Goal: Task Accomplishment & Management: Manage account settings

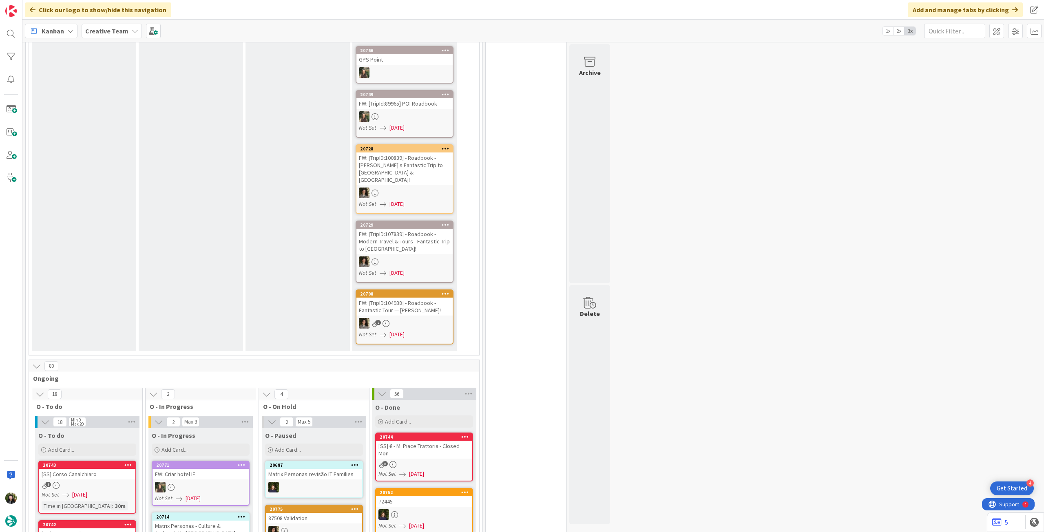
click at [83, 32] on div "Creative Team" at bounding box center [112, 31] width 60 height 15
click at [120, 122] on div "Creative Team - Análise" at bounding box center [150, 116] width 124 height 15
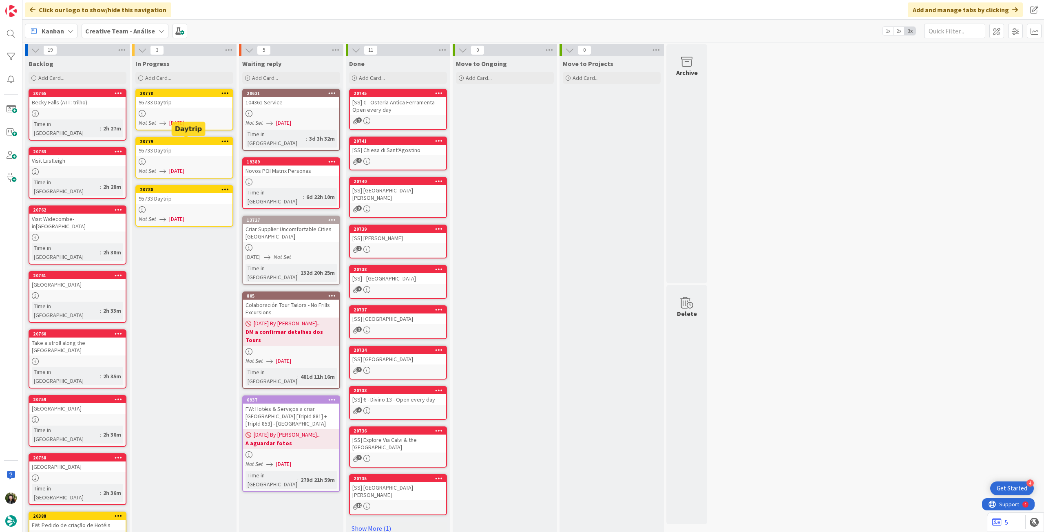
click at [184, 119] on span "[DATE]" at bounding box center [176, 123] width 15 height 9
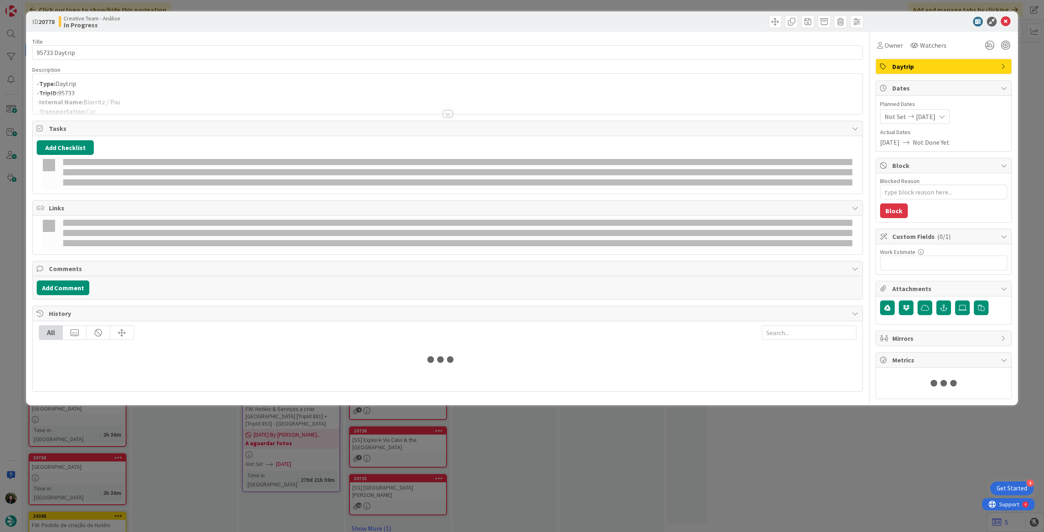
click at [183, 98] on div at bounding box center [448, 103] width 830 height 21
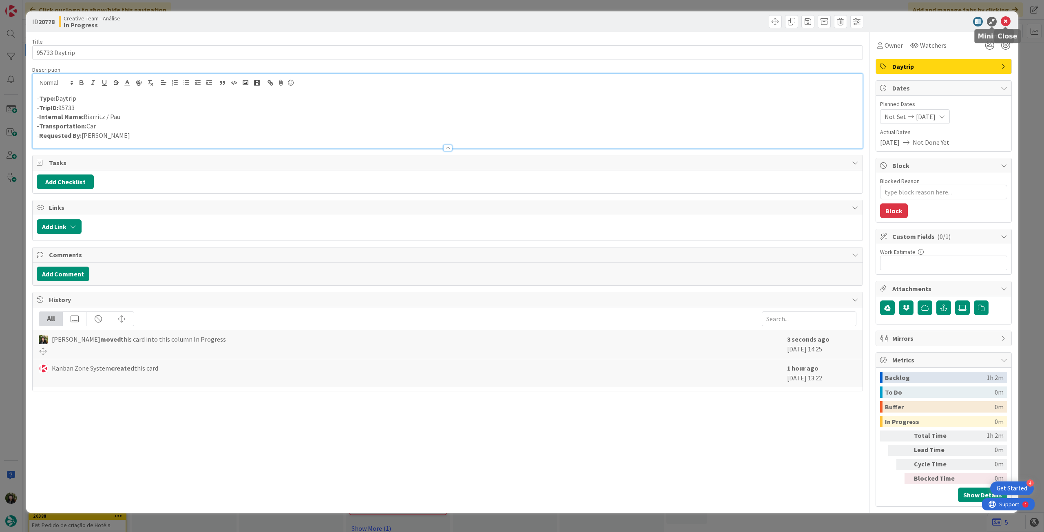
click at [1008, 21] on icon at bounding box center [1006, 22] width 10 height 10
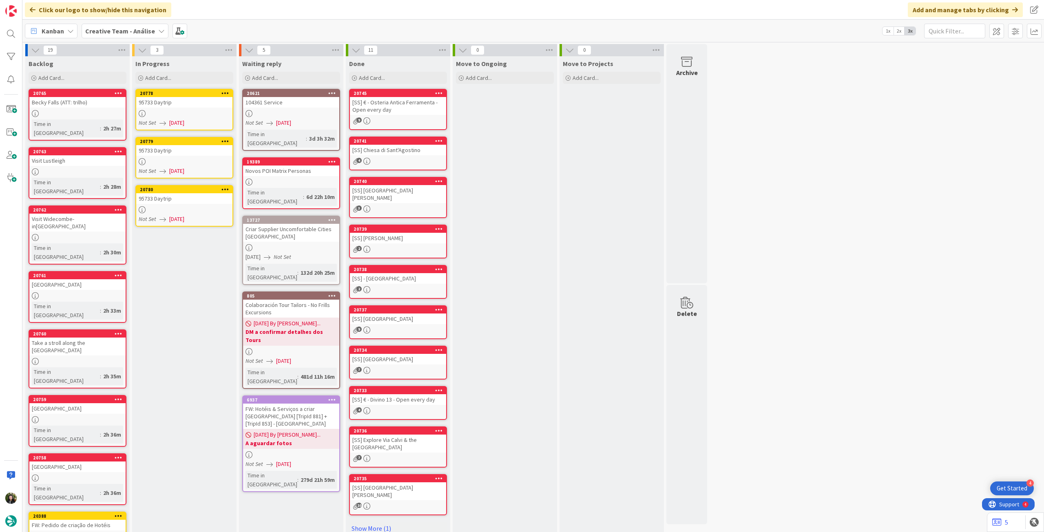
click at [175, 158] on link "20779 95733 Daytrip Not Set [DATE]" at bounding box center [184, 158] width 98 height 42
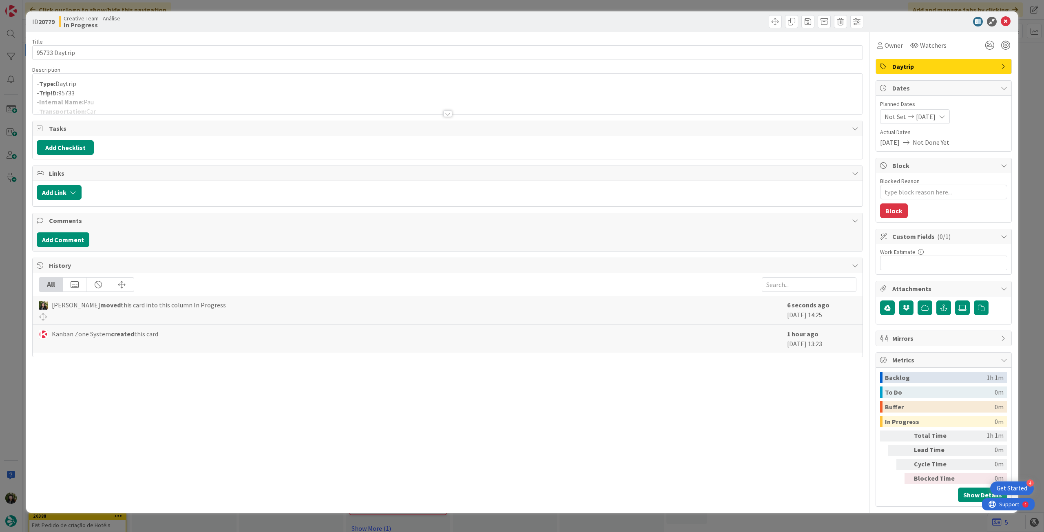
click at [159, 108] on div at bounding box center [448, 103] width 830 height 21
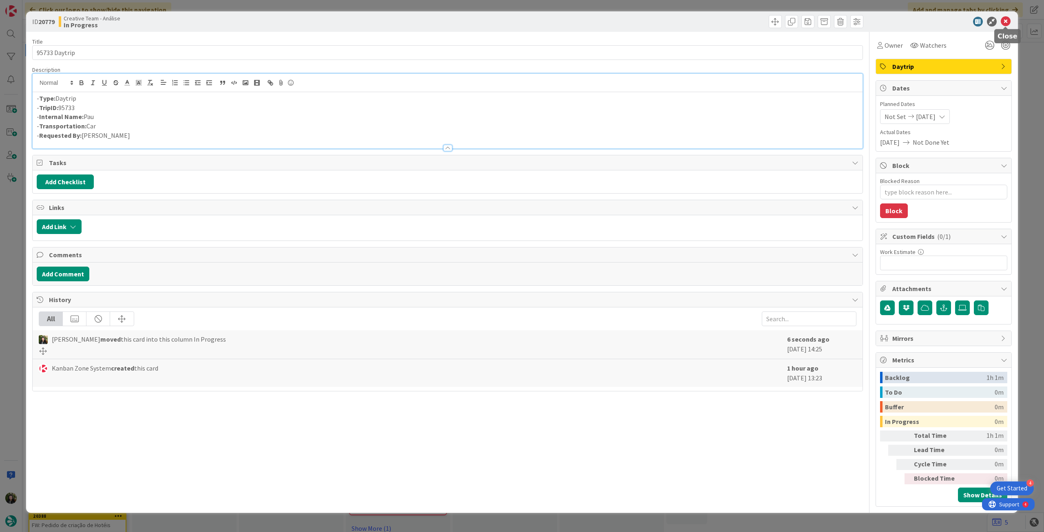
click at [1007, 21] on icon at bounding box center [1006, 22] width 10 height 10
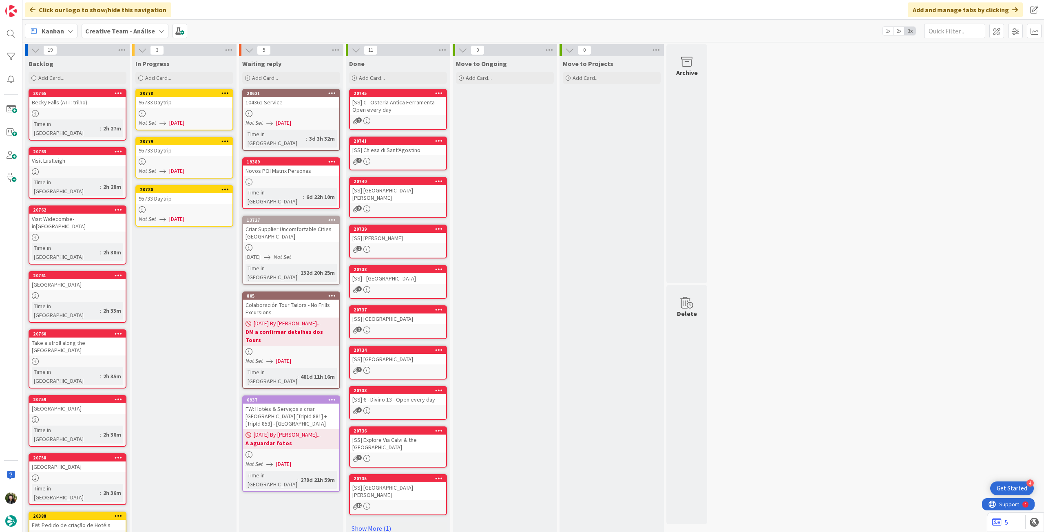
click at [196, 206] on div at bounding box center [184, 209] width 96 height 7
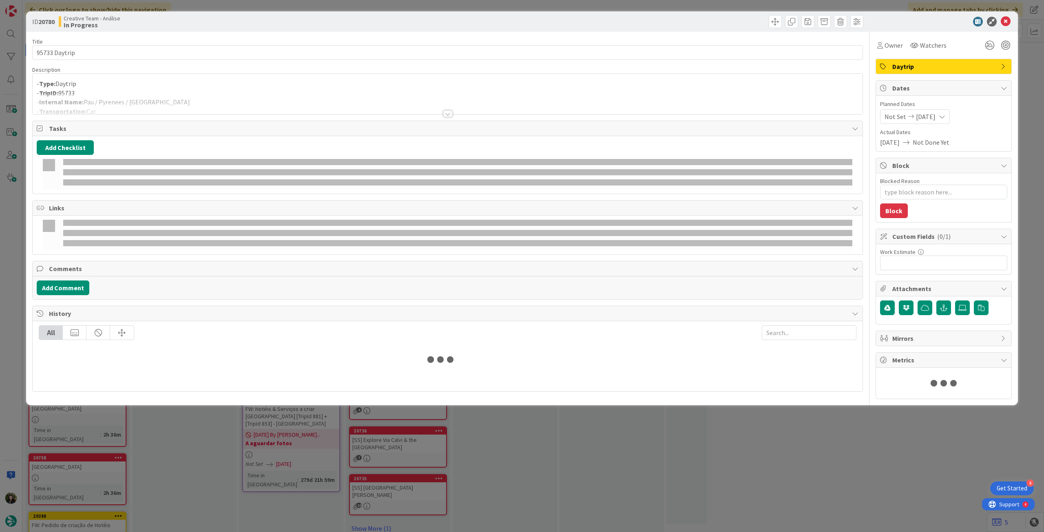
click at [197, 94] on div at bounding box center [448, 103] width 830 height 21
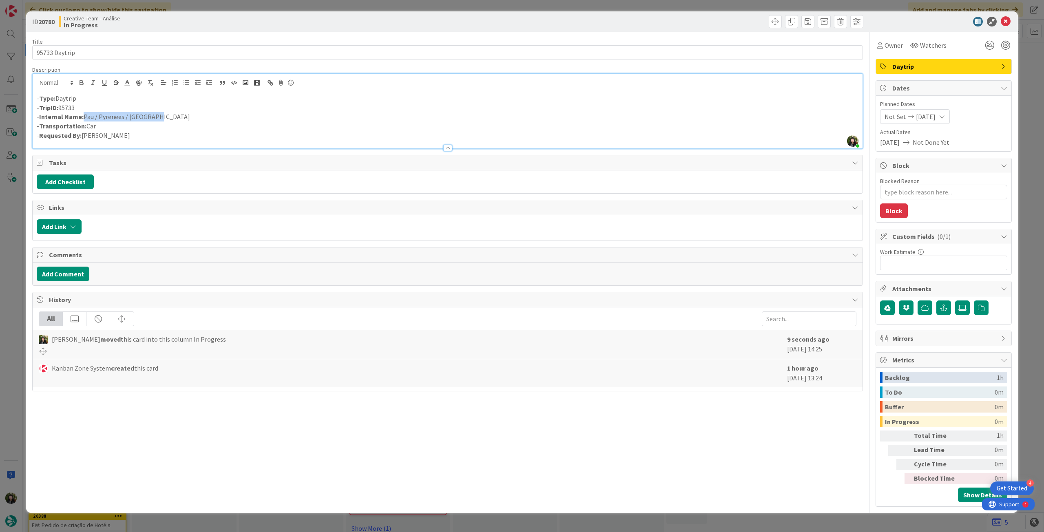
drag, startPoint x: 166, startPoint y: 119, endPoint x: 83, endPoint y: 118, distance: 83.2
click at [83, 118] on p "- Internal Name: [PERSON_NAME] / Pyrenees / [GEOGRAPHIC_DATA]" at bounding box center [448, 116] width 822 height 9
click at [1005, 20] on icon at bounding box center [1006, 22] width 10 height 10
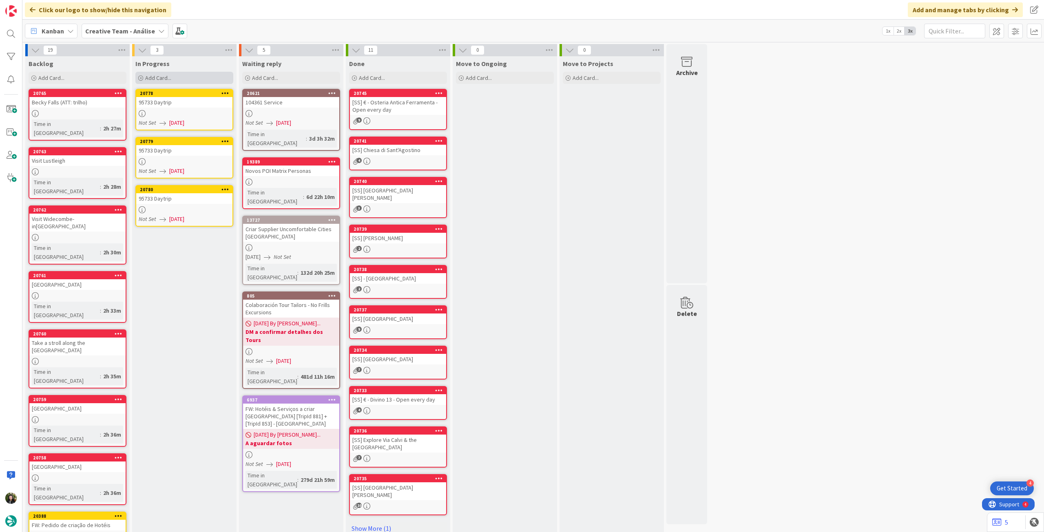
click at [202, 76] on div "Add Card..." at bounding box center [184, 78] width 98 height 12
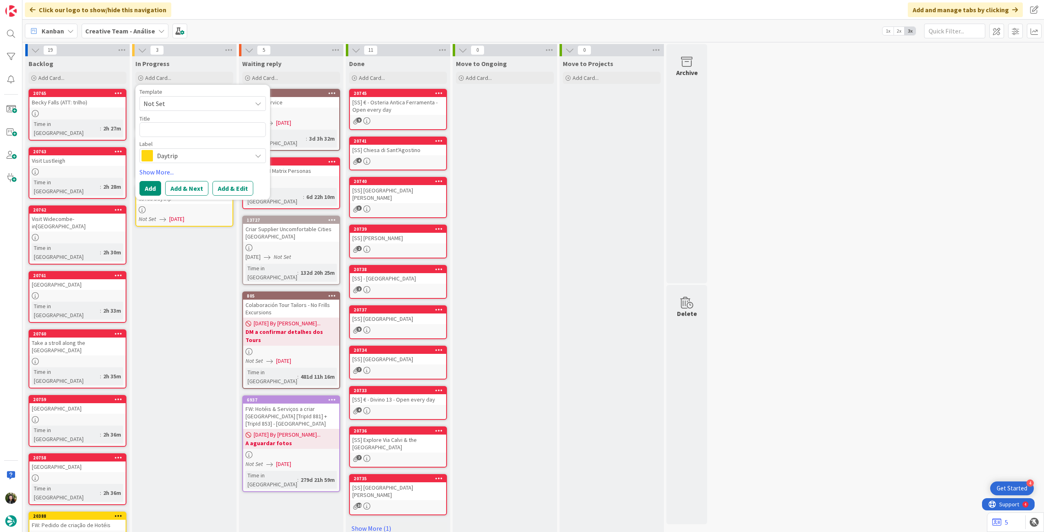
type textarea "x"
type textarea "La Seu D´Urgell / Pyrenees / [GEOGRAPHIC_DATA]"
click at [149, 199] on button "Add" at bounding box center [150, 197] width 22 height 15
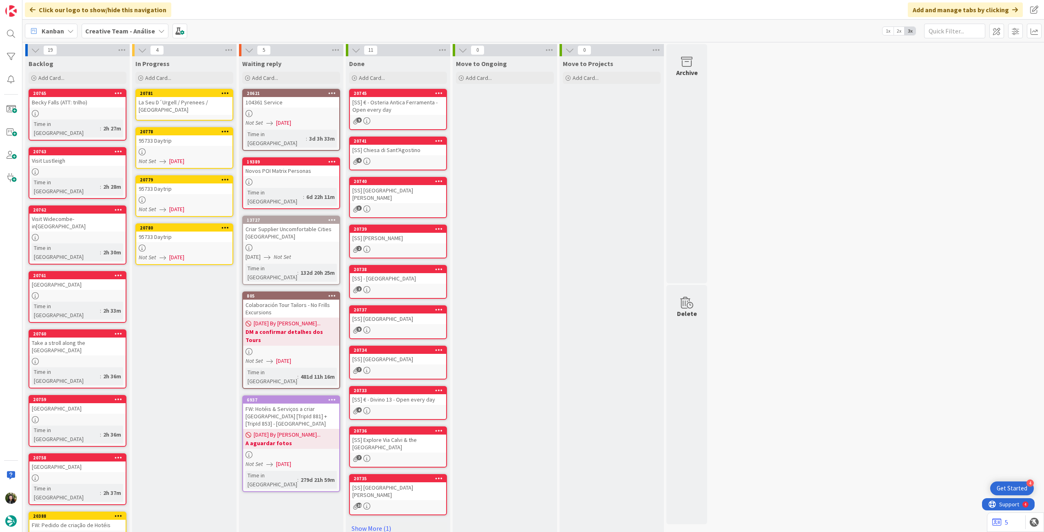
click at [172, 113] on div "La Seu D´Urgell / Pyrenees / [GEOGRAPHIC_DATA]" at bounding box center [184, 106] width 96 height 18
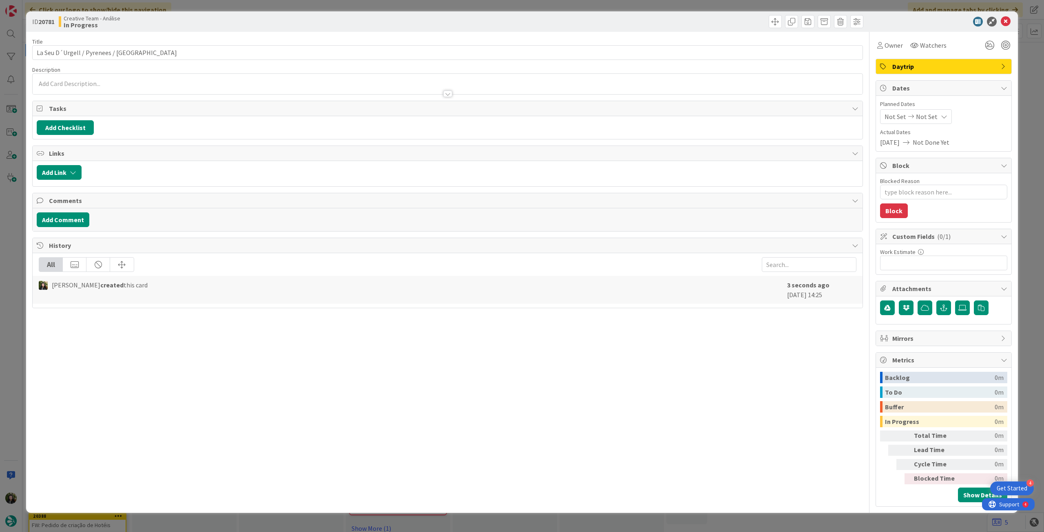
type textarea "x"
click at [159, 93] on div at bounding box center [448, 90] width 830 height 9
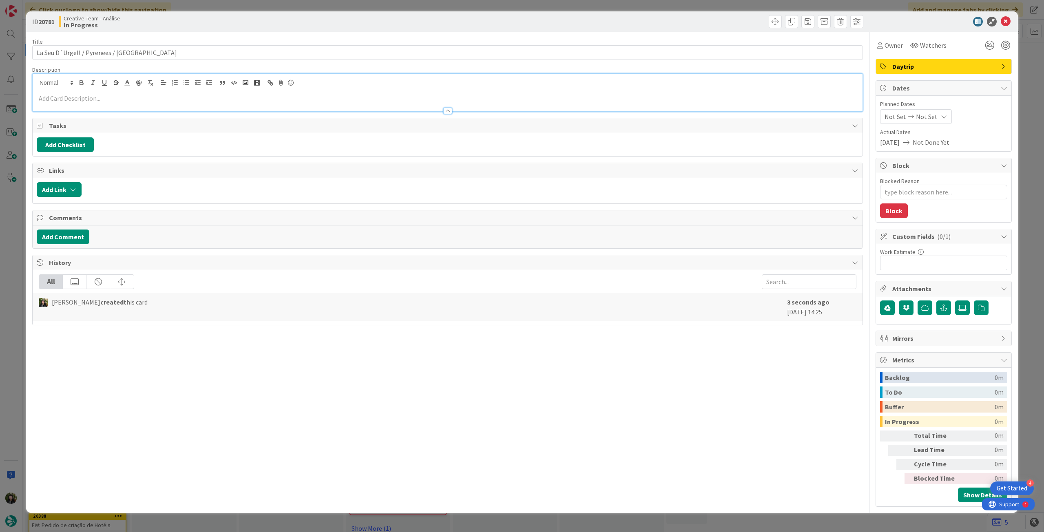
click at [158, 97] on p at bounding box center [448, 98] width 822 height 9
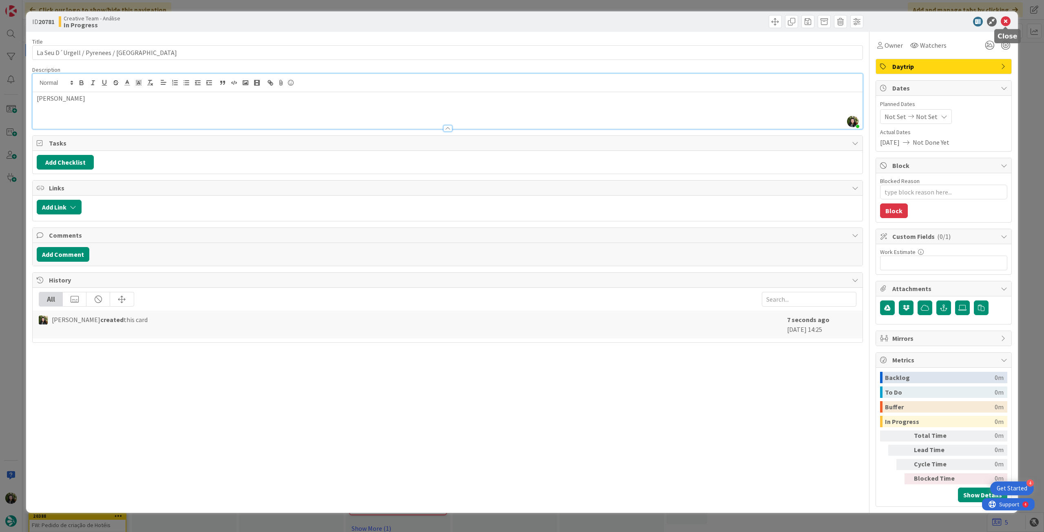
click at [1003, 20] on icon at bounding box center [1006, 22] width 10 height 10
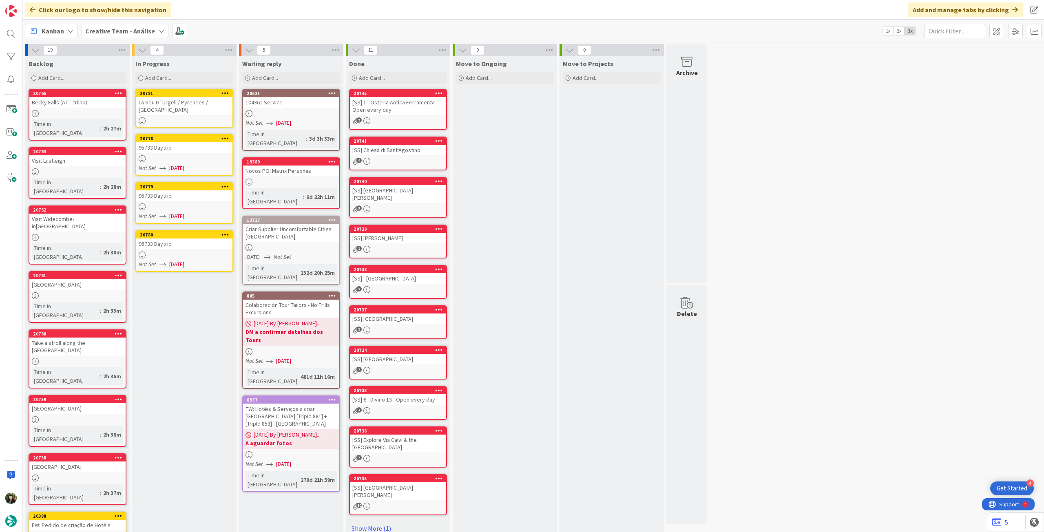
click at [201, 150] on div "95733 Daytrip" at bounding box center [184, 147] width 96 height 11
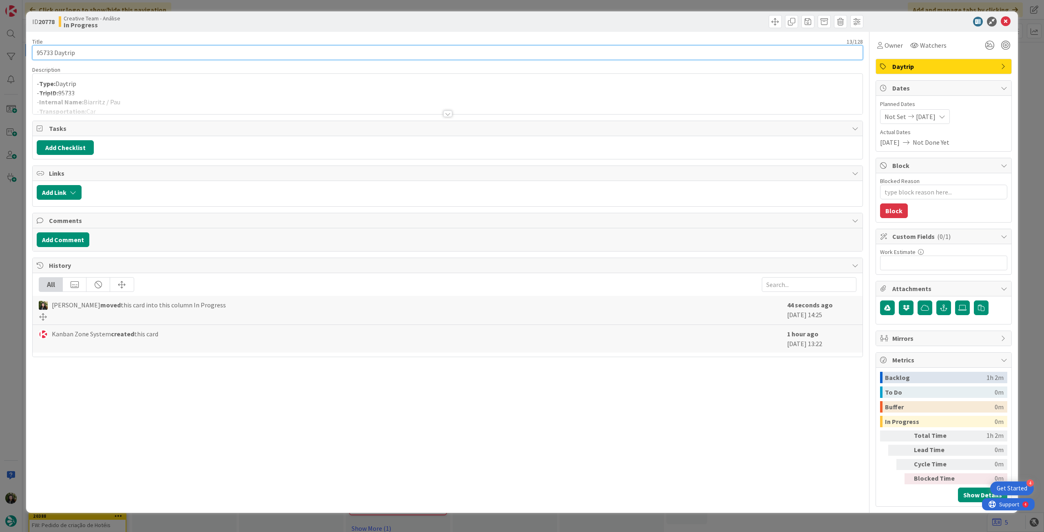
drag, startPoint x: 51, startPoint y: 52, endPoint x: 25, endPoint y: 52, distance: 26.5
click at [25, 52] on div "ID 20778 Creative Team - Análise In Progress Title 13 / 128 95733 Daytrip Descr…" at bounding box center [522, 266] width 1044 height 532
click at [1001, 20] on icon at bounding box center [1006, 22] width 10 height 10
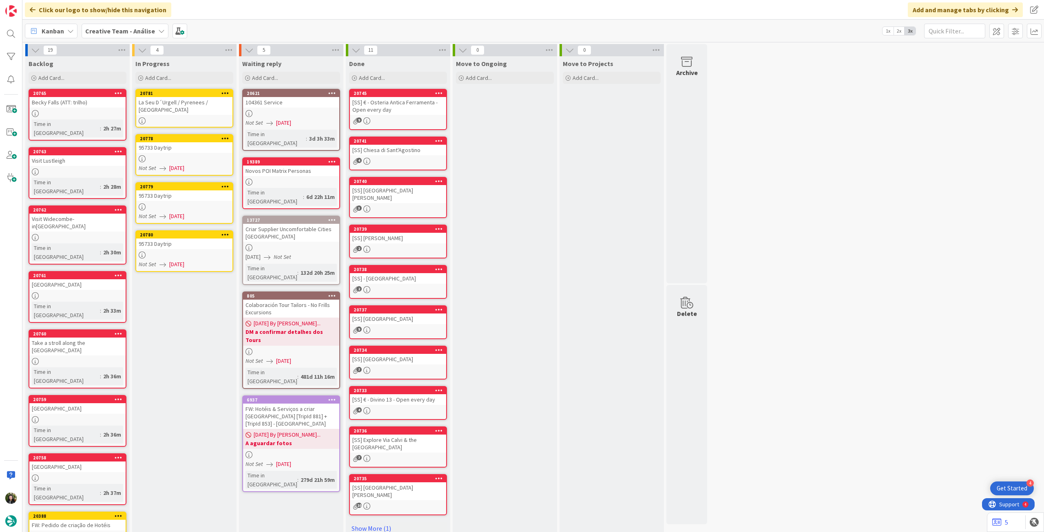
click at [224, 116] on link "20781 [GEOGRAPHIC_DATA] / Pyrenees / [GEOGRAPHIC_DATA]" at bounding box center [184, 108] width 98 height 39
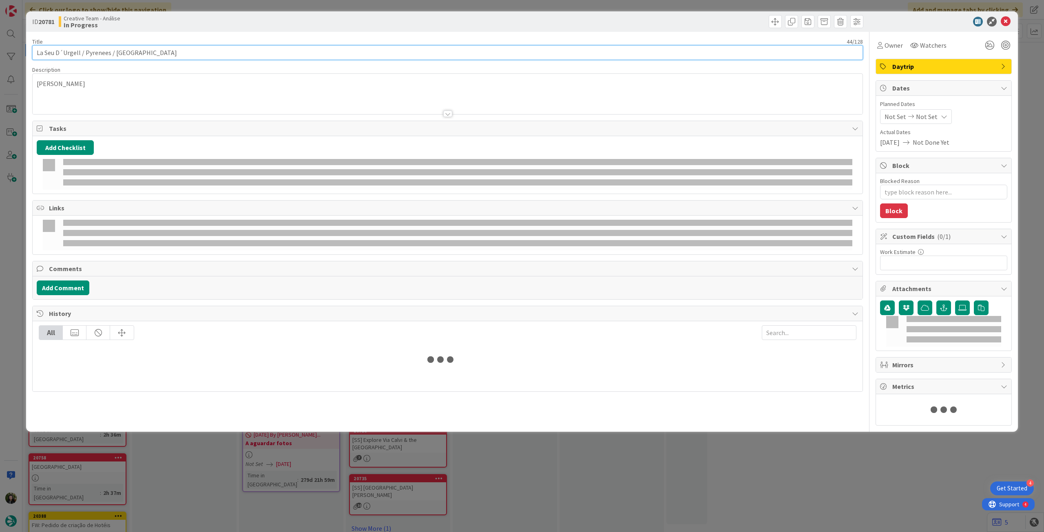
click at [235, 47] on input "La Seu D´Urgell / Pyrenees / [GEOGRAPHIC_DATA]" at bounding box center [447, 52] width 830 height 15
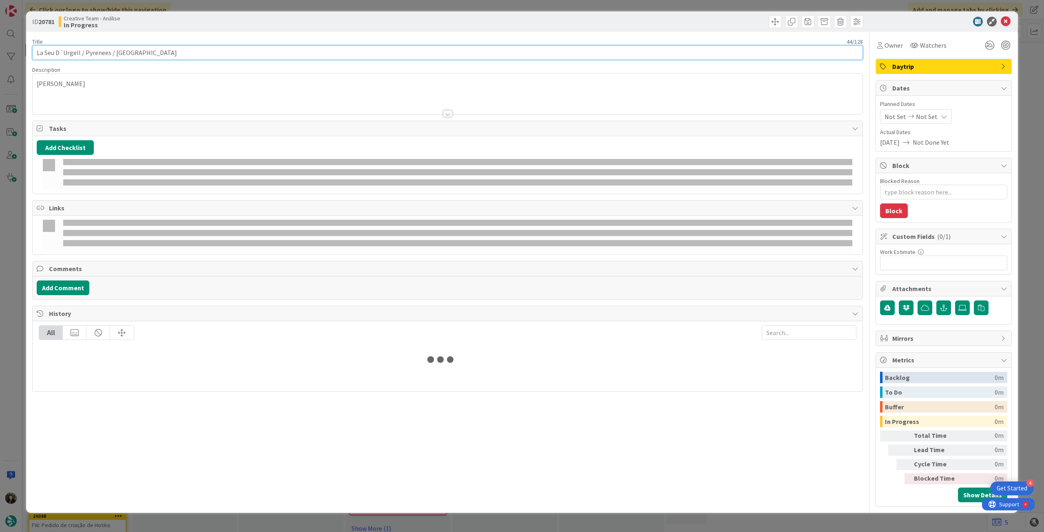
type textarea "x"
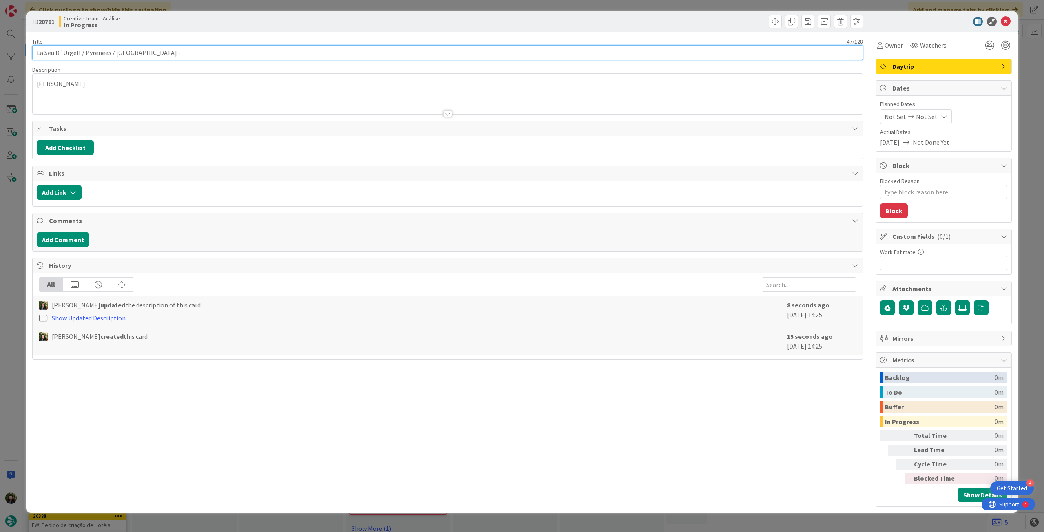
paste input "95733"
type input "La Seu D´Urgell / Pyrenees / [GEOGRAPHIC_DATA] - 95733"
type textarea "x"
type input "La Seu D´Urgell / Pyrenees / [GEOGRAPHIC_DATA] - 95733"
click at [1006, 19] on icon at bounding box center [1006, 22] width 10 height 10
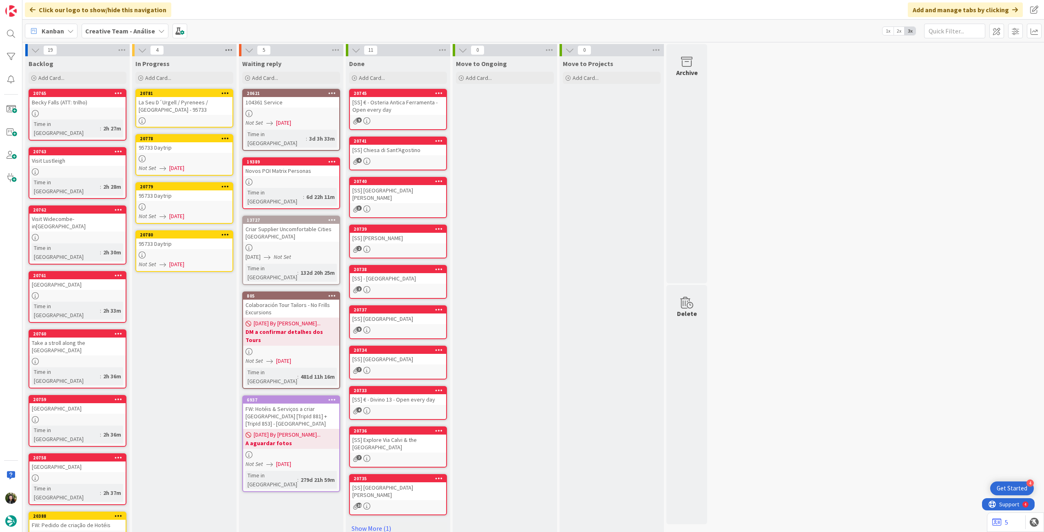
click at [227, 49] on icon at bounding box center [228, 50] width 11 height 12
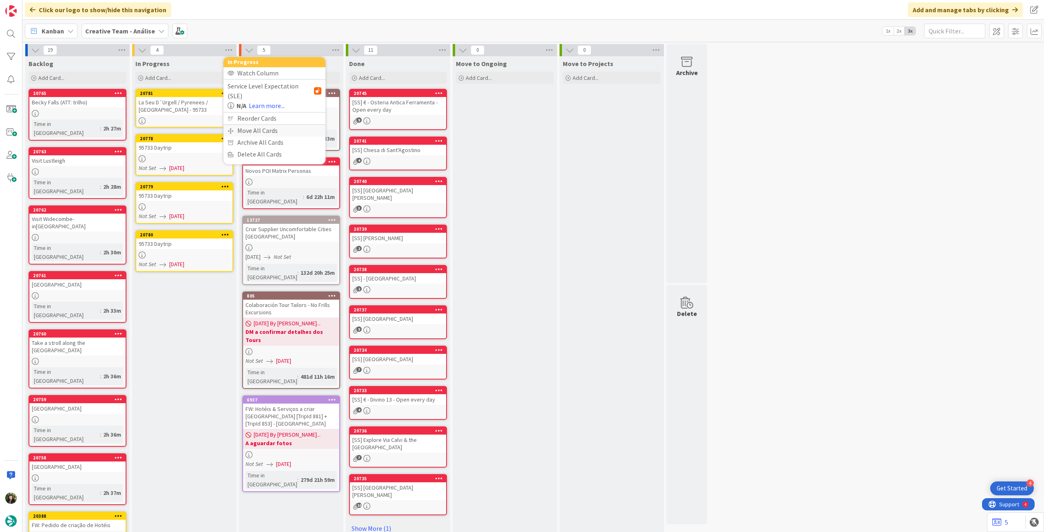
click at [241, 125] on div "Move All Cards" at bounding box center [274, 131] width 102 height 12
click at [267, 88] on span "Creative Team - Análise" at bounding box center [265, 89] width 66 height 8
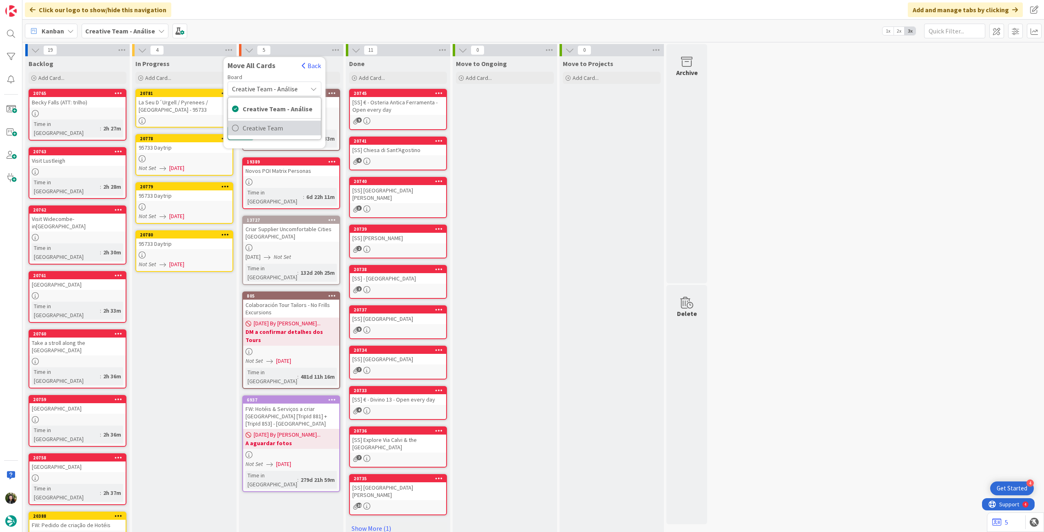
click at [272, 122] on span "Creative Team" at bounding box center [280, 128] width 74 height 12
click at [270, 111] on span "Select a Column..." at bounding box center [258, 115] width 53 height 11
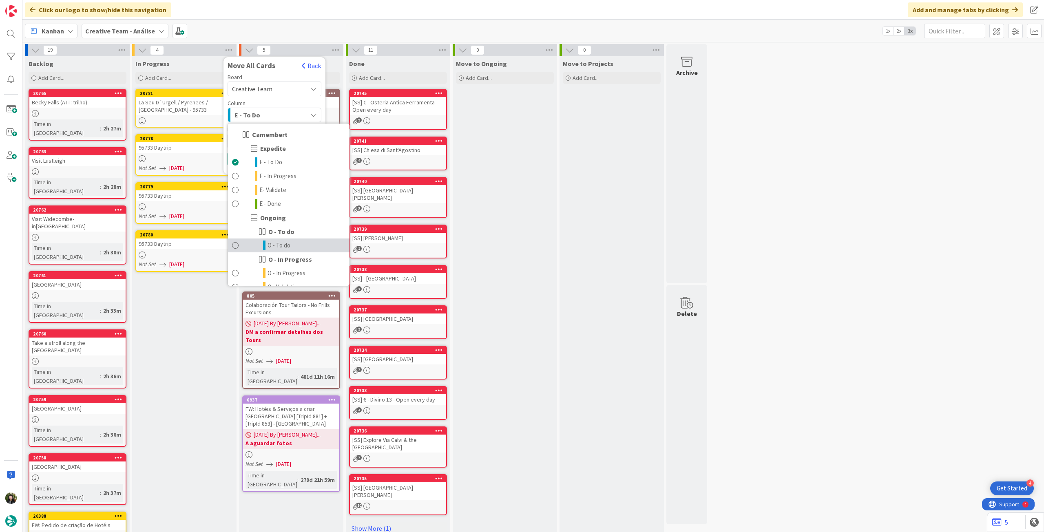
click at [285, 242] on span "O - To do" at bounding box center [278, 246] width 23 height 10
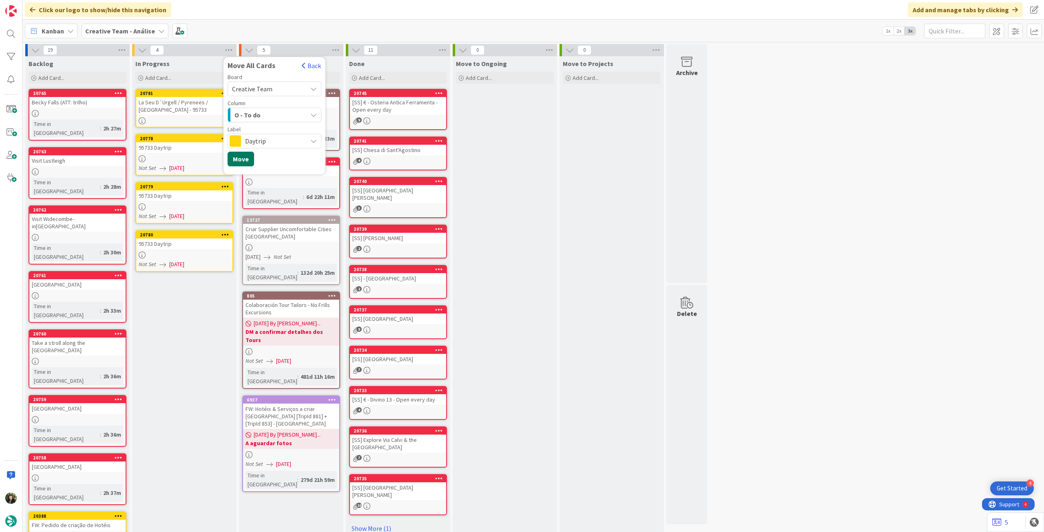
click at [242, 161] on button "Move" at bounding box center [240, 159] width 27 height 15
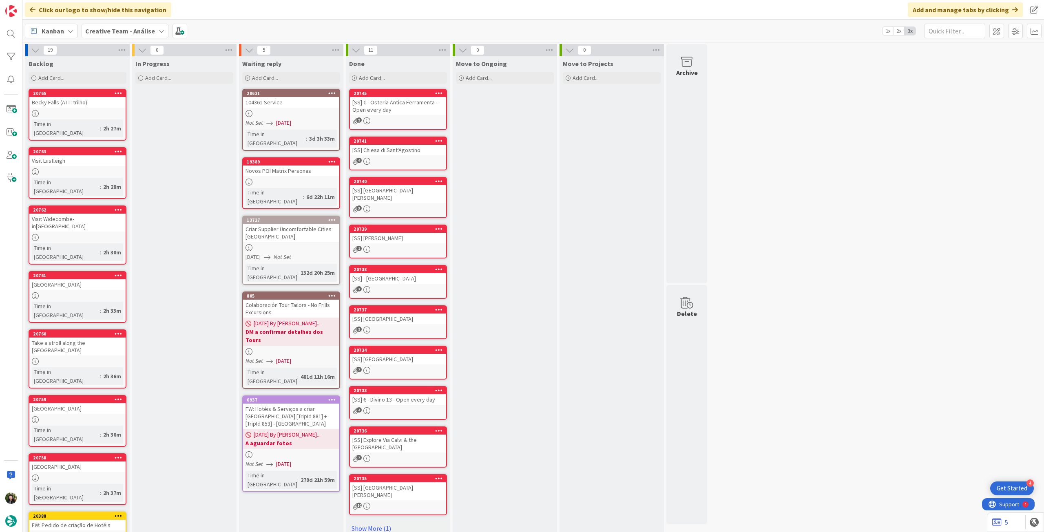
click at [123, 31] on b "Creative Team - Análise" at bounding box center [120, 31] width 70 height 8
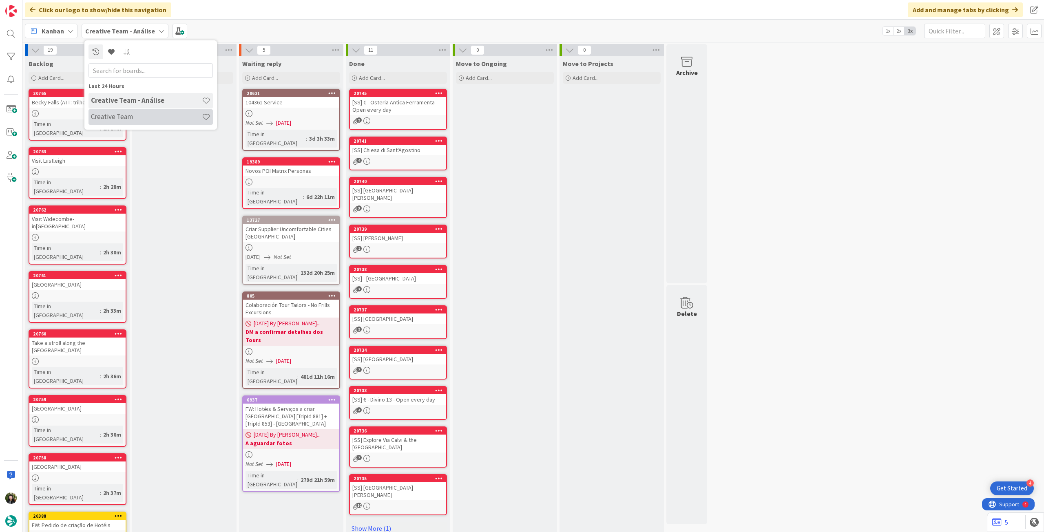
click at [130, 116] on h4 "Creative Team" at bounding box center [146, 117] width 111 height 8
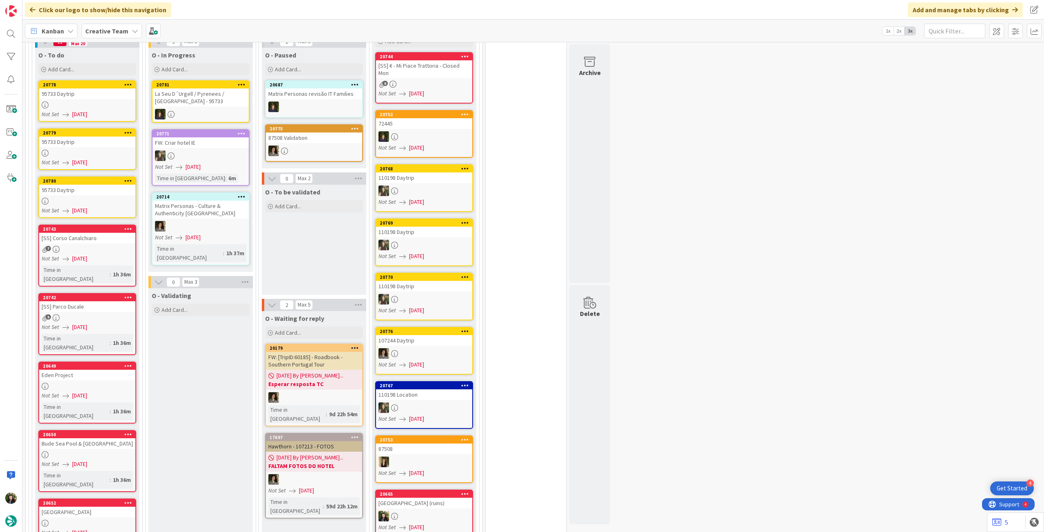
scroll to position [435, 0]
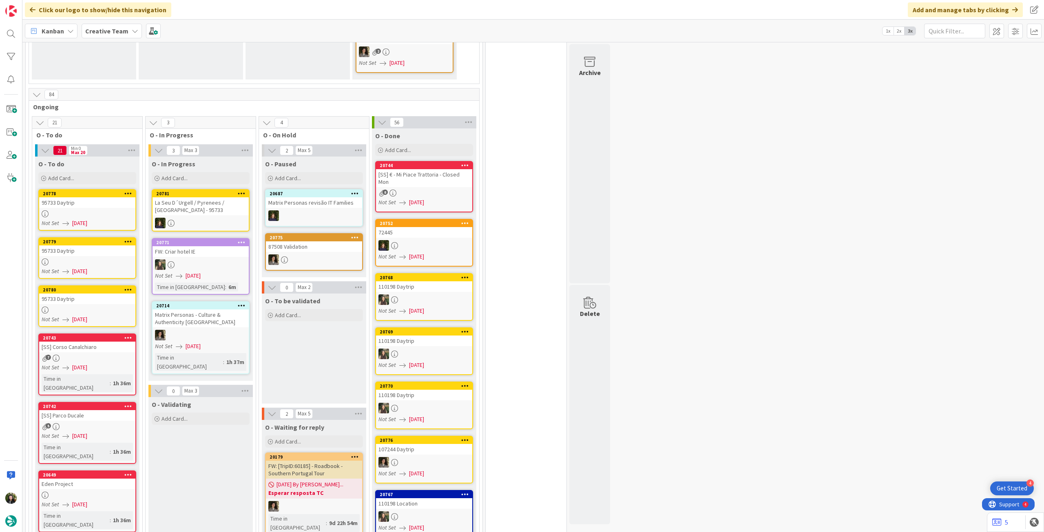
click at [109, 31] on b "Creative Team" at bounding box center [106, 31] width 43 height 8
click at [124, 120] on h4 "Creative Team - Análise" at bounding box center [146, 117] width 111 height 8
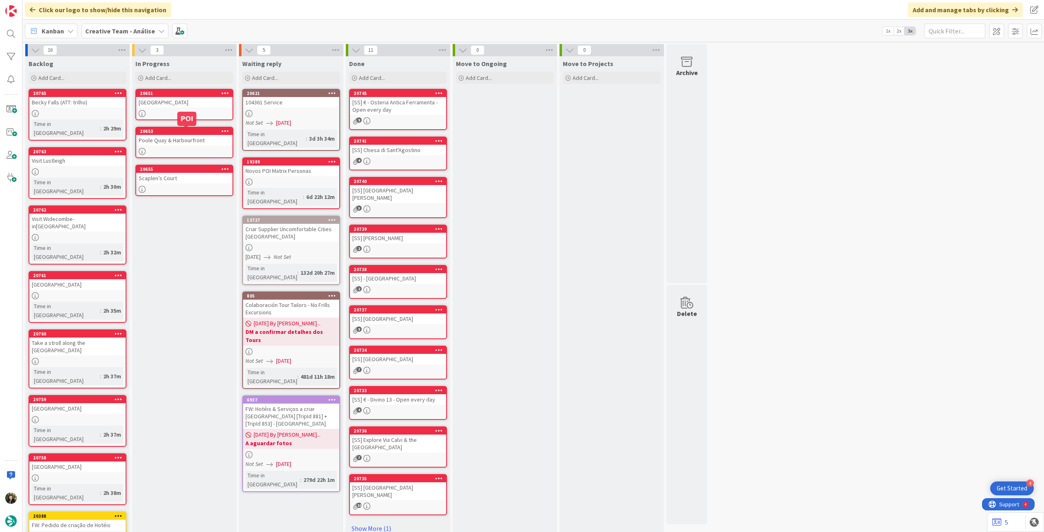
click at [200, 99] on div "[GEOGRAPHIC_DATA]" at bounding box center [184, 102] width 96 height 11
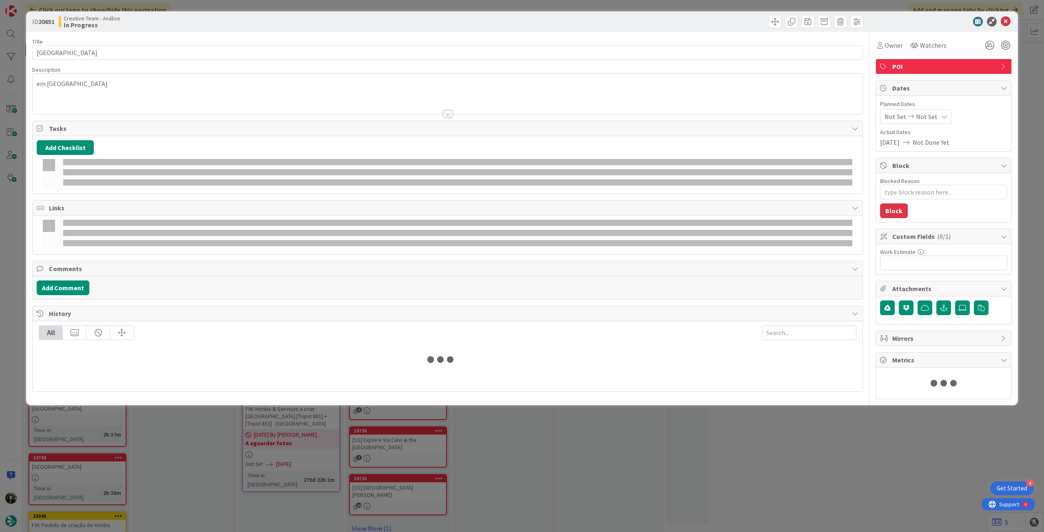
click at [932, 116] on span "Not Set" at bounding box center [927, 117] width 22 height 10
type textarea "x"
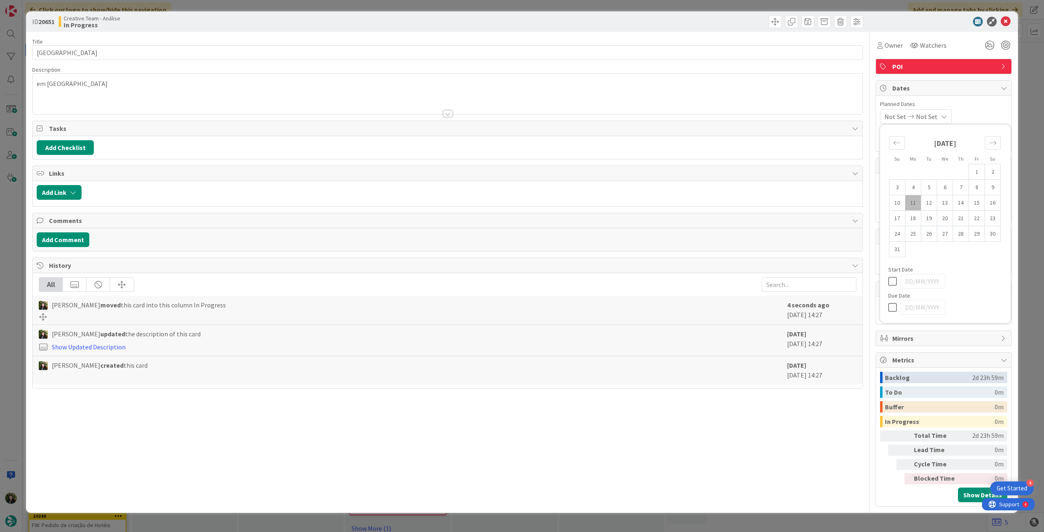
click at [892, 310] on icon at bounding box center [894, 308] width 12 height 10
type input "[DATE]"
click at [1005, 20] on icon at bounding box center [1006, 22] width 10 height 10
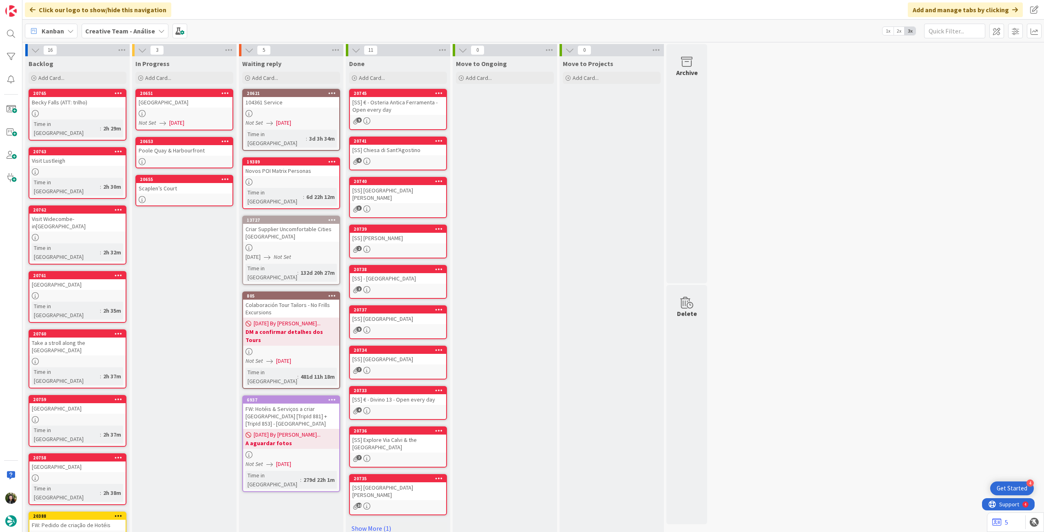
click at [215, 161] on div at bounding box center [184, 161] width 96 height 7
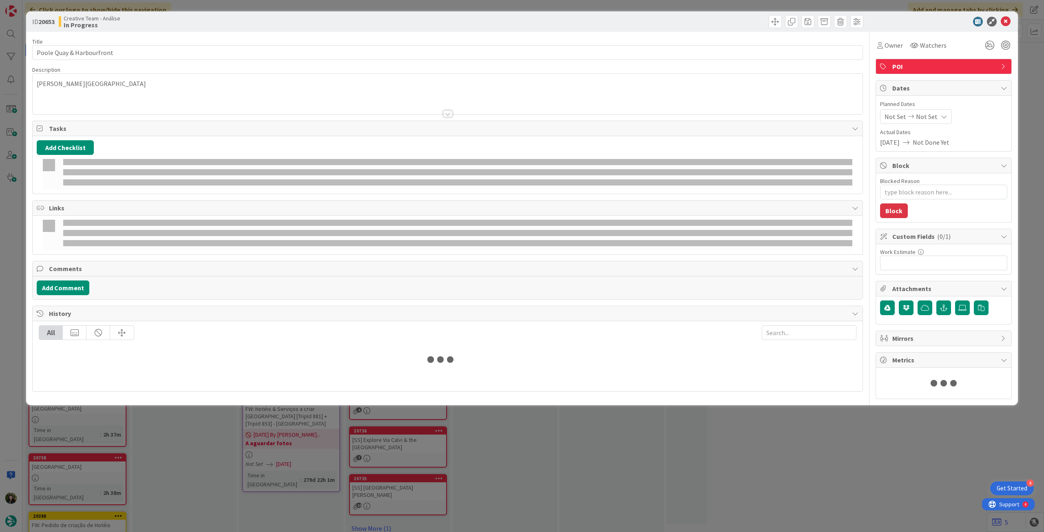
click at [930, 117] on span "Not Set" at bounding box center [927, 117] width 22 height 10
type textarea "x"
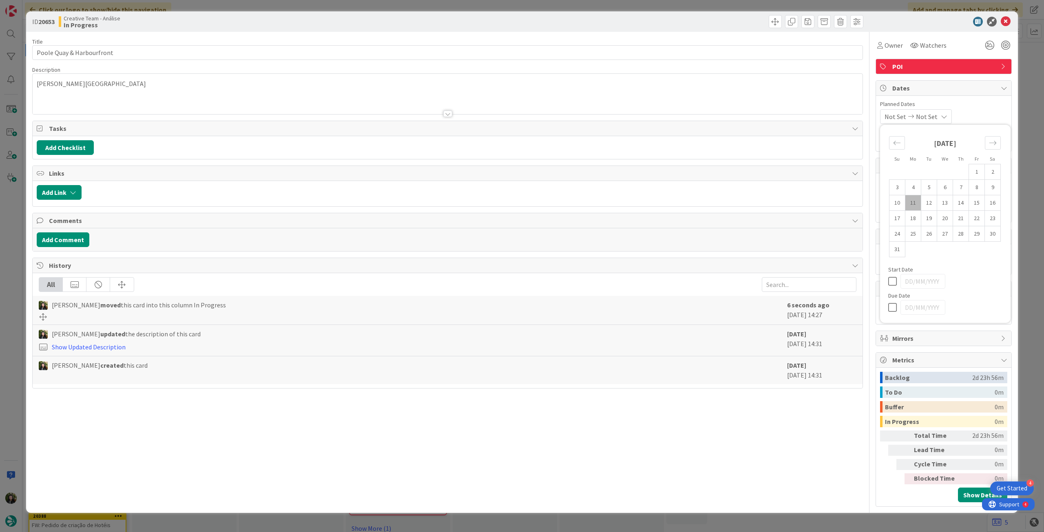
click at [894, 306] on icon at bounding box center [894, 308] width 12 height 10
type input "[DATE]"
click at [1006, 20] on icon at bounding box center [1006, 22] width 10 height 10
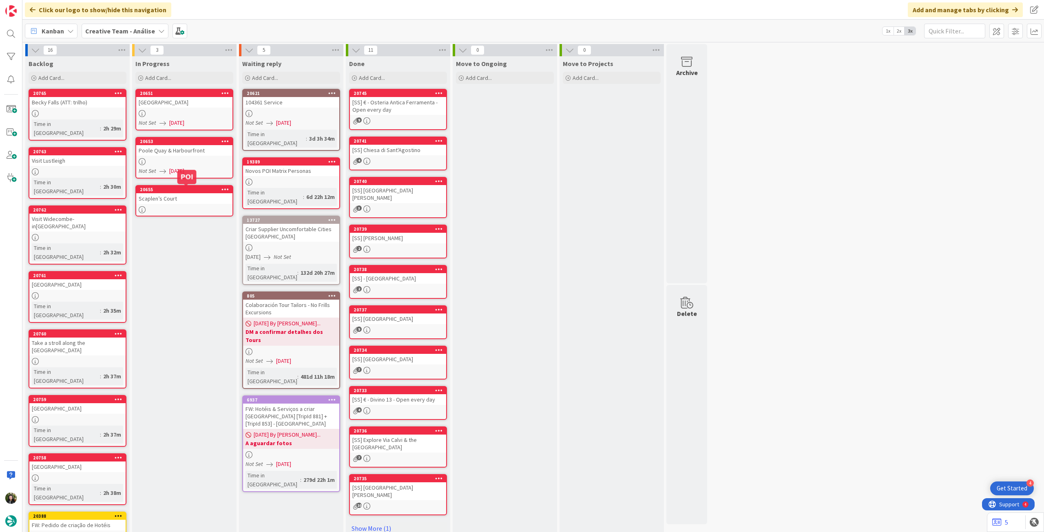
click at [188, 212] on div at bounding box center [184, 209] width 96 height 7
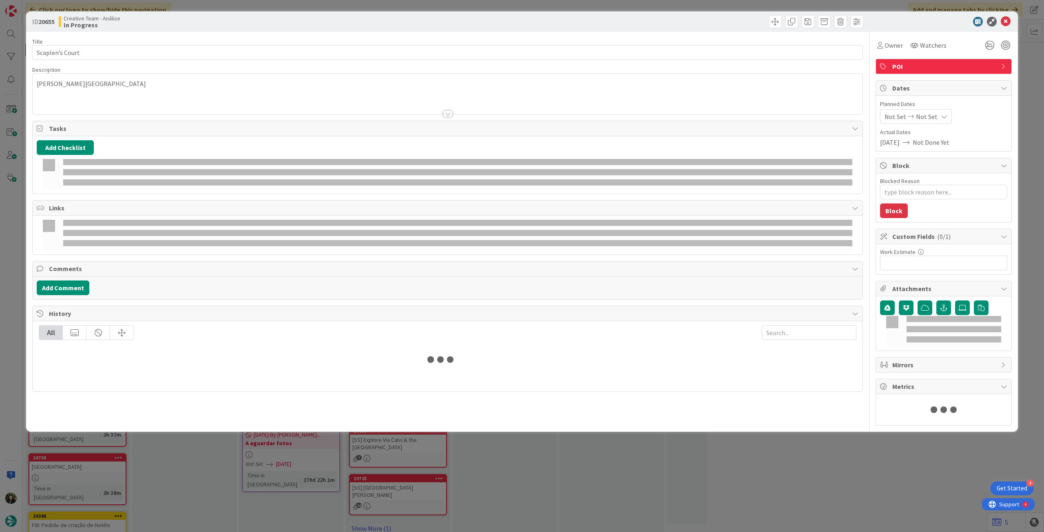
click at [931, 118] on span "Not Set" at bounding box center [927, 117] width 22 height 10
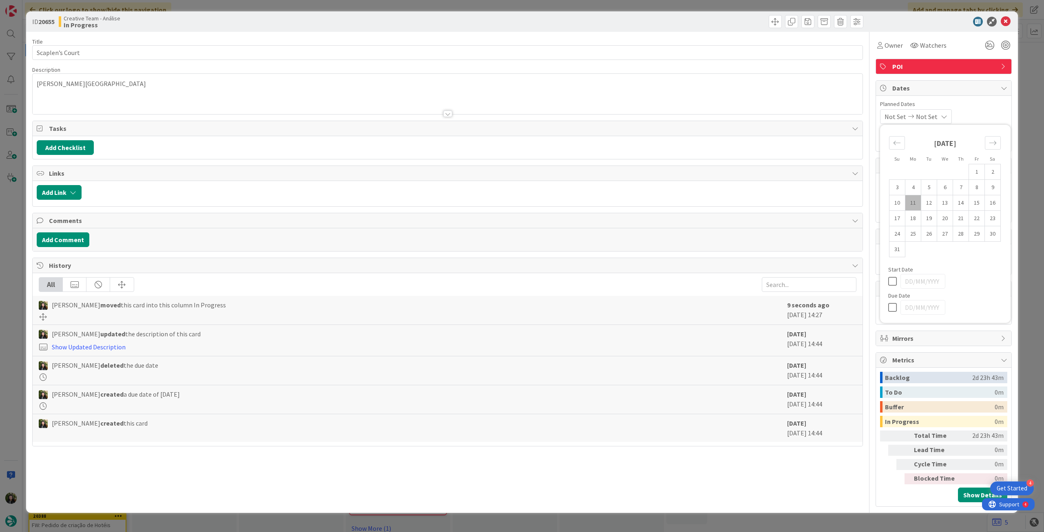
type textarea "x"
click at [895, 303] on icon at bounding box center [894, 308] width 12 height 10
type input "[DATE]"
click at [1010, 26] on div at bounding box center [939, 22] width 144 height 10
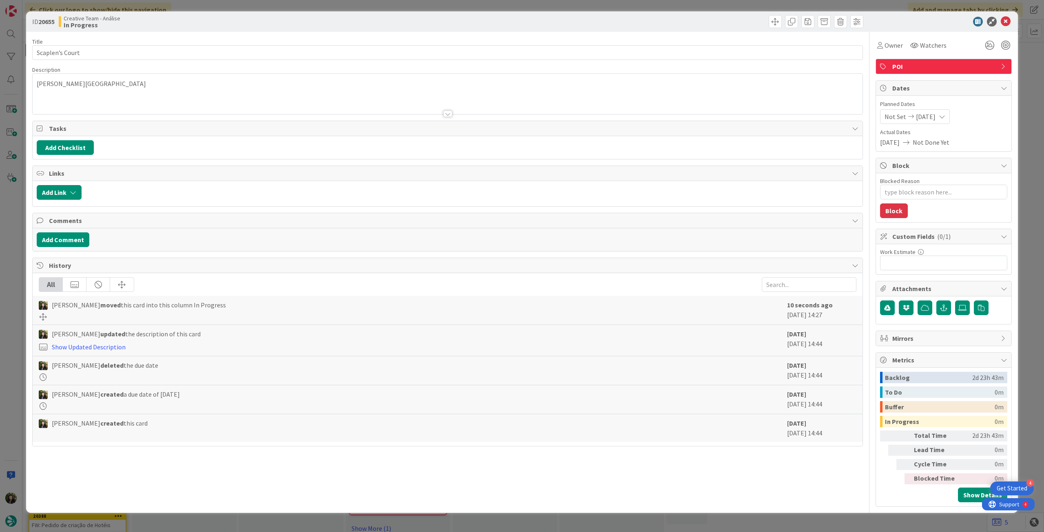
click at [1007, 24] on icon at bounding box center [1006, 22] width 10 height 10
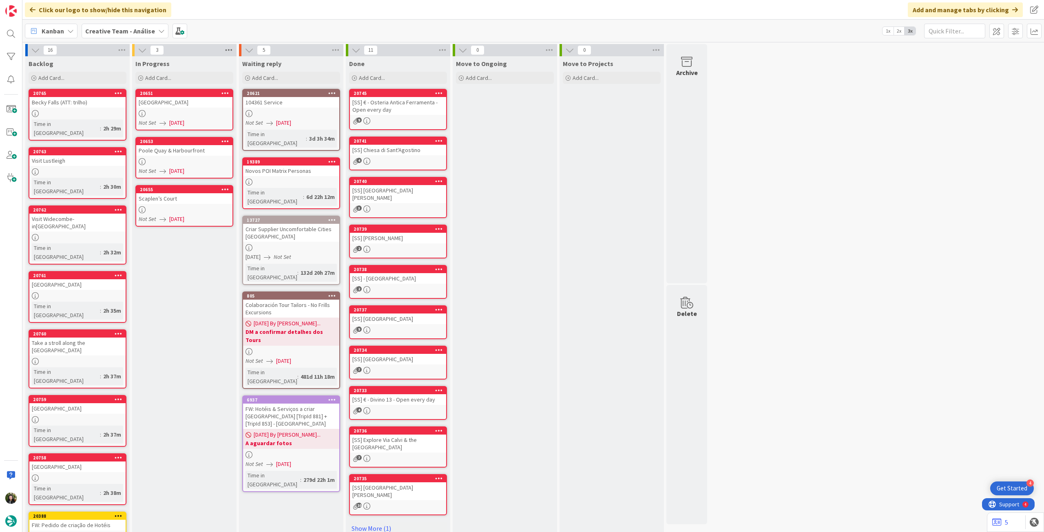
click at [226, 49] on icon at bounding box center [228, 50] width 11 height 12
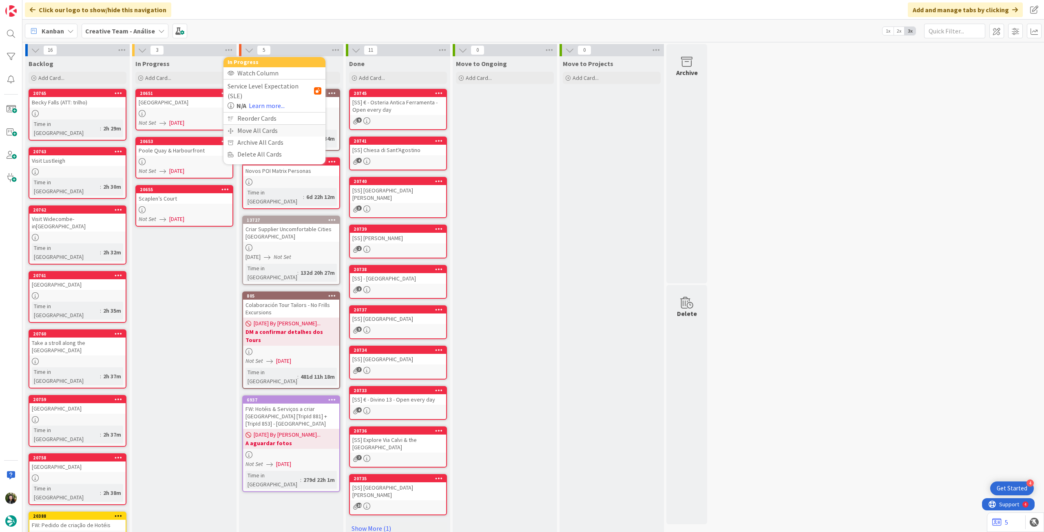
click at [241, 125] on div "Move All Cards" at bounding box center [274, 131] width 102 height 12
click at [252, 84] on span "Creative Team - Análise" at bounding box center [267, 88] width 71 height 11
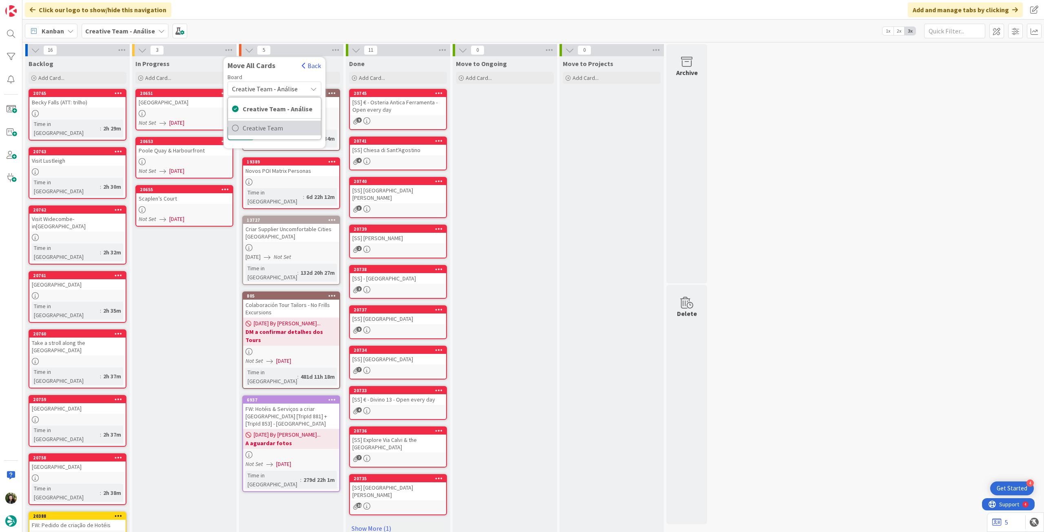
click at [256, 125] on span "Creative Team" at bounding box center [280, 128] width 74 height 12
click at [260, 111] on span "Select a Column..." at bounding box center [258, 115] width 53 height 11
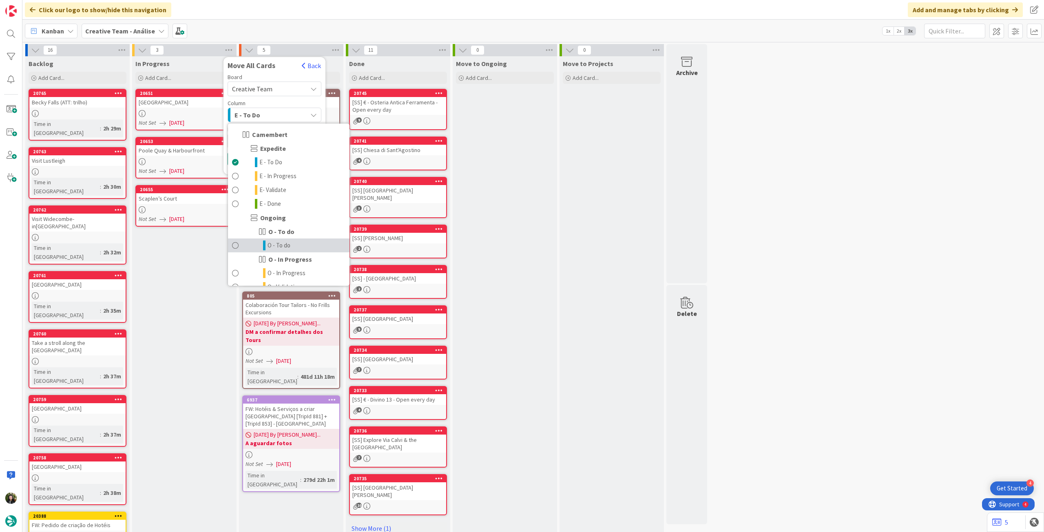
click at [298, 250] on link "O - To do" at bounding box center [288, 246] width 121 height 14
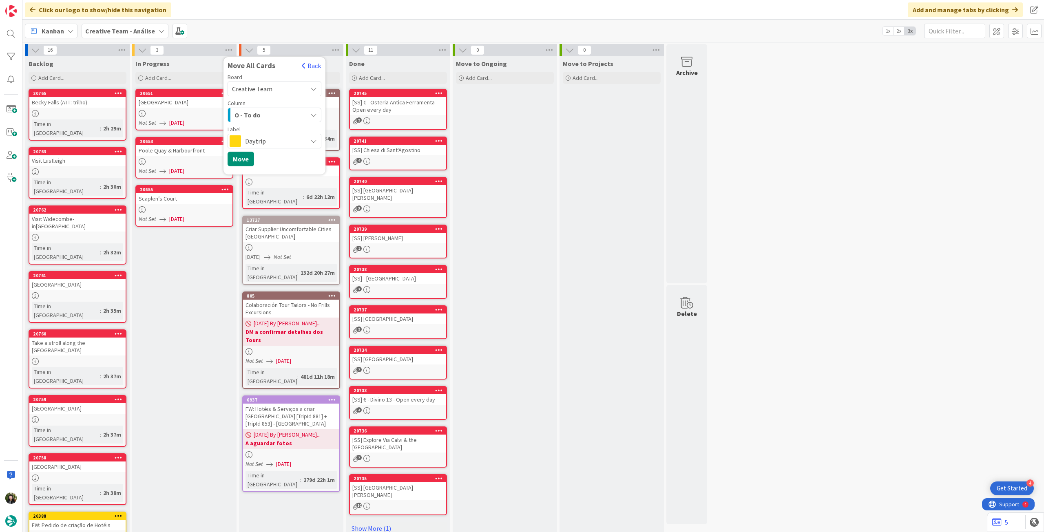
click at [272, 146] on span "Daytrip" at bounding box center [274, 140] width 58 height 11
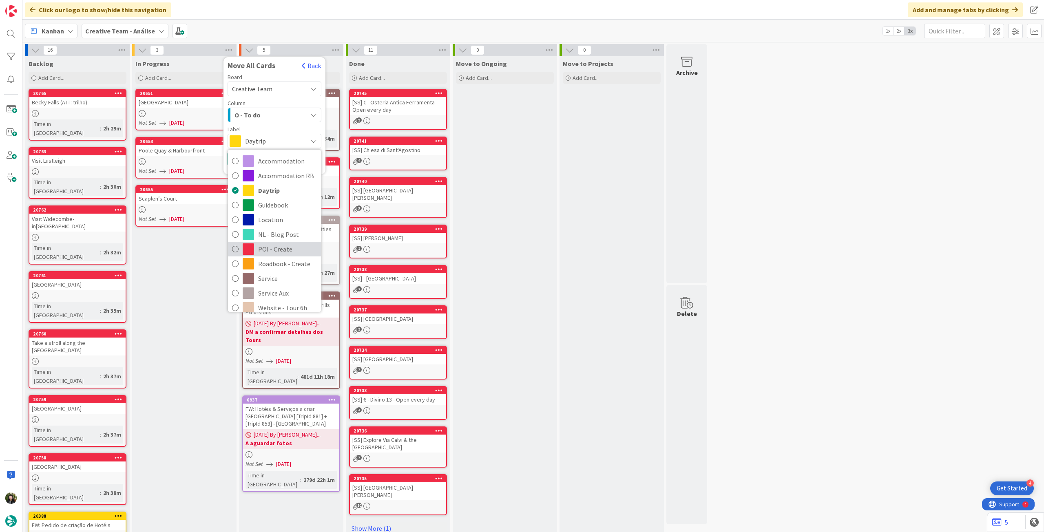
click at [283, 247] on span "POI - Create" at bounding box center [287, 249] width 59 height 12
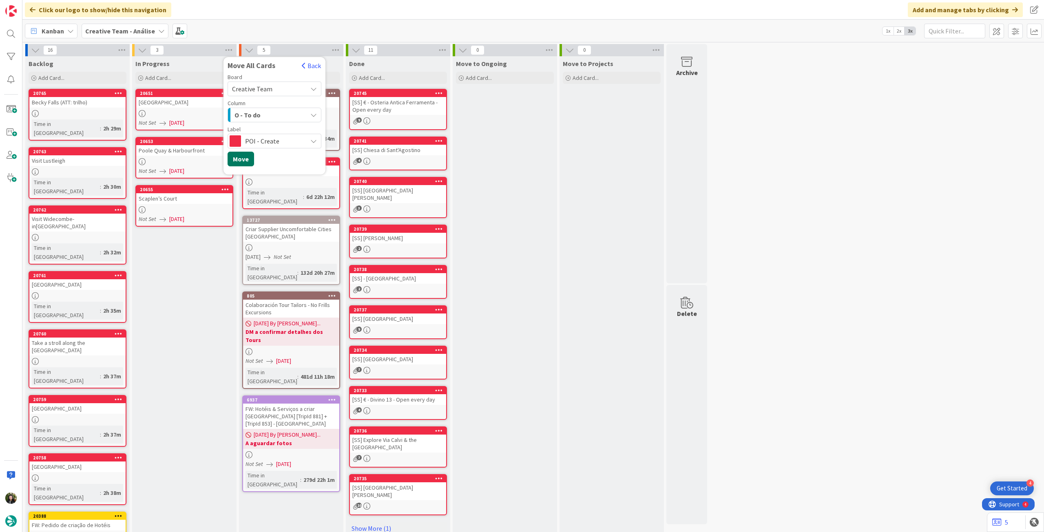
click at [243, 165] on button "Move" at bounding box center [240, 159] width 27 height 15
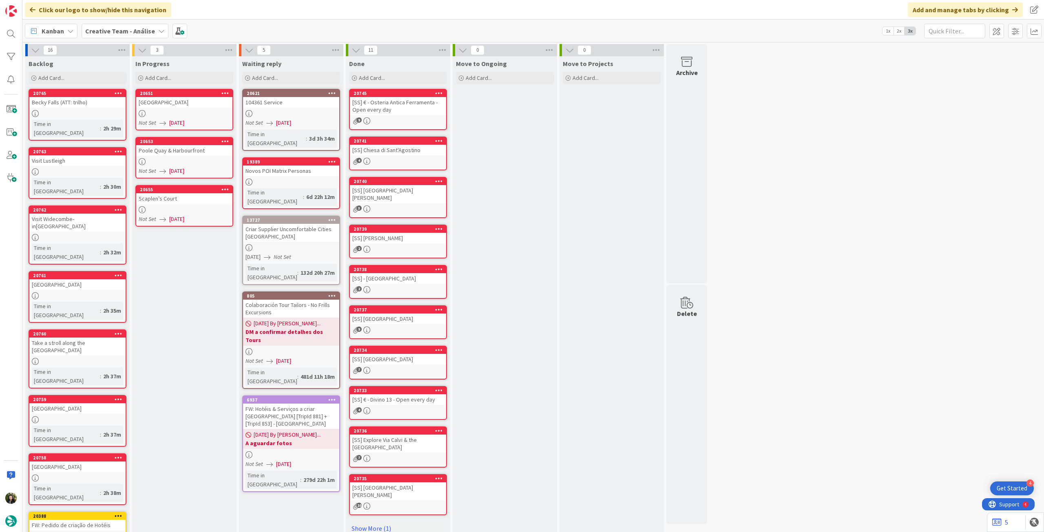
click at [111, 30] on b "Creative Team - Análise" at bounding box center [120, 31] width 70 height 8
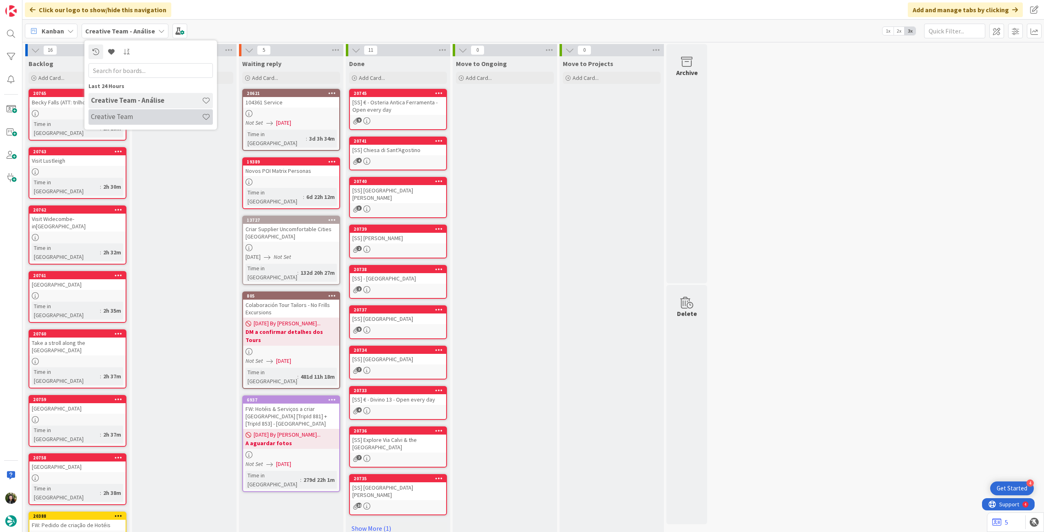
click at [139, 120] on h4 "Creative Team" at bounding box center [146, 117] width 111 height 8
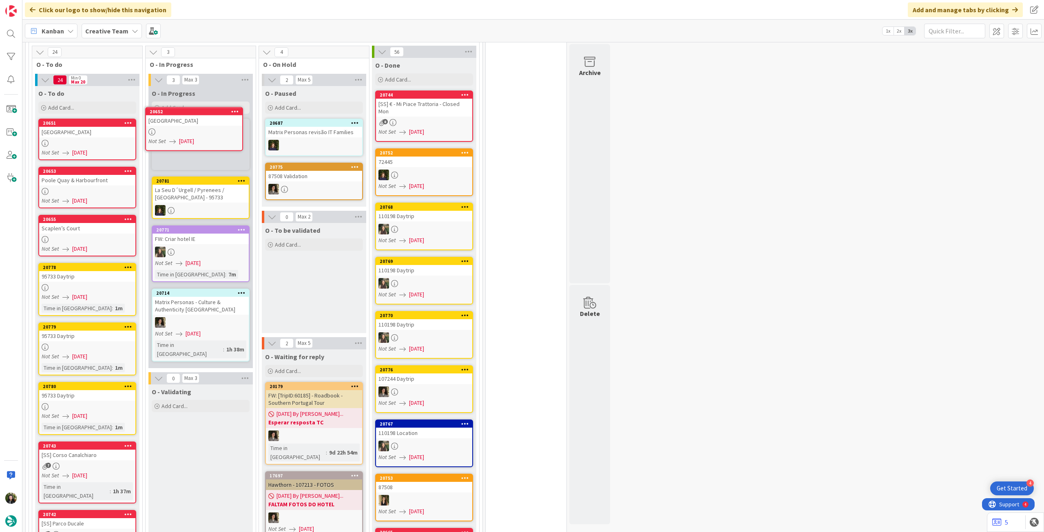
scroll to position [504, 0]
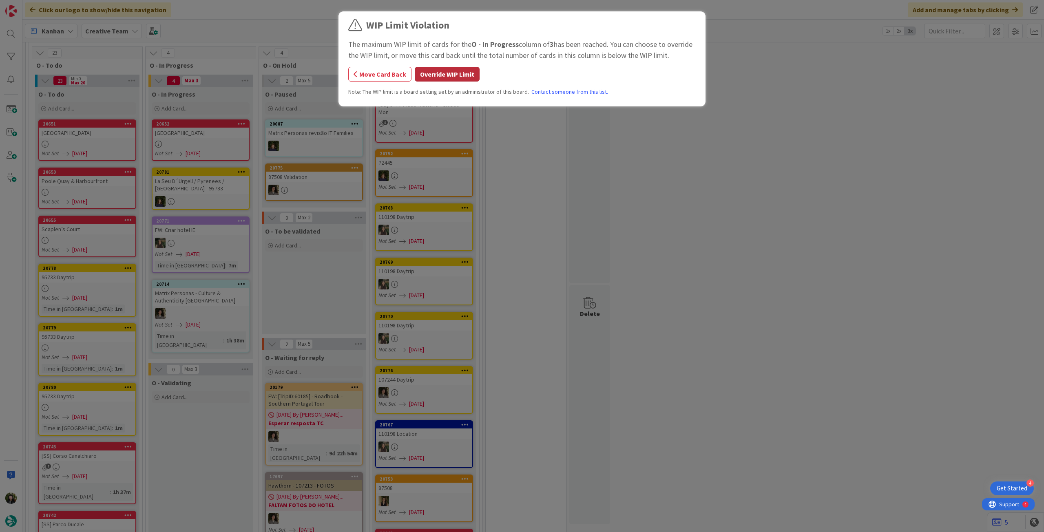
click at [431, 71] on button "Override WIP Limit" at bounding box center [447, 74] width 65 height 15
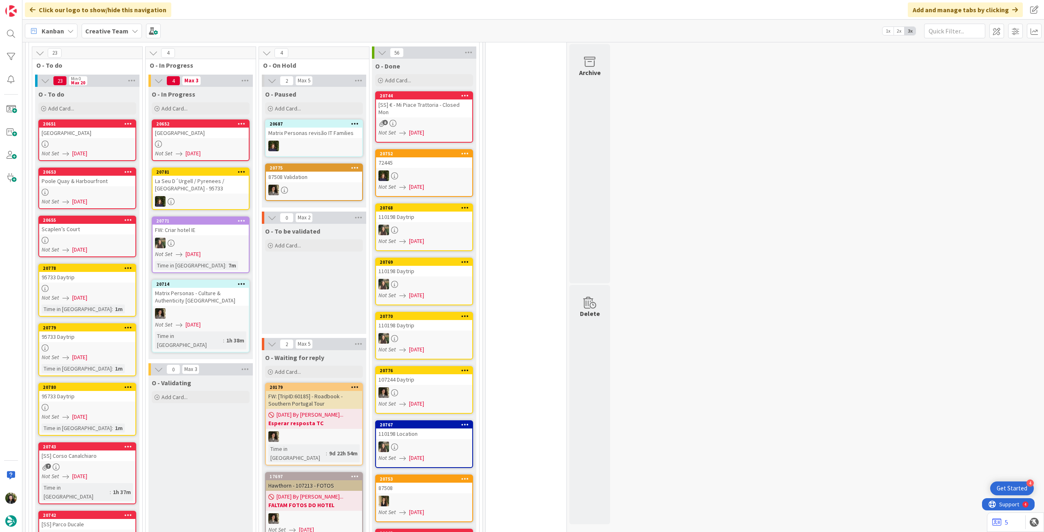
click at [175, 128] on div "[GEOGRAPHIC_DATA]" at bounding box center [200, 133] width 96 height 11
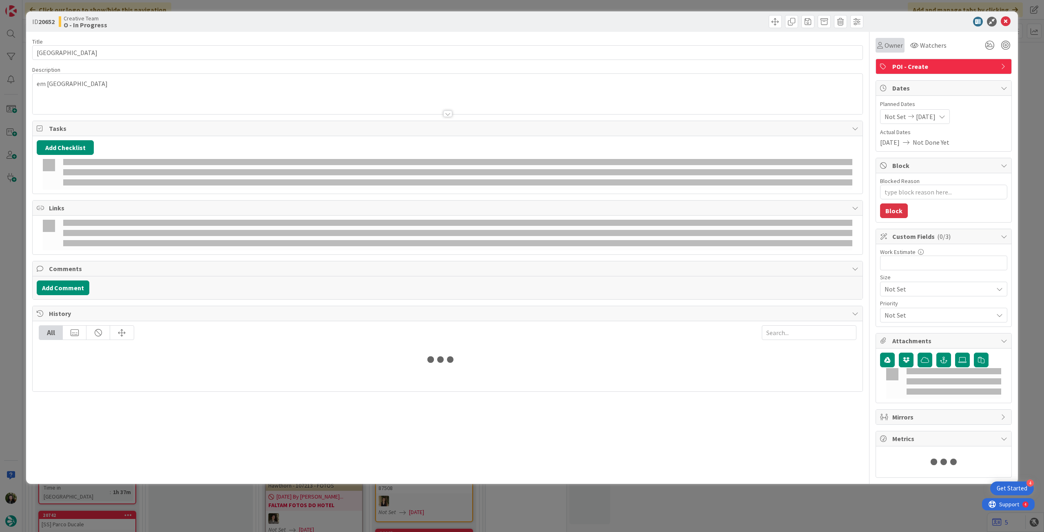
click at [876, 42] on div "Owner" at bounding box center [889, 45] width 29 height 15
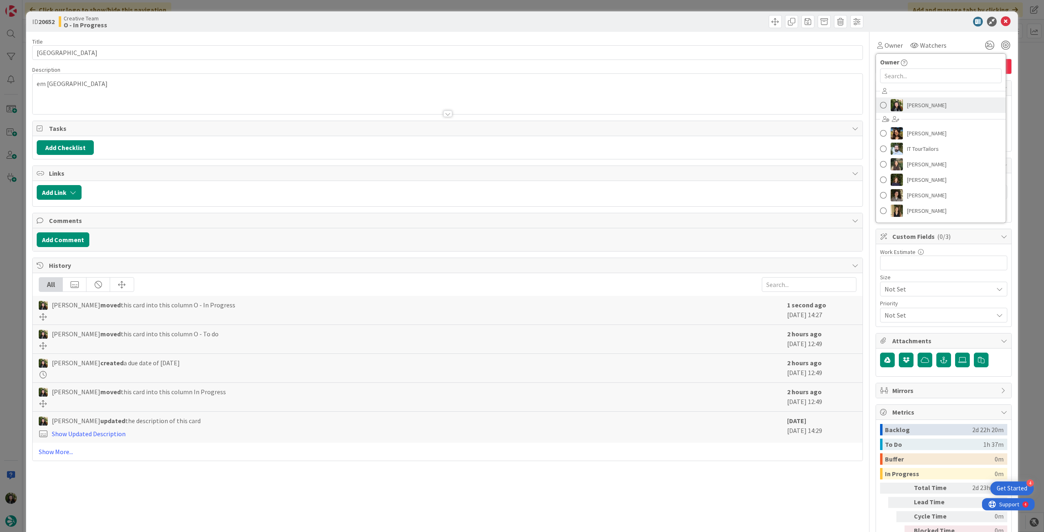
click at [907, 109] on span "[PERSON_NAME]" at bounding box center [927, 105] width 40 height 12
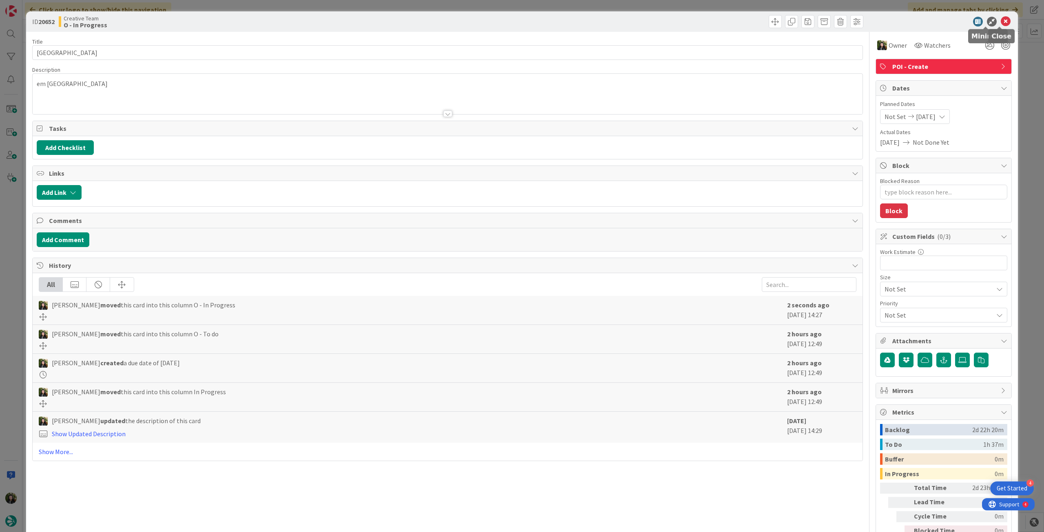
click at [1001, 19] on icon at bounding box center [1006, 22] width 10 height 10
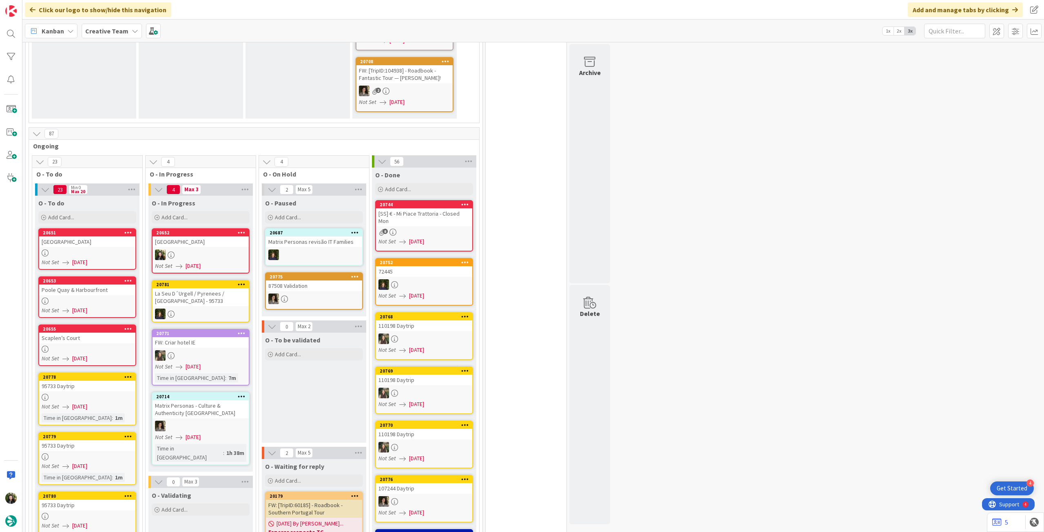
click at [205, 236] on div "[GEOGRAPHIC_DATA]" at bounding box center [200, 241] width 96 height 11
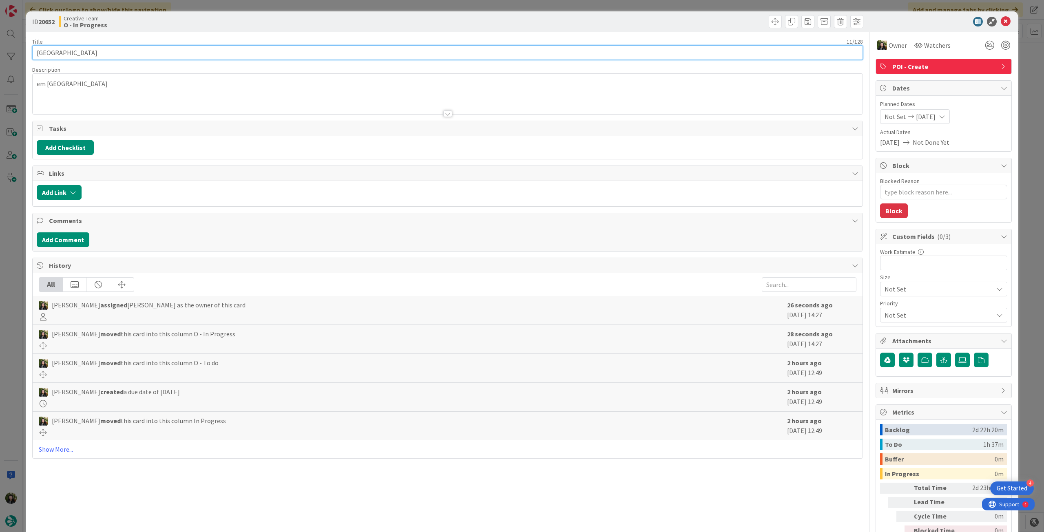
drag, startPoint x: 65, startPoint y: 53, endPoint x: 29, endPoint y: 53, distance: 35.9
click at [29, 53] on div "ID 20652 Creative Team O - In Progress Title 11 / 128 [GEOGRAPHIC_DATA] Descrip…" at bounding box center [522, 288] width 992 height 554
click at [1001, 20] on icon at bounding box center [1006, 22] width 10 height 10
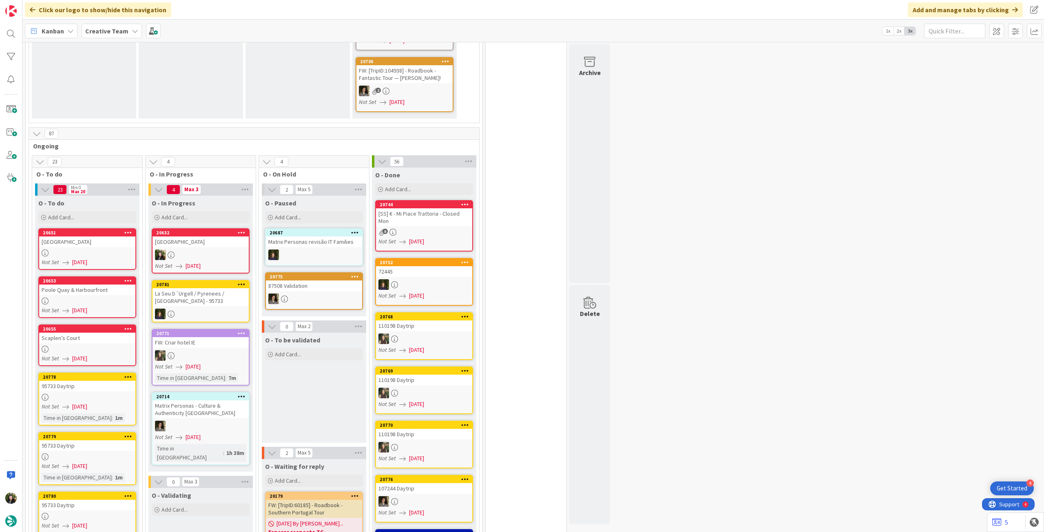
click at [203, 290] on div "La Seu D´Urgell / Pyrenees / [GEOGRAPHIC_DATA] - 95733" at bounding box center [200, 297] width 96 height 18
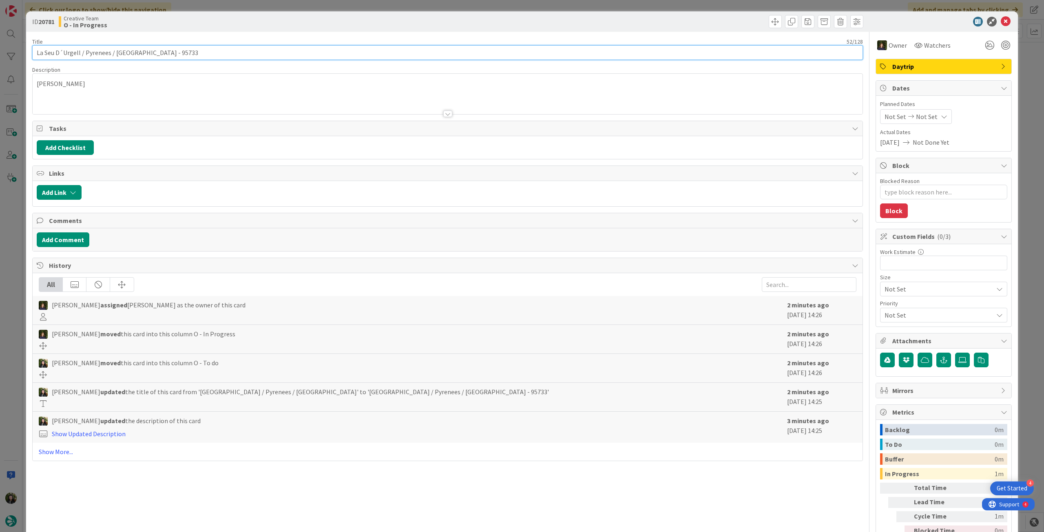
drag, startPoint x: 80, startPoint y: 50, endPoint x: 63, endPoint y: 50, distance: 16.3
click at [63, 50] on input "La Seu D´Urgell / Pyrenees / [GEOGRAPHIC_DATA] - 95733" at bounding box center [447, 52] width 830 height 15
click at [1001, 19] on icon at bounding box center [1006, 22] width 10 height 10
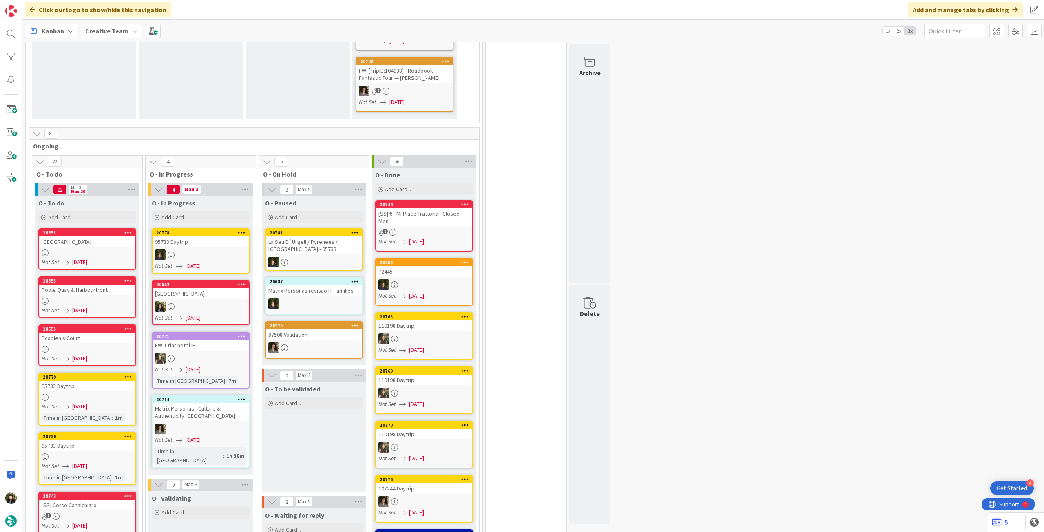
click at [116, 34] on b "Creative Team" at bounding box center [106, 31] width 43 height 8
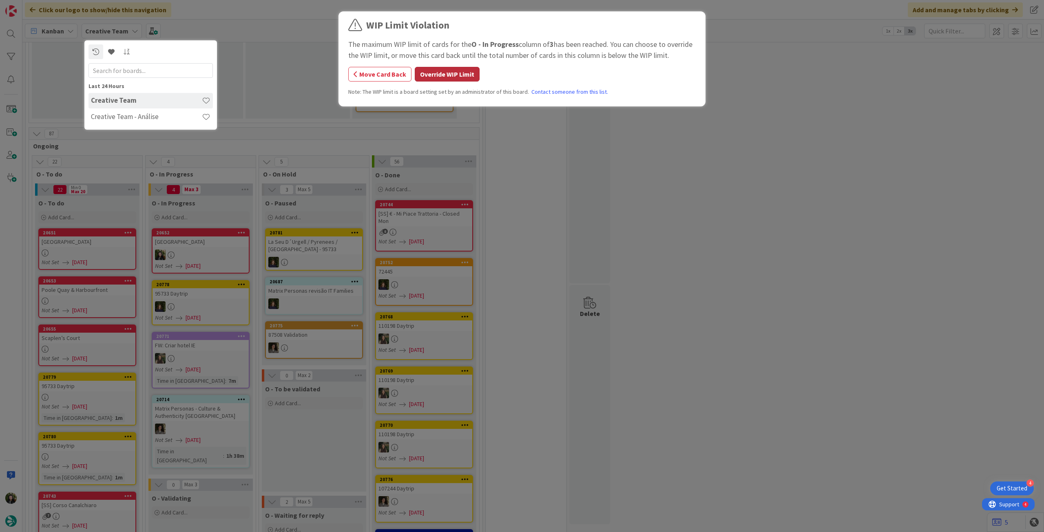
click at [470, 71] on button "Override WIP Limit" at bounding box center [447, 74] width 65 height 15
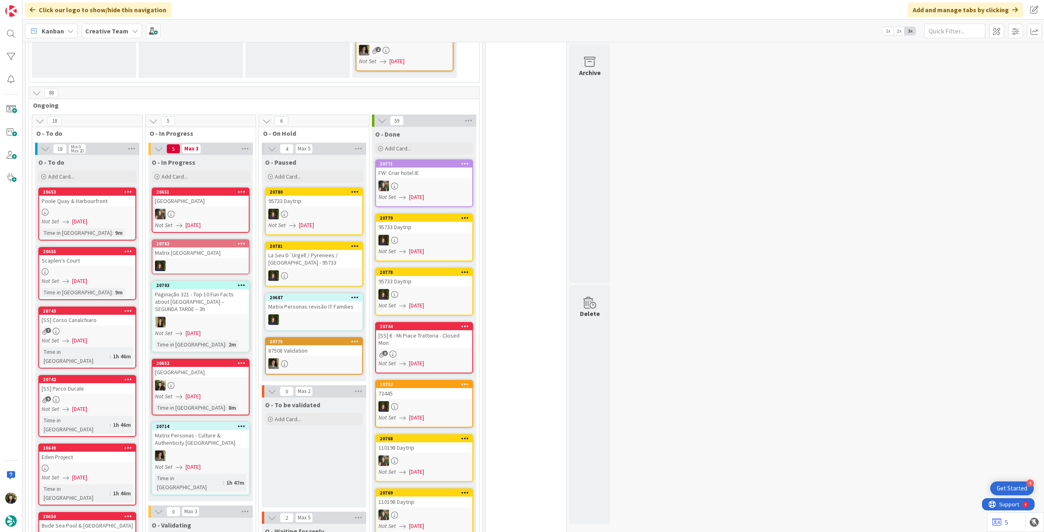
scroll to position [450, 0]
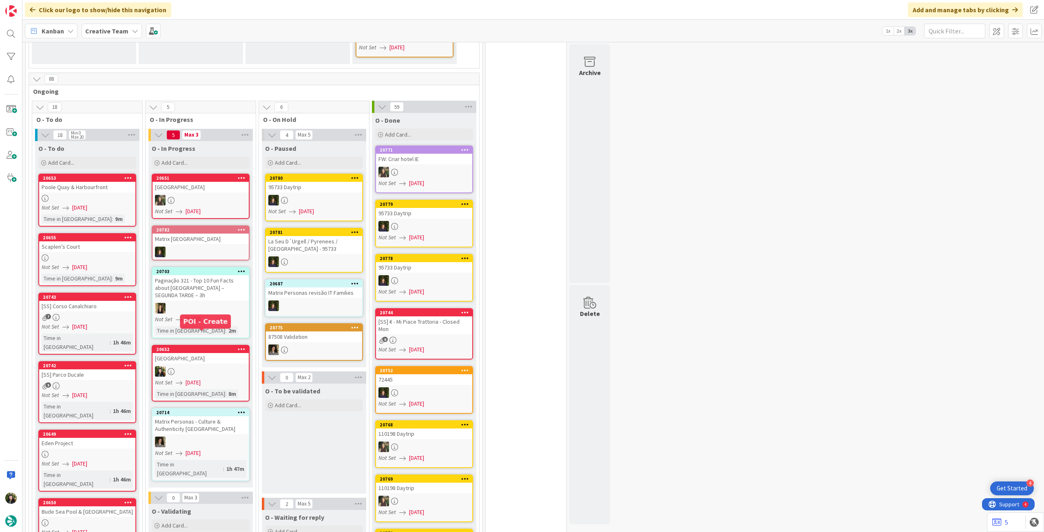
click at [199, 353] on div "[GEOGRAPHIC_DATA]" at bounding box center [200, 358] width 96 height 11
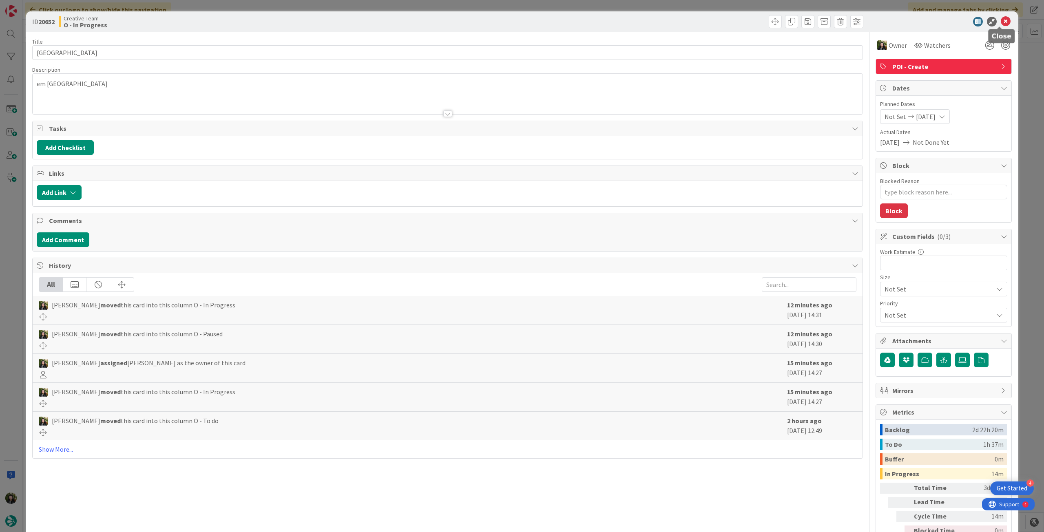
click at [1001, 22] on icon at bounding box center [1006, 22] width 10 height 10
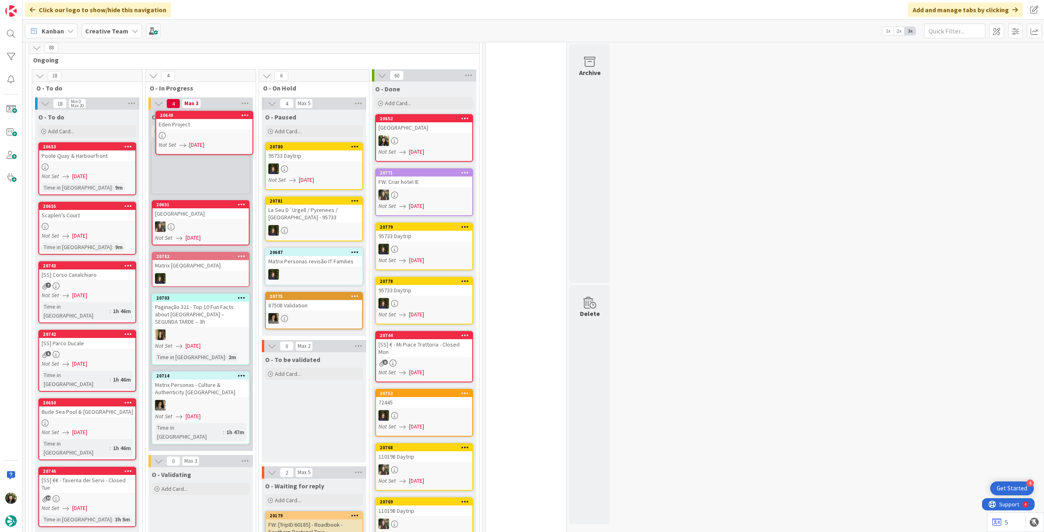
scroll to position [481, 0]
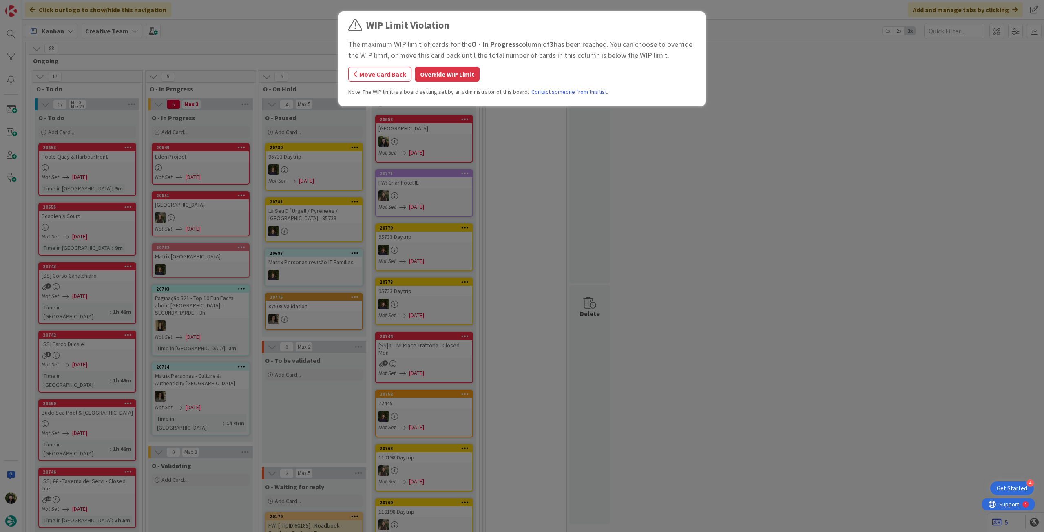
click at [217, 149] on div "WIP Limit Violation The maximum WIP limit of cards for the O - In Progress colu…" at bounding box center [522, 266] width 1044 height 532
click at [465, 86] on div "WIP Limit Violation The maximum WIP limit of cards for the O - In Progress colu…" at bounding box center [521, 60] width 347 height 84
click at [462, 83] on div "WIP Limit Violation The maximum WIP limit of cards for the O - In Progress colu…" at bounding box center [521, 60] width 347 height 84
click at [460, 80] on button "Override WIP Limit" at bounding box center [447, 74] width 65 height 15
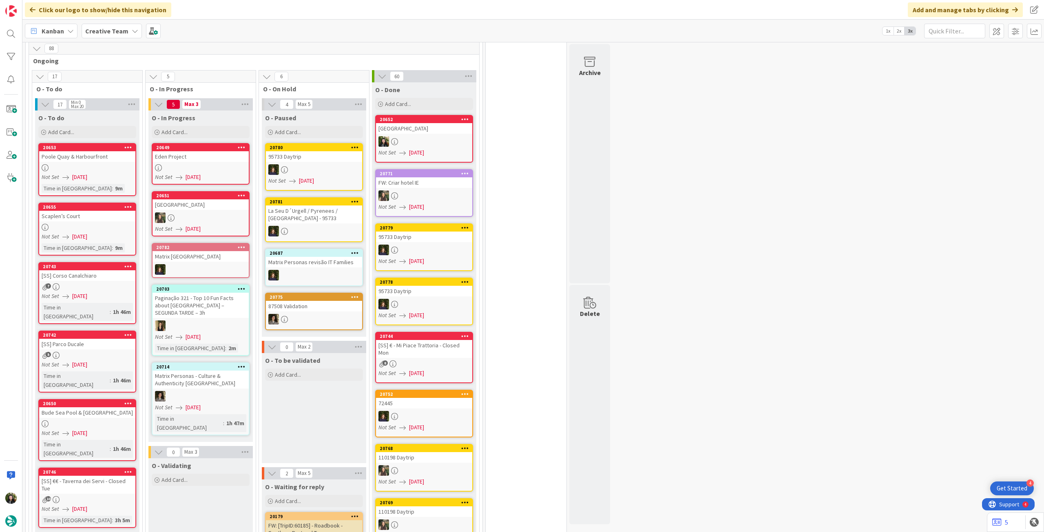
click at [216, 164] on div at bounding box center [200, 167] width 96 height 7
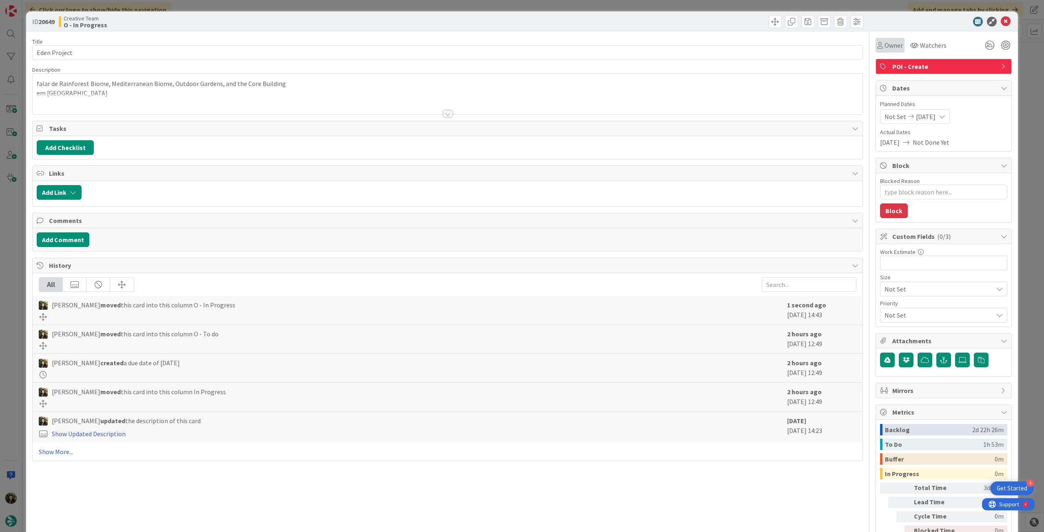
click at [890, 51] on div "Owner" at bounding box center [889, 45] width 29 height 15
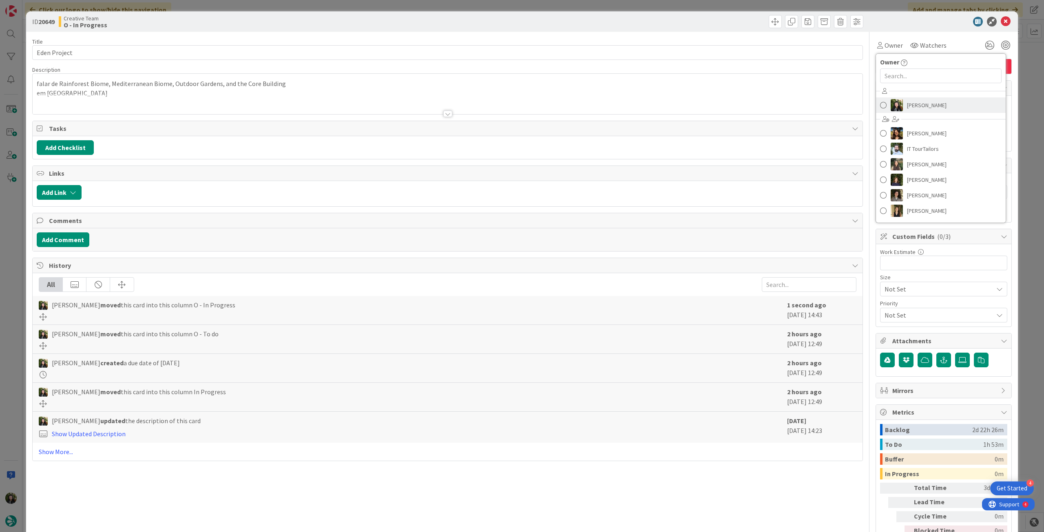
click at [892, 101] on img at bounding box center [896, 105] width 12 height 12
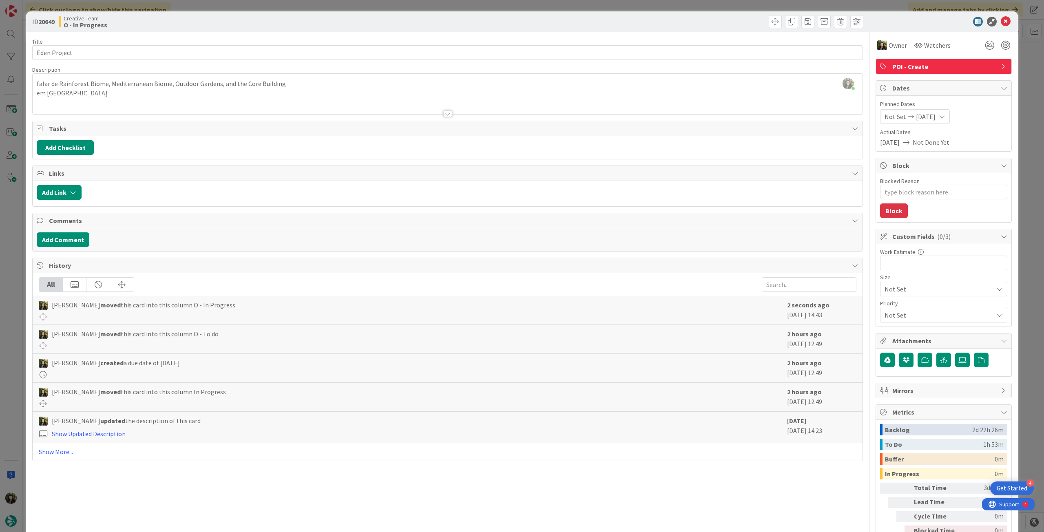
click at [318, 94] on div at bounding box center [448, 103] width 830 height 21
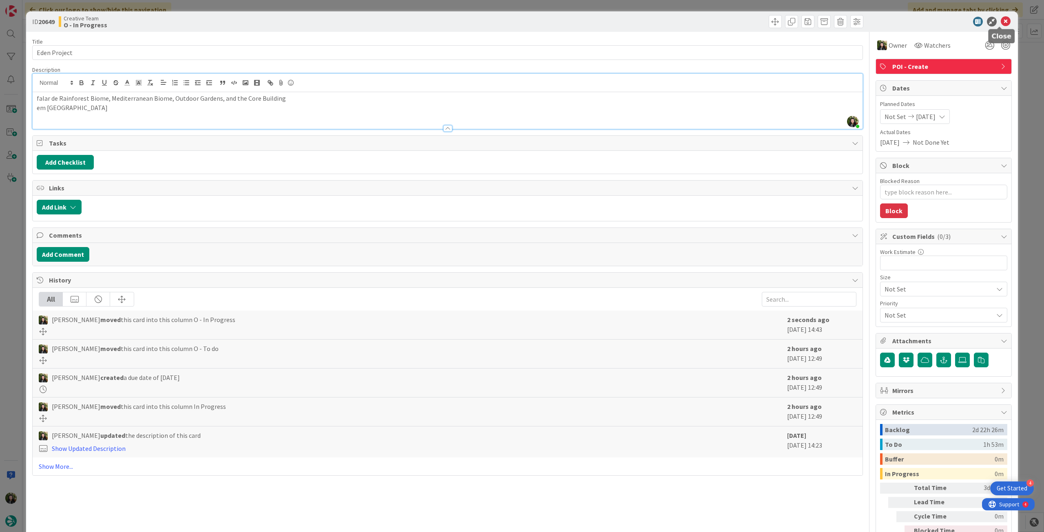
click at [1001, 20] on icon at bounding box center [1006, 22] width 10 height 10
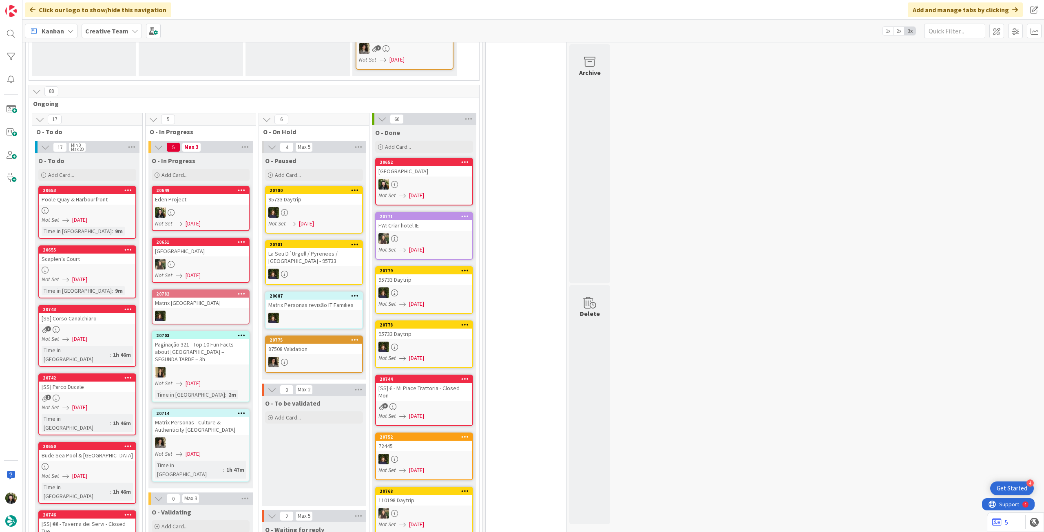
scroll to position [426, 0]
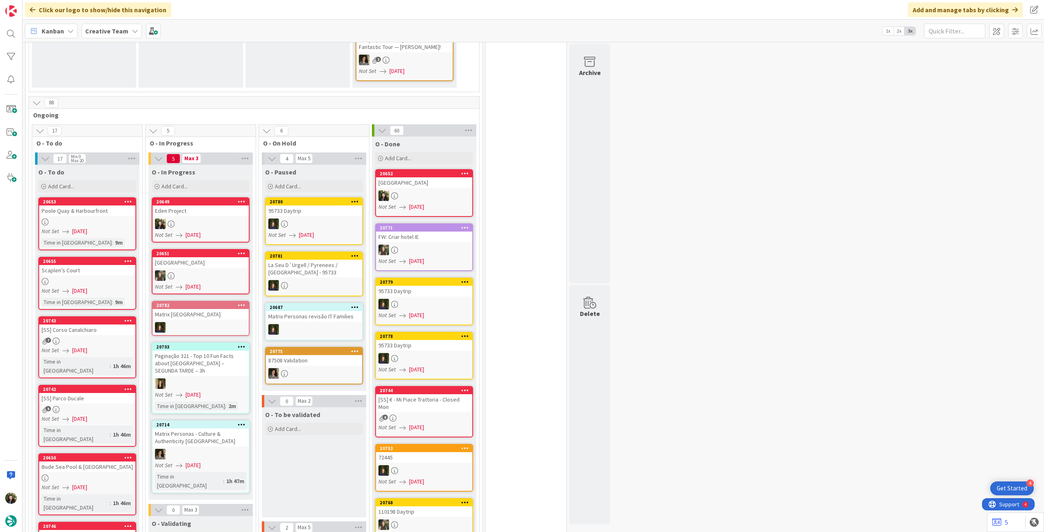
click at [223, 219] on div at bounding box center [200, 224] width 96 height 11
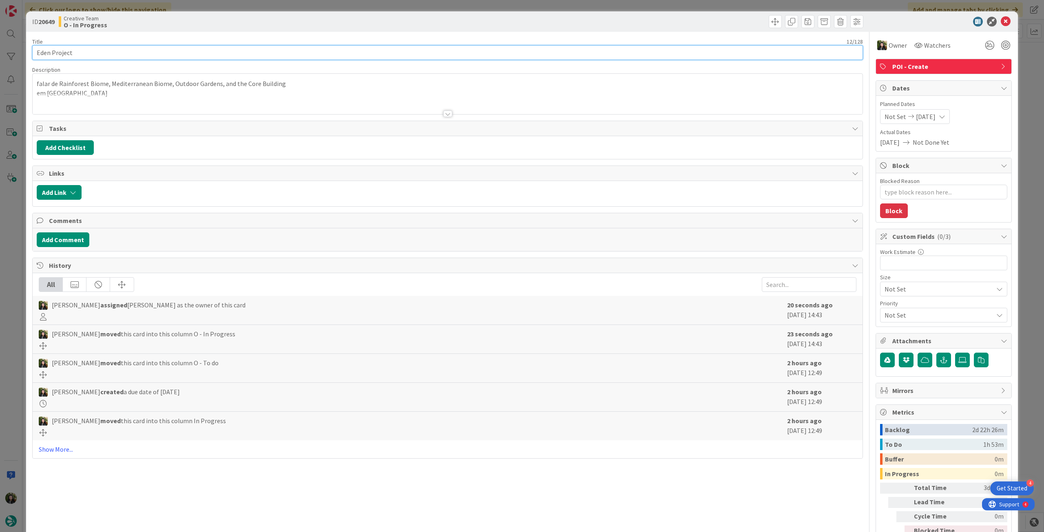
drag, startPoint x: 81, startPoint y: 53, endPoint x: 29, endPoint y: 45, distance: 52.7
click at [29, 45] on div "ID 20649 Creative Team O - In Progress Title 12 / 128 Eden Project Description …" at bounding box center [522, 288] width 992 height 554
click at [139, 89] on div "[PERSON_NAME] just joined falar de Rainforest Biome, Mediterranean Biome, Outdo…" at bounding box center [448, 94] width 830 height 40
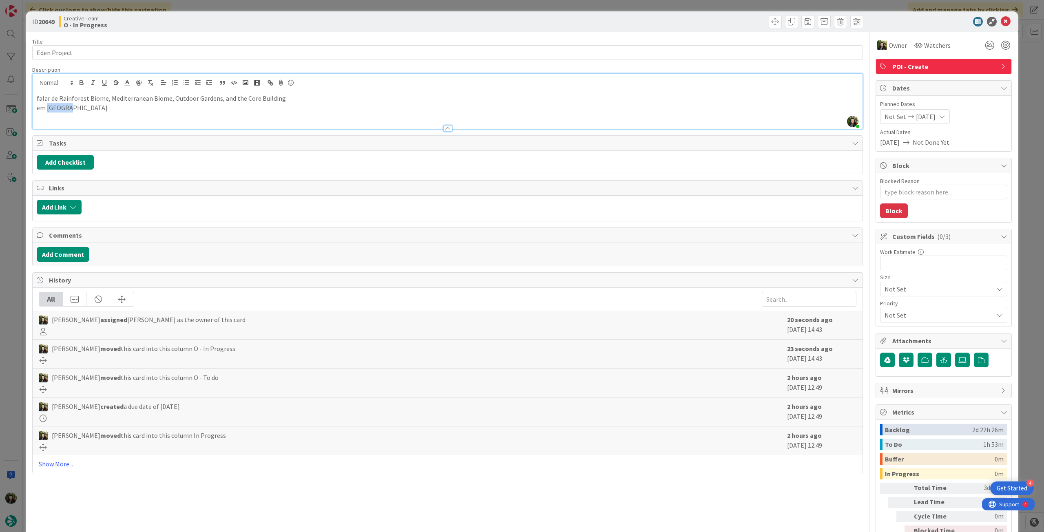
drag, startPoint x: 69, startPoint y: 112, endPoint x: 47, endPoint y: 109, distance: 22.6
click at [47, 109] on div "falar de Rainforest Biome, Mediterranean Biome, Outdoor Gardens, and the Core B…" at bounding box center [448, 110] width 830 height 37
copy p "Bodelva"
drag, startPoint x: 73, startPoint y: 49, endPoint x: 21, endPoint y: 52, distance: 52.2
click at [21, 52] on div "ID 20649 Creative Team O - In Progress Title 12 / 128 Eden Project Description …" at bounding box center [522, 266] width 1044 height 532
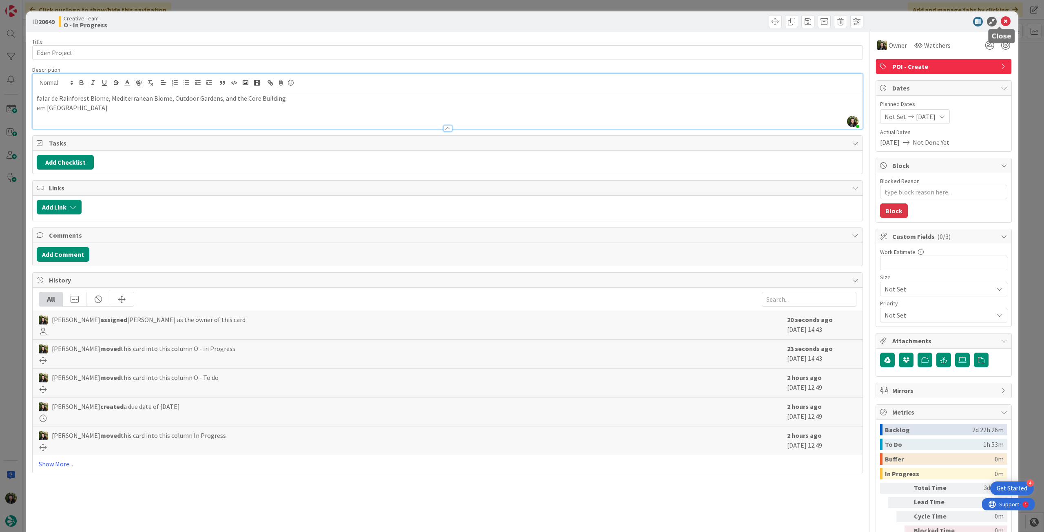
click at [1001, 22] on icon at bounding box center [1006, 22] width 10 height 10
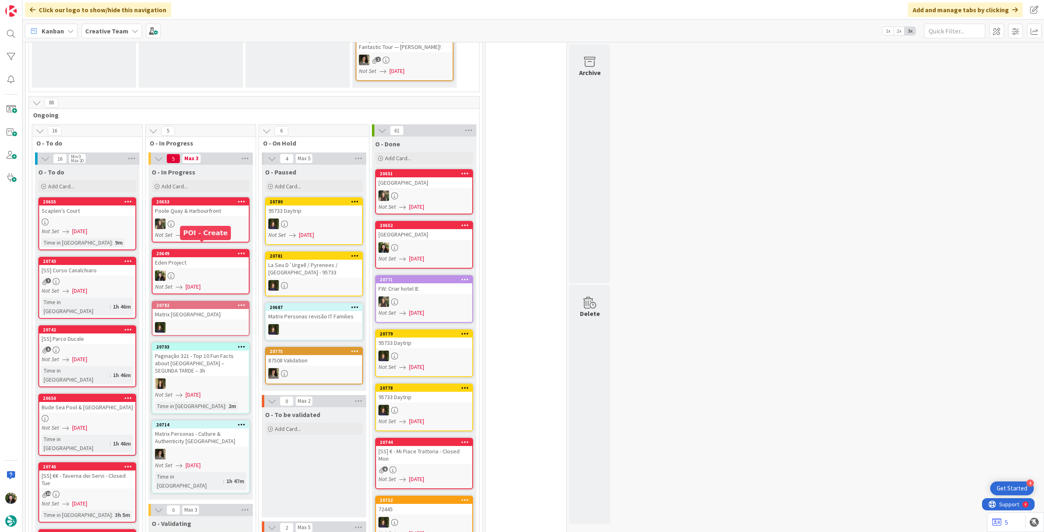
click at [202, 260] on link "20649 Eden Project Not Set [DATE]" at bounding box center [201, 271] width 98 height 45
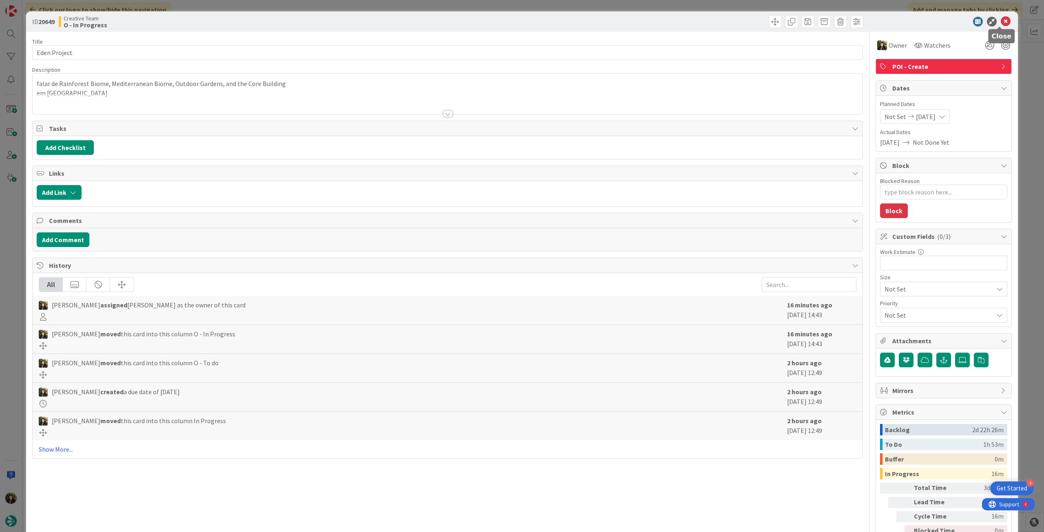
click at [1001, 24] on icon at bounding box center [1006, 22] width 10 height 10
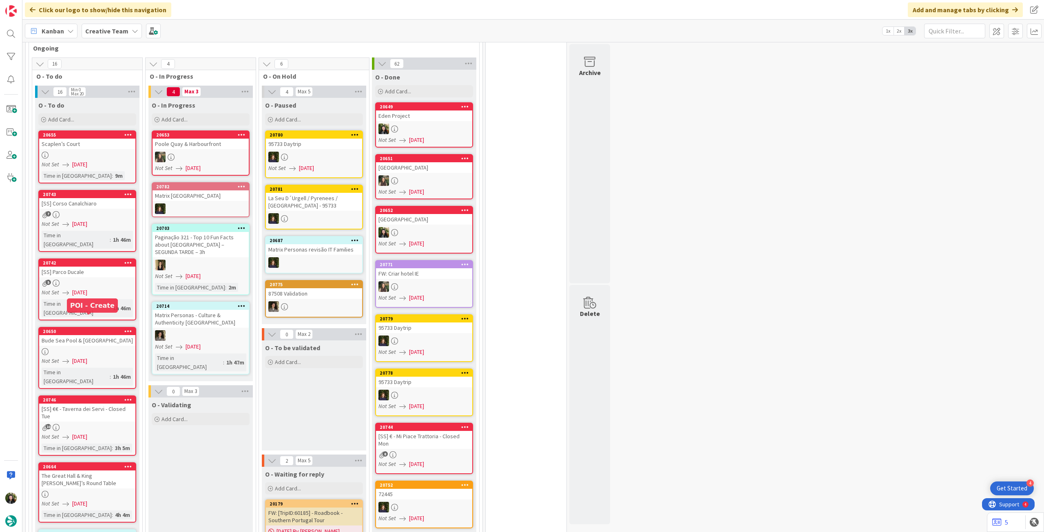
scroll to position [481, 0]
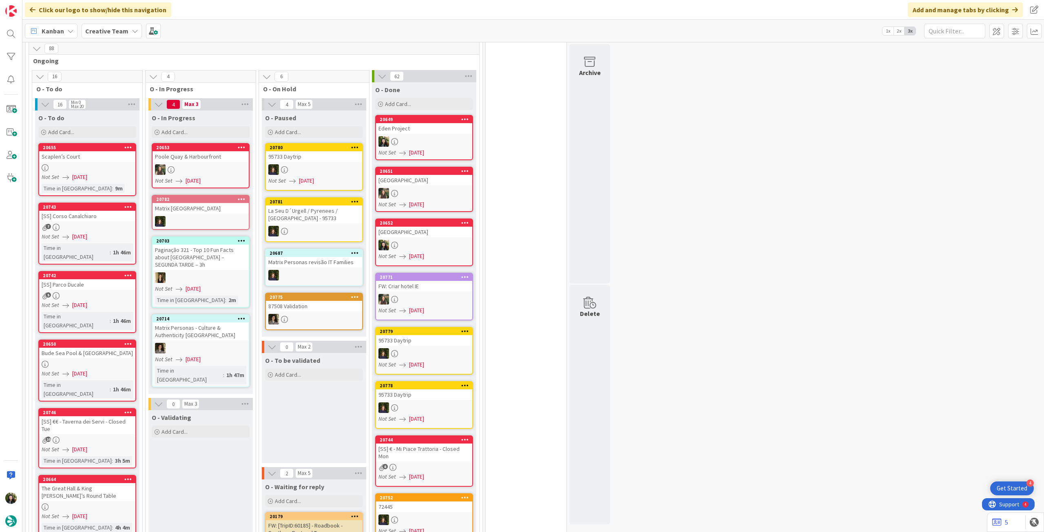
click at [102, 342] on link "20650 Bude Sea Pool & [GEOGRAPHIC_DATA] Not Set [DATE] Time in [GEOGRAPHIC_DATA…" at bounding box center [87, 371] width 98 height 62
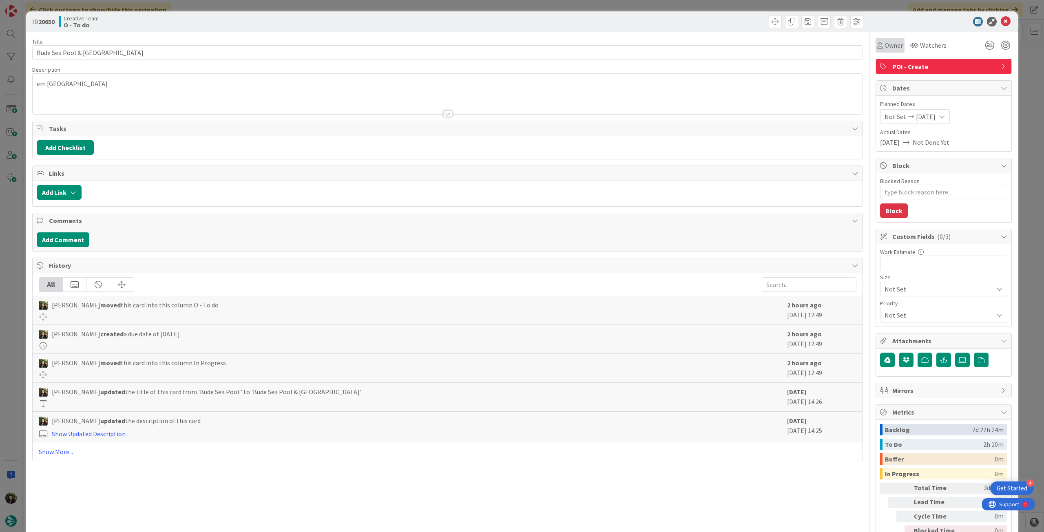
click at [891, 45] on span "Owner" at bounding box center [893, 45] width 18 height 10
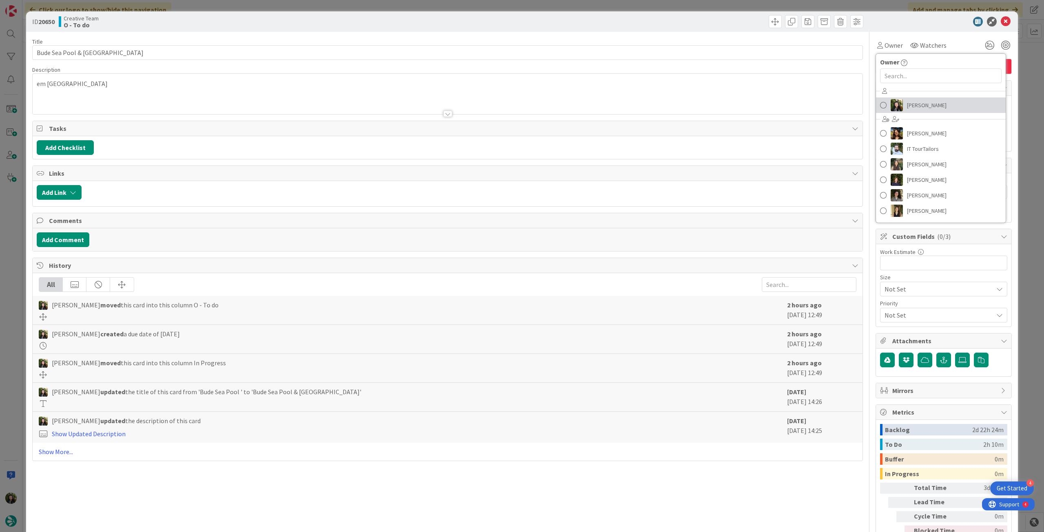
click at [909, 105] on span "[PERSON_NAME]" at bounding box center [927, 105] width 40 height 12
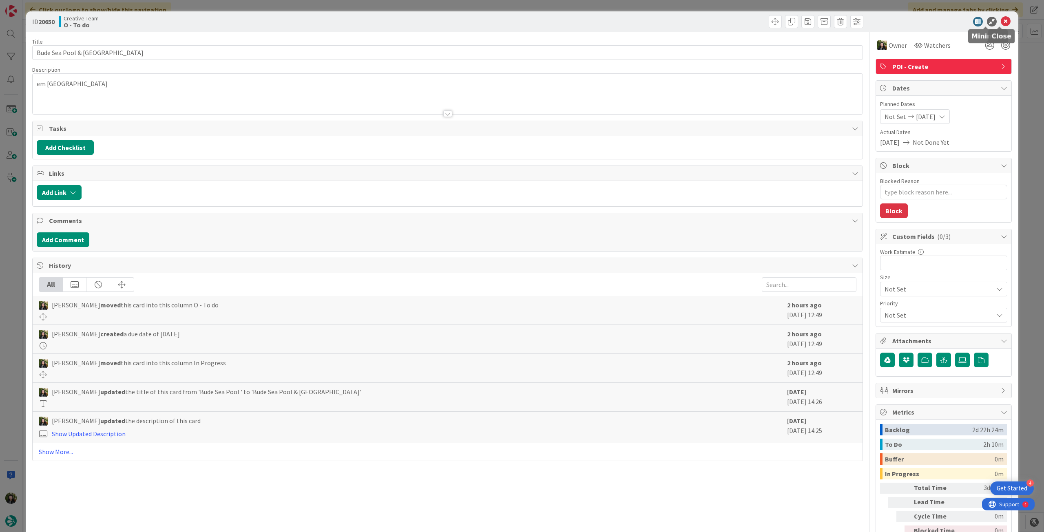
click at [1003, 18] on icon at bounding box center [1006, 22] width 10 height 10
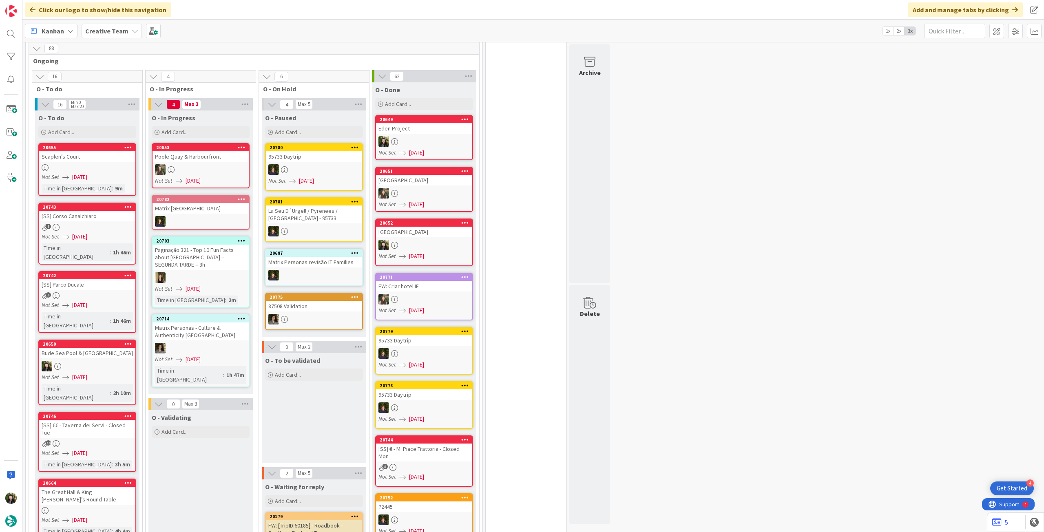
click at [103, 24] on div "Creative Team" at bounding box center [112, 31] width 60 height 15
click at [120, 116] on h4 "Creative Team - Análise" at bounding box center [146, 117] width 111 height 8
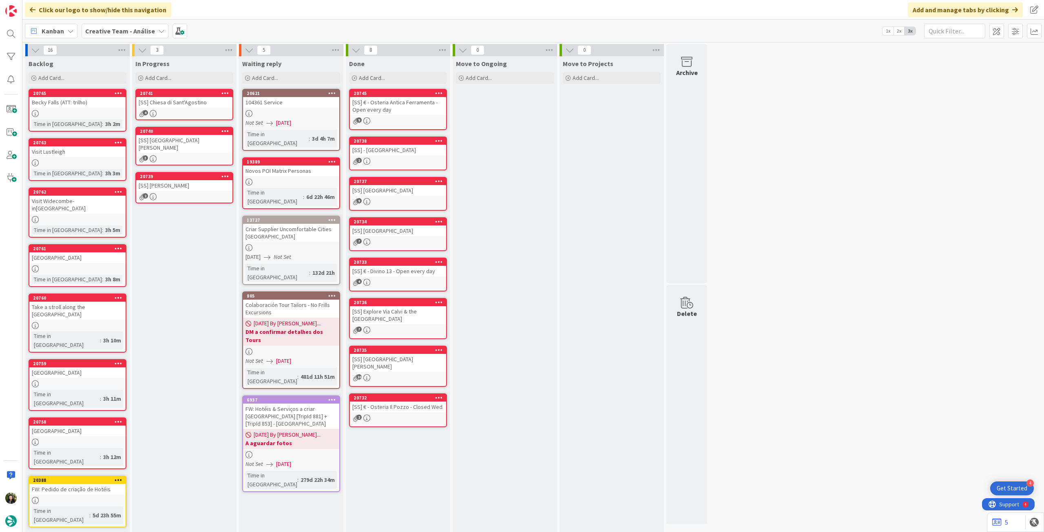
click at [201, 99] on div "[SS] Chiesa di Sant'Agostino" at bounding box center [184, 102] width 96 height 11
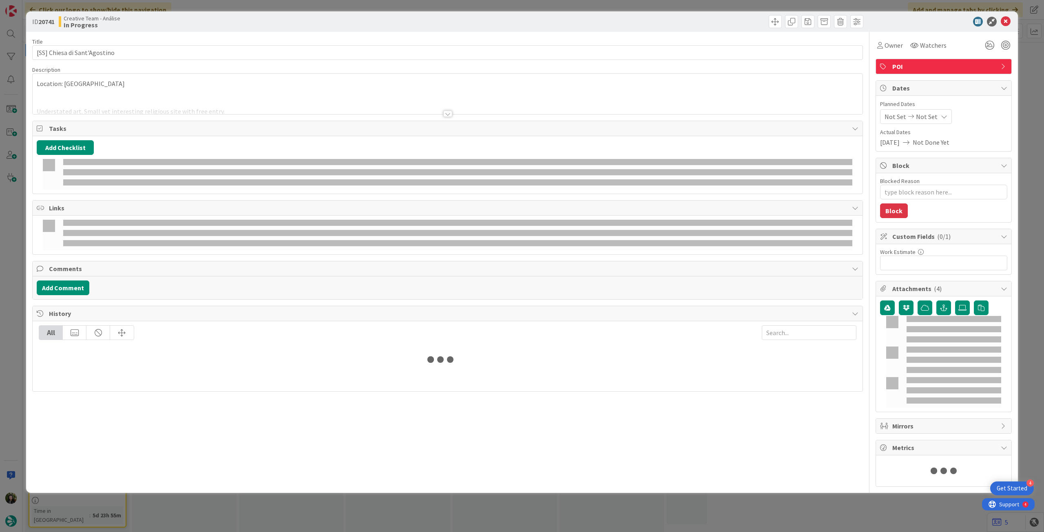
type textarea "x"
type input "[SS] Chiesa di Sant'Agostino"
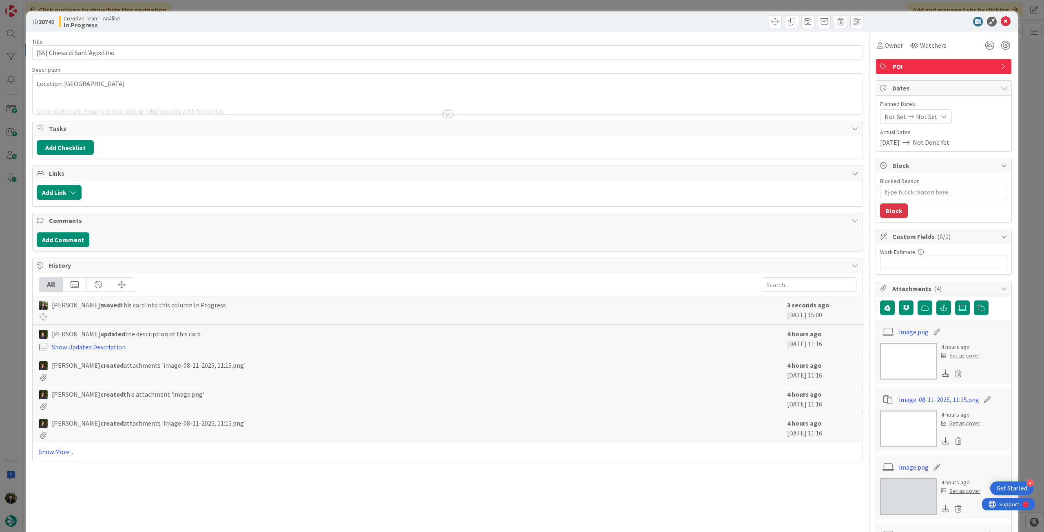
type textarea "x"
type input "[SS] Chiesa di Sant'Agostino"
click at [941, 116] on icon at bounding box center [944, 116] width 7 height 7
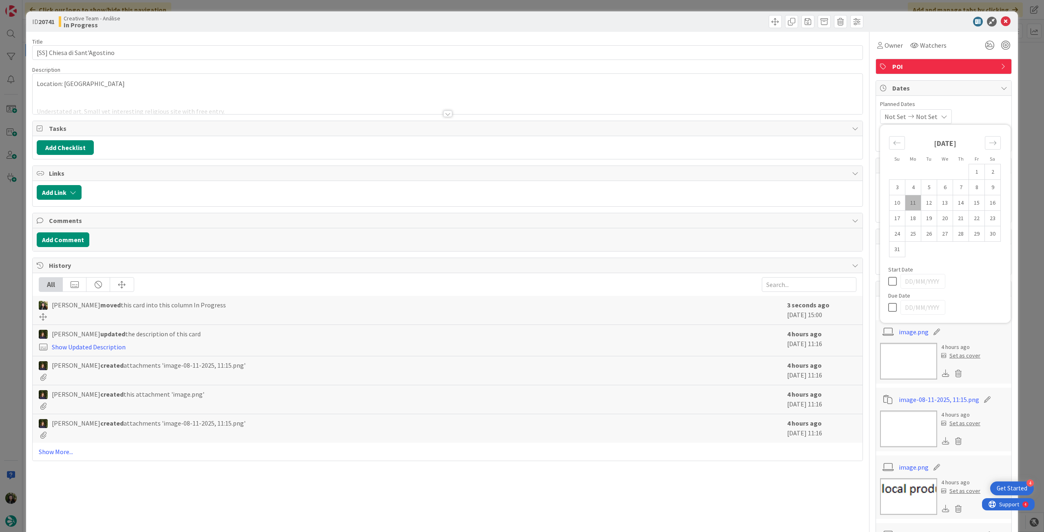
click at [888, 305] on icon at bounding box center [894, 308] width 12 height 10
type input "[DATE]"
type textarea "x"
type input "[SS] Chiesa di Sant'Agostino"
click at [1001, 20] on icon at bounding box center [1006, 22] width 10 height 10
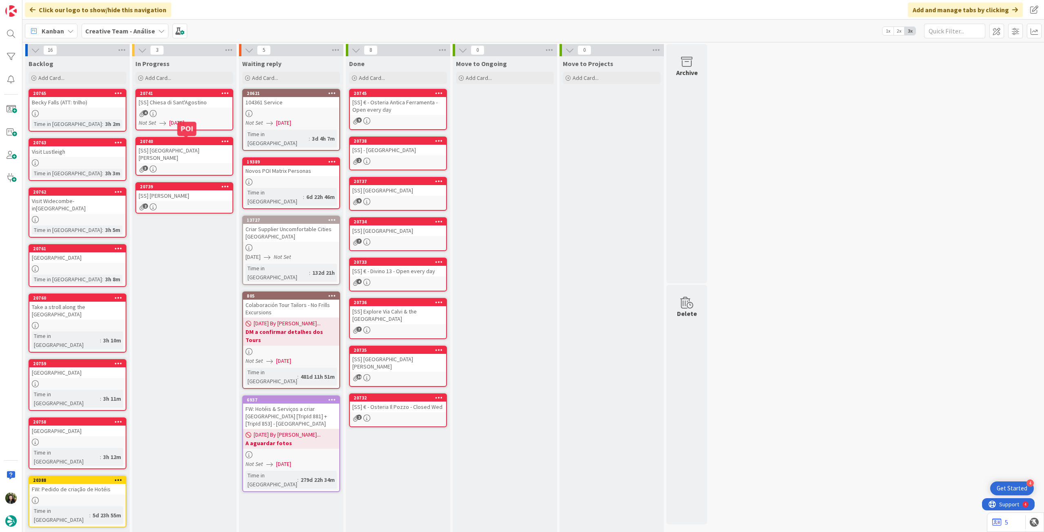
click at [187, 146] on div "[SS] [GEOGRAPHIC_DATA][PERSON_NAME]" at bounding box center [184, 154] width 96 height 18
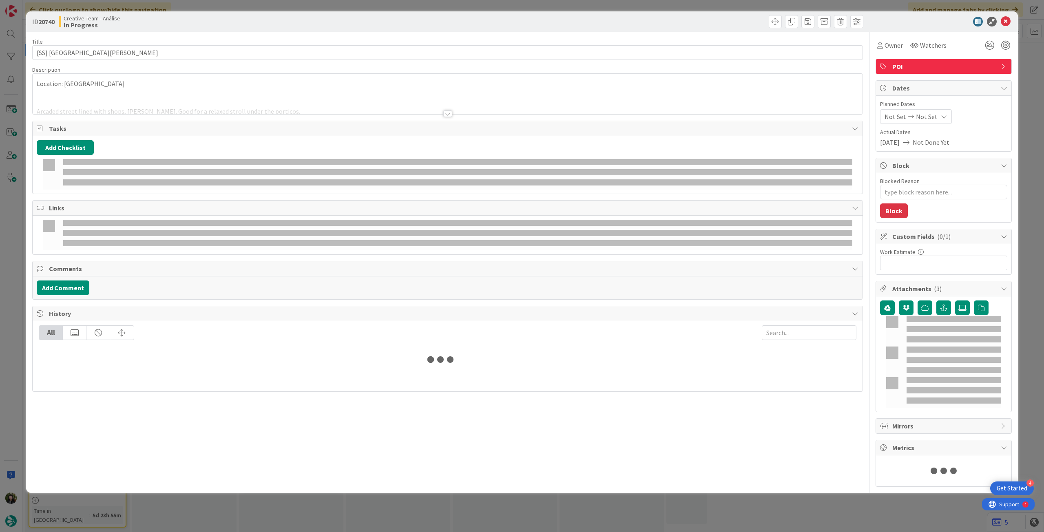
type textarea "x"
type input "[SS] [GEOGRAPHIC_DATA][PERSON_NAME]"
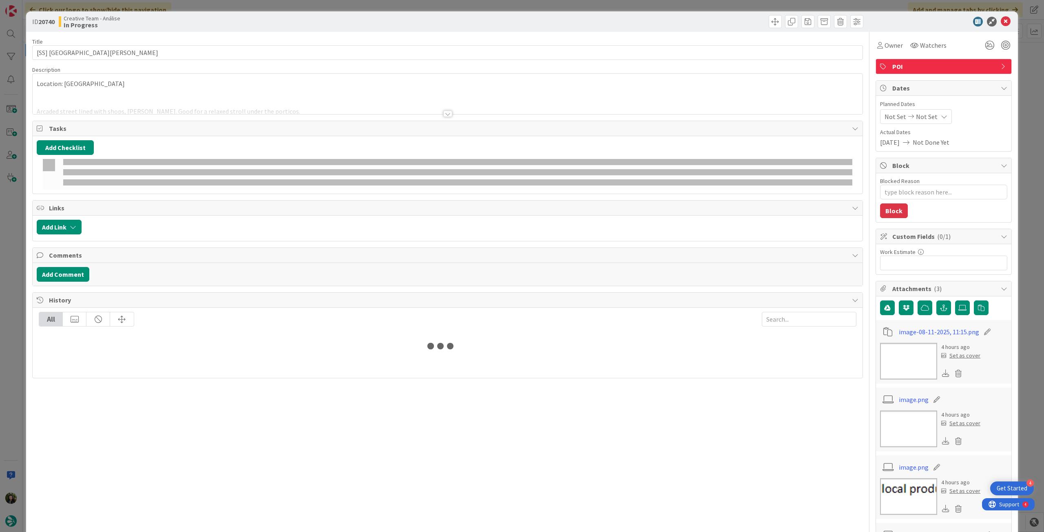
click at [919, 110] on div "Not Set Not Set" at bounding box center [916, 116] width 72 height 15
type textarea "x"
type input "[SS] [GEOGRAPHIC_DATA][PERSON_NAME]"
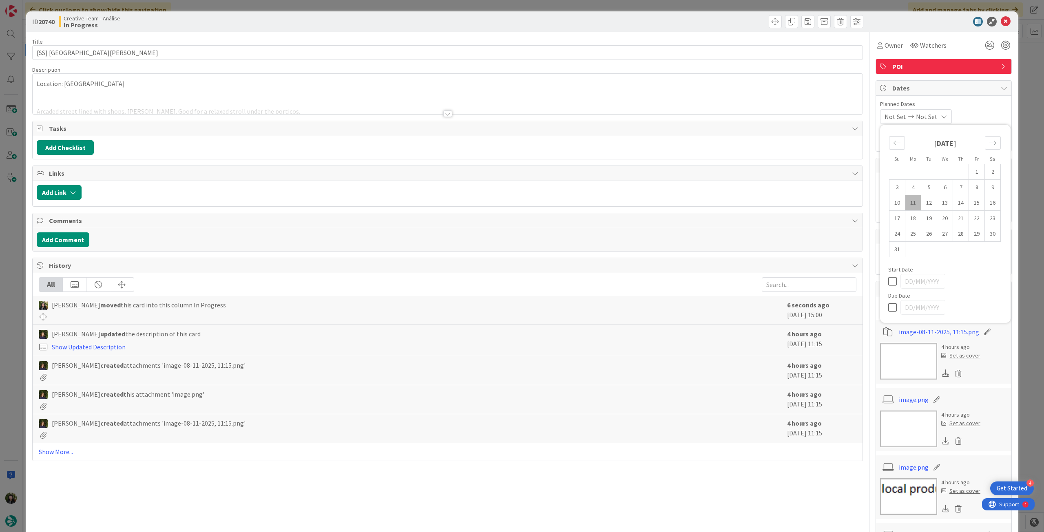
click at [888, 305] on icon at bounding box center [894, 308] width 12 height 10
type input "[DATE]"
type textarea "x"
type input "[SS] [GEOGRAPHIC_DATA][PERSON_NAME]"
click at [1001, 21] on icon at bounding box center [1006, 22] width 10 height 10
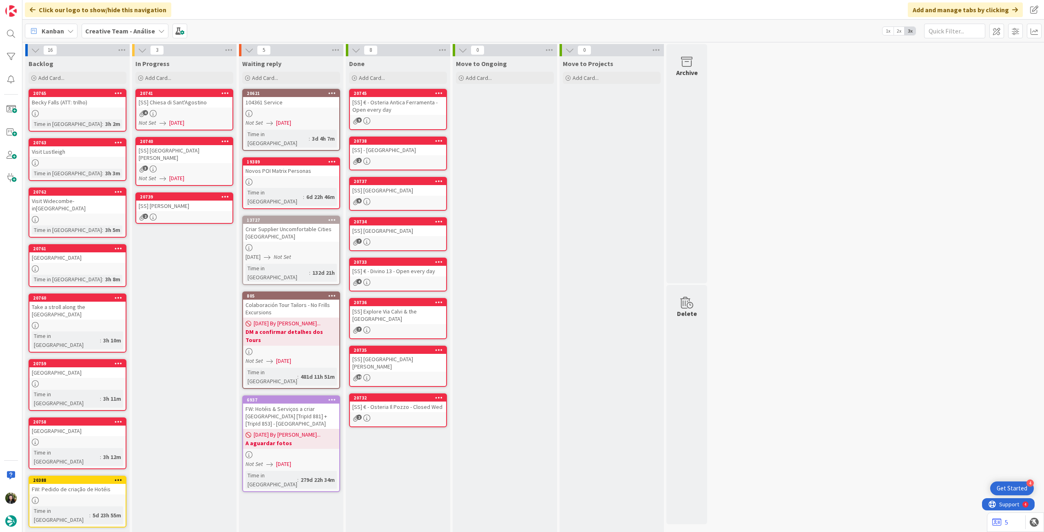
click at [203, 203] on link "20739 [SS] Mercato Albinelli 2" at bounding box center [184, 207] width 98 height 31
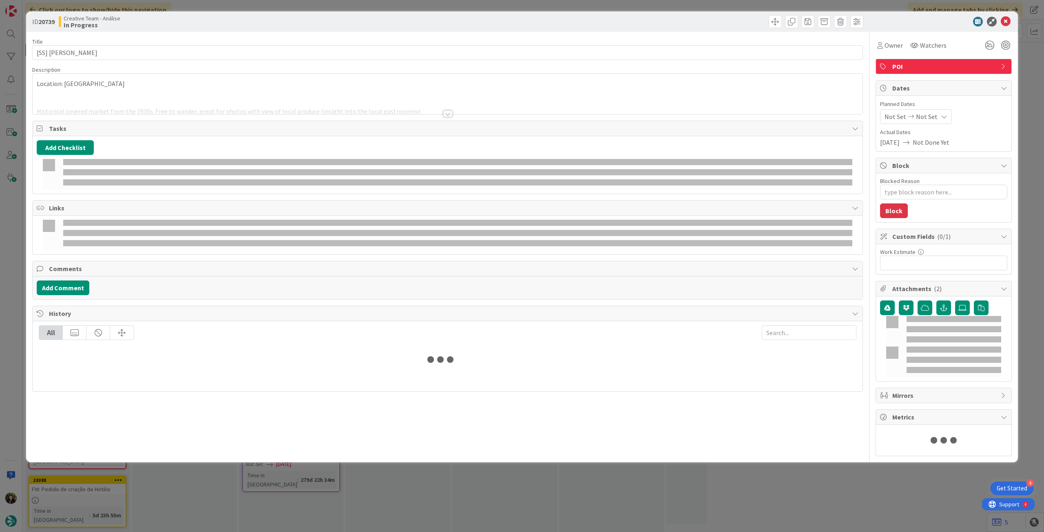
type textarea "x"
type input "[SS] [PERSON_NAME]"
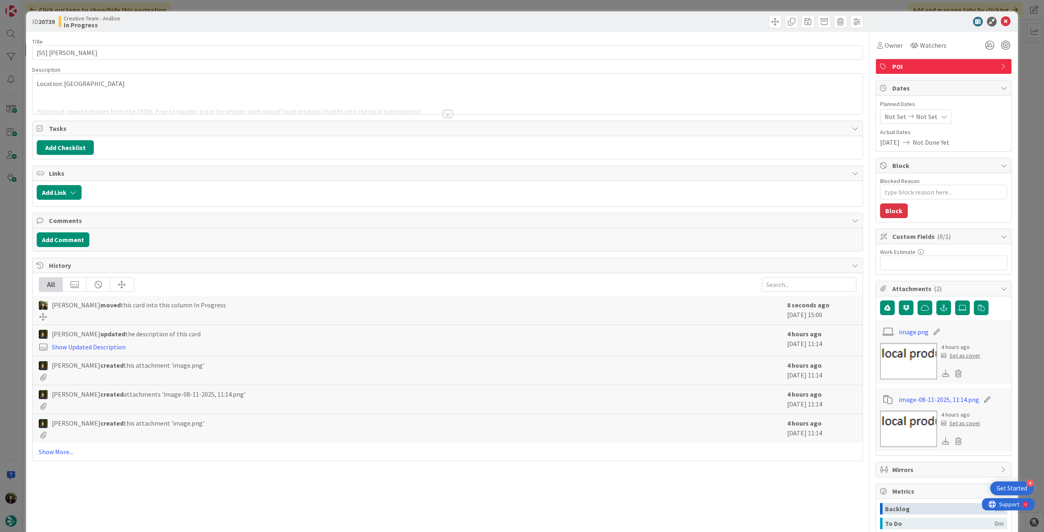
click at [934, 109] on div "Not Set Not Set" at bounding box center [916, 116] width 72 height 15
type textarea "x"
type input "[SS] [PERSON_NAME]"
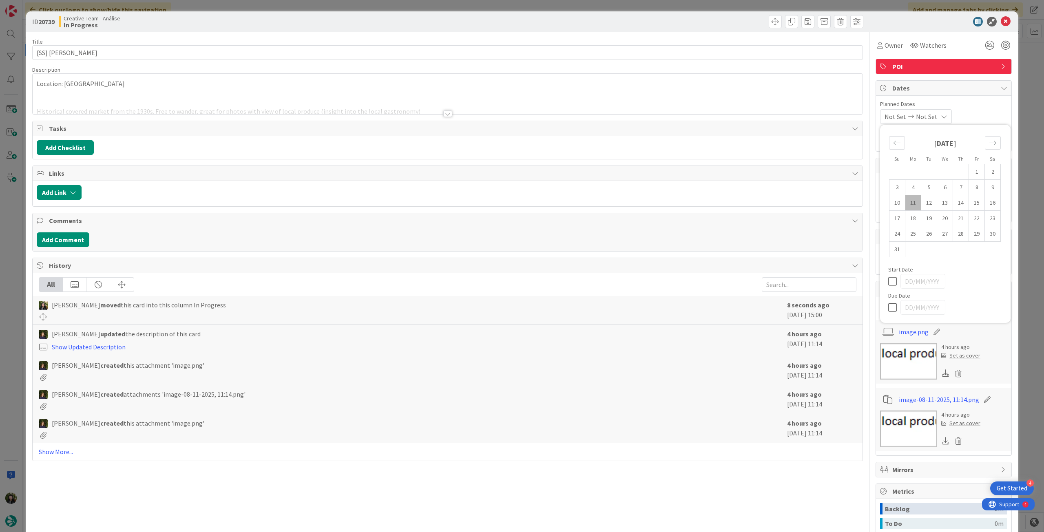
click at [888, 307] on icon at bounding box center [894, 308] width 12 height 10
type input "[DATE]"
type textarea "x"
type input "[SS] [PERSON_NAME]"
click at [1001, 20] on icon at bounding box center [1006, 22] width 10 height 10
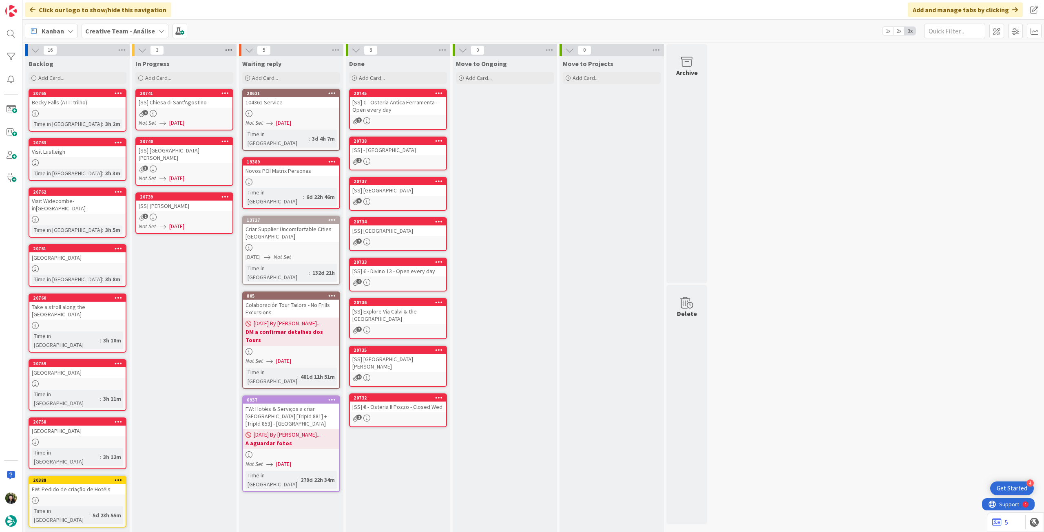
click at [232, 50] on icon at bounding box center [228, 50] width 11 height 12
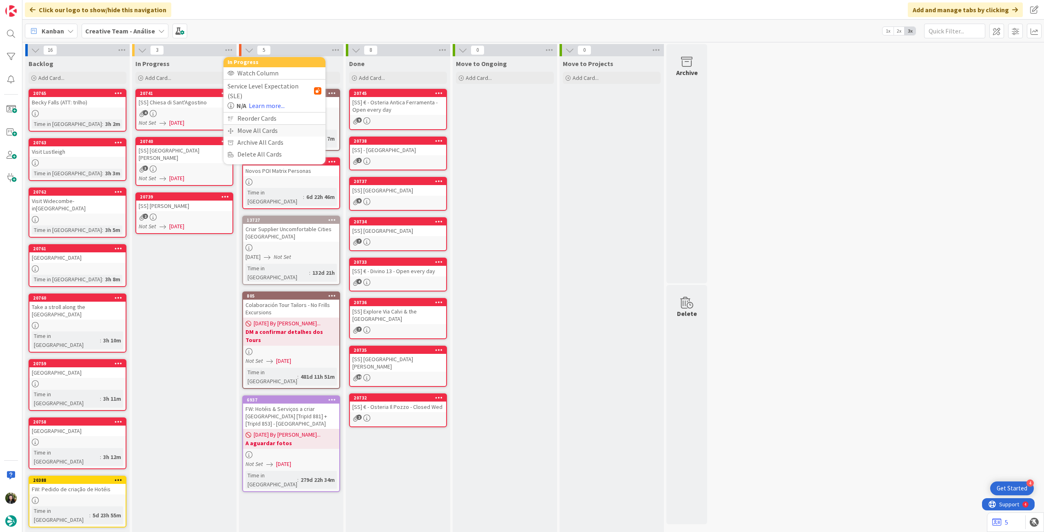
click at [258, 125] on div "Move All Cards" at bounding box center [274, 131] width 102 height 12
click at [277, 84] on span "Creative Team - Análise" at bounding box center [267, 88] width 71 height 11
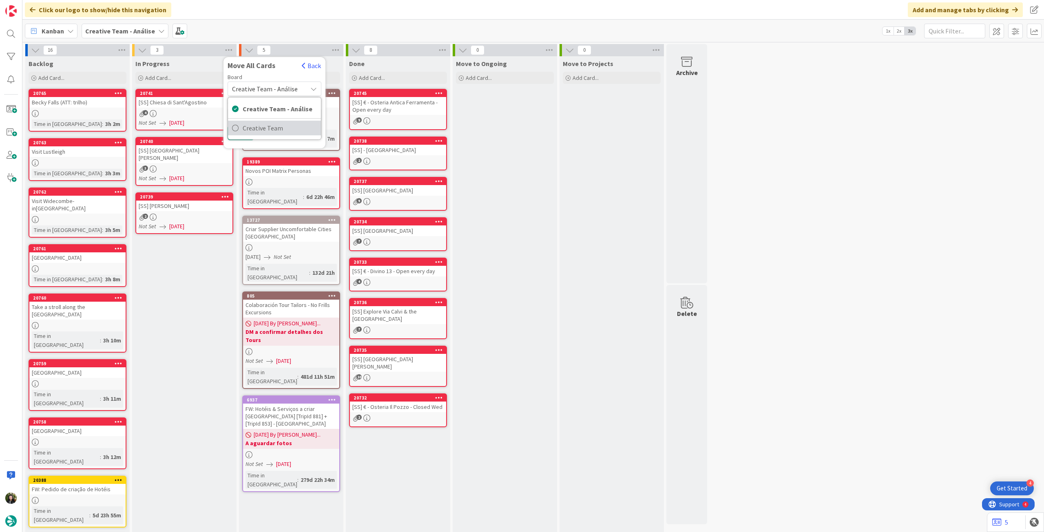
click at [269, 123] on span "Creative Team" at bounding box center [280, 128] width 74 height 12
click at [270, 113] on span "Select a Column..." at bounding box center [258, 115] width 53 height 11
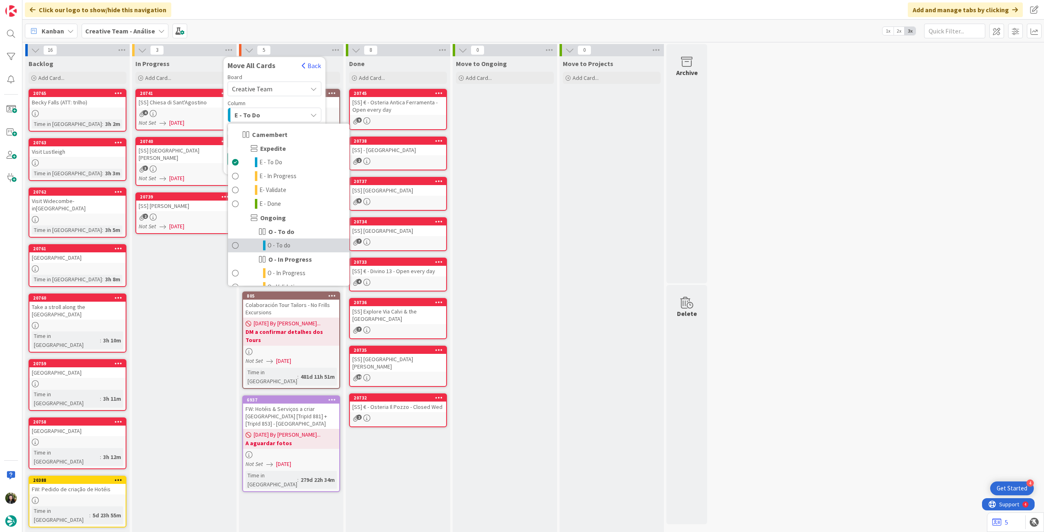
click at [285, 243] on span "O - To do" at bounding box center [278, 246] width 23 height 10
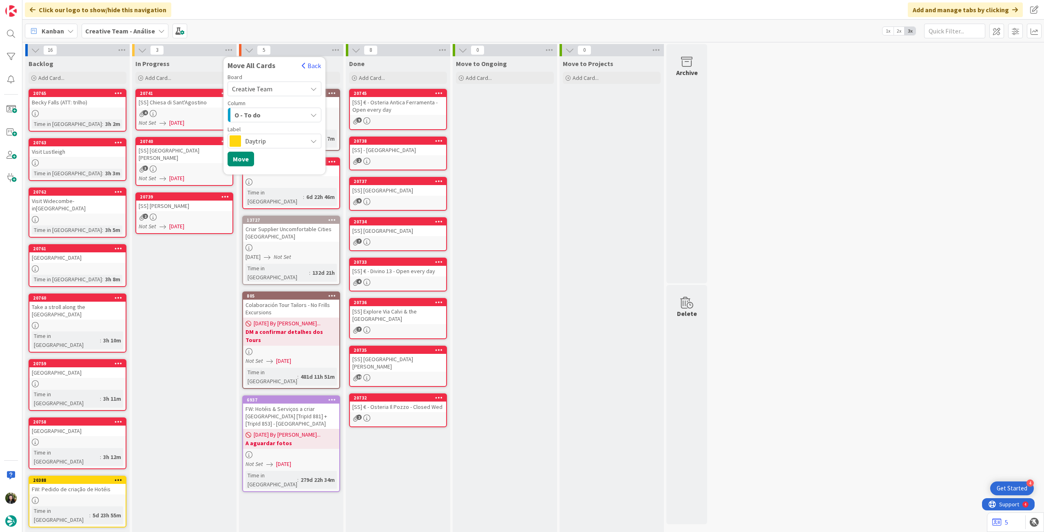
click at [275, 146] on span "Daytrip" at bounding box center [274, 140] width 58 height 11
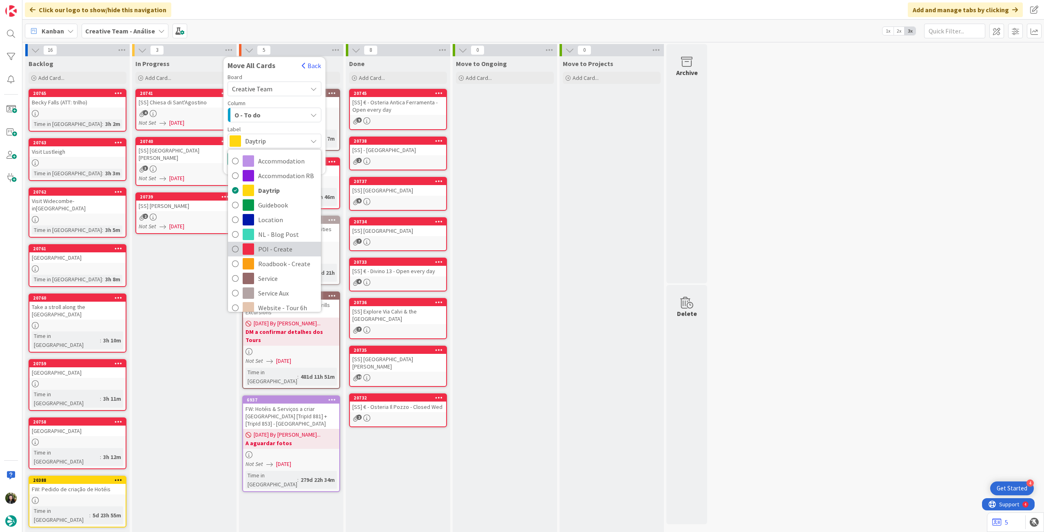
click at [279, 250] on span "POI - Create" at bounding box center [287, 249] width 59 height 12
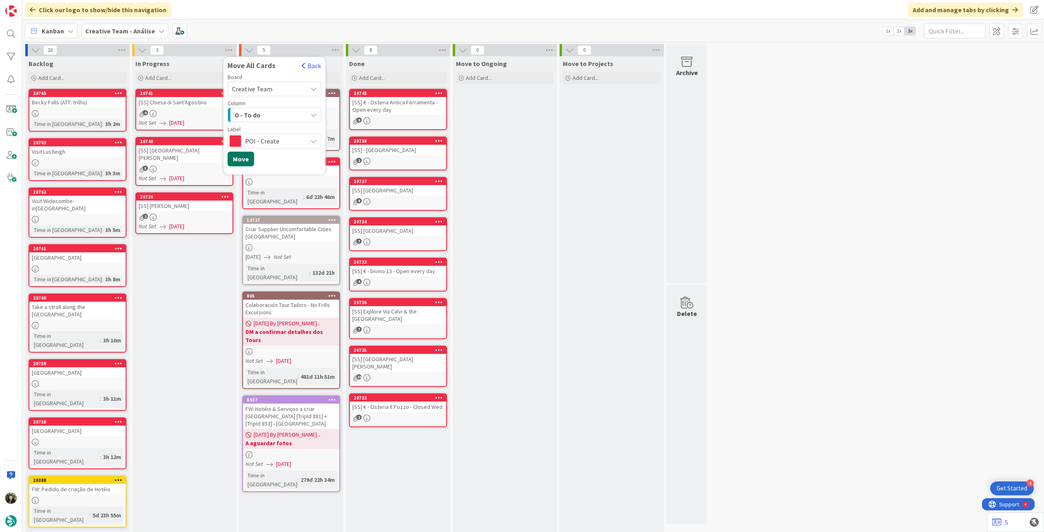
click at [245, 158] on button "Move" at bounding box center [240, 159] width 27 height 15
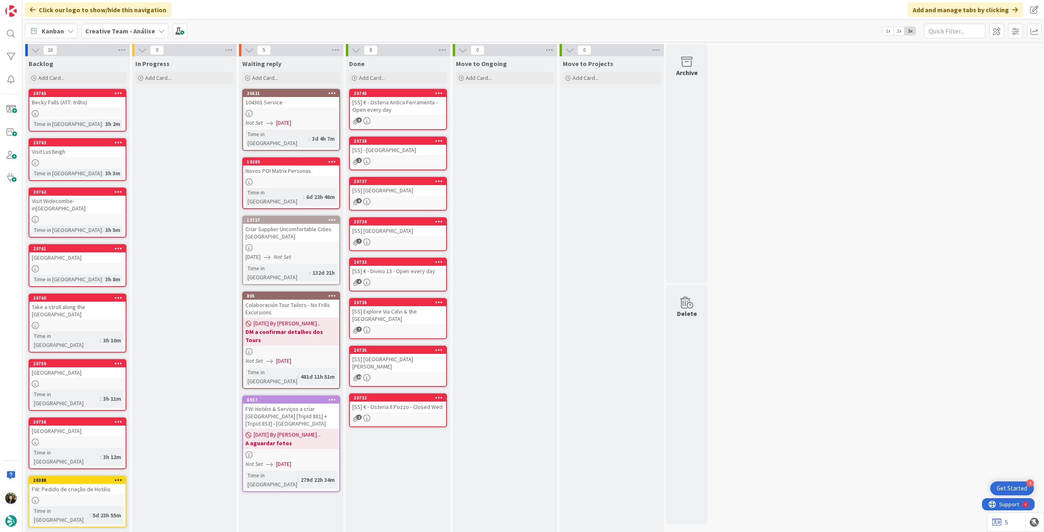
click at [103, 24] on div "Creative Team - Análise" at bounding box center [125, 31] width 87 height 15
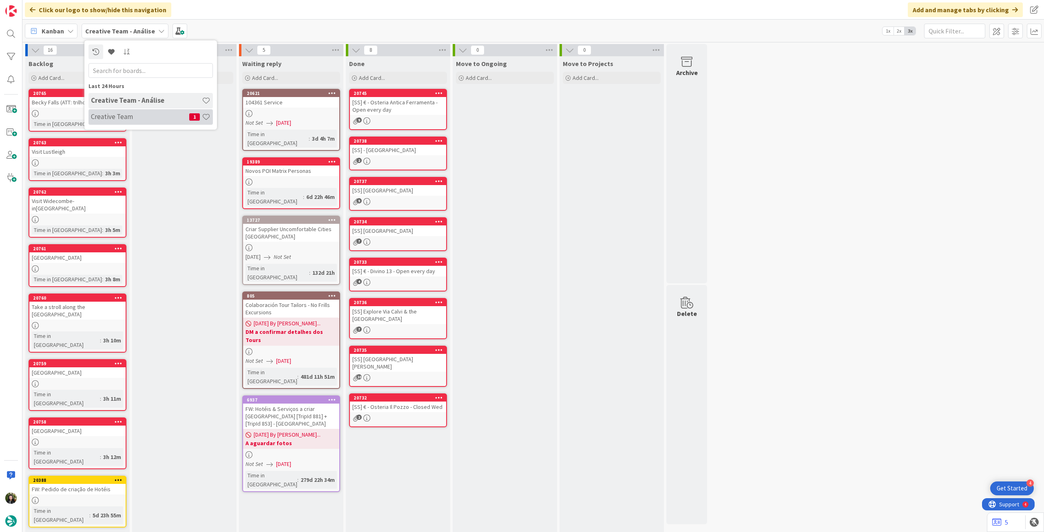
click at [115, 114] on h4 "Creative Team" at bounding box center [140, 117] width 98 height 8
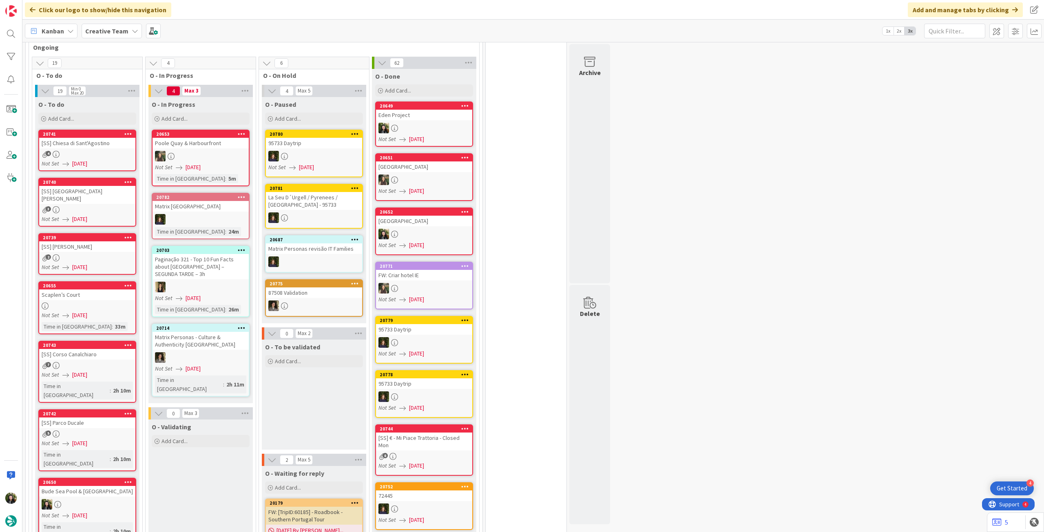
scroll to position [489, 0]
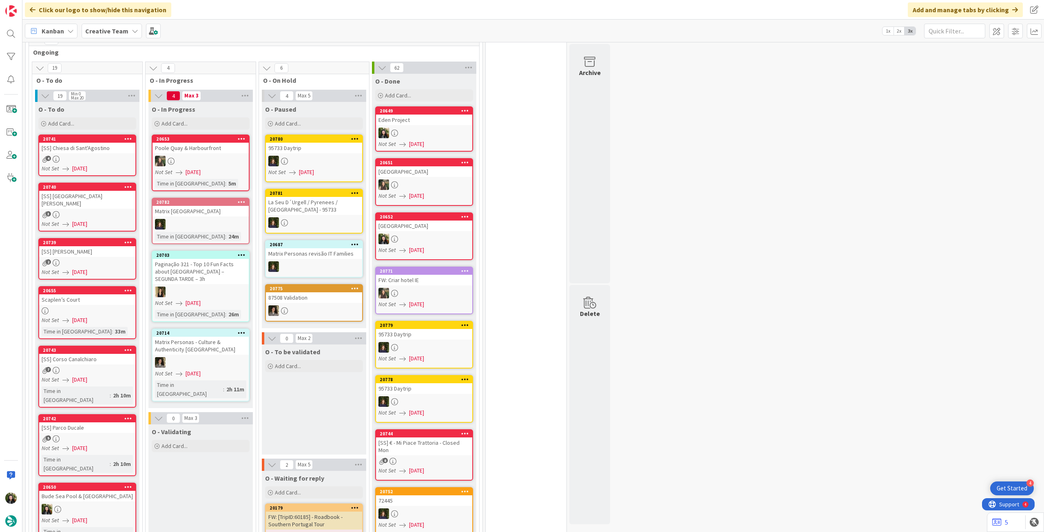
click at [132, 30] on icon at bounding box center [135, 31] width 7 height 7
click at [123, 113] on h4 "Creative Team - Análise" at bounding box center [146, 117] width 111 height 8
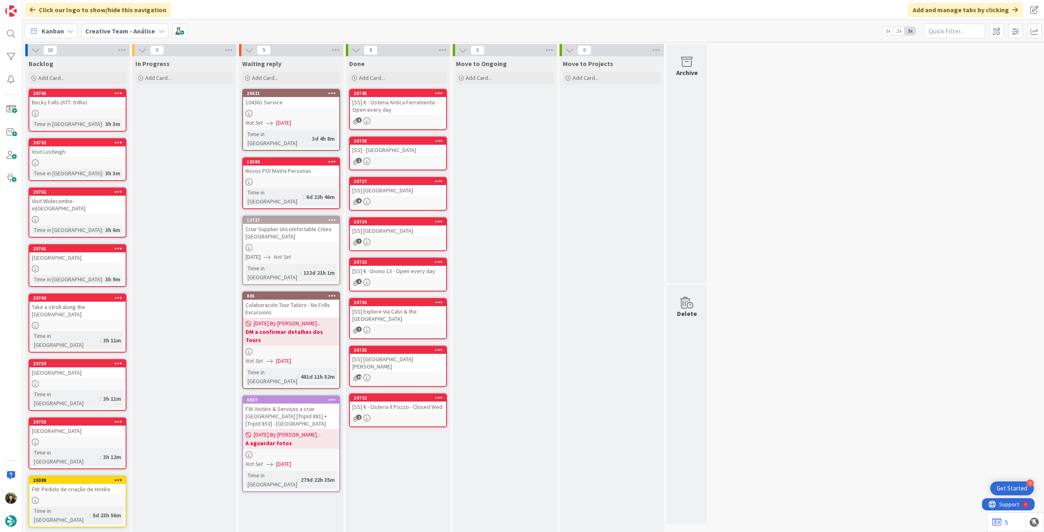
click at [112, 30] on b "Creative Team - Análise" at bounding box center [120, 31] width 70 height 8
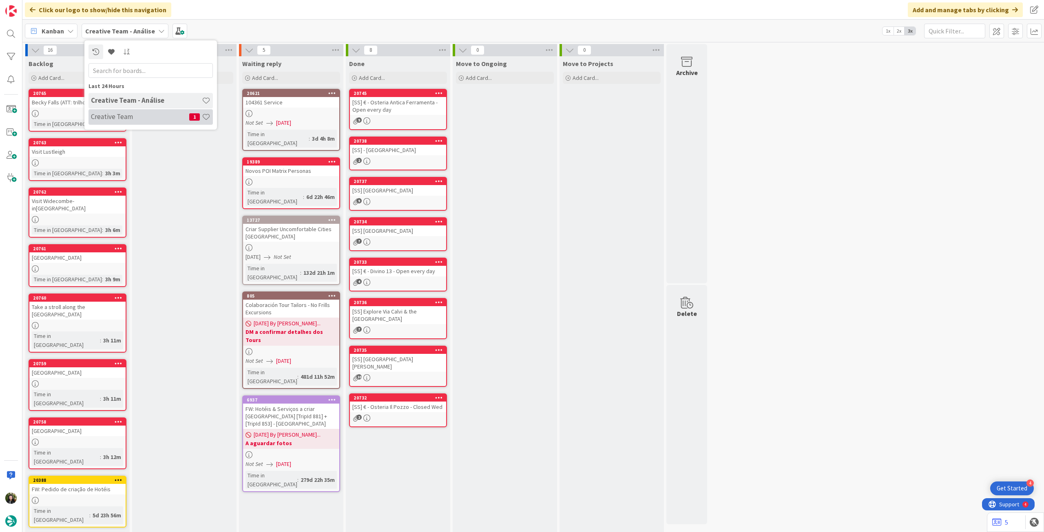
click at [115, 115] on h4 "Creative Team" at bounding box center [140, 117] width 98 height 8
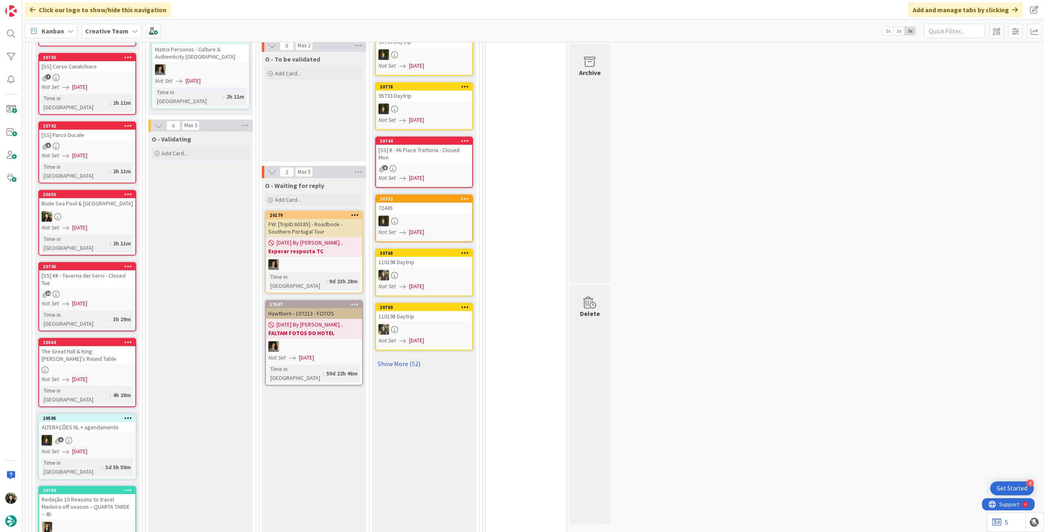
scroll to position [815, 0]
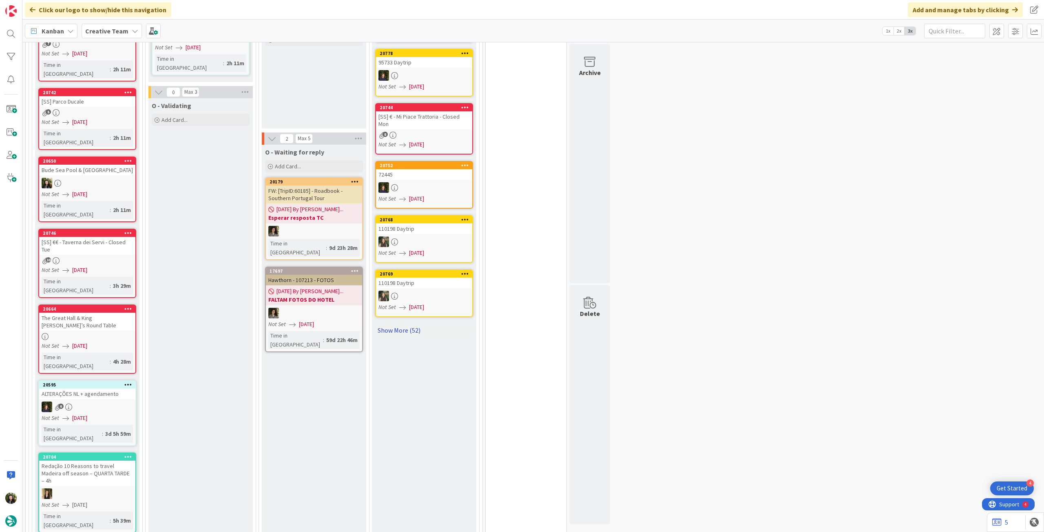
click at [391, 324] on link "Show More (52)" at bounding box center [424, 330] width 98 height 13
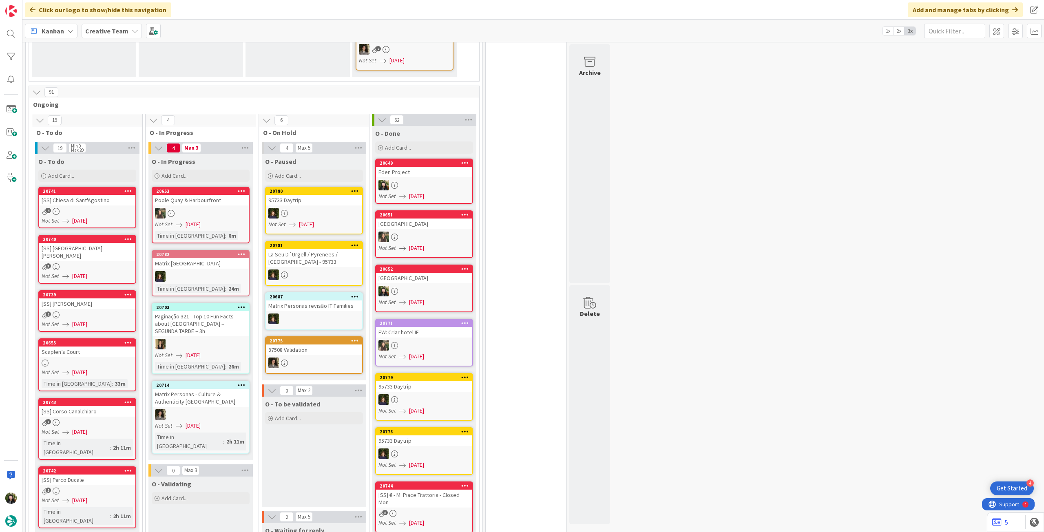
scroll to position [435, 0]
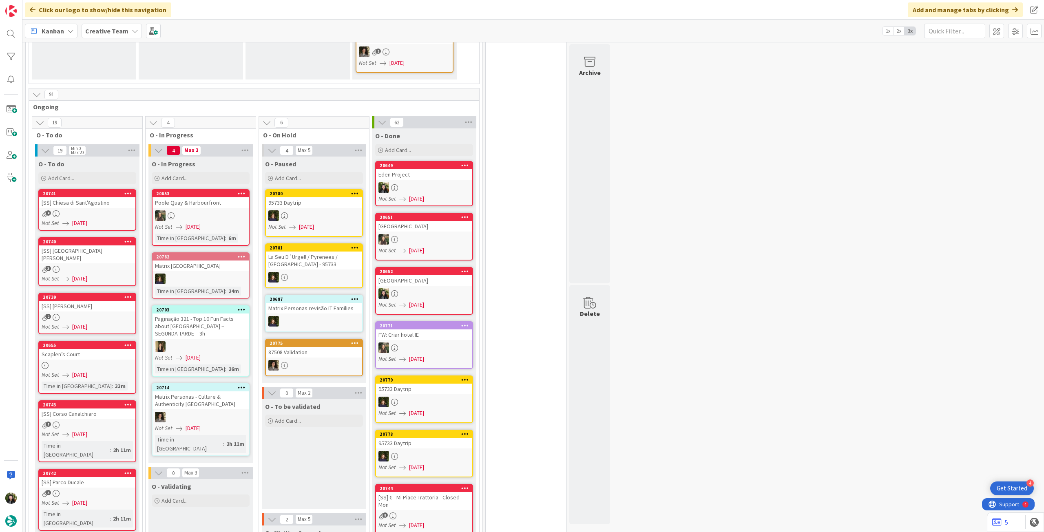
click at [99, 31] on b "Creative Team" at bounding box center [106, 31] width 43 height 8
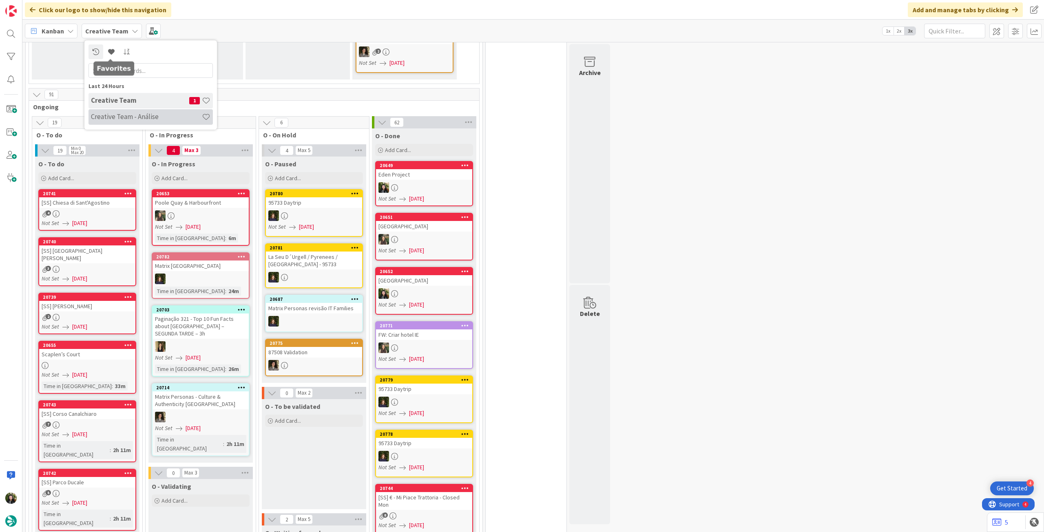
click at [119, 113] on h4 "Creative Team - Análise" at bounding box center [146, 117] width 111 height 8
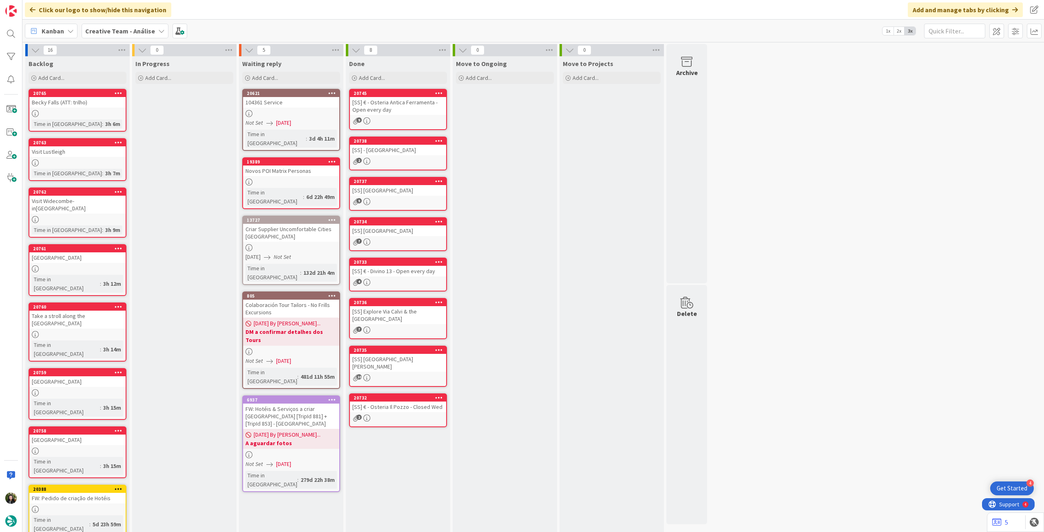
click at [116, 33] on b "Creative Team - Análise" at bounding box center [120, 31] width 70 height 8
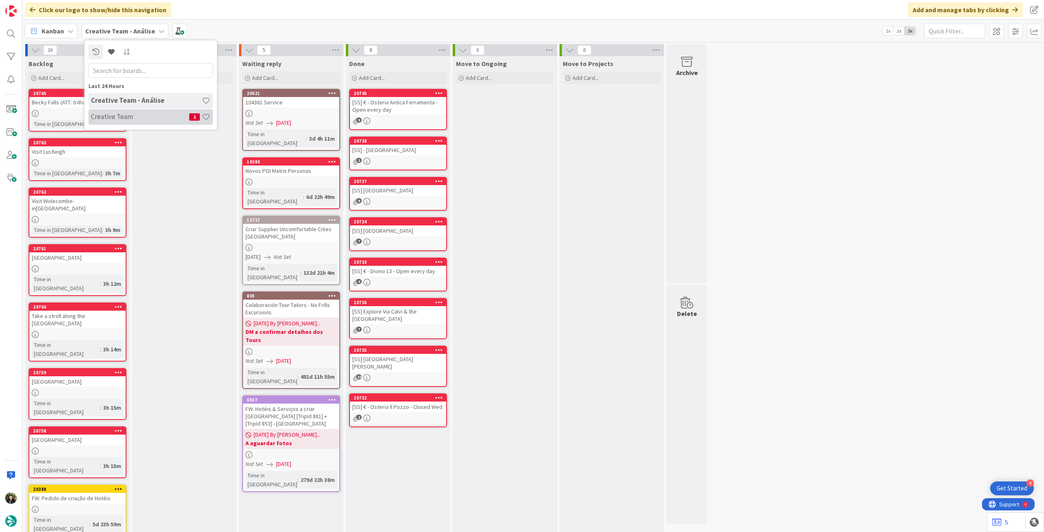
click at [121, 118] on h4 "Creative Team" at bounding box center [140, 117] width 98 height 8
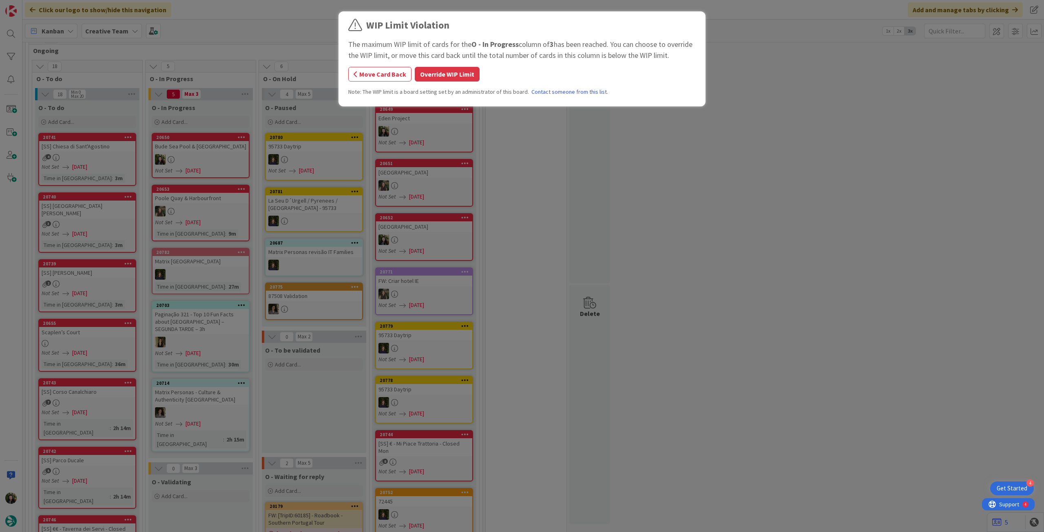
scroll to position [486, 0]
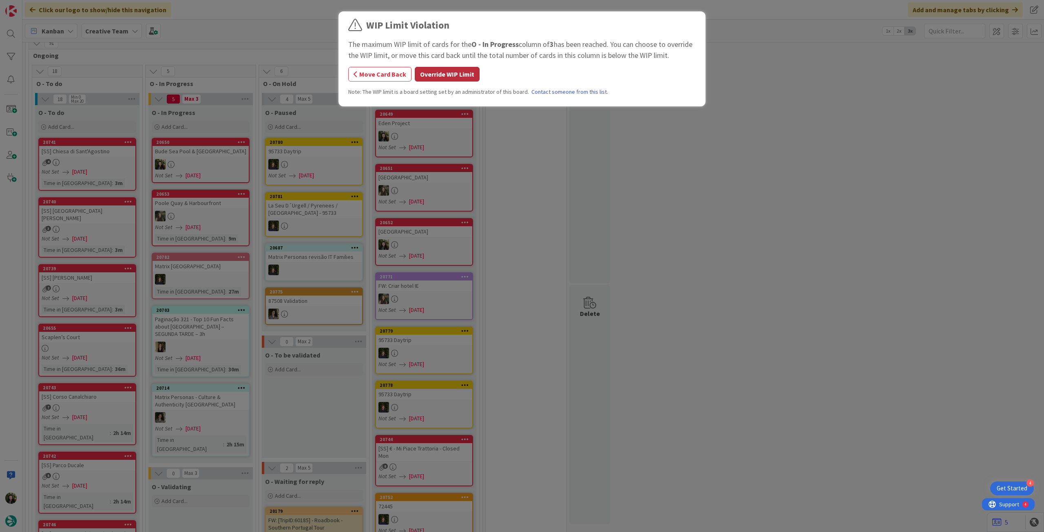
click at [422, 75] on button "Override WIP Limit" at bounding box center [447, 74] width 65 height 15
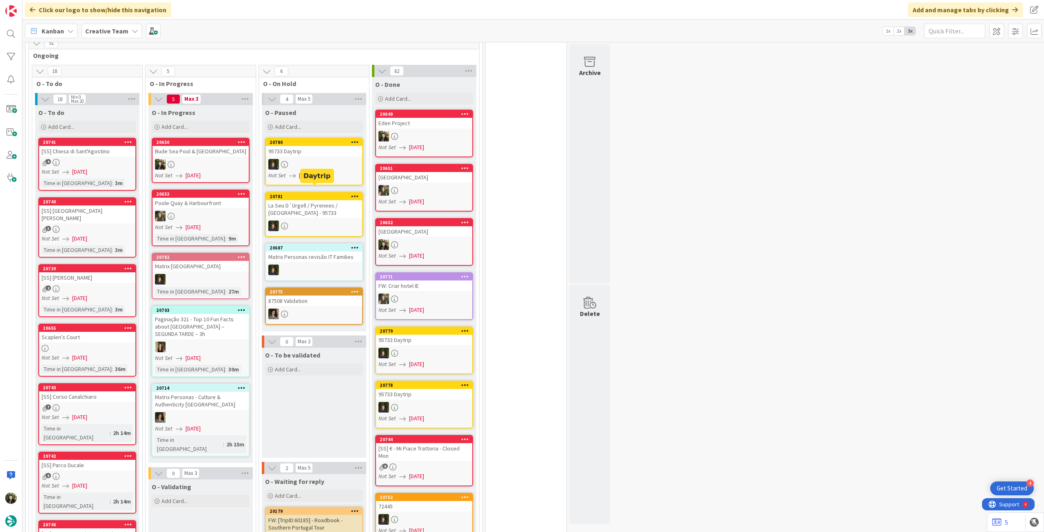
click at [324, 162] on link "20780 95733 Daytrip Not Set [DATE]" at bounding box center [314, 162] width 98 height 48
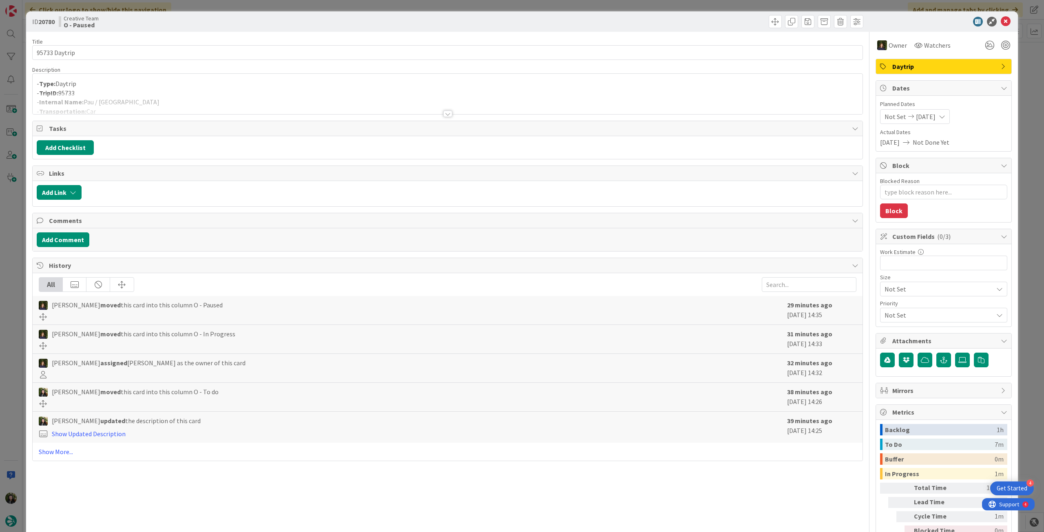
click at [284, 99] on div at bounding box center [448, 103] width 830 height 21
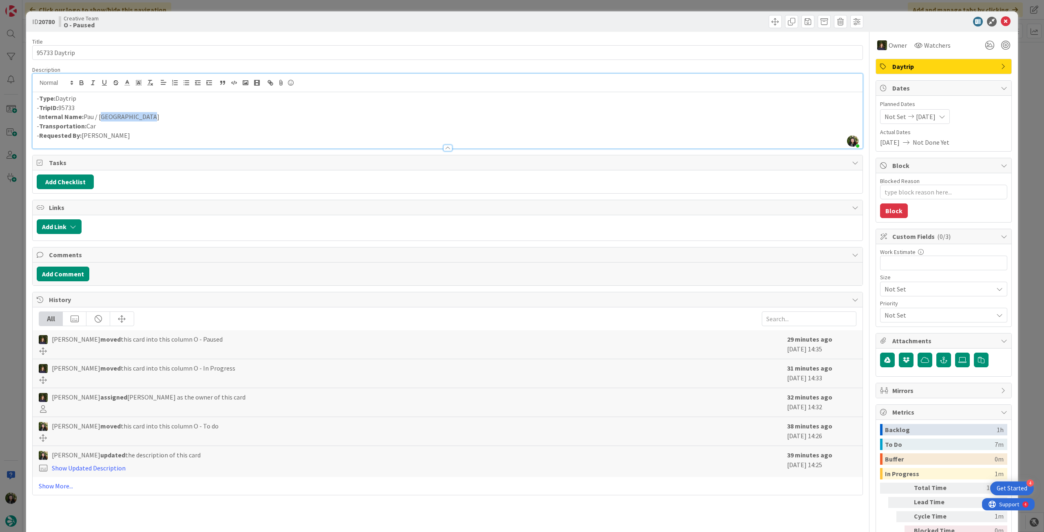
drag, startPoint x: 149, startPoint y: 118, endPoint x: 100, endPoint y: 118, distance: 48.9
click at [100, 118] on p "- Internal Name: [PERSON_NAME] / [GEOGRAPHIC_DATA]" at bounding box center [448, 116] width 822 height 9
click at [159, 135] on p "- Requested By: [PERSON_NAME]" at bounding box center [448, 135] width 822 height 9
drag, startPoint x: 157, startPoint y: 116, endPoint x: 99, endPoint y: 115, distance: 57.9
click at [99, 115] on p "- Internal Name: [PERSON_NAME] / [GEOGRAPHIC_DATA]" at bounding box center [448, 116] width 822 height 9
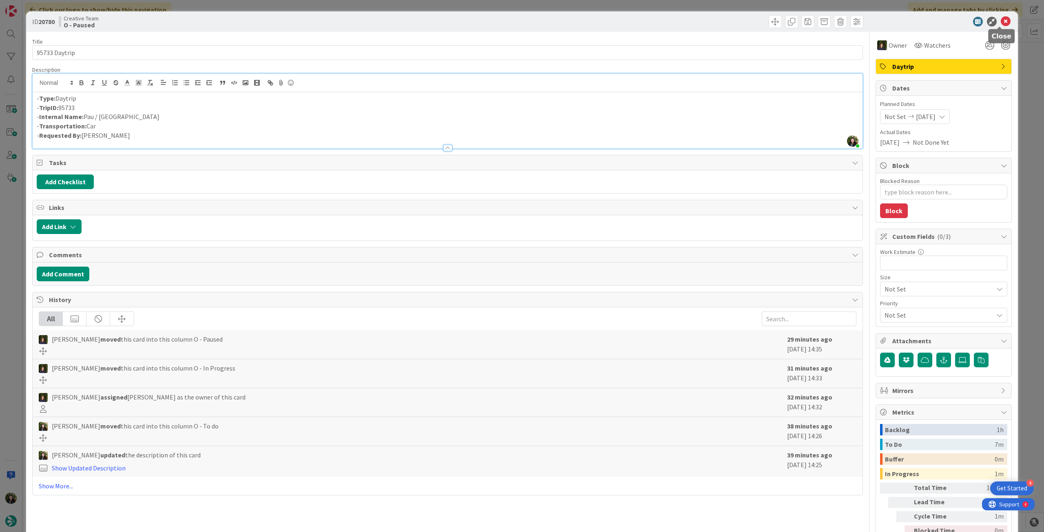
click at [1001, 17] on icon at bounding box center [1006, 22] width 10 height 10
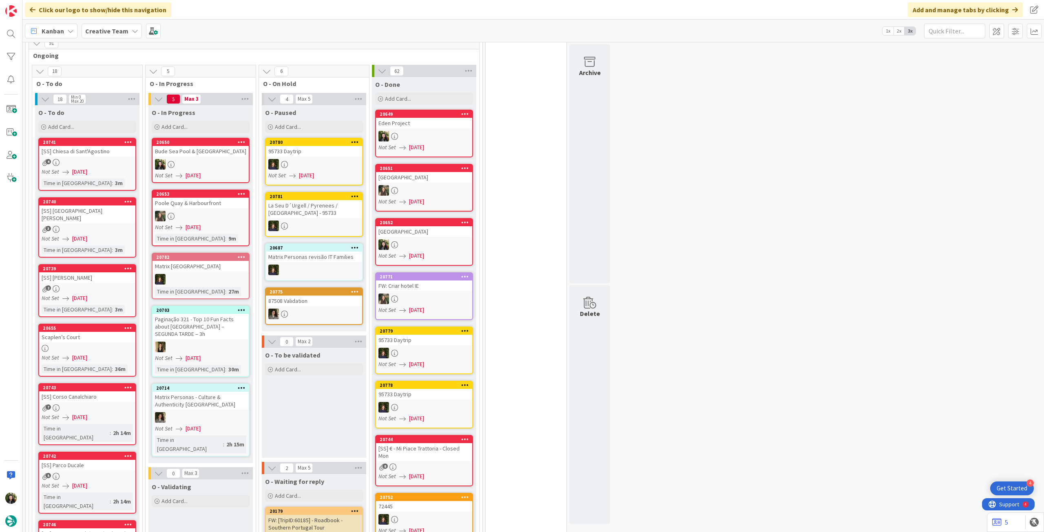
click at [332, 159] on div at bounding box center [314, 164] width 96 height 11
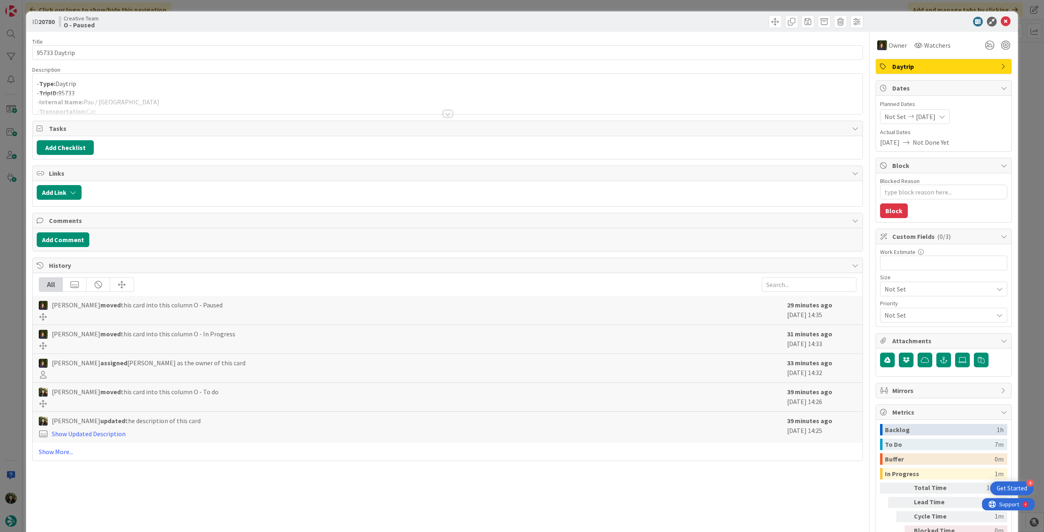
click at [128, 102] on div at bounding box center [448, 103] width 830 height 21
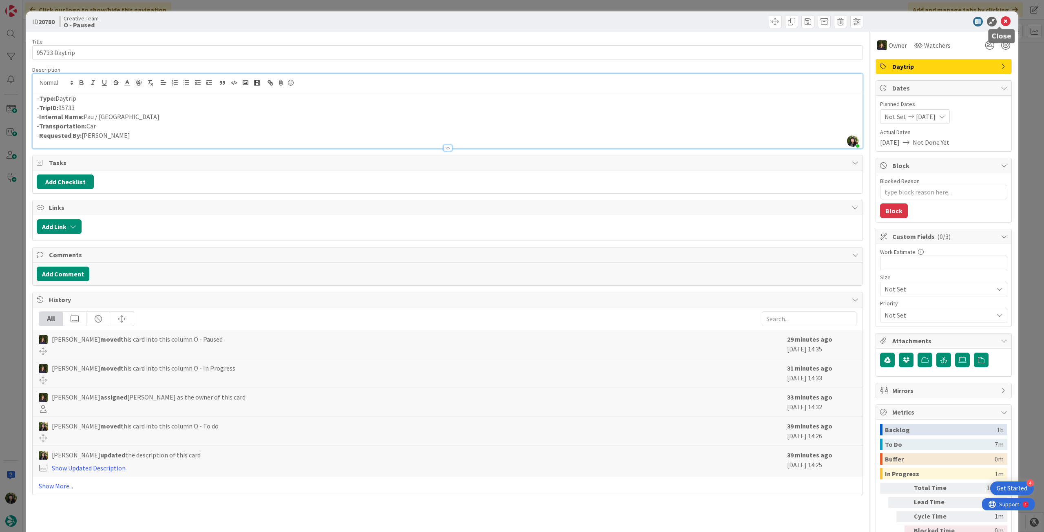
click at [1001, 19] on icon at bounding box center [1006, 22] width 10 height 10
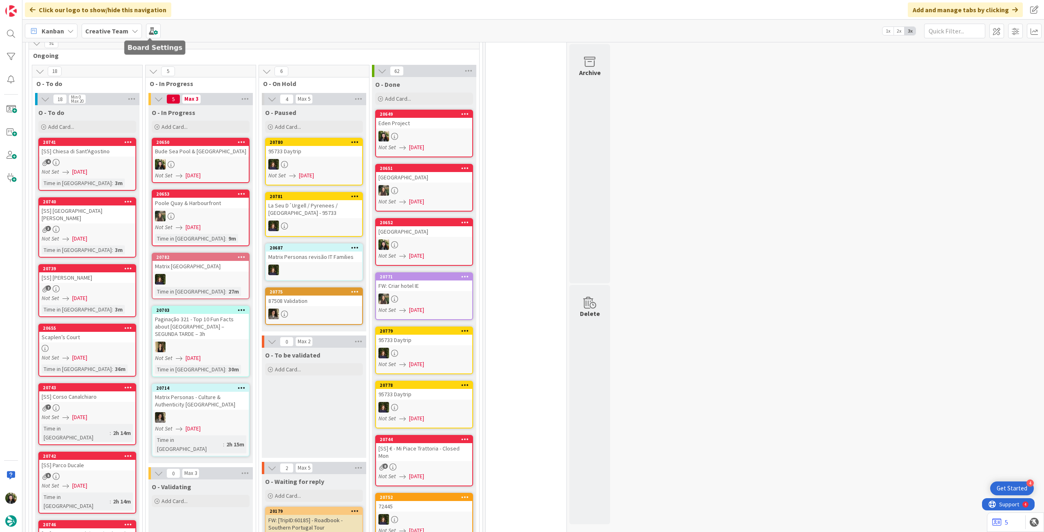
click at [115, 32] on b "Creative Team" at bounding box center [106, 31] width 43 height 8
click at [145, 117] on h4 "Creative Team - Análise" at bounding box center [146, 117] width 111 height 8
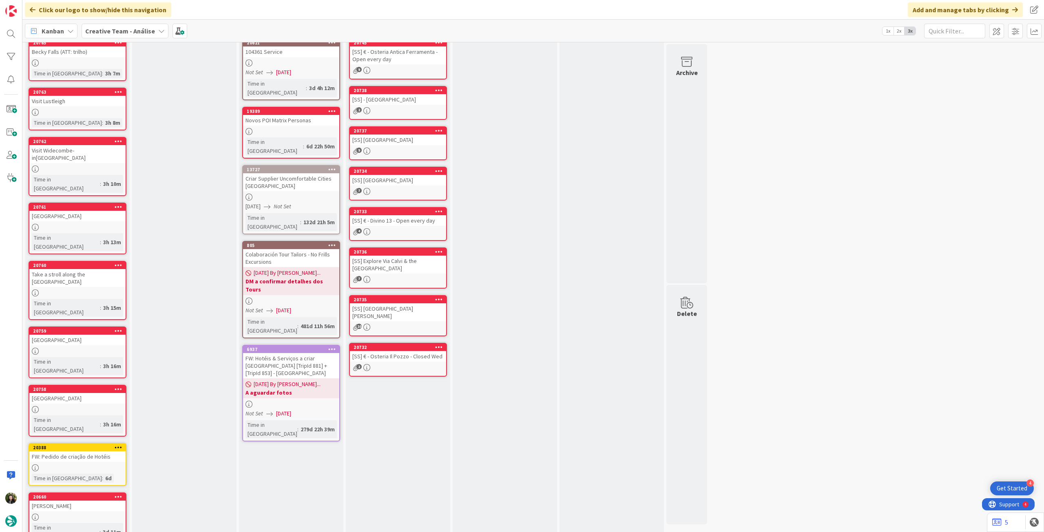
scroll to position [54, 0]
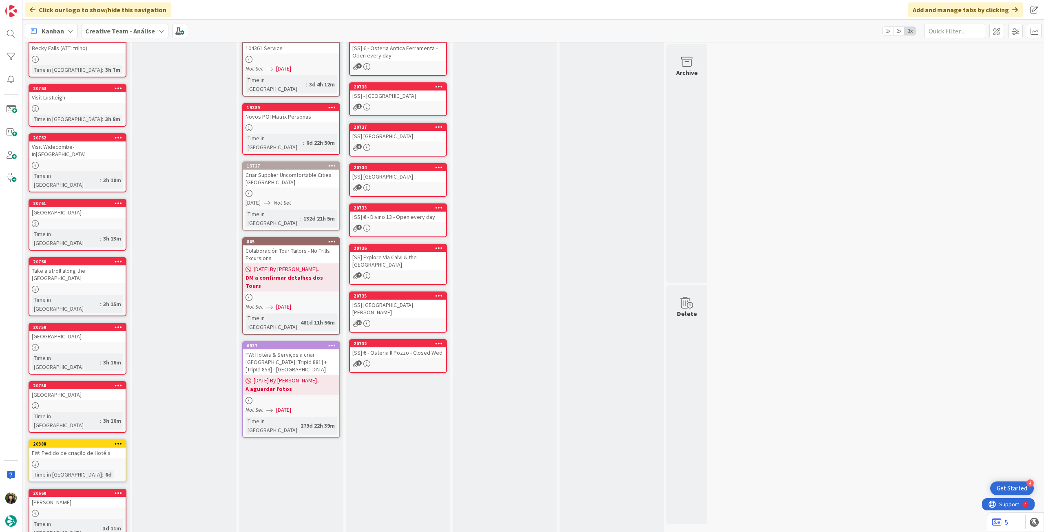
click at [130, 34] on b "Creative Team - Análise" at bounding box center [120, 31] width 70 height 8
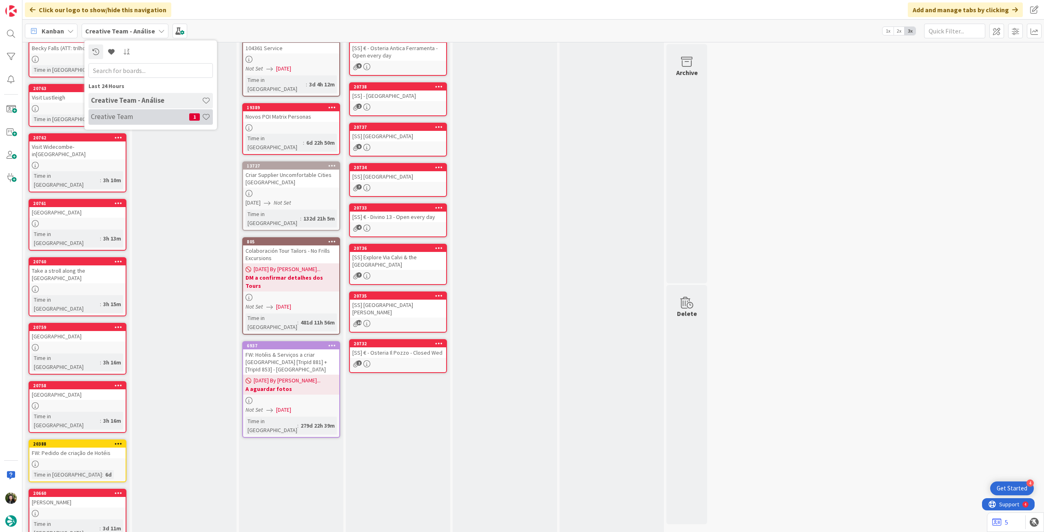
click at [148, 121] on div "Creative Team 1" at bounding box center [150, 116] width 124 height 15
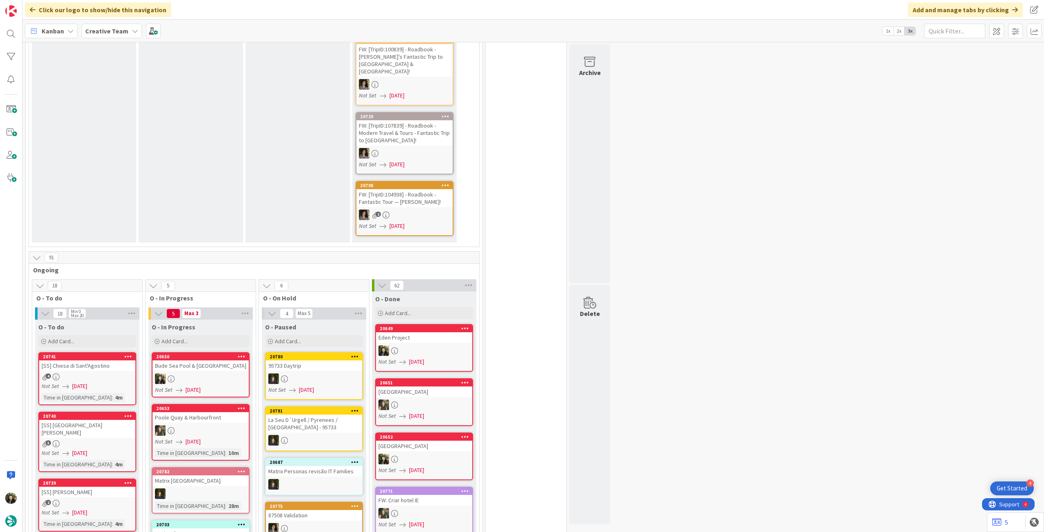
scroll to position [326, 0]
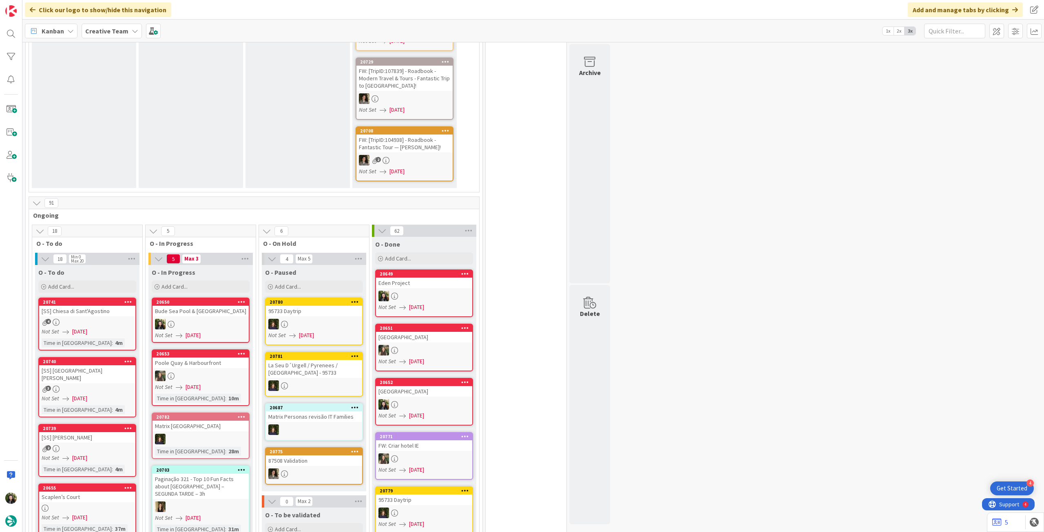
click at [190, 373] on link "[GEOGRAPHIC_DATA][PERSON_NAME] Not Set [DATE] Time in [GEOGRAPHIC_DATA] : 10m" at bounding box center [201, 377] width 98 height 57
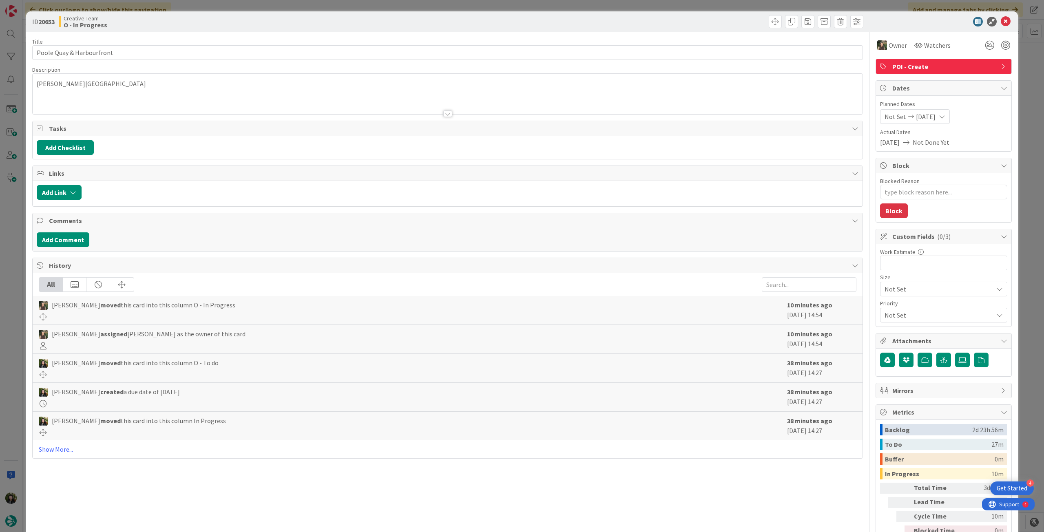
click at [1002, 21] on icon at bounding box center [1006, 22] width 10 height 10
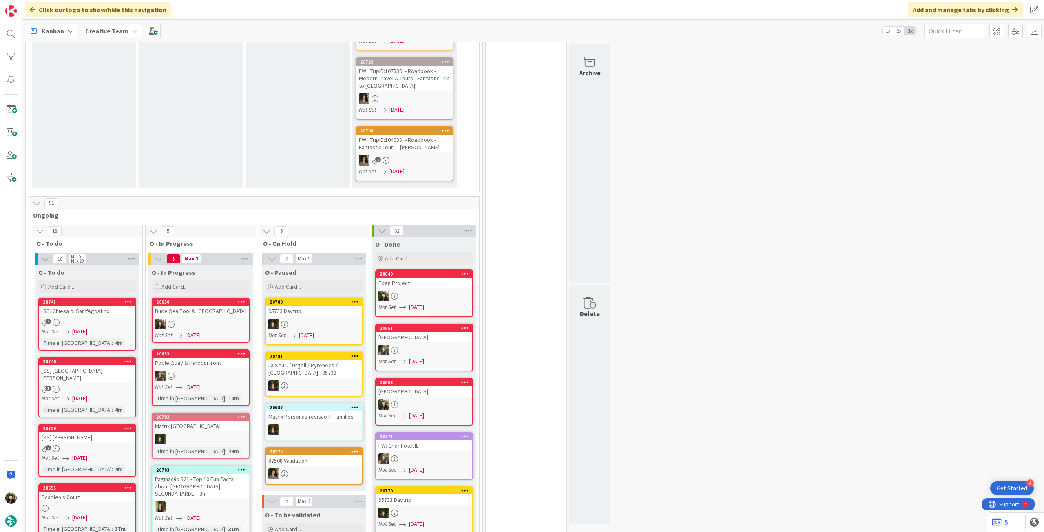
click at [187, 319] on div at bounding box center [200, 324] width 96 height 11
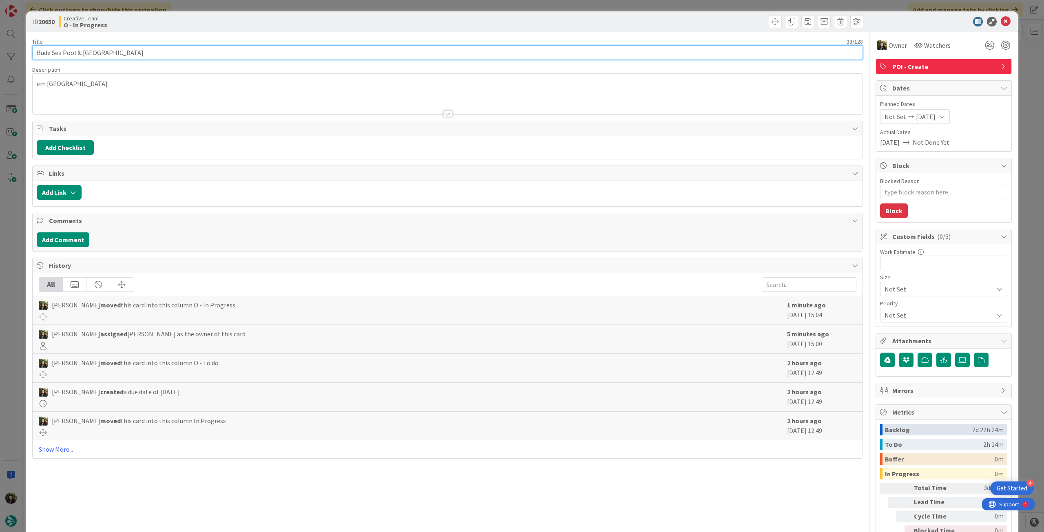
drag, startPoint x: 153, startPoint y: 51, endPoint x: 17, endPoint y: 51, distance: 136.6
click at [17, 51] on div "ID 20650 Creative Team O - In Progress Title 33 / 128 Bude Sea Pool & Summerlea…" at bounding box center [522, 266] width 1044 height 532
click at [1001, 23] on icon at bounding box center [1006, 22] width 10 height 10
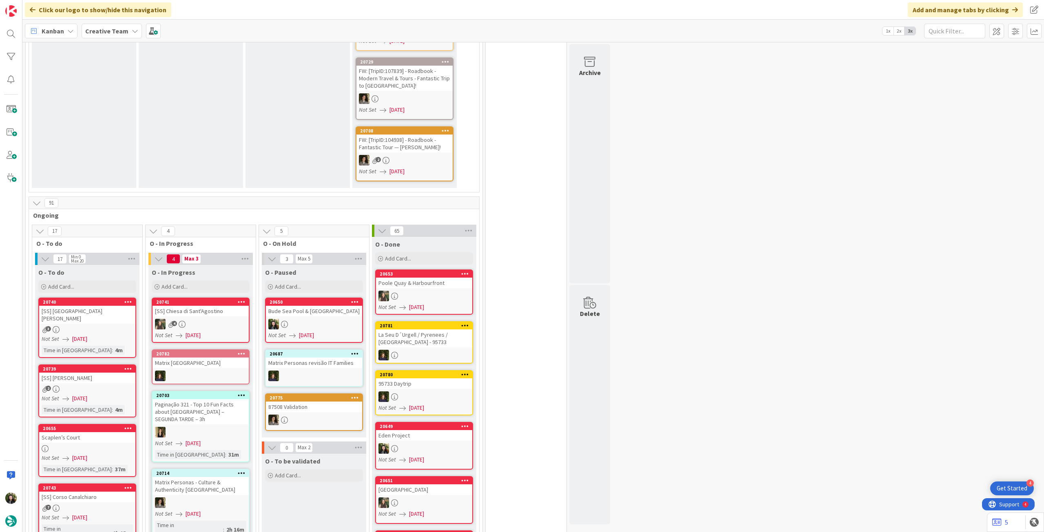
click at [105, 32] on b "Creative Team" at bounding box center [106, 31] width 43 height 8
click at [148, 112] on div "Creative Team - Análise" at bounding box center [150, 116] width 124 height 15
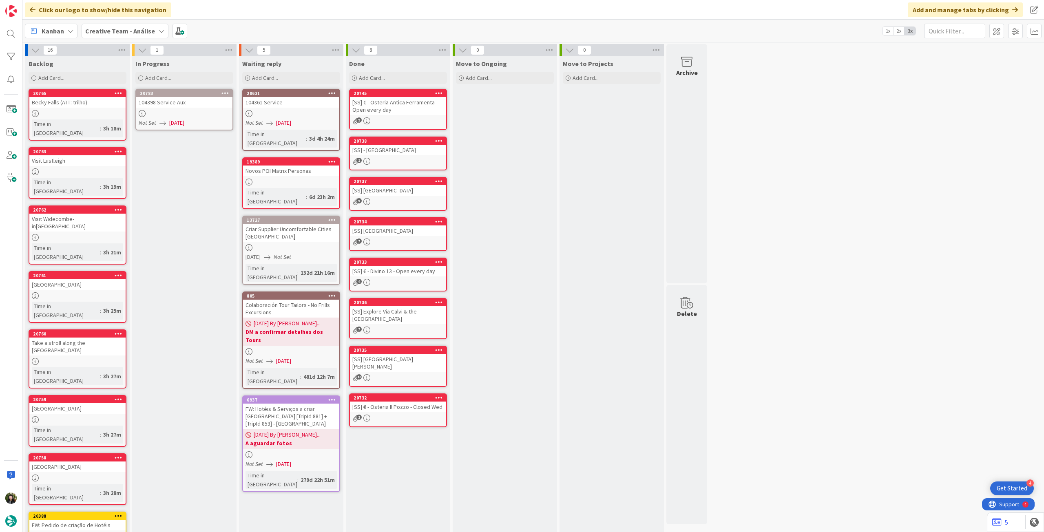
click at [185, 111] on div at bounding box center [184, 113] width 96 height 7
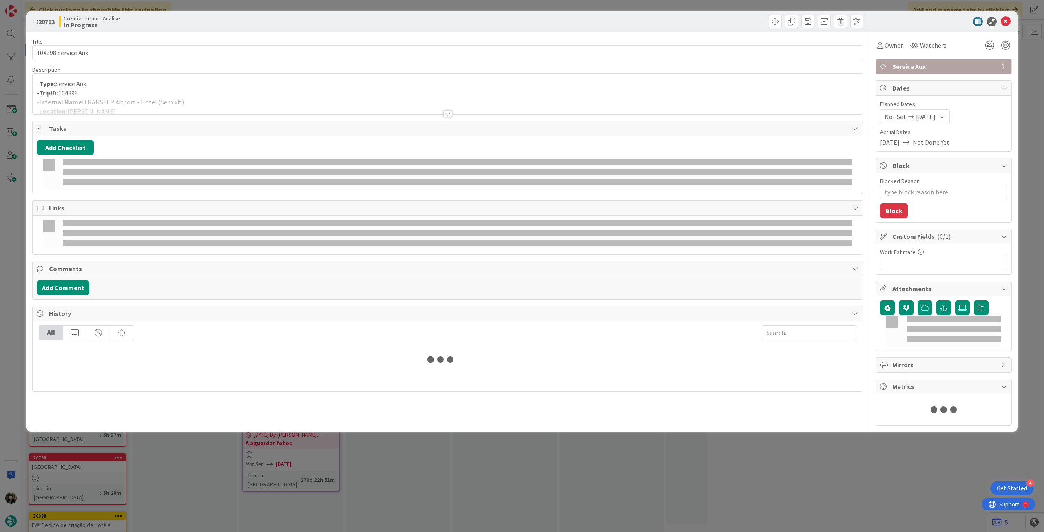
click at [184, 94] on div "Description - Type: Service Aux - TripID: 104398 - Internal Name: TRANSFER Airp…" at bounding box center [447, 90] width 830 height 49
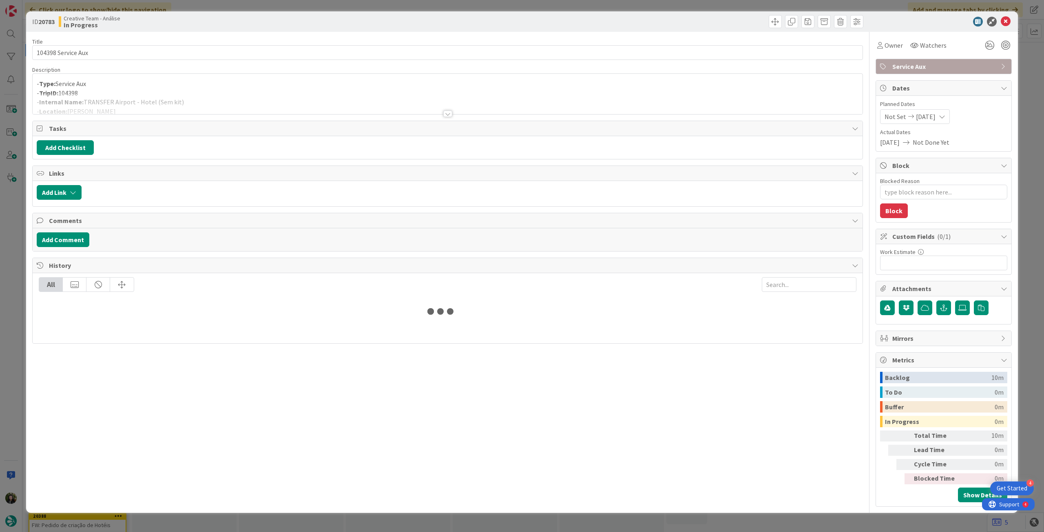
click at [265, 101] on div at bounding box center [448, 103] width 830 height 21
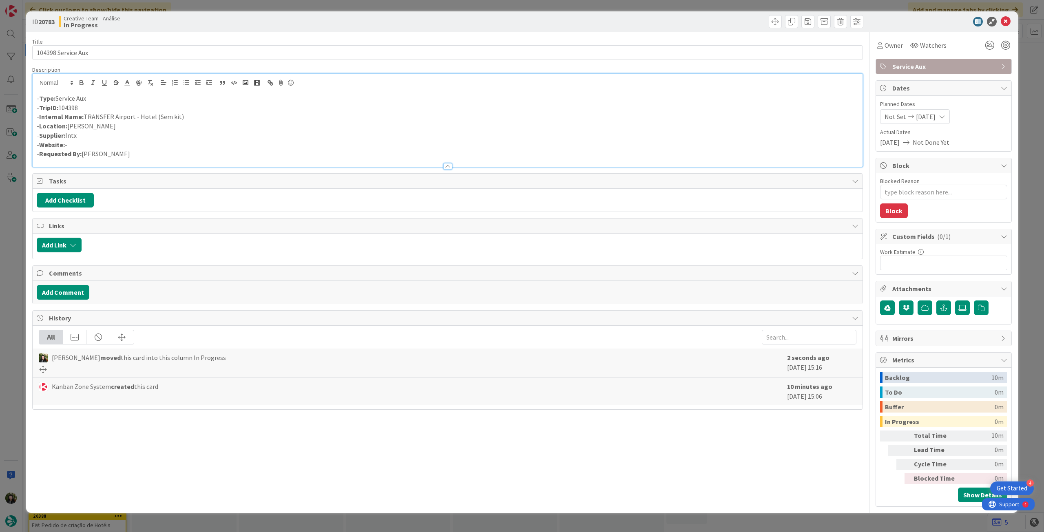
click at [269, 110] on p "- TripID: 104398" at bounding box center [448, 107] width 822 height 9
click at [150, 131] on p "- Supplier: Intx" at bounding box center [448, 135] width 822 height 9
click at [1003, 24] on icon at bounding box center [1006, 22] width 10 height 10
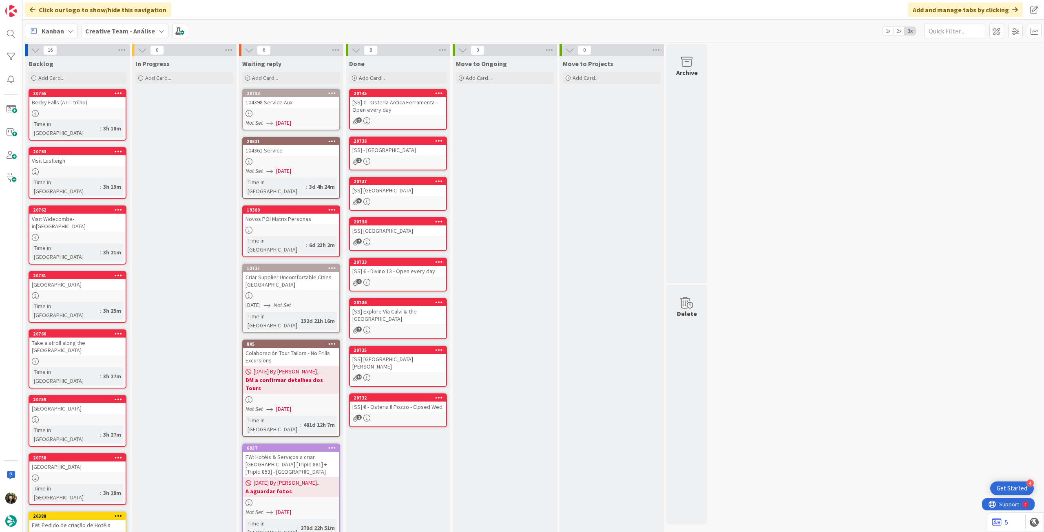
click at [142, 28] on b "Creative Team - Análise" at bounding box center [120, 31] width 70 height 8
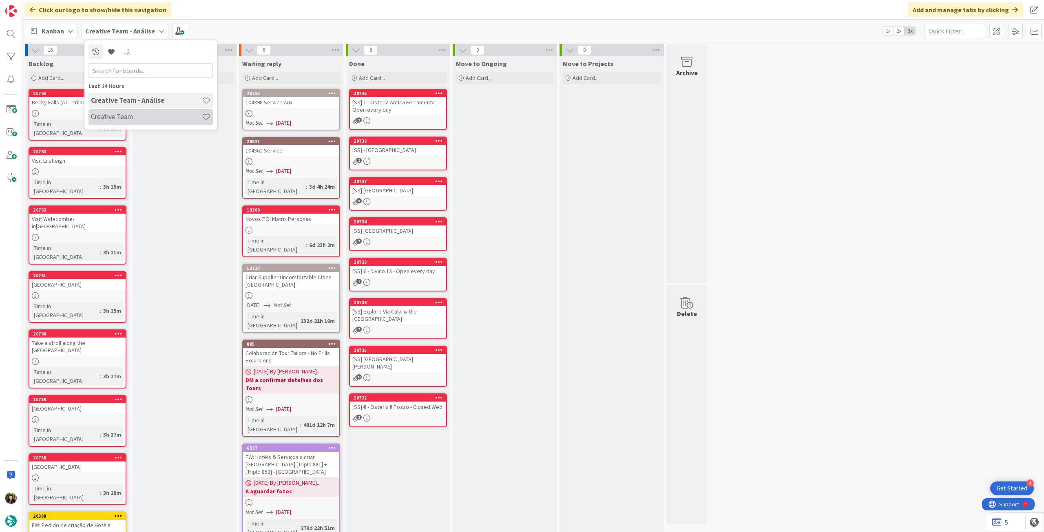
click at [133, 116] on h4 "Creative Team" at bounding box center [146, 117] width 111 height 8
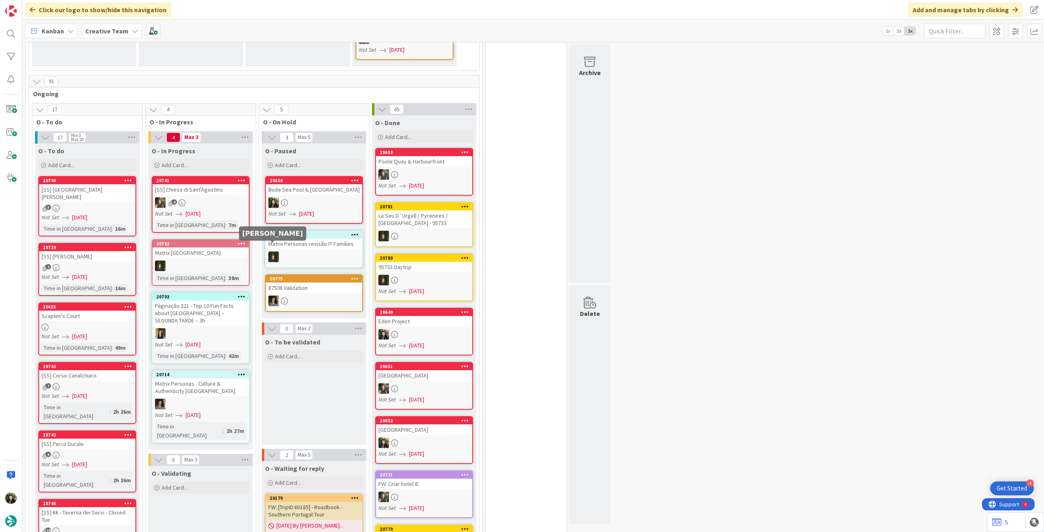
scroll to position [435, 0]
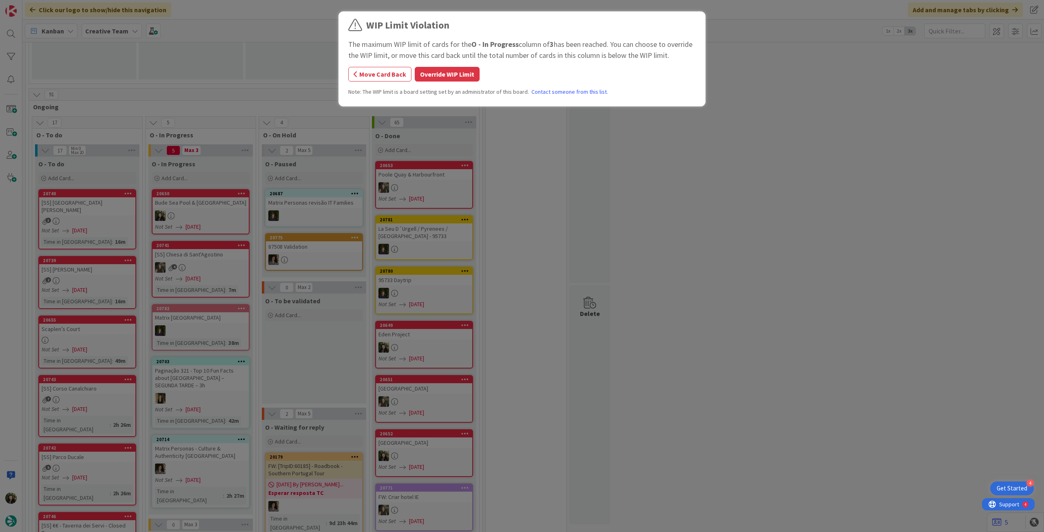
click at [456, 65] on div "WIP Limit Violation The maximum WIP limit of cards for the O - In Progress colu…" at bounding box center [521, 60] width 347 height 84
click at [448, 77] on button "Override WIP Limit" at bounding box center [447, 74] width 65 height 15
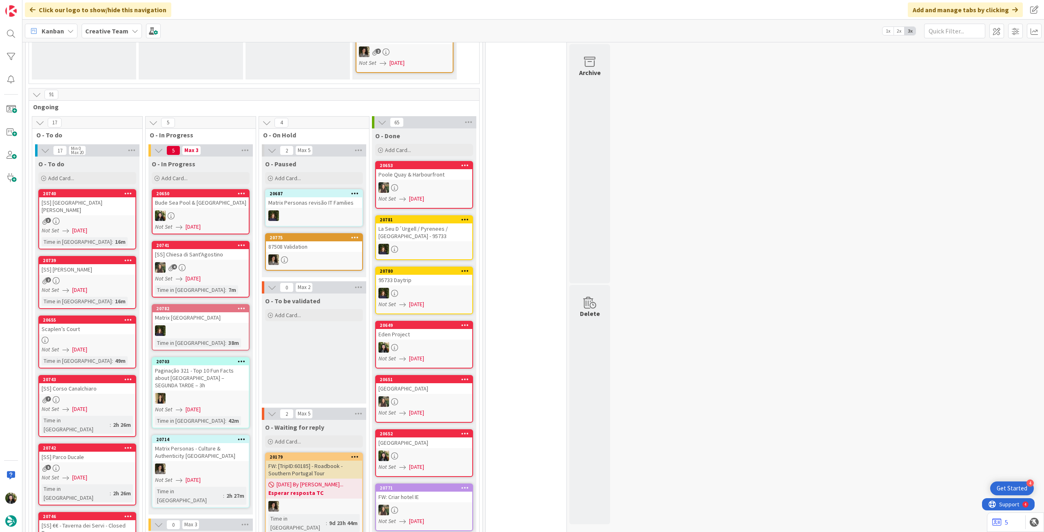
click at [250, 202] on div "O - In Progress Add Card... 20650 Bude Sea Pool & [GEOGRAPHIC_DATA] Not Set [DA…" at bounding box center [200, 336] width 104 height 358
click at [245, 210] on div at bounding box center [200, 215] width 96 height 11
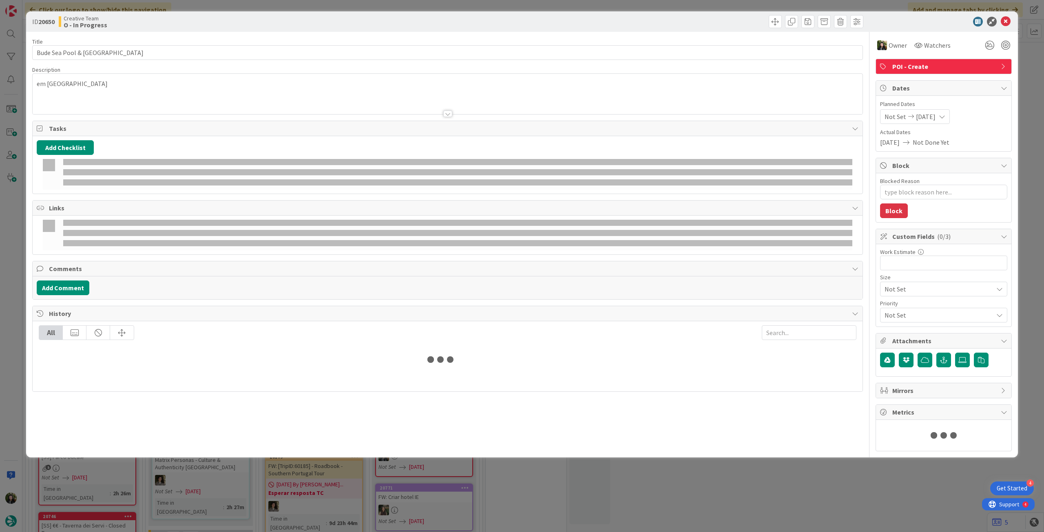
click at [205, 92] on div "em [GEOGRAPHIC_DATA]" at bounding box center [448, 95] width 830 height 37
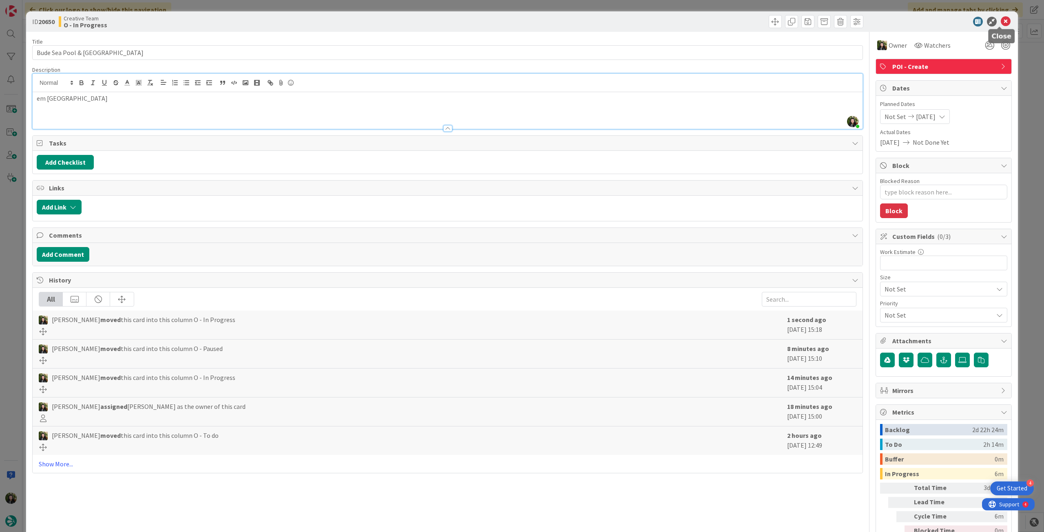
click at [1001, 22] on icon at bounding box center [1006, 22] width 10 height 10
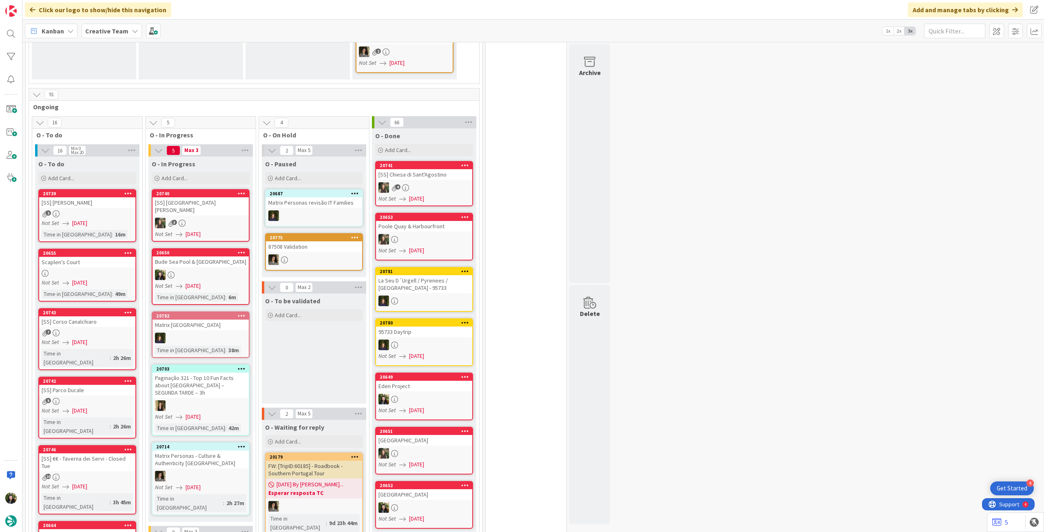
click at [217, 218] on div "3" at bounding box center [200, 223] width 96 height 11
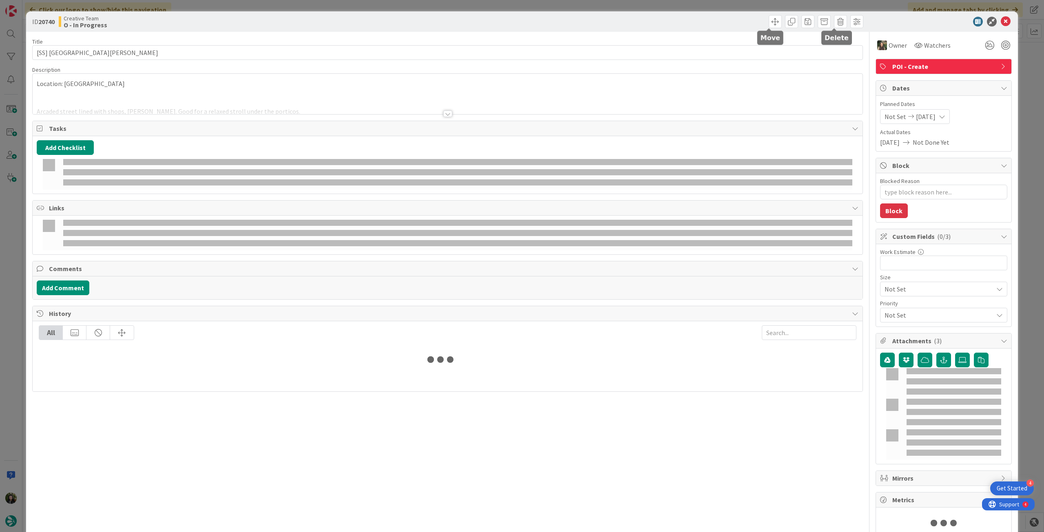
type textarea "x"
type input "[SS] [GEOGRAPHIC_DATA][PERSON_NAME]"
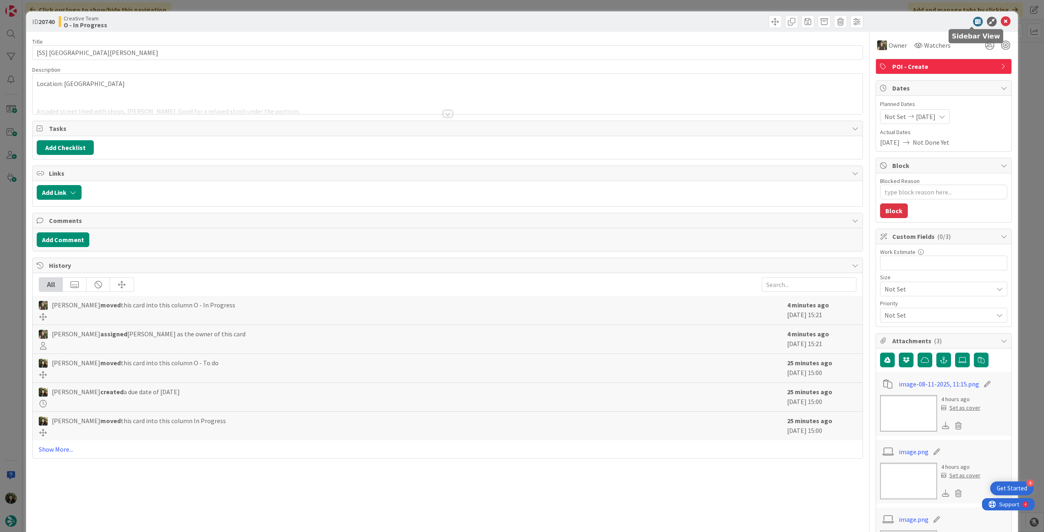
type textarea "x"
type input "[SS] [GEOGRAPHIC_DATA][PERSON_NAME]"
click at [1001, 20] on icon at bounding box center [1006, 22] width 10 height 10
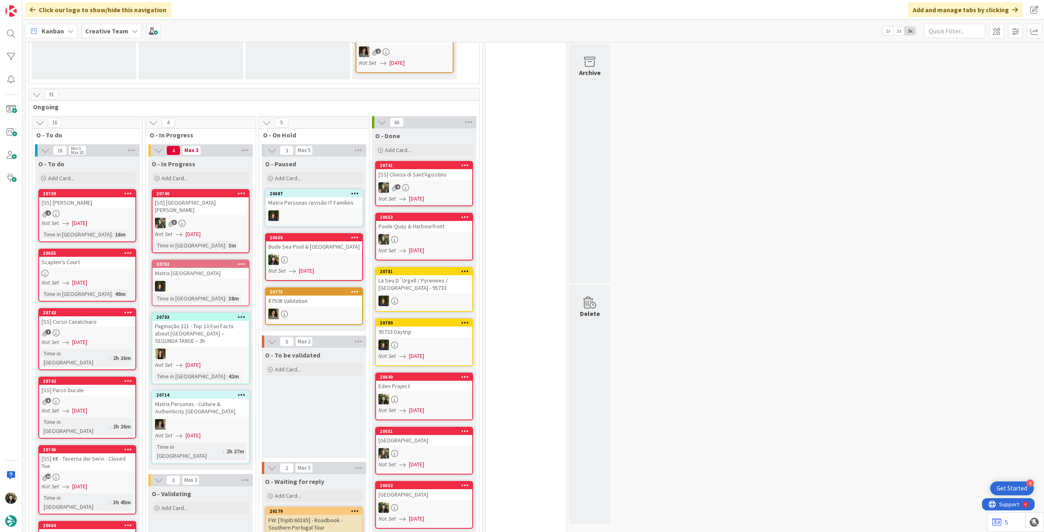
drag, startPoint x: 110, startPoint y: 30, endPoint x: 112, endPoint y: 39, distance: 9.2
click at [110, 30] on b "Creative Team" at bounding box center [106, 31] width 43 height 8
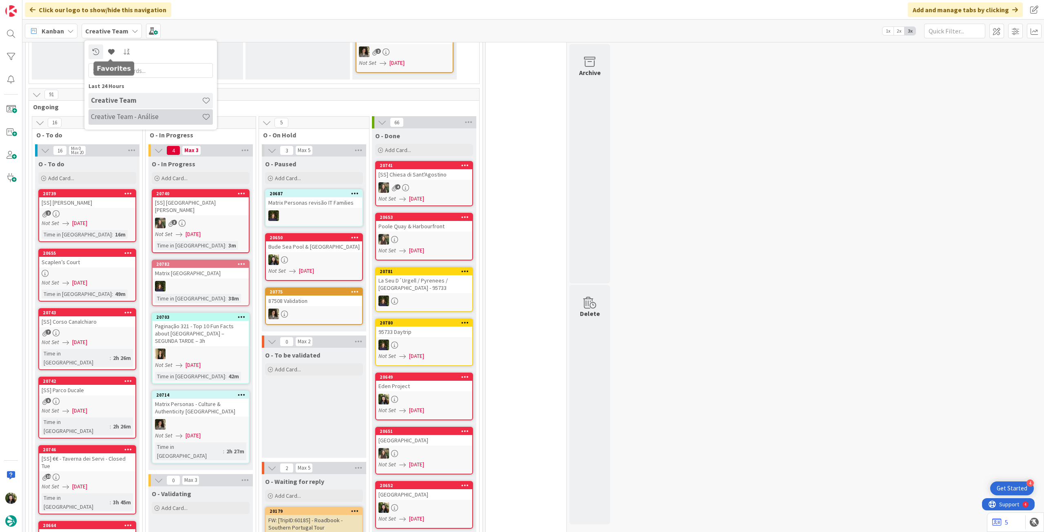
click at [124, 124] on div "Creative Team - Análise" at bounding box center [150, 116] width 124 height 15
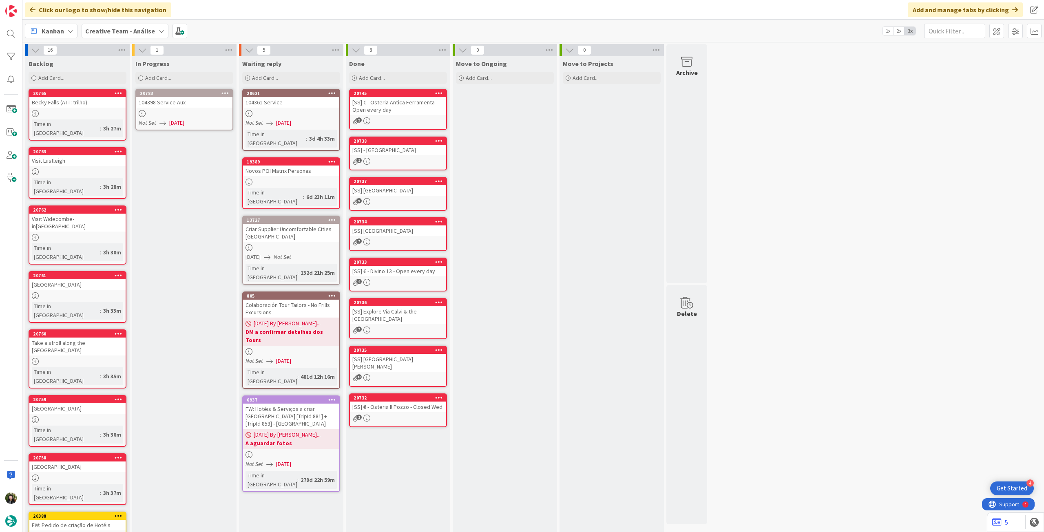
click at [223, 91] on icon at bounding box center [225, 93] width 8 height 6
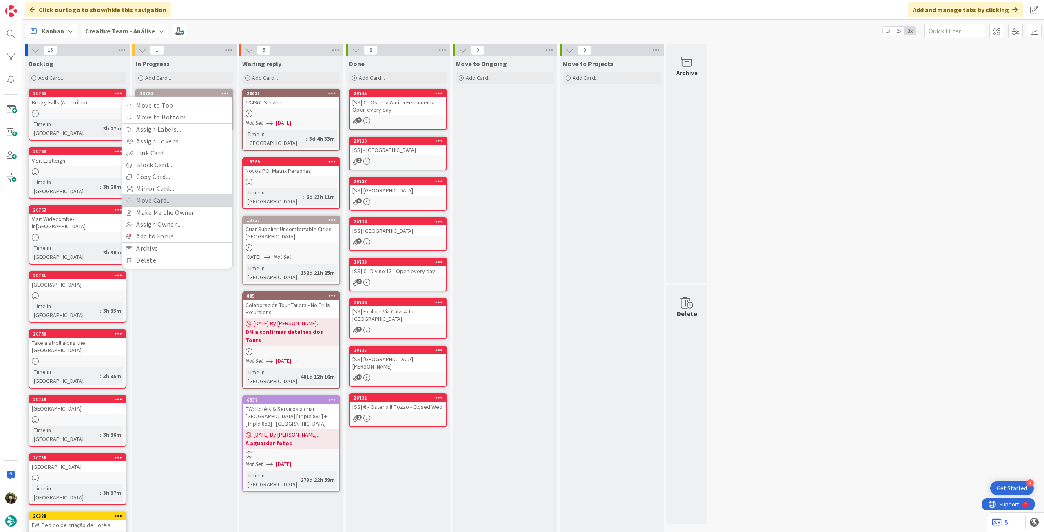
click at [182, 194] on link "Move Card..." at bounding box center [177, 200] width 110 height 12
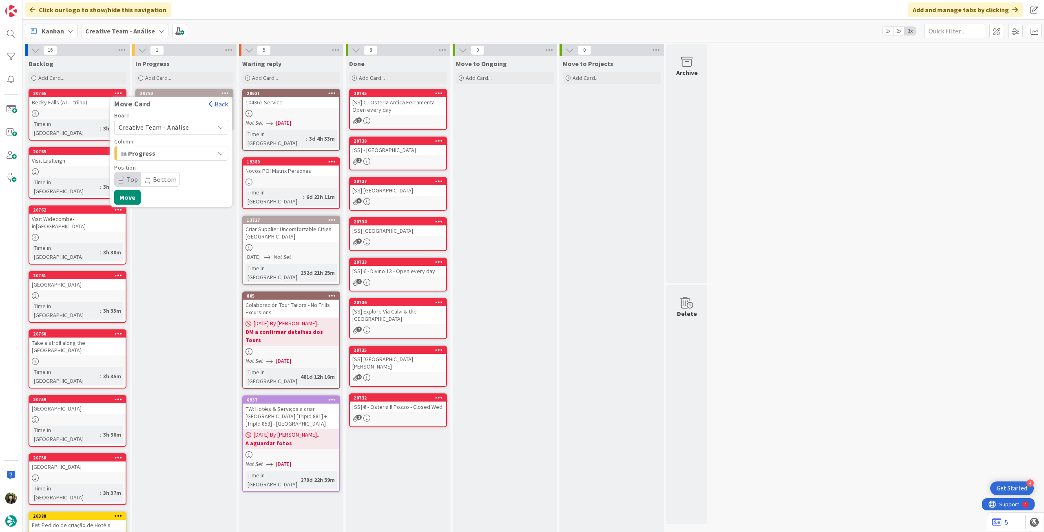
click at [172, 123] on span "Creative Team - Análise" at bounding box center [154, 127] width 71 height 8
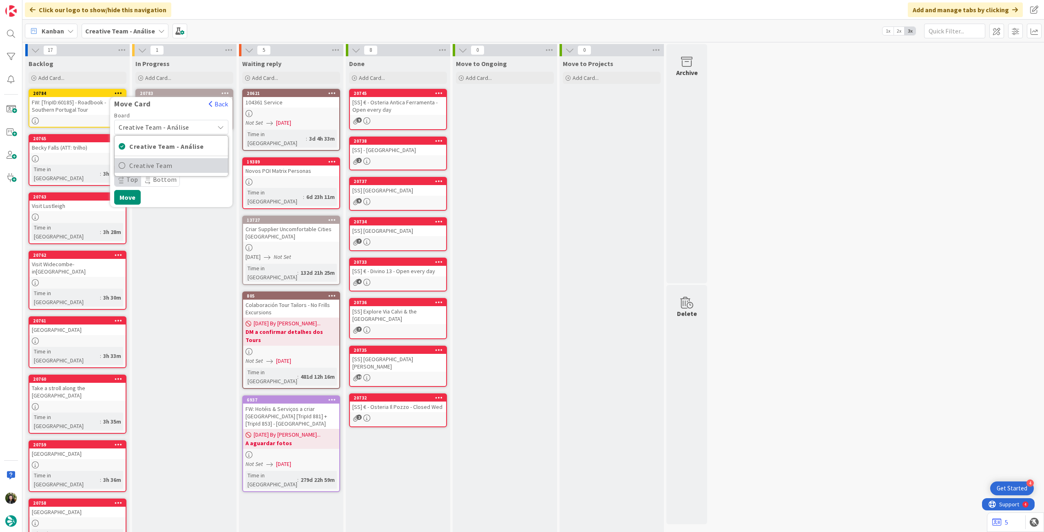
click at [165, 159] on span "Creative Team" at bounding box center [176, 165] width 95 height 12
click at [166, 152] on span "Select a Column..." at bounding box center [149, 153] width 61 height 11
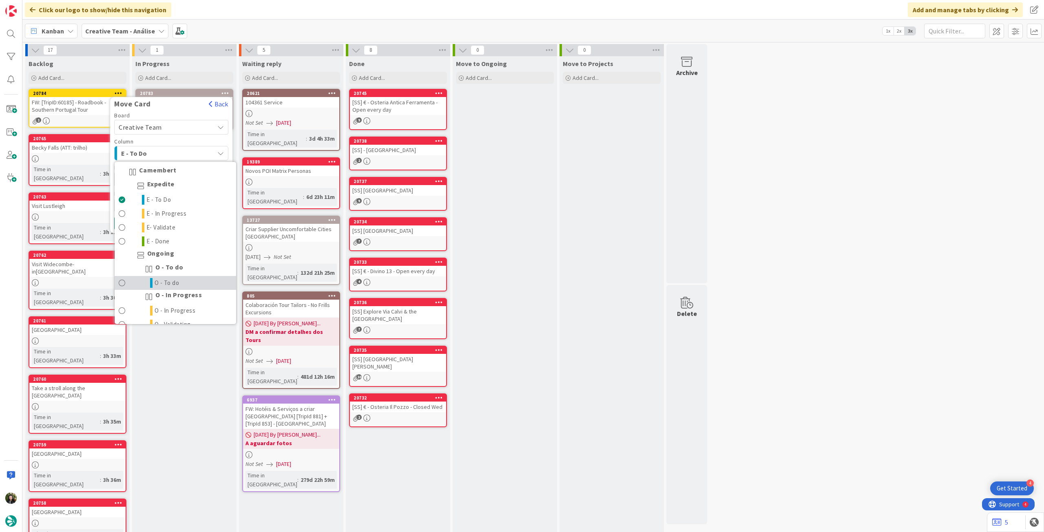
click at [173, 278] on span "O - To do" at bounding box center [167, 283] width 25 height 10
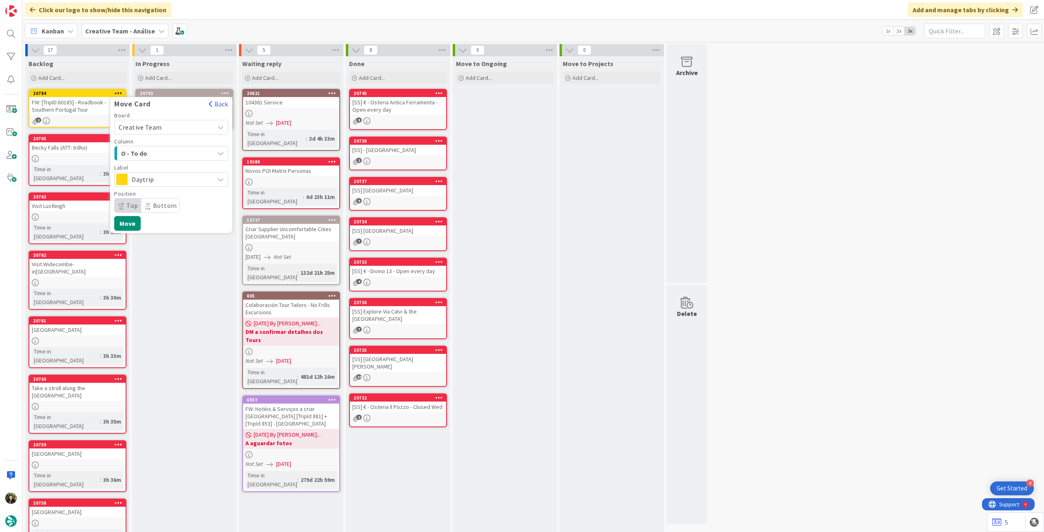
click at [144, 177] on span "Daytrip" at bounding box center [171, 179] width 78 height 11
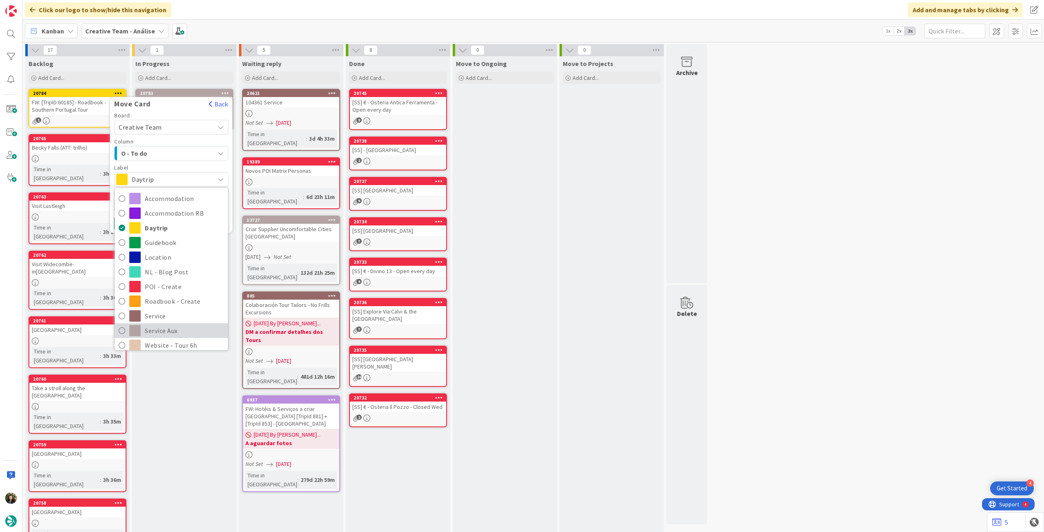
click at [172, 328] on span "Service Aux" at bounding box center [184, 331] width 79 height 12
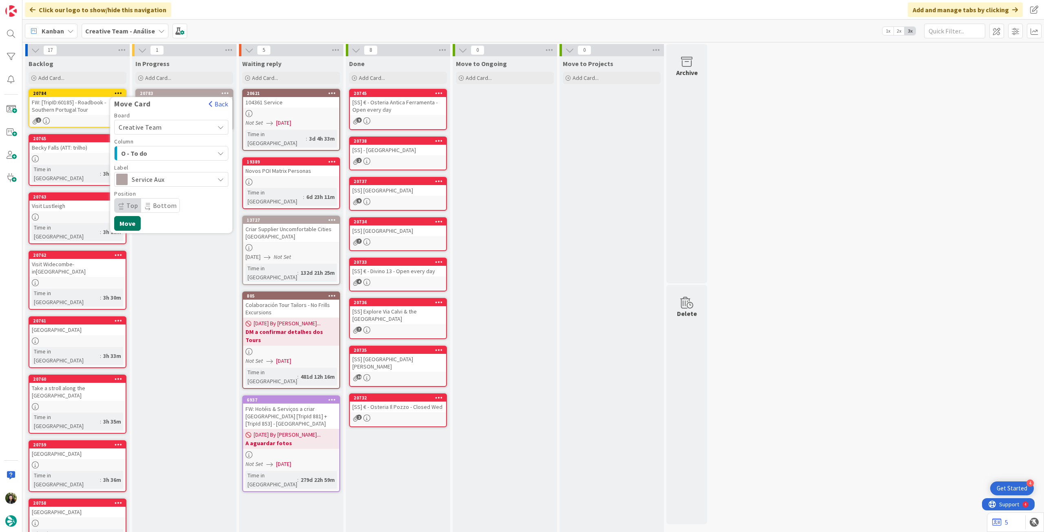
click at [130, 227] on button "Move" at bounding box center [127, 223] width 27 height 15
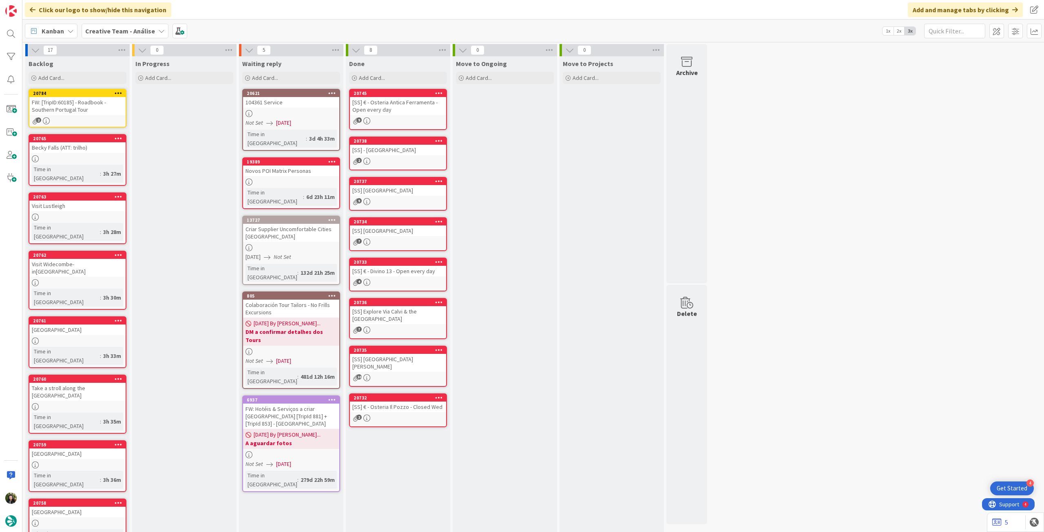
click at [122, 38] on div "Creative Team - Análise" at bounding box center [125, 31] width 87 height 15
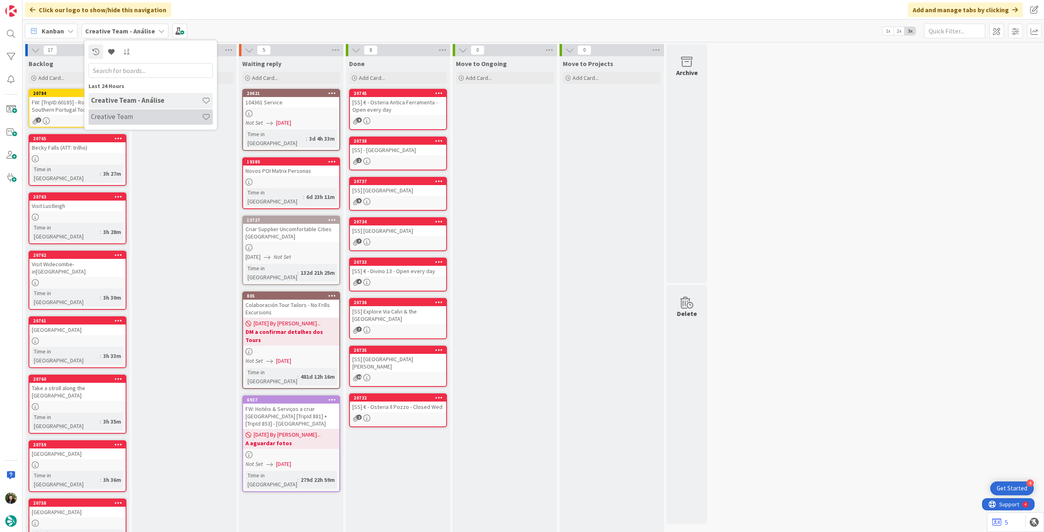
click at [126, 123] on div "Creative Team" at bounding box center [150, 116] width 124 height 15
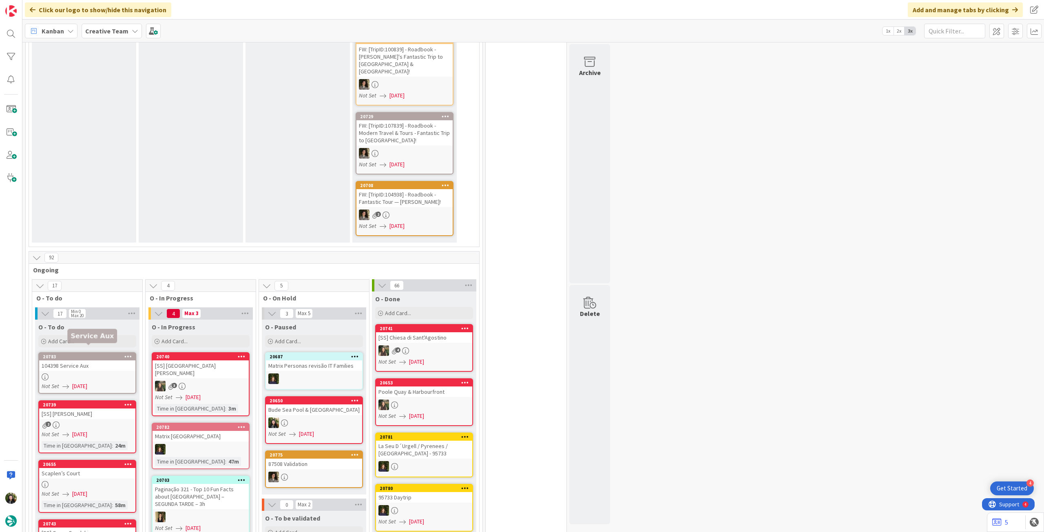
click at [94, 361] on div "104398 Service Aux" at bounding box center [87, 365] width 96 height 11
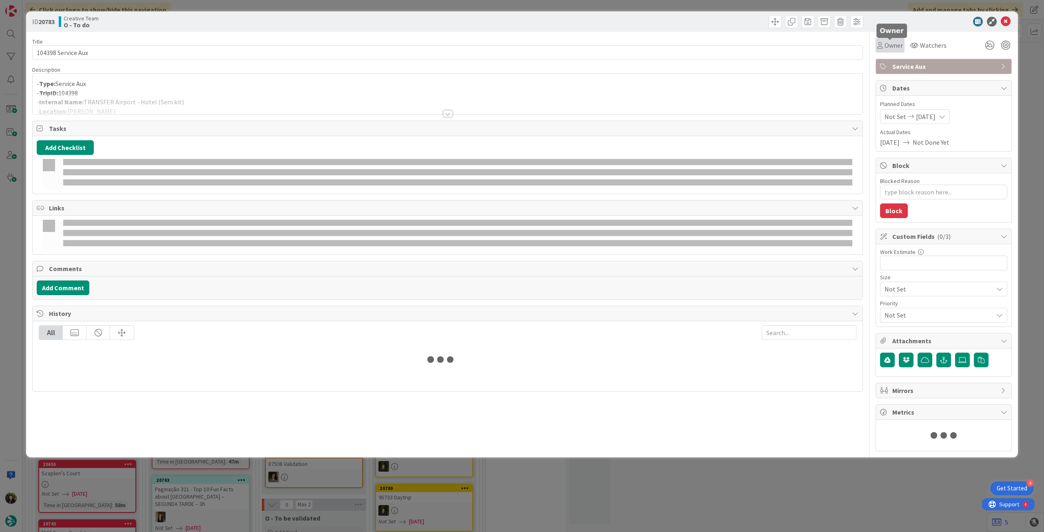
click at [894, 47] on span "Owner" at bounding box center [893, 45] width 18 height 10
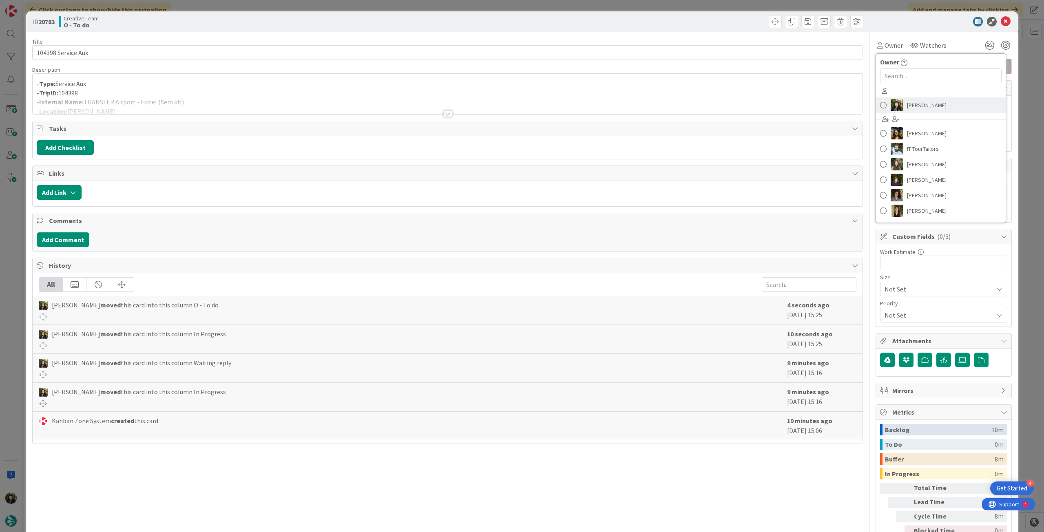
click at [917, 108] on span "[PERSON_NAME]" at bounding box center [927, 105] width 40 height 12
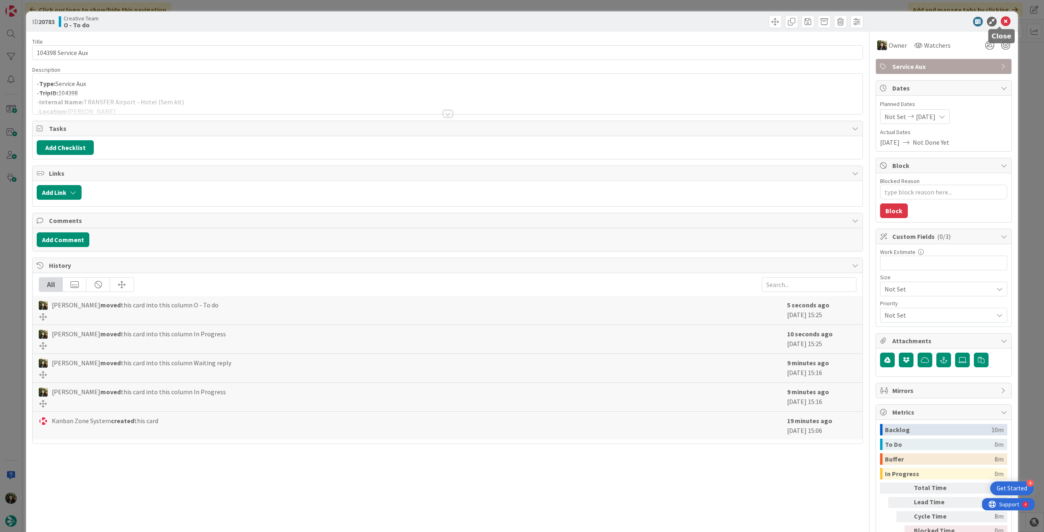
click at [1001, 22] on icon at bounding box center [1006, 22] width 10 height 10
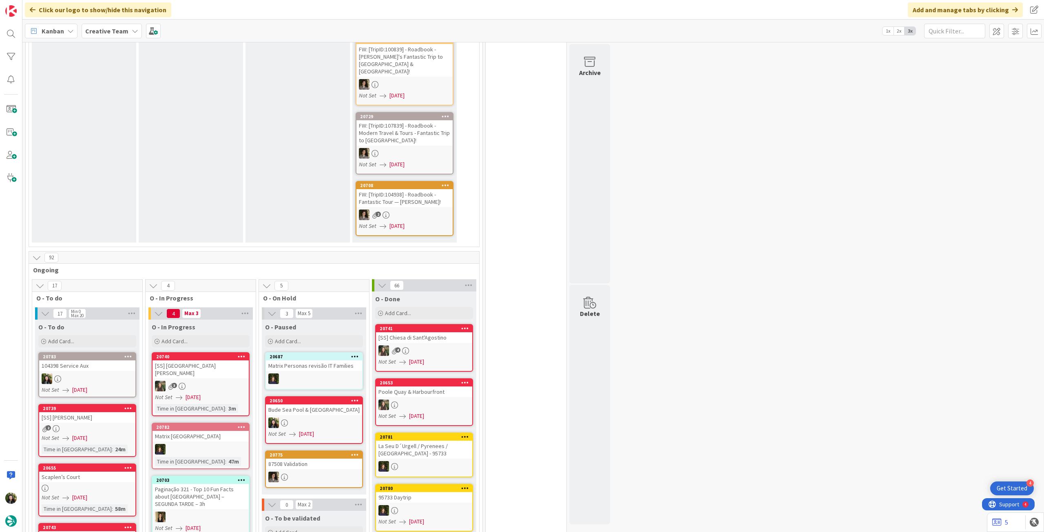
click at [97, 27] on b "Creative Team" at bounding box center [106, 31] width 43 height 8
click at [123, 119] on h4 "Creative Team - Análise" at bounding box center [146, 117] width 111 height 8
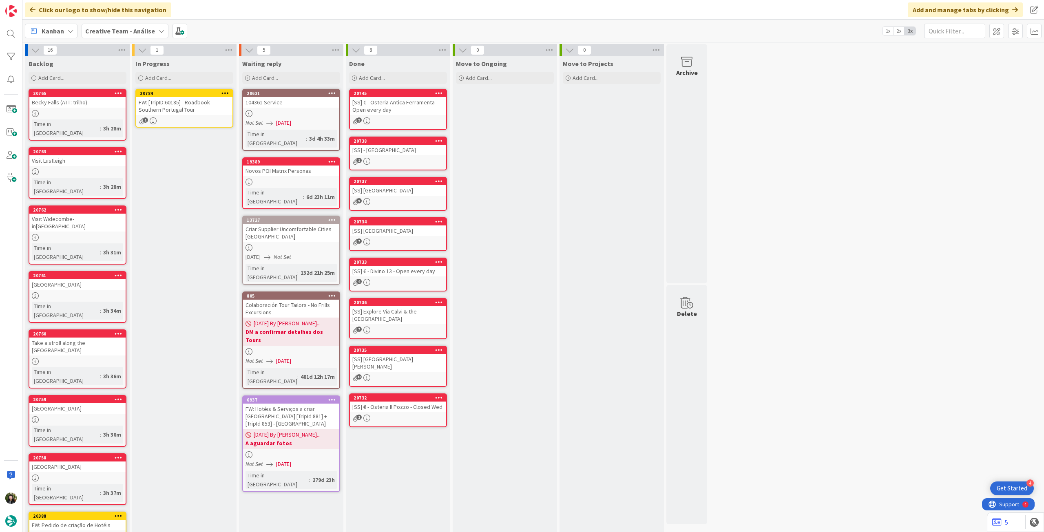
click at [197, 112] on div "FW: [TripID:60185] - Roadbook - Southern Portugal Tour" at bounding box center [184, 106] width 96 height 18
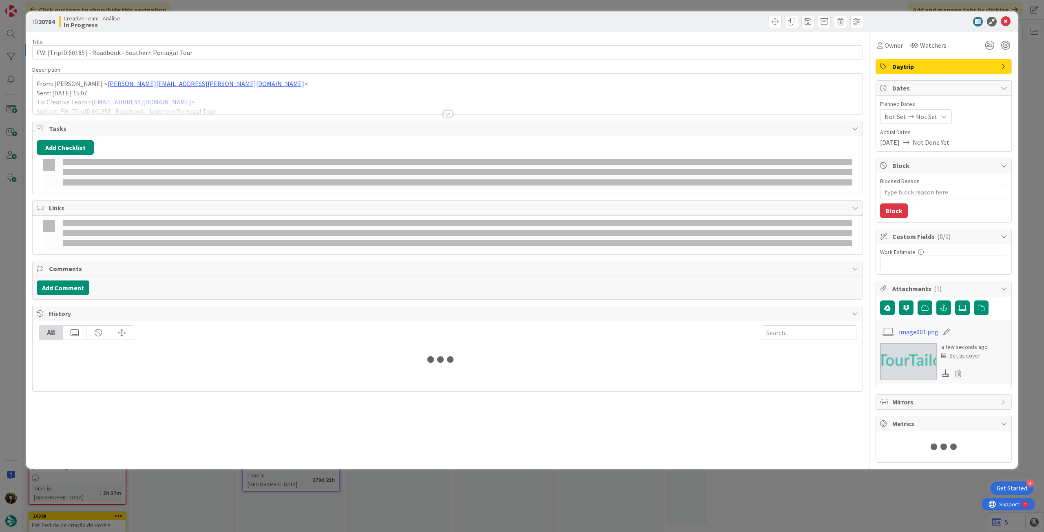
click at [940, 113] on div "Not Set Not Set" at bounding box center [916, 116] width 72 height 15
type textarea "x"
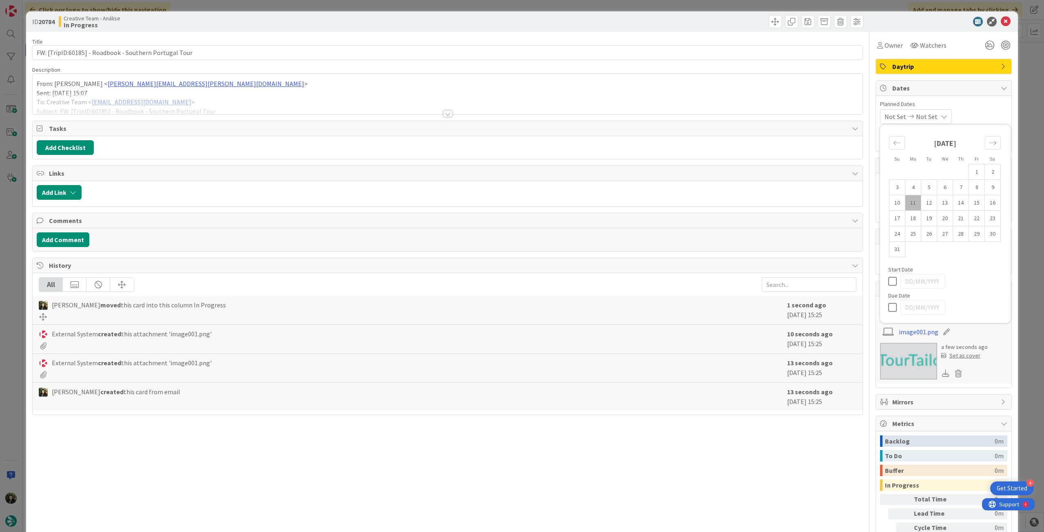
click at [888, 308] on icon at bounding box center [894, 308] width 12 height 10
type input "[DATE]"
click at [1001, 21] on icon at bounding box center [1006, 22] width 10 height 10
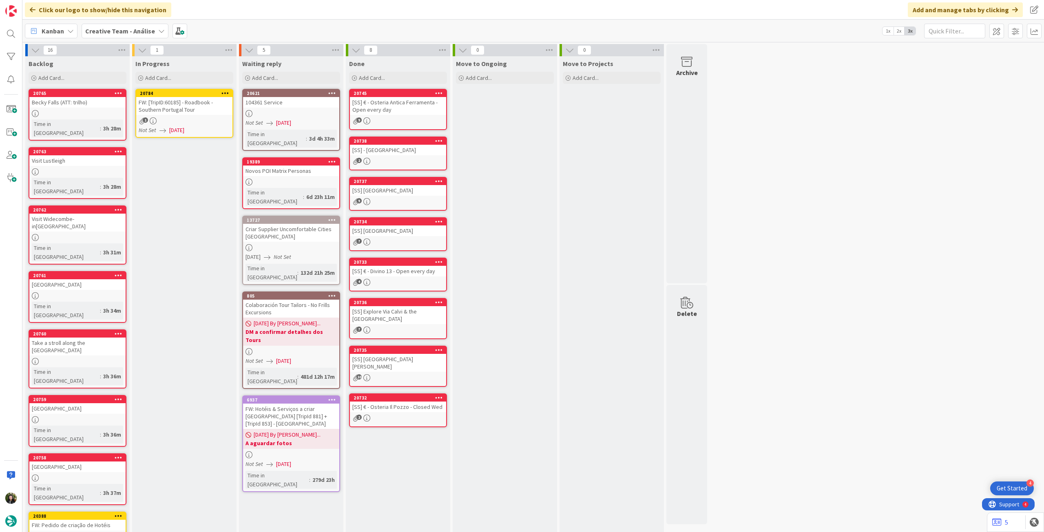
click at [226, 94] on icon at bounding box center [225, 93] width 8 height 6
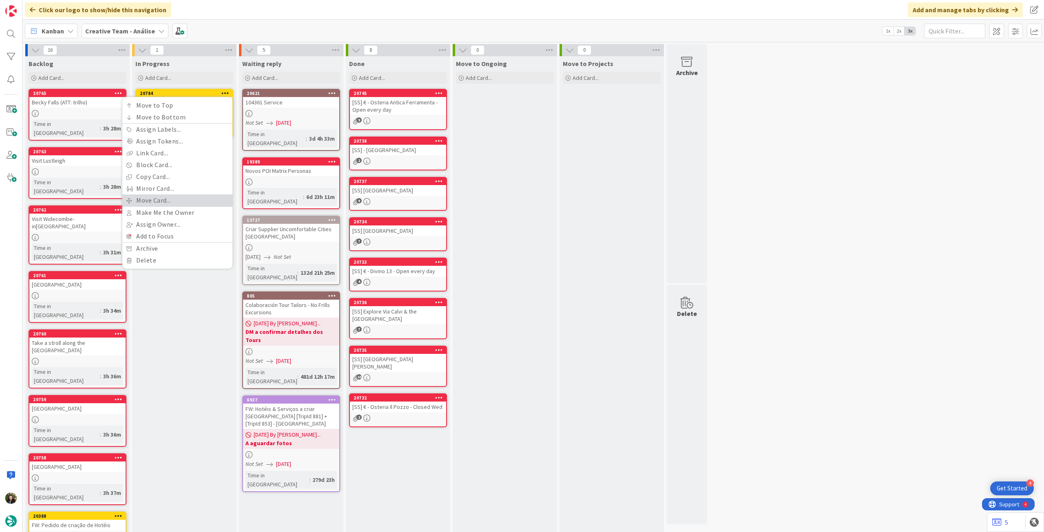
click at [174, 201] on link "Move Card..." at bounding box center [177, 200] width 110 height 12
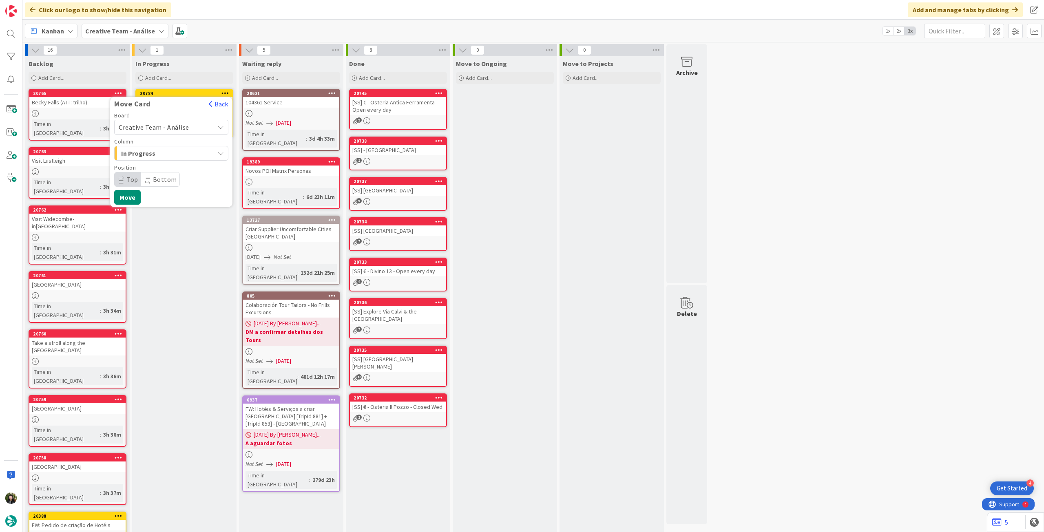
click at [171, 124] on span "Creative Team - Análise" at bounding box center [154, 127] width 71 height 8
click at [168, 160] on span "Creative Team" at bounding box center [176, 165] width 95 height 12
click at [168, 174] on span "Daytrip" at bounding box center [171, 179] width 78 height 11
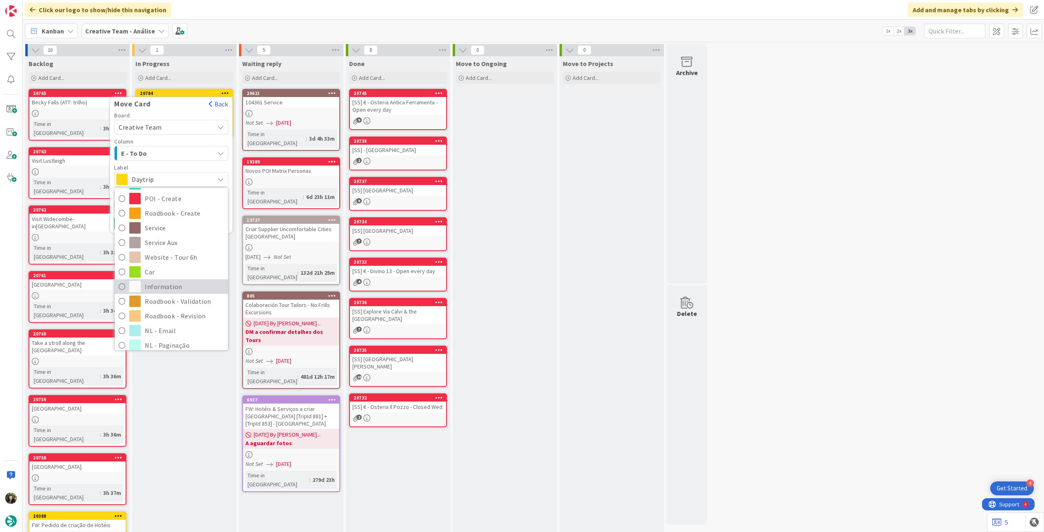
scroll to position [108, 0]
click at [187, 297] on span "Roadbook - Revision" at bounding box center [184, 295] width 79 height 12
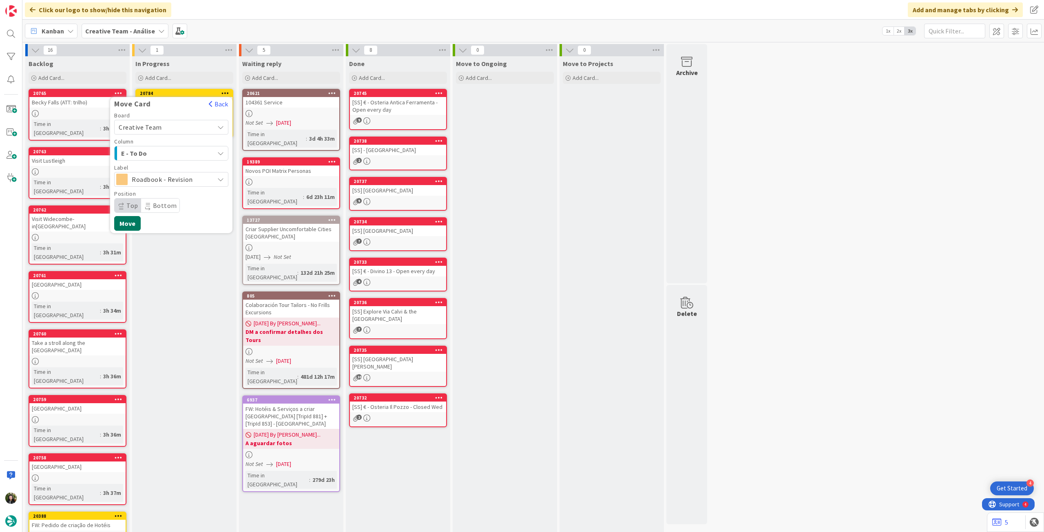
click at [130, 221] on button "Move" at bounding box center [127, 223] width 27 height 15
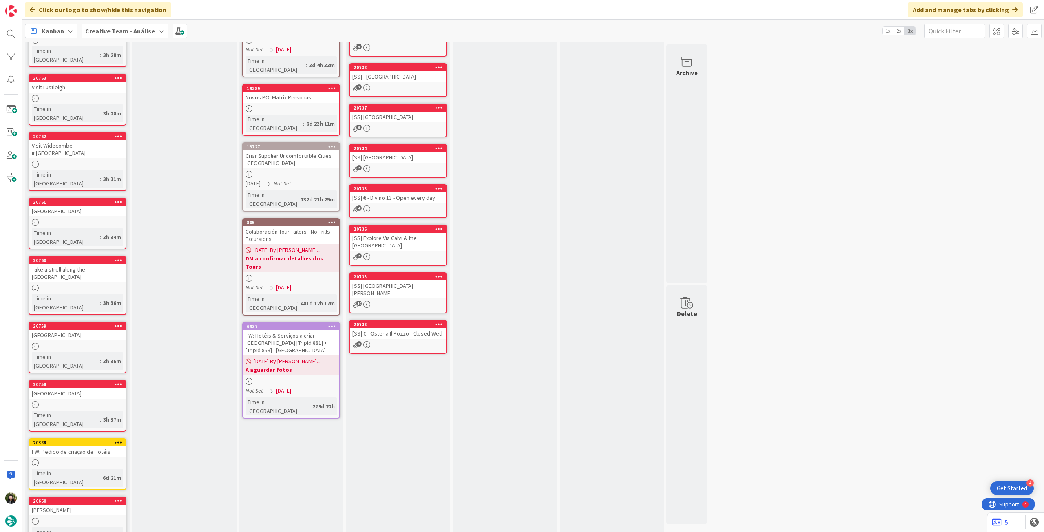
drag, startPoint x: 60, startPoint y: 514, endPoint x: 108, endPoint y: 462, distance: 71.2
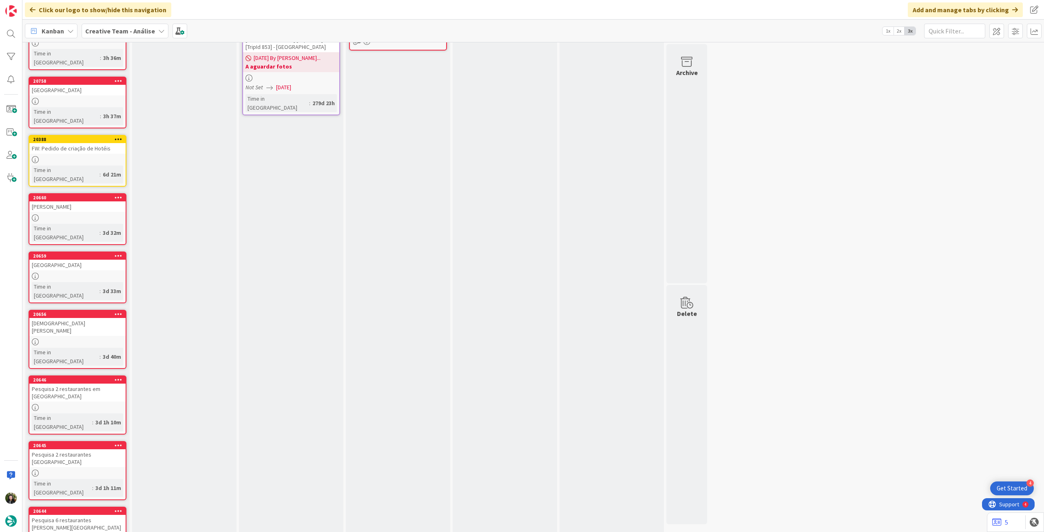
scroll to position [0, 0]
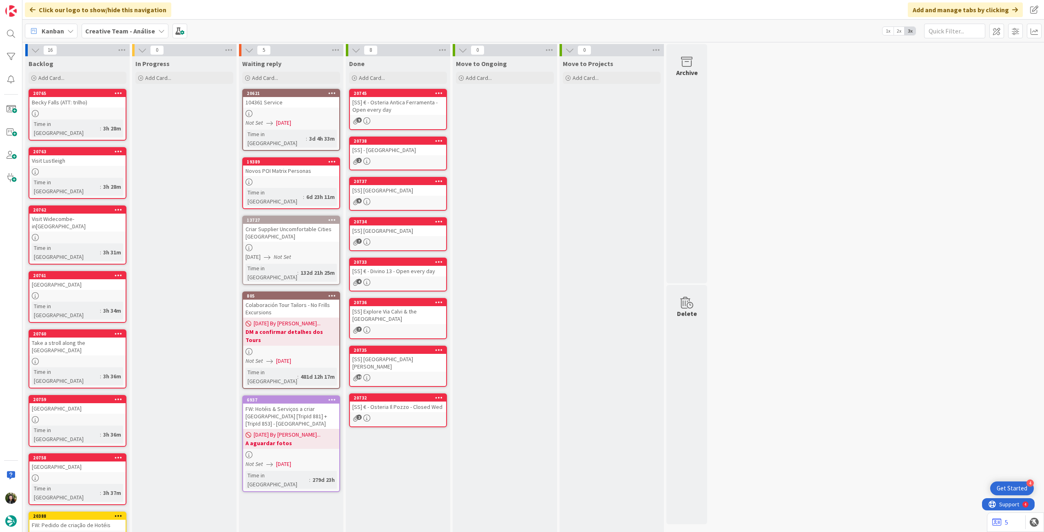
click at [91, 32] on b "Creative Team - Análise" at bounding box center [120, 31] width 70 height 8
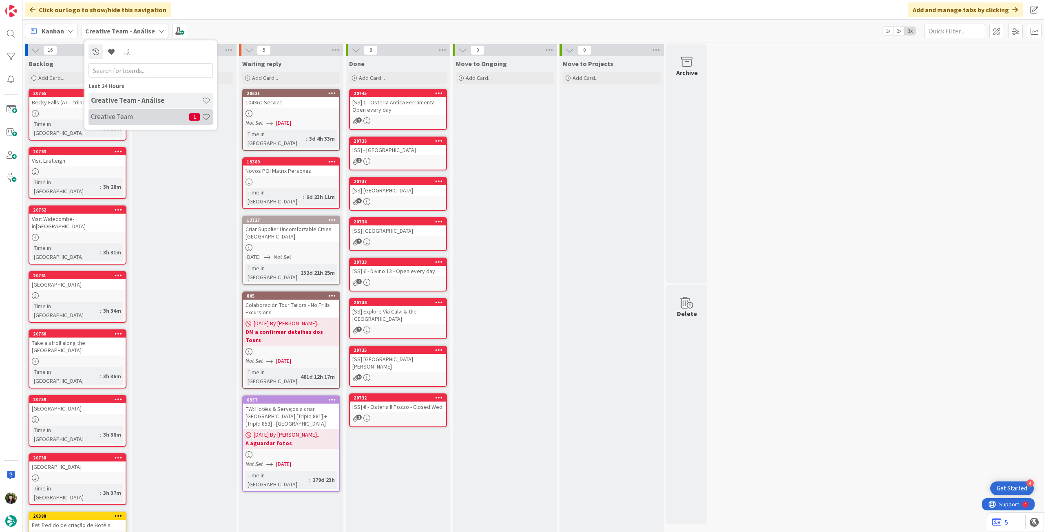
click at [122, 117] on h4 "Creative Team" at bounding box center [140, 117] width 98 height 8
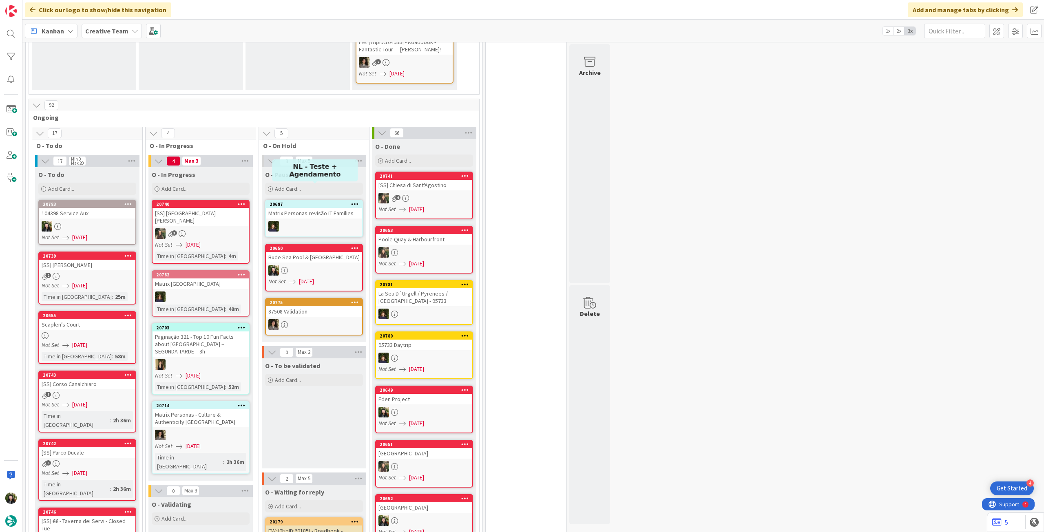
scroll to position [435, 0]
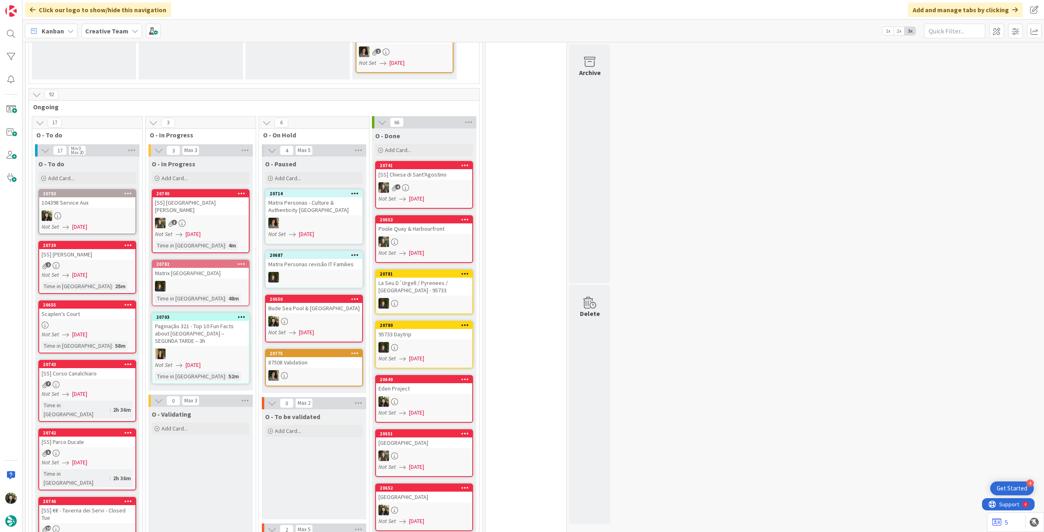
click at [119, 34] on b "Creative Team" at bounding box center [106, 31] width 43 height 8
click at [140, 122] on div "Creative Team - Análise" at bounding box center [150, 116] width 124 height 15
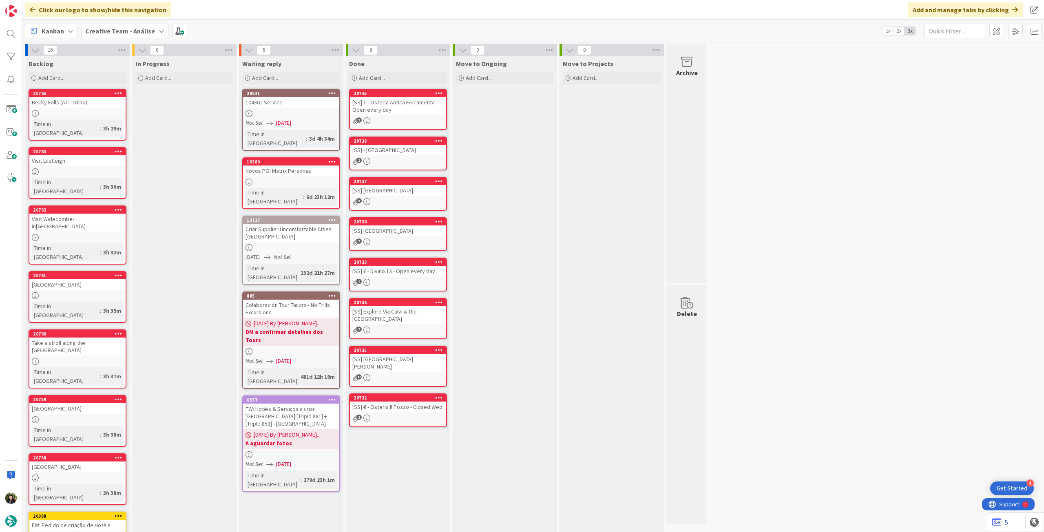
click at [128, 32] on b "Creative Team - Análise" at bounding box center [120, 31] width 70 height 8
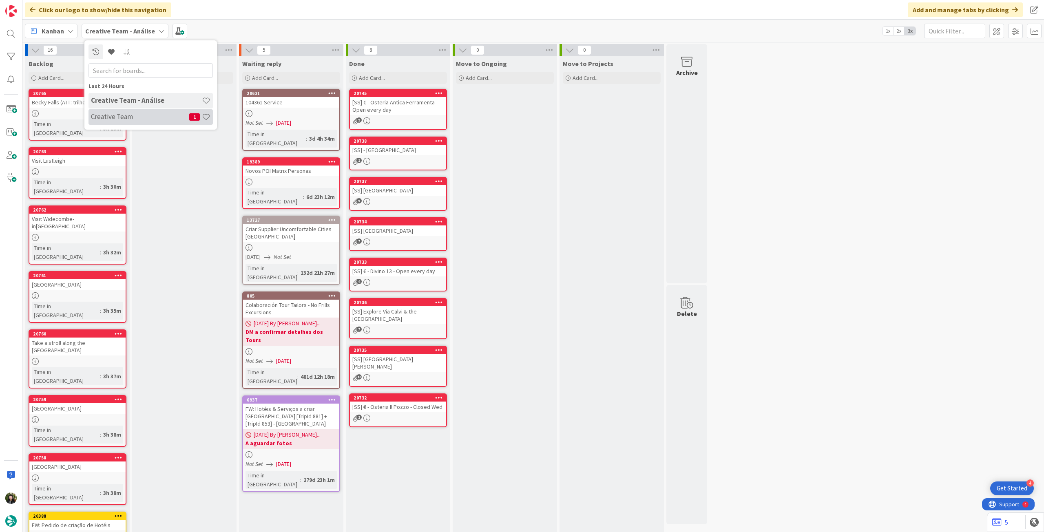
click at [125, 118] on h4 "Creative Team" at bounding box center [140, 117] width 98 height 8
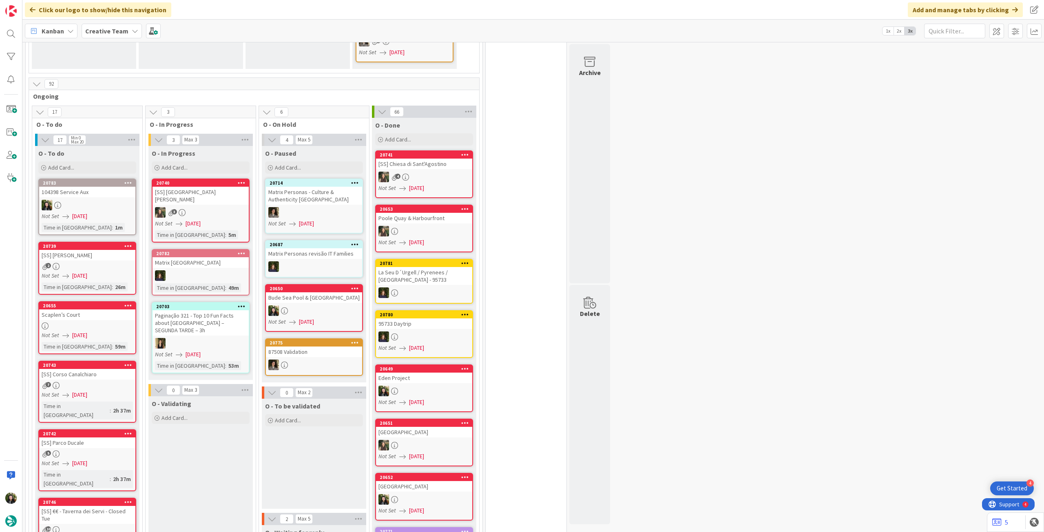
scroll to position [435, 0]
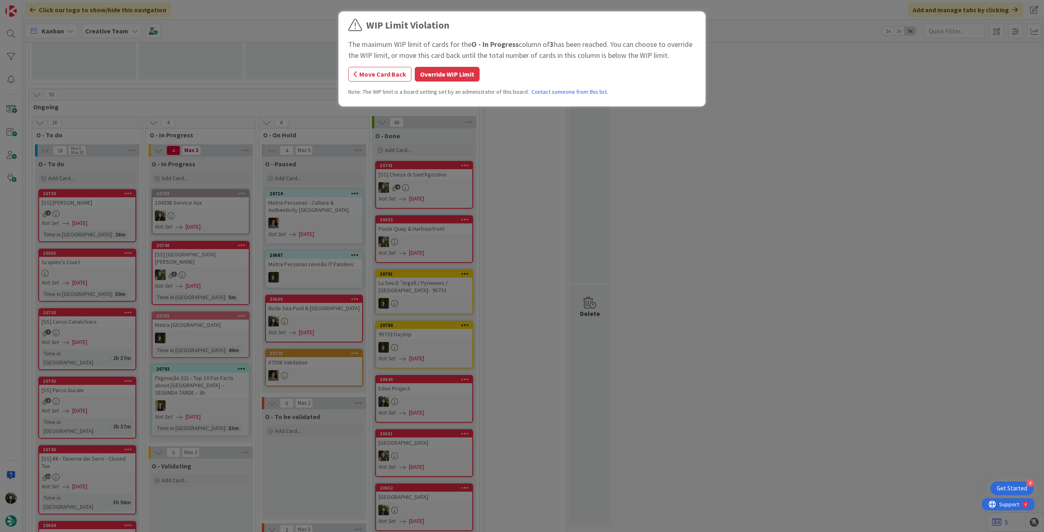
click at [439, 73] on button "Override WIP Limit" at bounding box center [447, 74] width 65 height 15
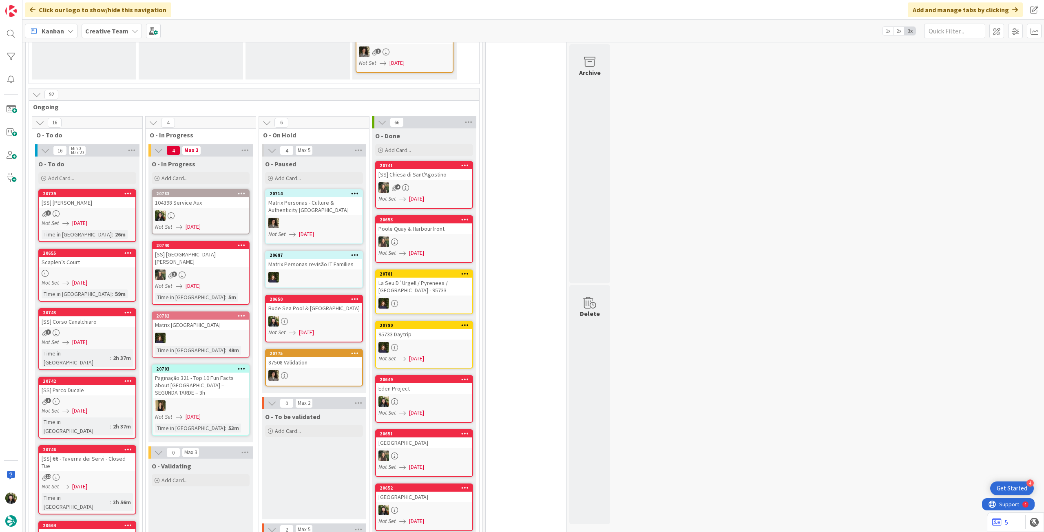
click at [214, 223] on div "Not Set [DATE]" at bounding box center [202, 227] width 94 height 9
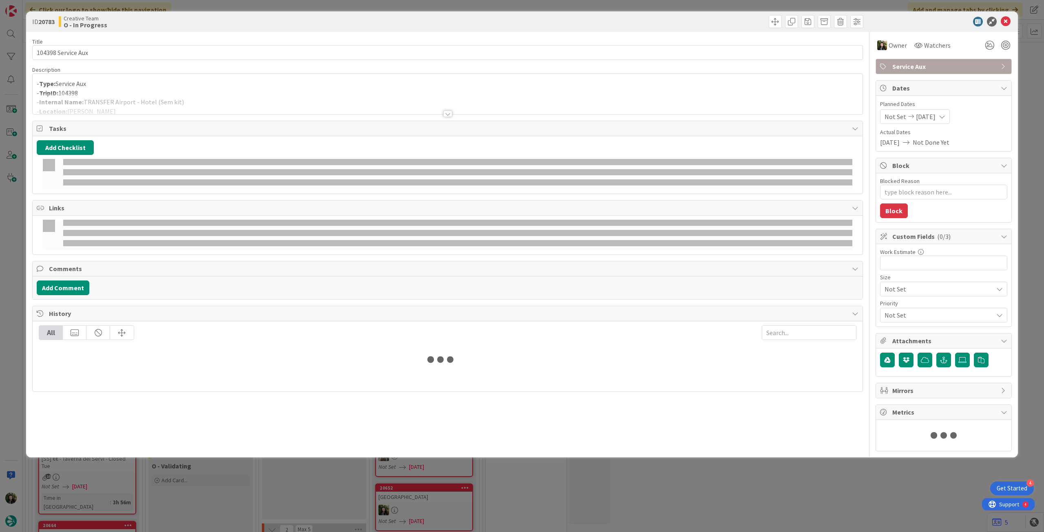
drag, startPoint x: 169, startPoint y: 79, endPoint x: 168, endPoint y: 105, distance: 26.1
click at [169, 79] on p "- Type: Service Aux" at bounding box center [448, 83] width 822 height 9
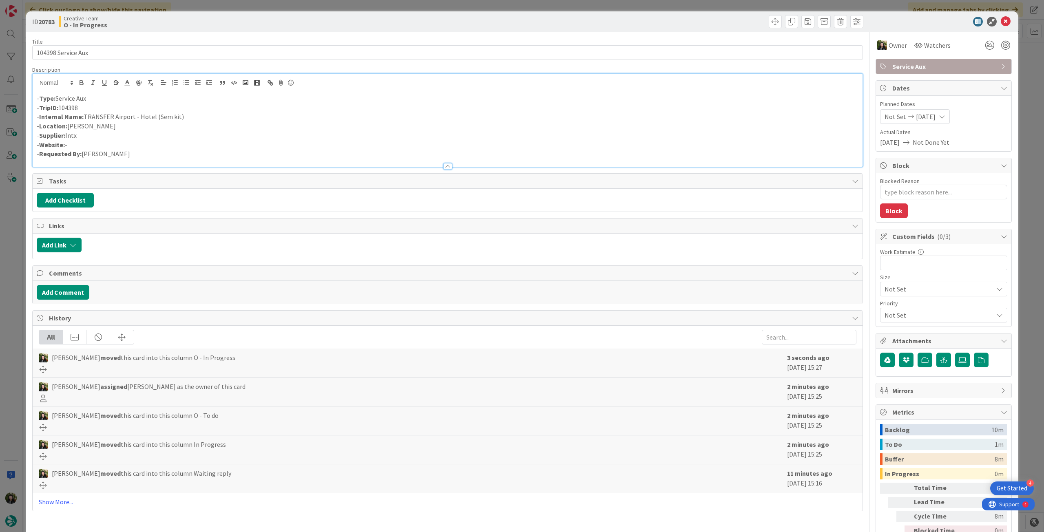
click at [168, 106] on p "- TripID: 104398" at bounding box center [448, 107] width 822 height 9
drag, startPoint x: 183, startPoint y: 118, endPoint x: 86, endPoint y: 116, distance: 97.0
click at [86, 116] on p "- Internal Name: TRANSFER Airport - Hotel (Sem kit)" at bounding box center [448, 116] width 822 height 9
click at [144, 133] on p "- Supplier: Intx" at bounding box center [448, 135] width 822 height 9
drag, startPoint x: 183, startPoint y: 115, endPoint x: 85, endPoint y: 112, distance: 97.9
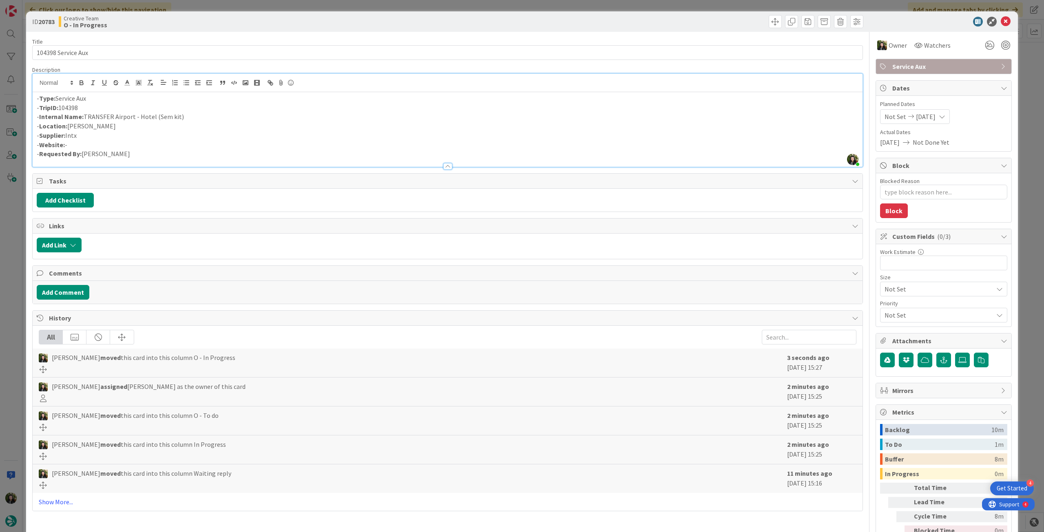
click at [85, 112] on p "- Internal Name: TRANSFER Airport - Hotel (Sem kit)" at bounding box center [448, 116] width 822 height 9
copy p "TRANSFER Airport - Hotel (Sem kit)"
click at [99, 130] on p "- Location: [PERSON_NAME]" at bounding box center [448, 125] width 822 height 9
click at [1002, 21] on icon at bounding box center [1006, 22] width 10 height 10
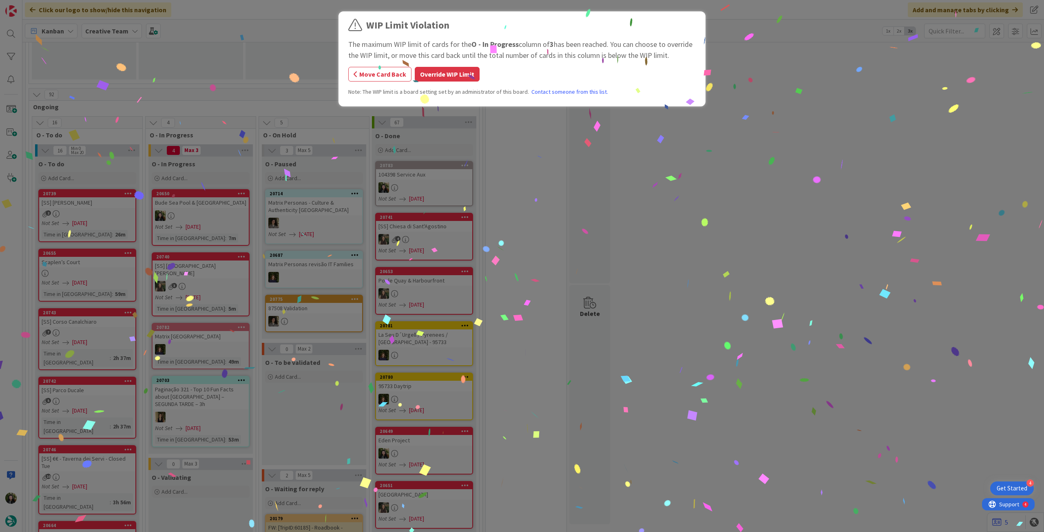
click at [446, 72] on button "Override WIP Limit" at bounding box center [447, 74] width 65 height 15
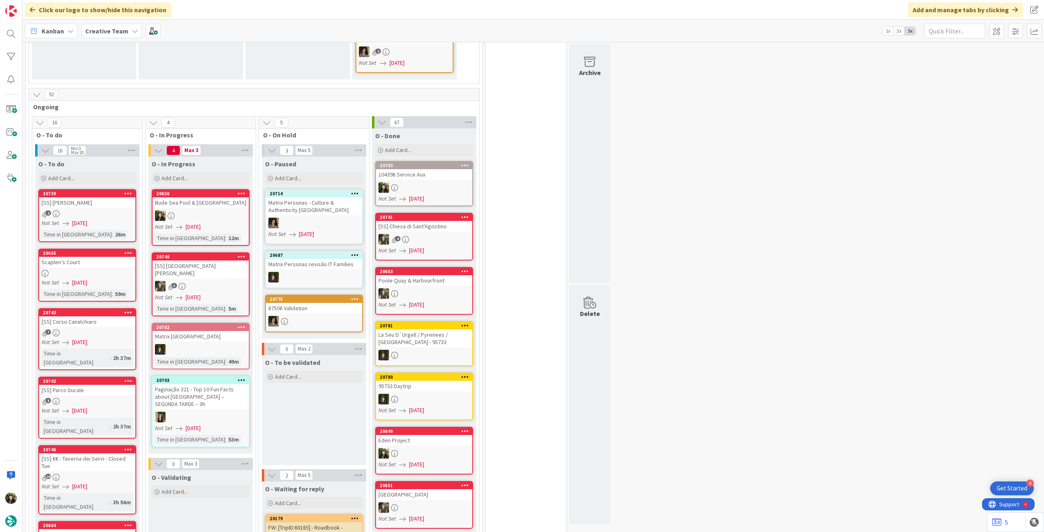
click at [132, 33] on icon at bounding box center [135, 31] width 7 height 7
click at [144, 121] on div "Creative Team - Análise" at bounding box center [150, 116] width 124 height 15
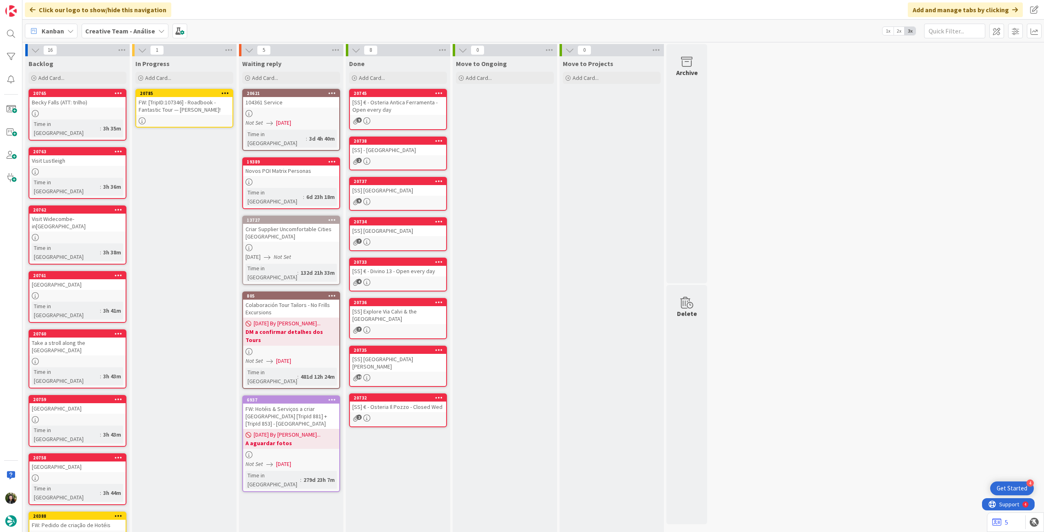
click at [170, 115] on link "20785 FW: [TripID:107346] - Roadbook - Fantastic Tour — [PERSON_NAME]!" at bounding box center [184, 108] width 98 height 39
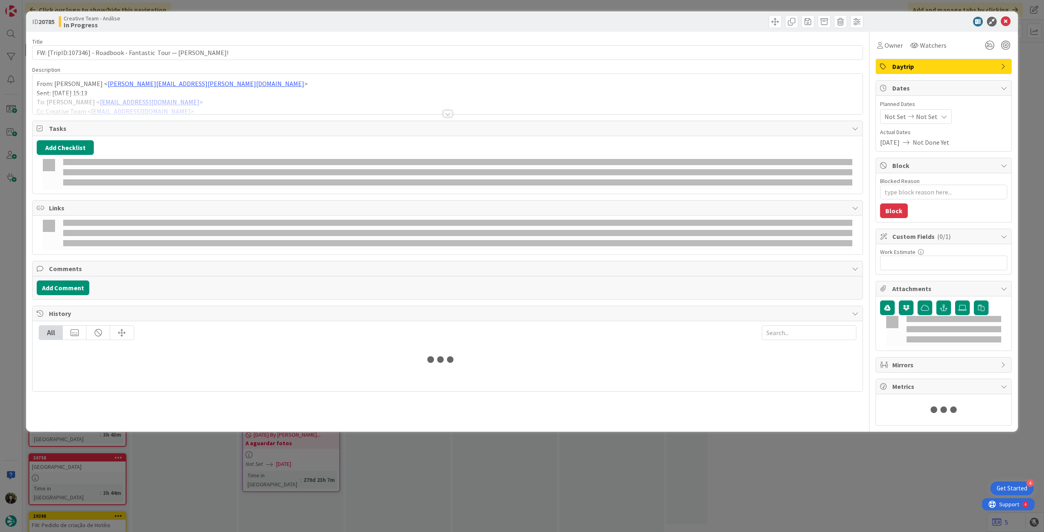
click at [172, 101] on div at bounding box center [448, 103] width 830 height 21
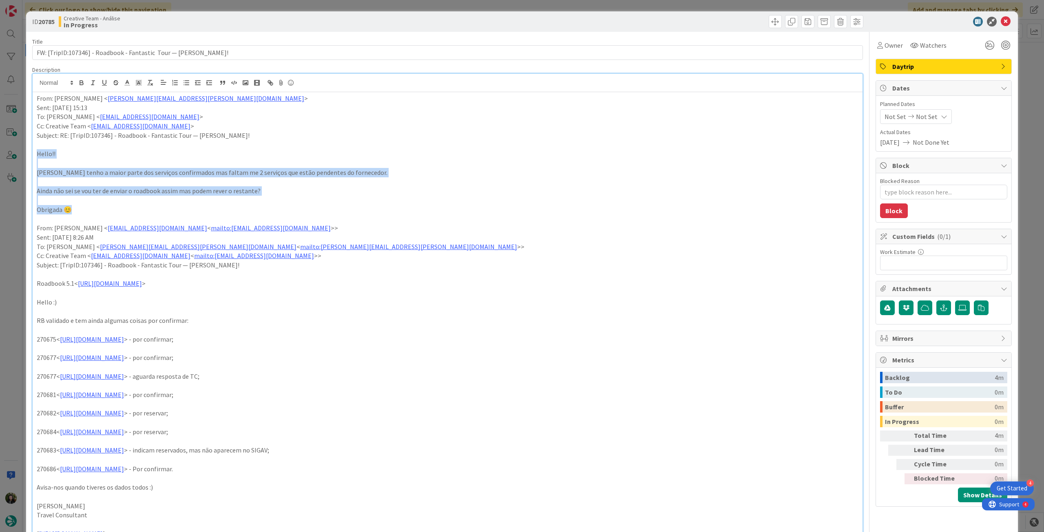
drag, startPoint x: 77, startPoint y: 208, endPoint x: 4, endPoint y: 152, distance: 92.1
click at [4, 152] on div "ID 20785 Creative Team - Análise In Progress Title 64 / 128 FW: [TripID:107346]…" at bounding box center [522, 266] width 1044 height 532
drag, startPoint x: 82, startPoint y: 207, endPoint x: 28, endPoint y: 157, distance: 73.0
click at [28, 157] on div "ID 20785 Creative Team - Análise In Progress Title 64 / 128 FW: [TripID:107346]…" at bounding box center [522, 482] width 992 height 942
click at [78, 83] on icon "button" at bounding box center [81, 82] width 7 height 7
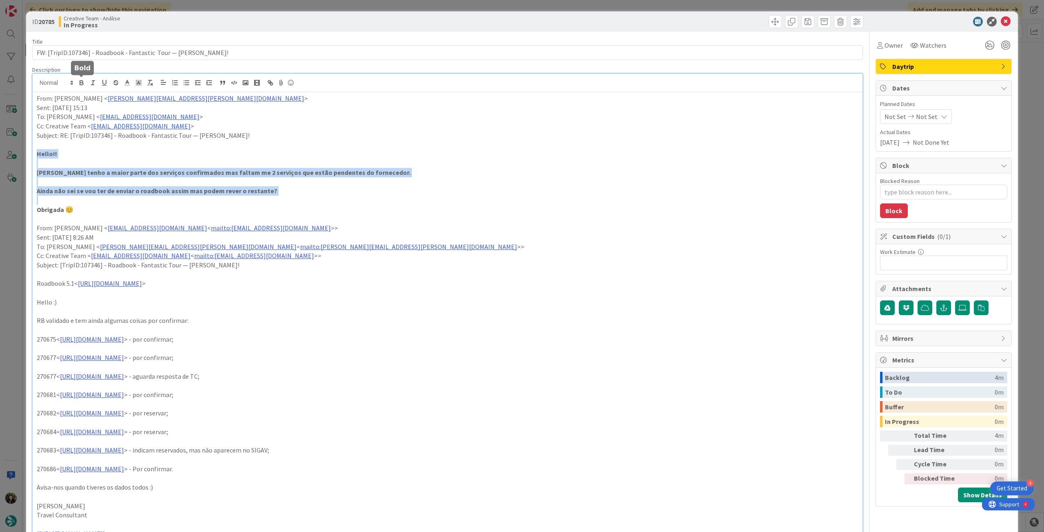
click at [292, 176] on strong "[PERSON_NAME] tenho a maior parte dos serviços confirmados mas faltam me 2 serv…" at bounding box center [224, 172] width 374 height 8
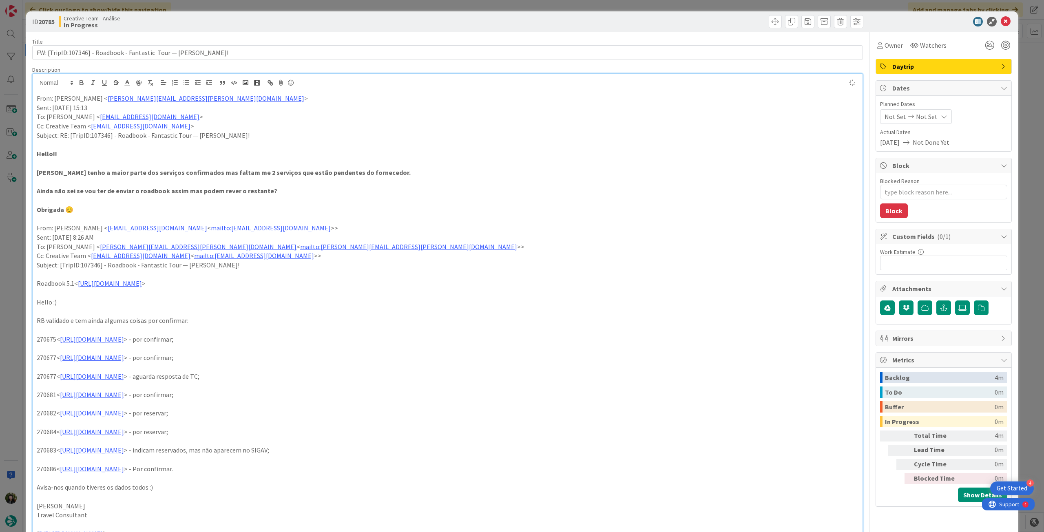
click at [933, 112] on div "Not Set Not Set" at bounding box center [916, 116] width 72 height 15
type textarea "x"
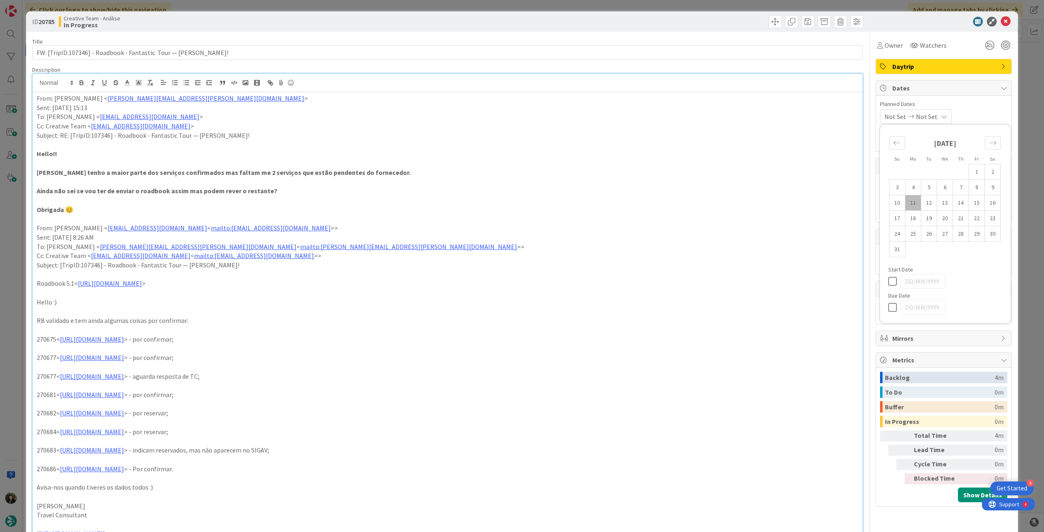
click at [889, 309] on icon at bounding box center [894, 308] width 12 height 10
type input "[DATE]"
click at [1001, 21] on icon at bounding box center [1006, 22] width 10 height 10
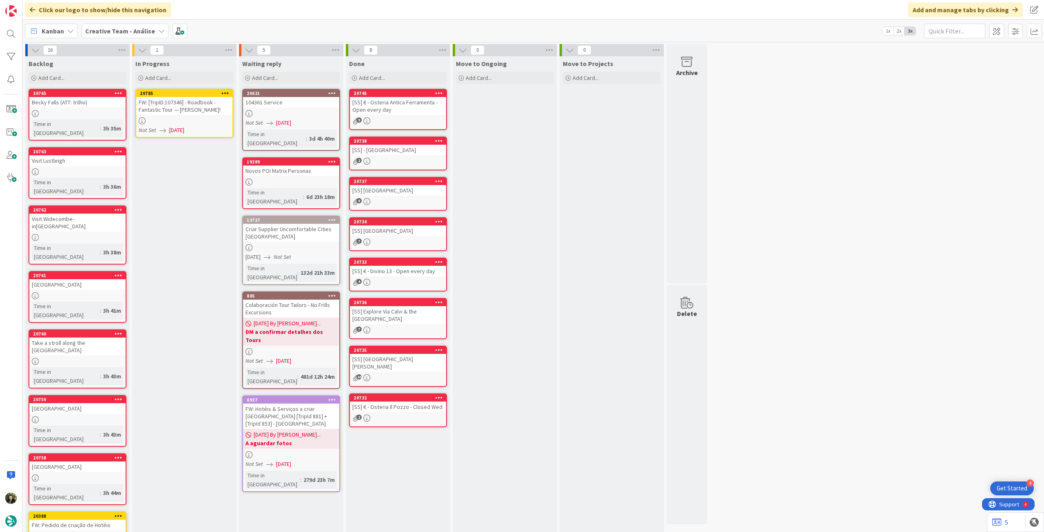
click at [225, 92] on icon at bounding box center [225, 93] width 8 height 6
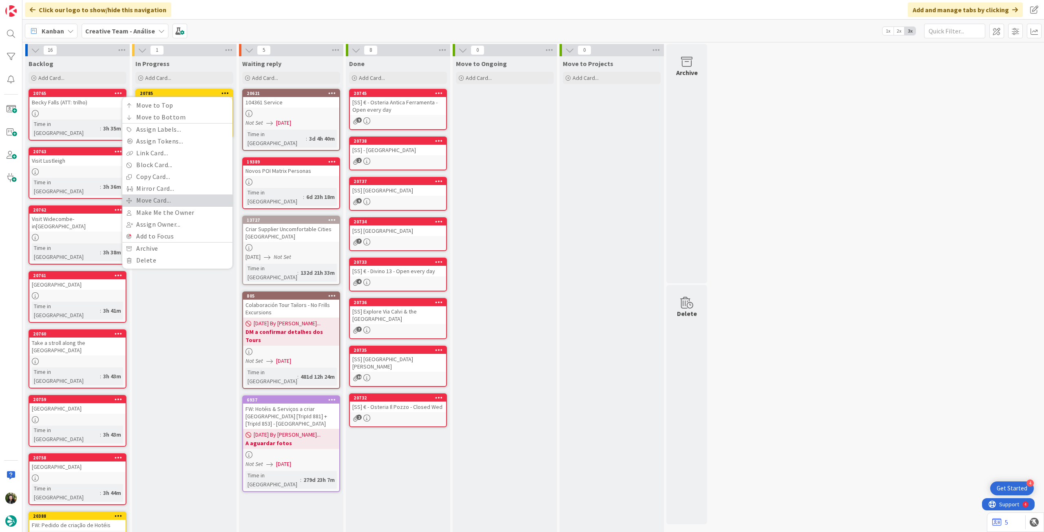
click at [185, 198] on link "Move Card..." at bounding box center [177, 200] width 110 height 12
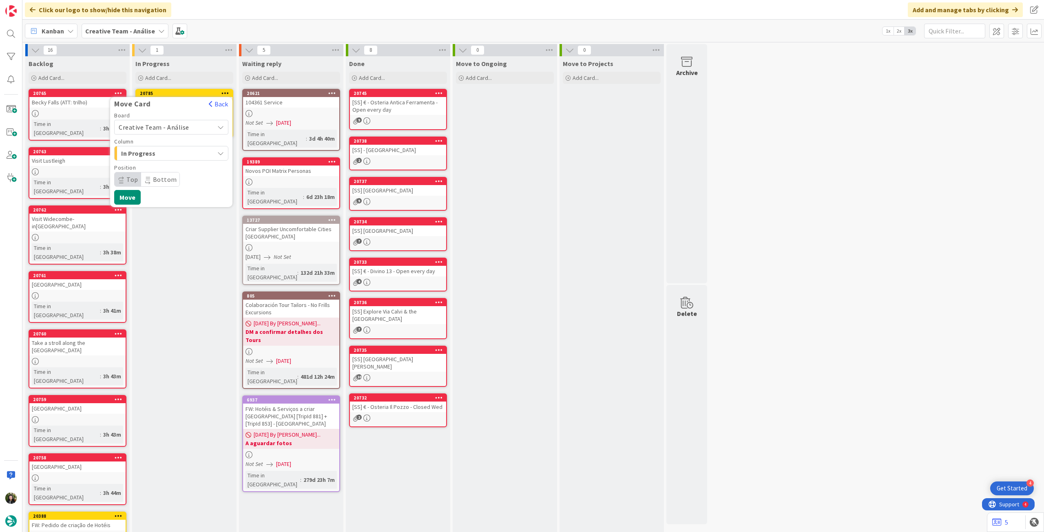
click at [170, 129] on span "Creative Team - Análise" at bounding box center [154, 127] width 71 height 8
click at [168, 168] on span "Creative Team" at bounding box center [176, 165] width 95 height 12
click at [163, 180] on span "Daytrip" at bounding box center [171, 179] width 78 height 11
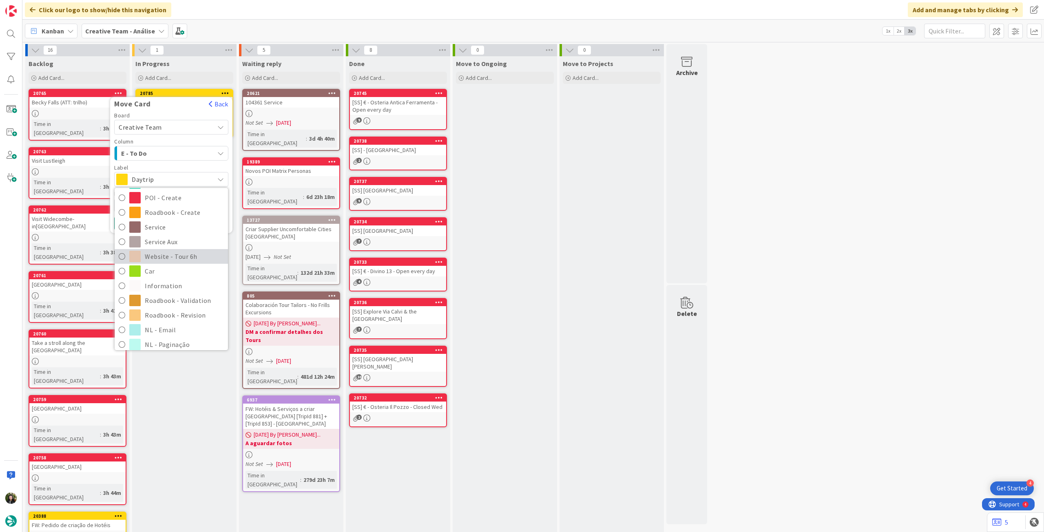
scroll to position [108, 0]
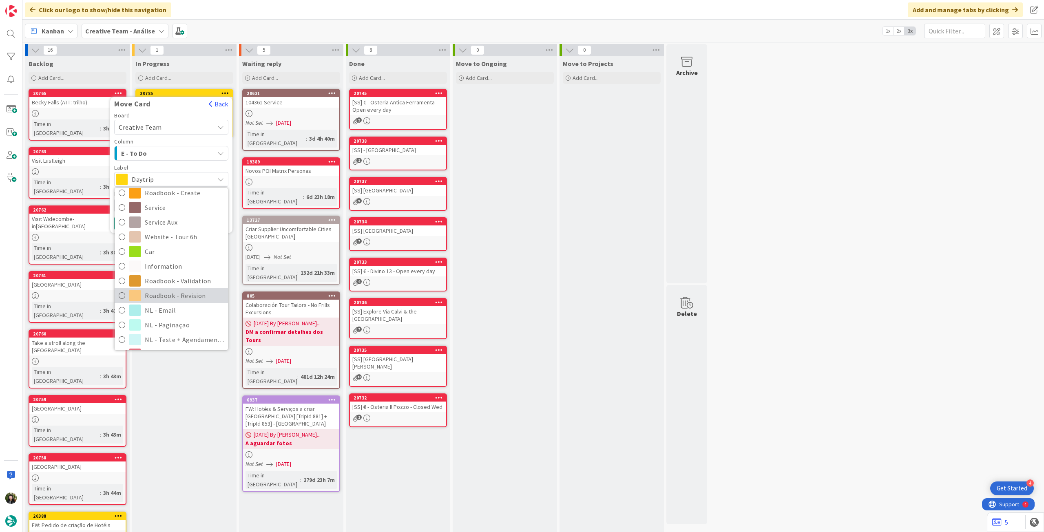
click at [188, 292] on span "Roadbook - Revision" at bounding box center [184, 295] width 79 height 12
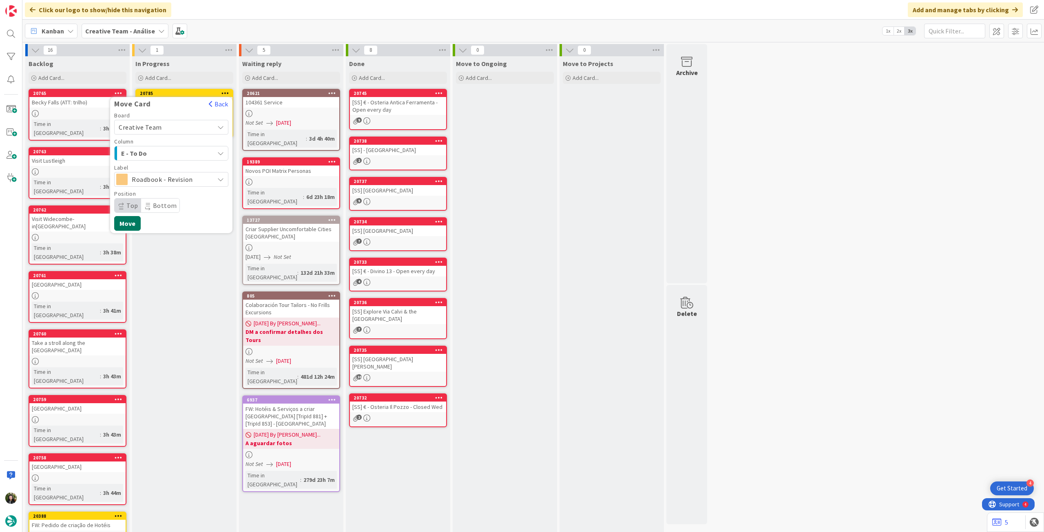
click at [136, 223] on button "Move" at bounding box center [127, 223] width 27 height 15
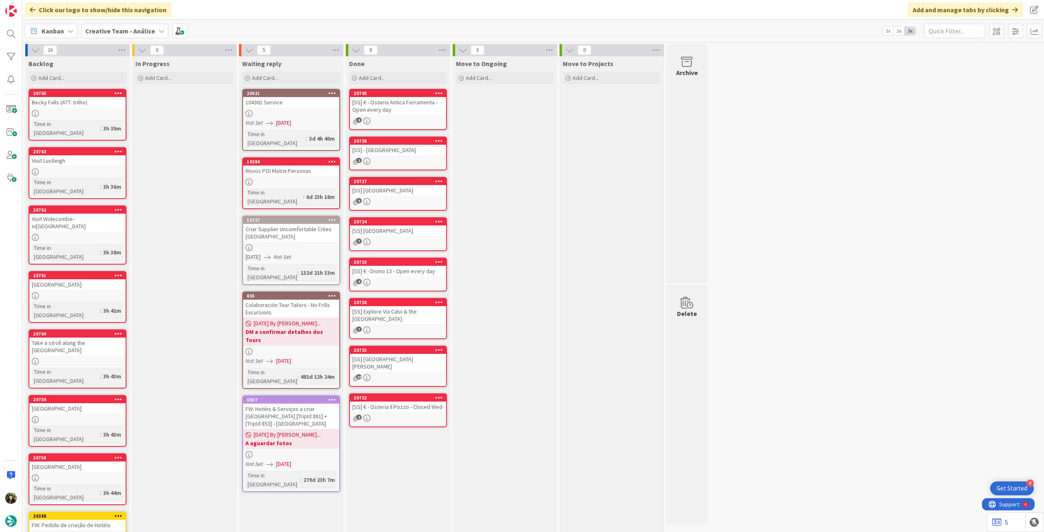
click at [106, 28] on b "Creative Team - Análise" at bounding box center [120, 31] width 70 height 8
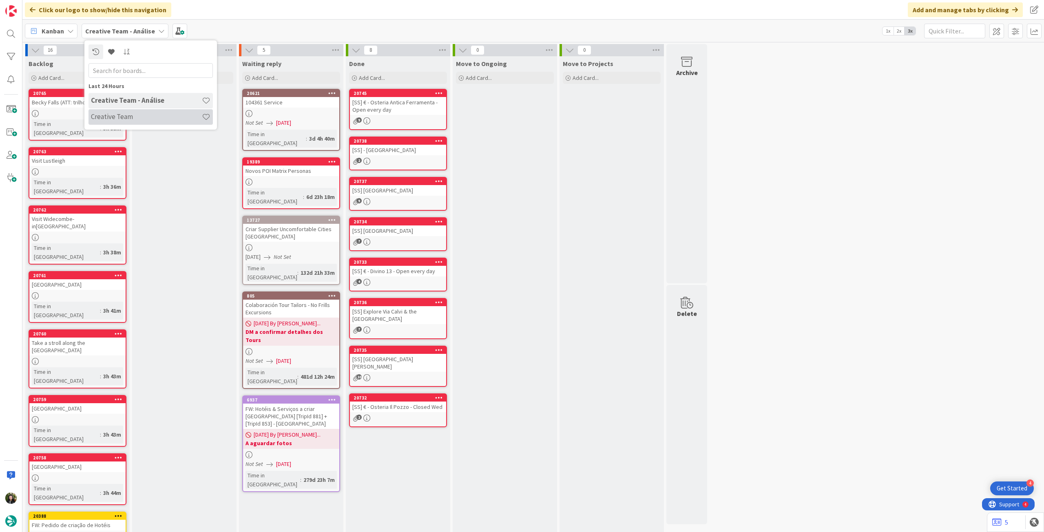
click at [135, 117] on h4 "Creative Team" at bounding box center [146, 117] width 111 height 8
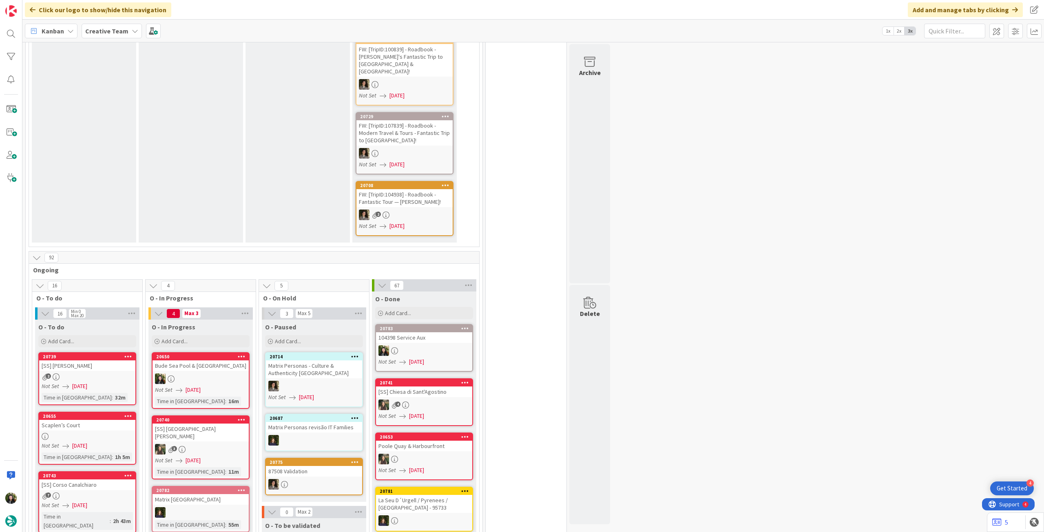
scroll to position [435, 0]
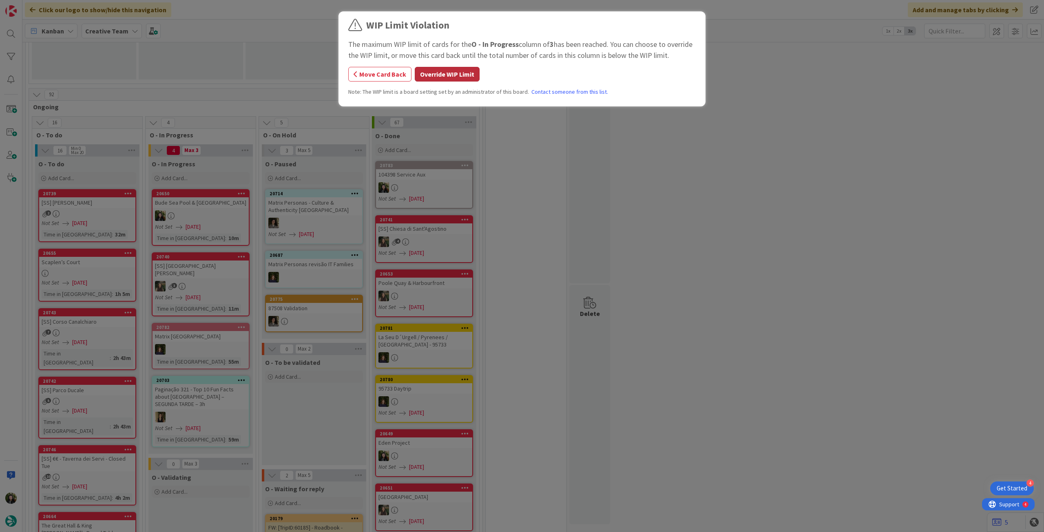
click at [454, 70] on button "Override WIP Limit" at bounding box center [447, 74] width 65 height 15
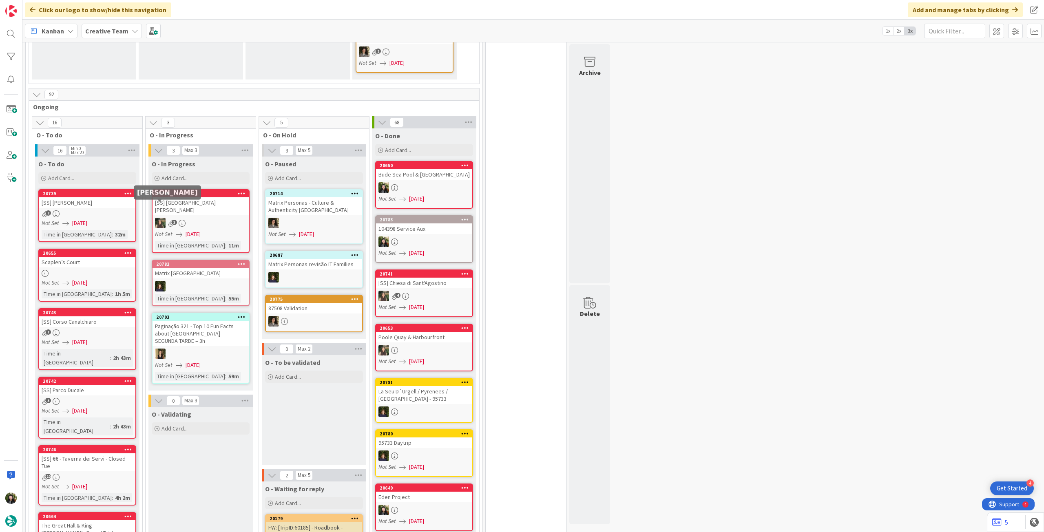
click at [220, 199] on div "[SS] [GEOGRAPHIC_DATA][PERSON_NAME]" at bounding box center [200, 206] width 96 height 18
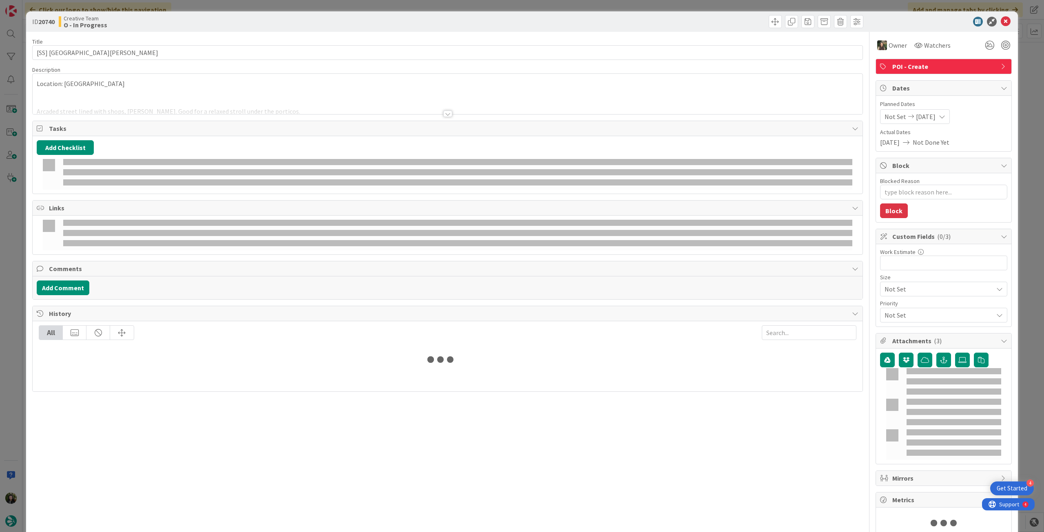
type textarea "x"
type input "[SS] [GEOGRAPHIC_DATA][PERSON_NAME]"
click at [195, 83] on p "Location: [GEOGRAPHIC_DATA]" at bounding box center [448, 83] width 822 height 9
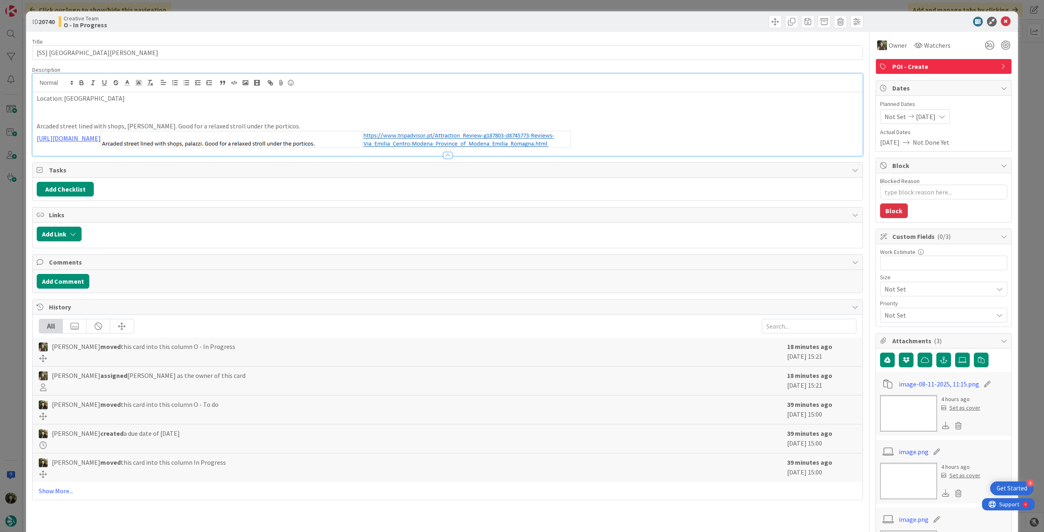
type textarea "x"
type input "[SS] [GEOGRAPHIC_DATA][PERSON_NAME]"
drag, startPoint x: 71, startPoint y: 52, endPoint x: 49, endPoint y: 55, distance: 21.9
click at [49, 55] on input "[SS] [GEOGRAPHIC_DATA][PERSON_NAME]" at bounding box center [447, 52] width 830 height 15
click at [1001, 20] on icon at bounding box center [1006, 22] width 10 height 10
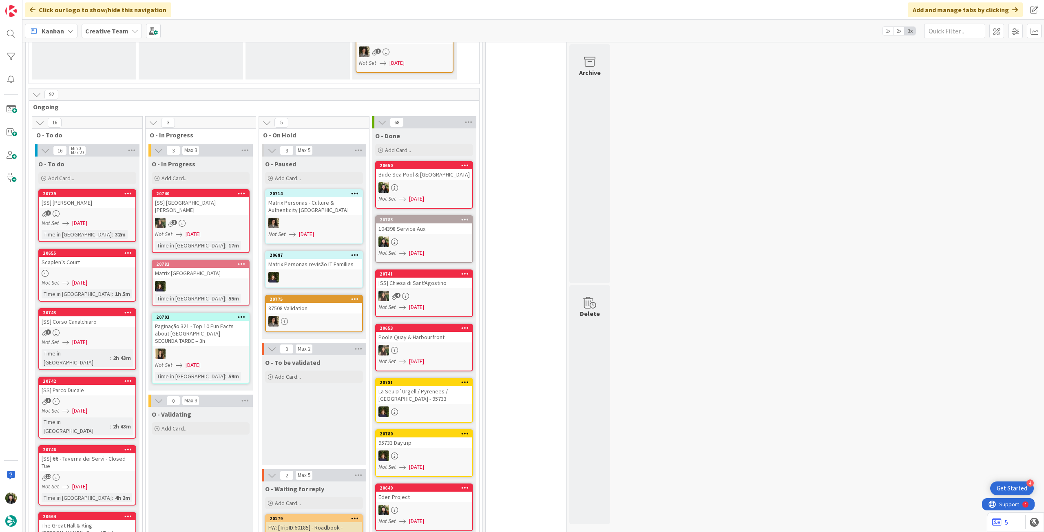
click at [118, 32] on b "Creative Team" at bounding box center [106, 31] width 43 height 8
click at [119, 115] on h4 "Creative Team - Análise" at bounding box center [146, 117] width 111 height 8
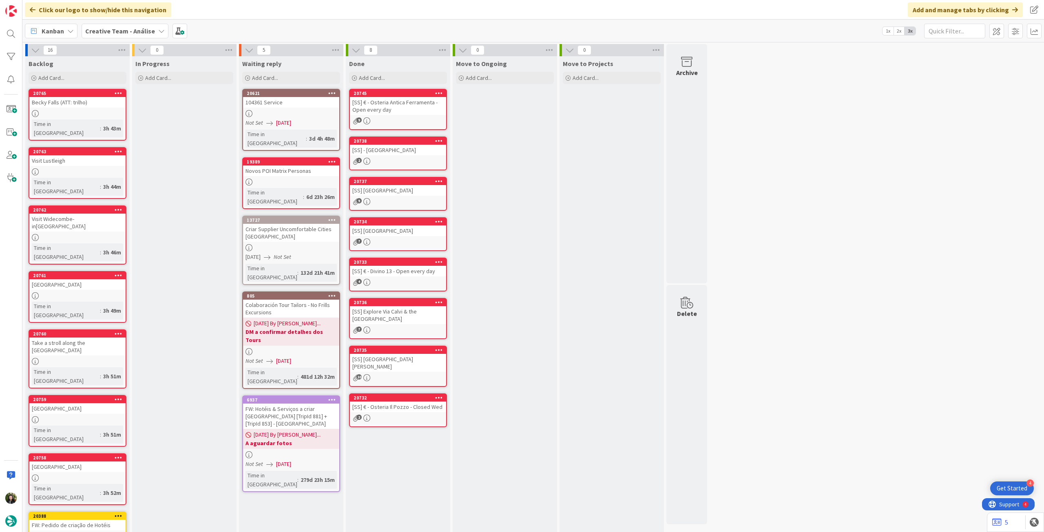
click at [119, 30] on b "Creative Team - Análise" at bounding box center [120, 31] width 70 height 8
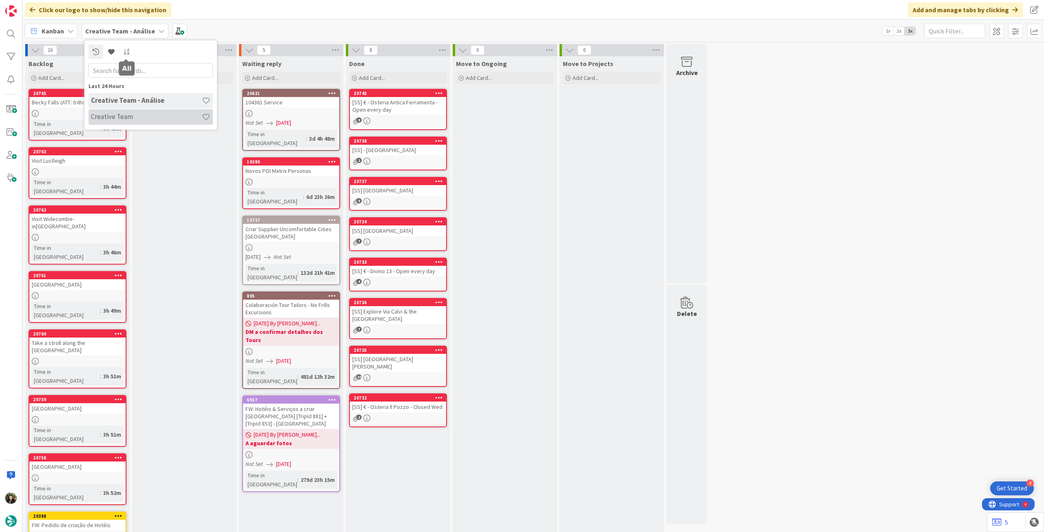
click at [126, 124] on div "Creative Team" at bounding box center [150, 116] width 124 height 15
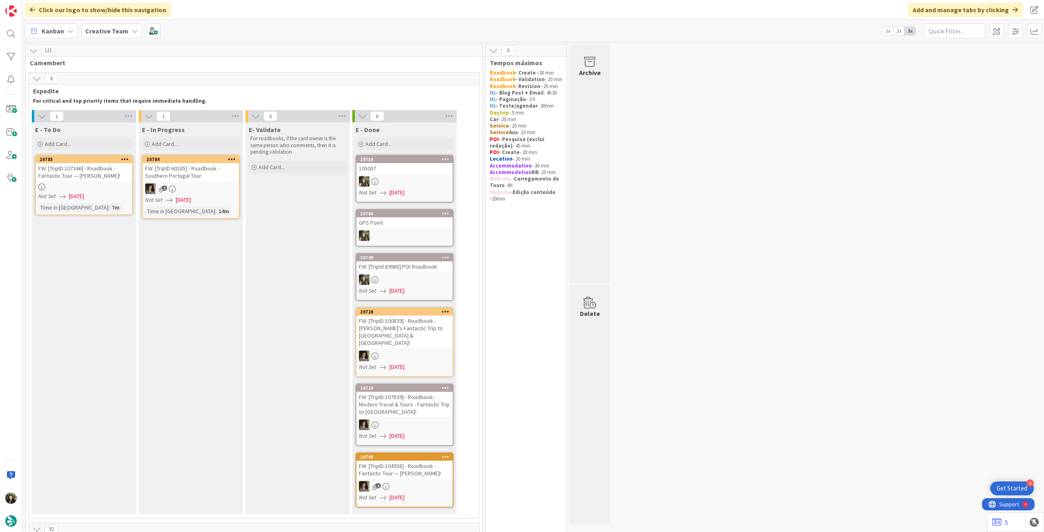
click at [109, 24] on div "Creative Team" at bounding box center [112, 31] width 60 height 15
click at [139, 112] on div "Creative Team - Análise" at bounding box center [150, 116] width 124 height 15
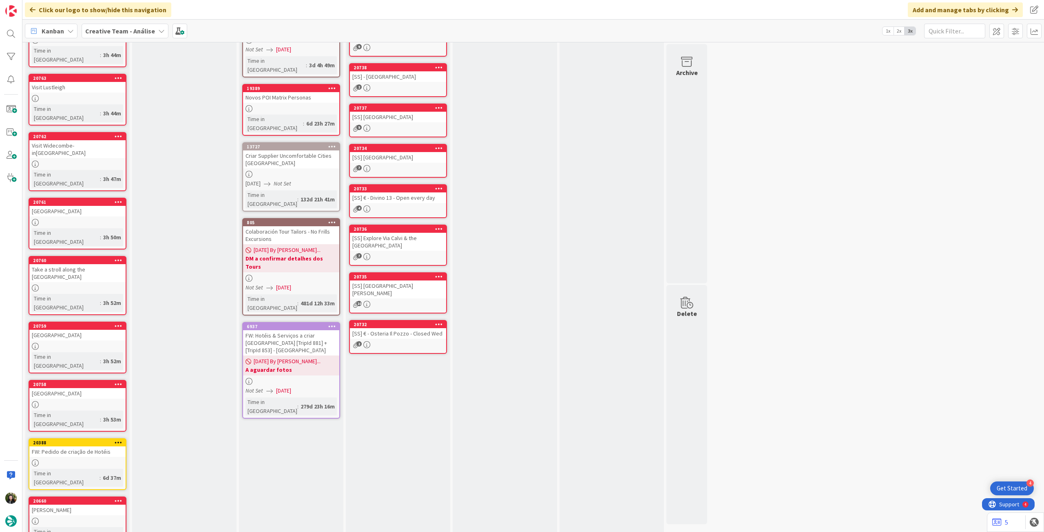
drag, startPoint x: 57, startPoint y: 513, endPoint x: 111, endPoint y: 505, distance: 54.8
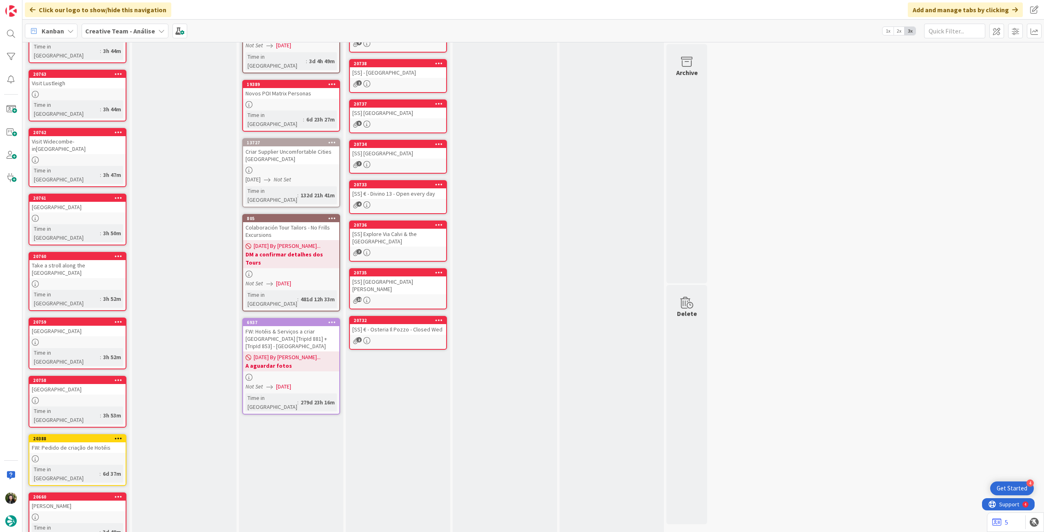
scroll to position [51, 0]
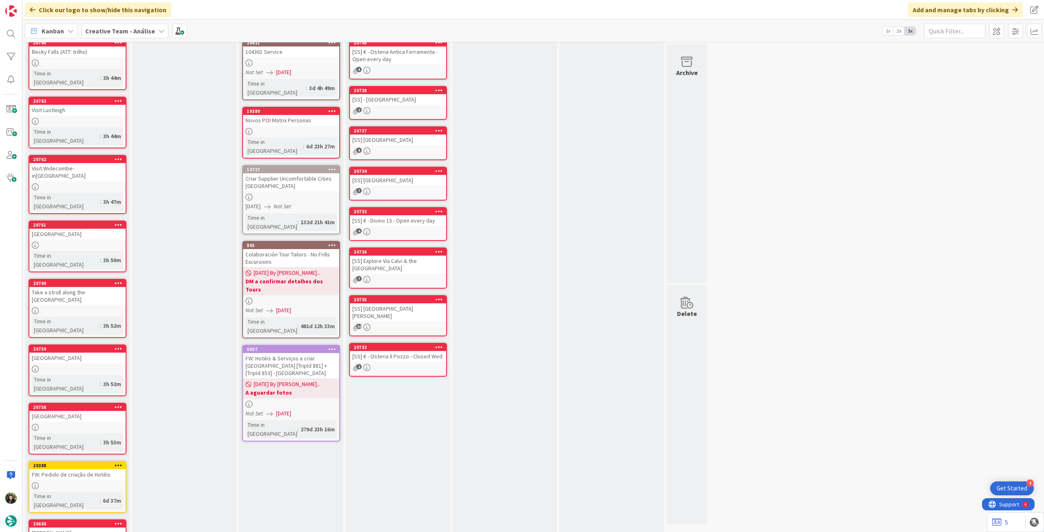
click at [137, 22] on div "Kanban Creative Team - Análise 1x 2x 3x" at bounding box center [532, 31] width 1021 height 22
click at [137, 39] on div "Kanban Creative Team - Análise 1x 2x 3x" at bounding box center [532, 31] width 1021 height 22
click at [139, 34] on b "Creative Team - Análise" at bounding box center [120, 31] width 70 height 8
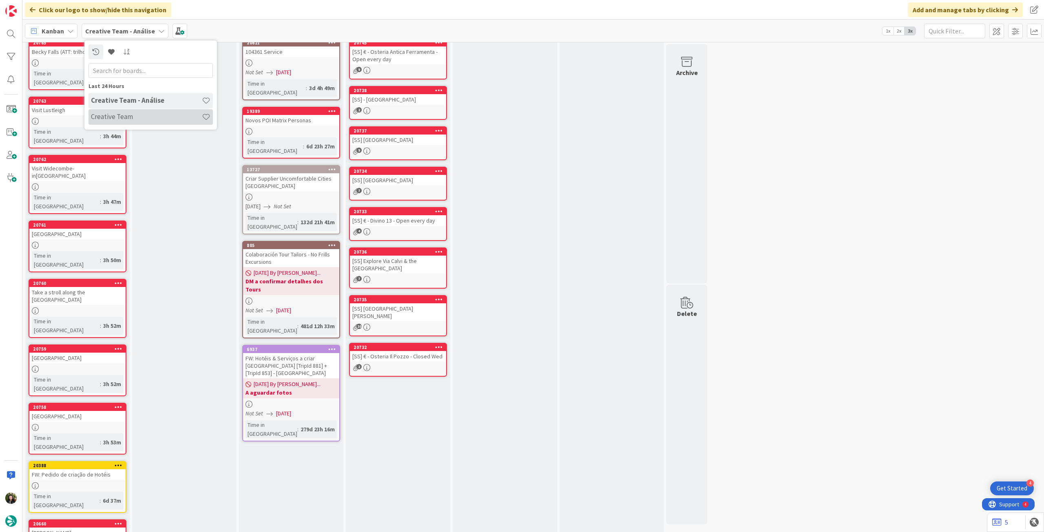
click at [139, 113] on h4 "Creative Team" at bounding box center [146, 117] width 111 height 8
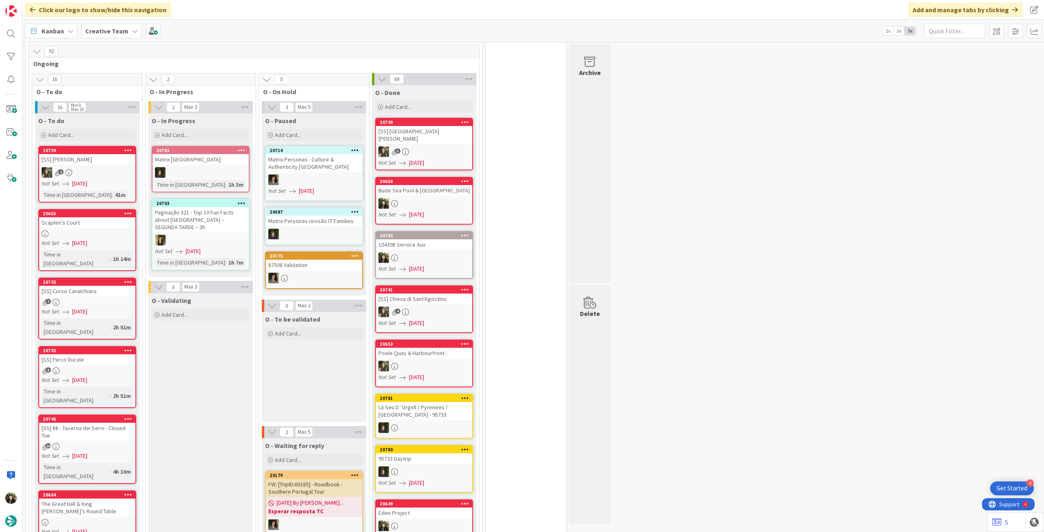
scroll to position [489, 0]
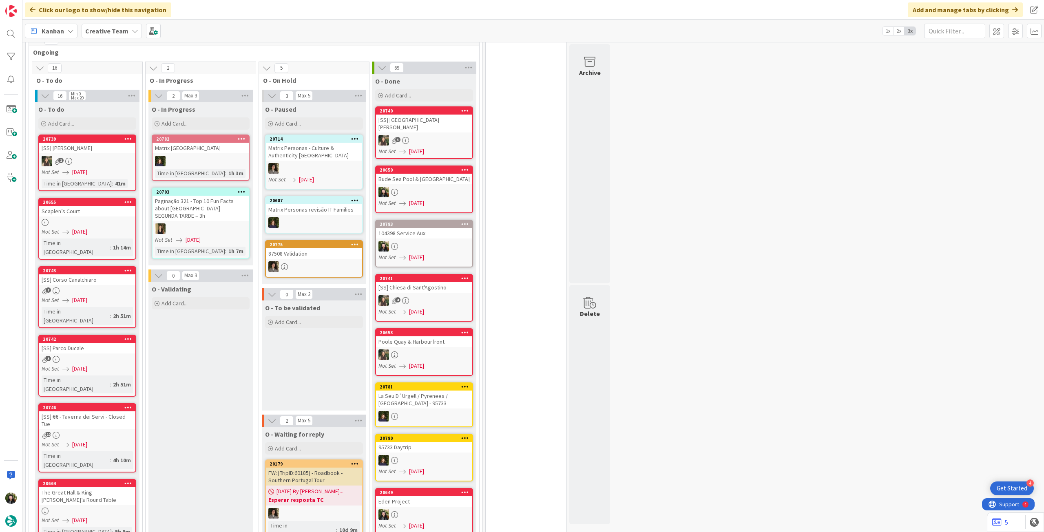
click at [110, 208] on div "Scaplen’s Court" at bounding box center [87, 211] width 96 height 11
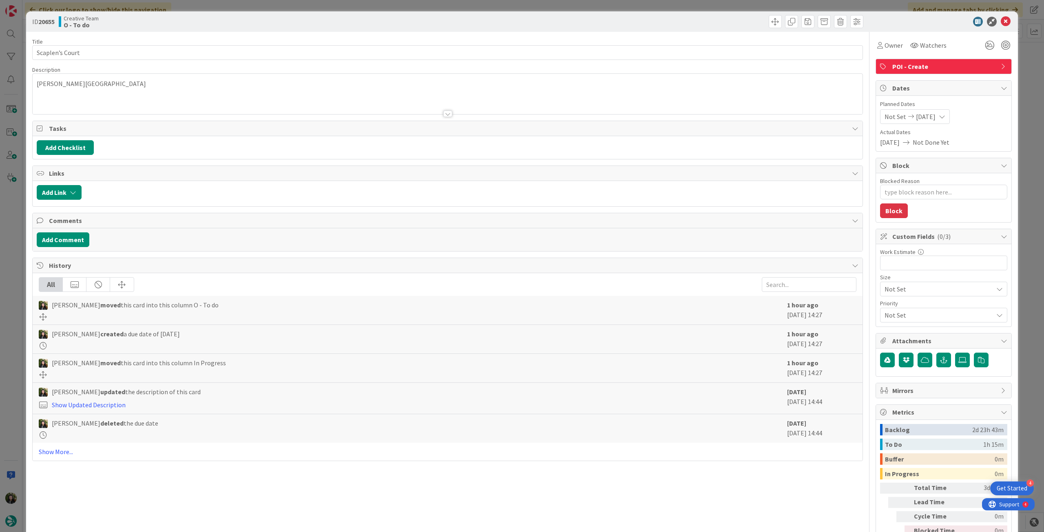
click at [120, 99] on div at bounding box center [448, 103] width 830 height 21
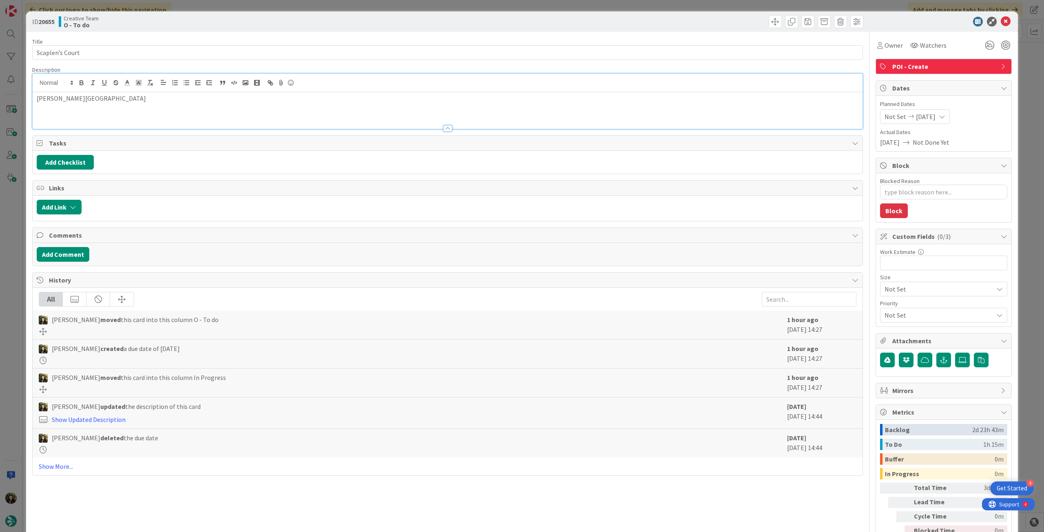
click at [999, 17] on div "ID 20655 Creative Team O - To do" at bounding box center [522, 21] width 992 height 20
click at [1001, 18] on icon at bounding box center [1006, 22] width 10 height 10
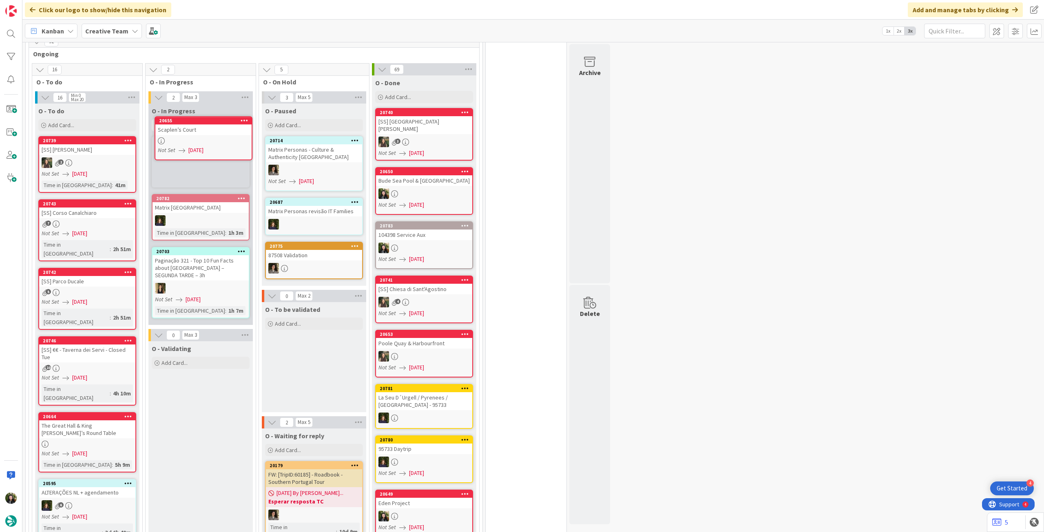
scroll to position [487, 0]
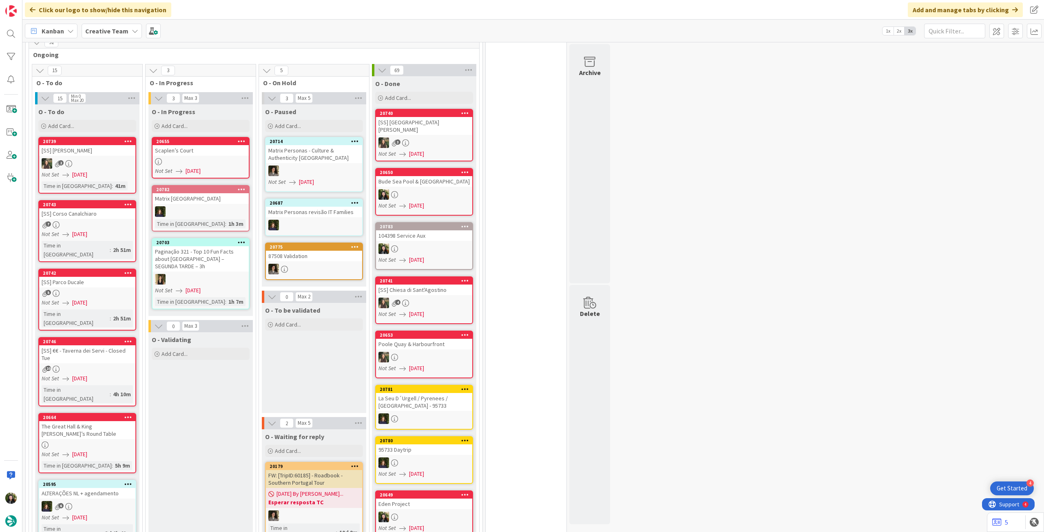
click at [205, 158] on div at bounding box center [200, 161] width 96 height 7
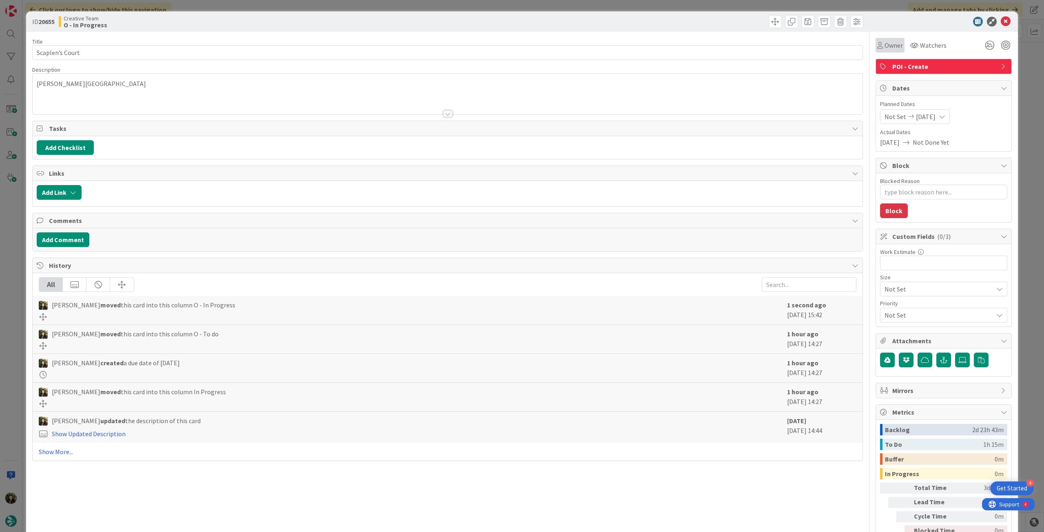
click at [884, 49] on span "Owner" at bounding box center [893, 45] width 18 height 10
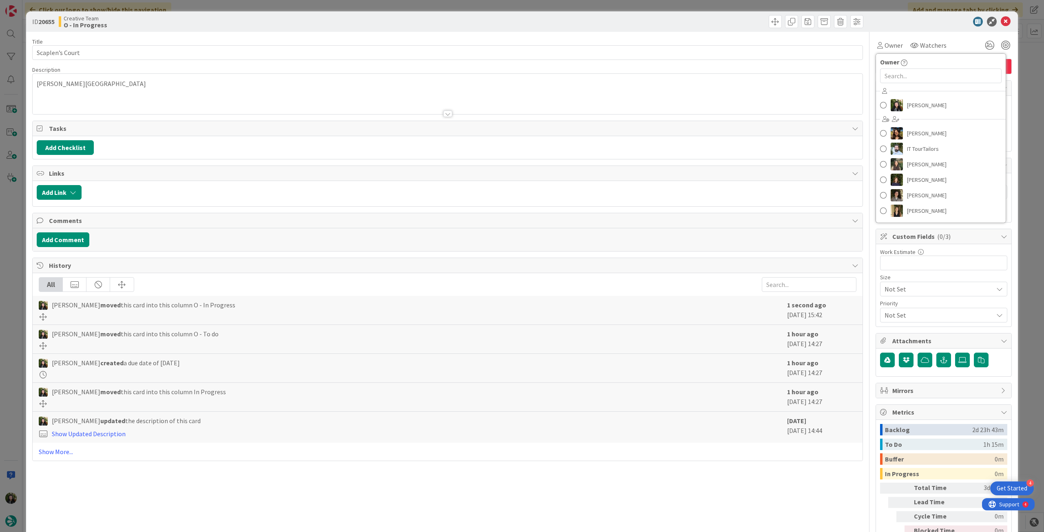
click at [894, 115] on div "[PERSON_NAME] [PERSON_NAME] IT TourTailors [PERSON_NAME] [PERSON_NAME] [PERSON_…" at bounding box center [941, 152] width 130 height 135
click at [895, 108] on img at bounding box center [896, 105] width 12 height 12
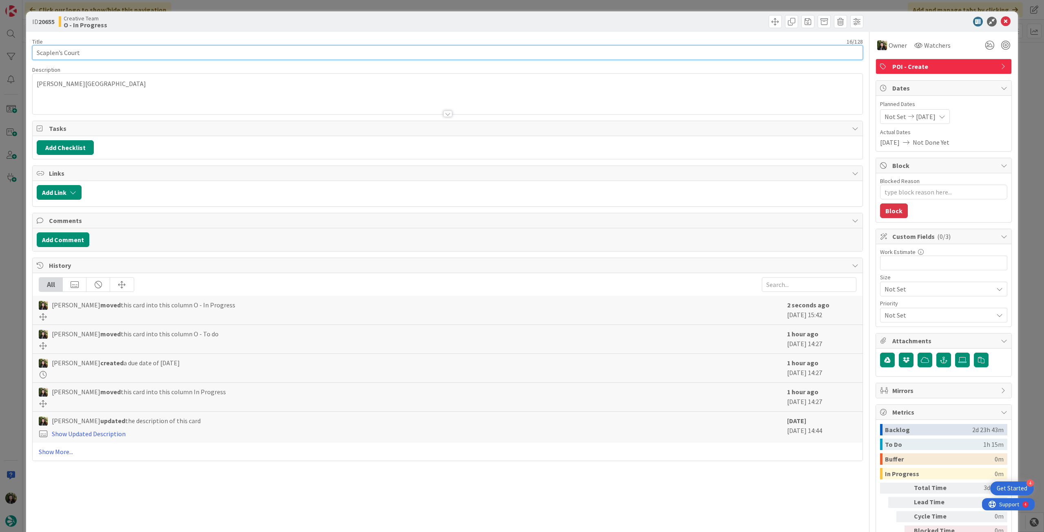
drag, startPoint x: 105, startPoint y: 56, endPoint x: 33, endPoint y: 40, distance: 74.2
click at [20, 51] on div "ID 20655 Creative Team O - In Progress Title 16 / 128 [PERSON_NAME] Court Descr…" at bounding box center [522, 266] width 1044 height 532
click at [1001, 18] on icon at bounding box center [1006, 22] width 10 height 10
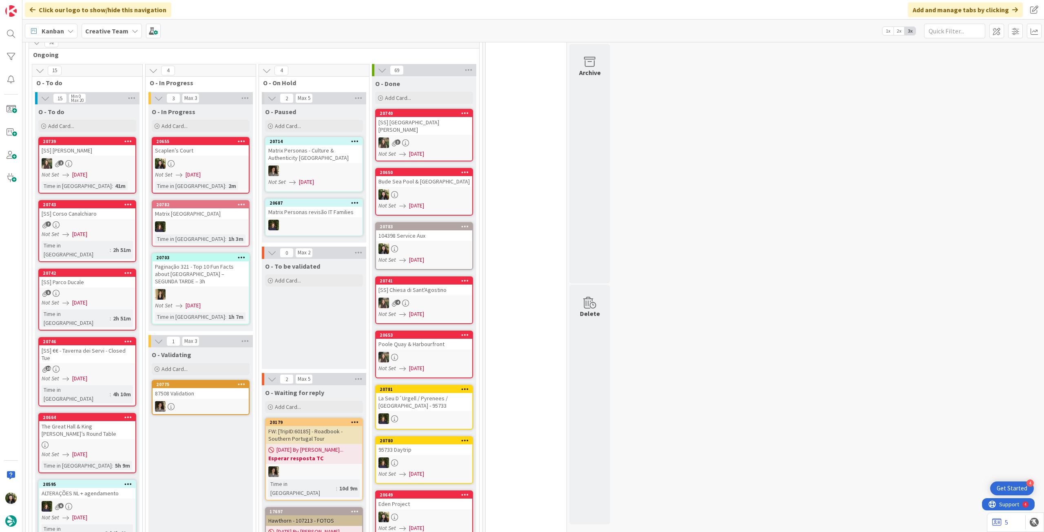
click at [91, 40] on div "Kanban Creative Team 1x 2x 3x" at bounding box center [532, 31] width 1021 height 22
click at [107, 37] on div "Creative Team" at bounding box center [112, 31] width 60 height 15
click at [122, 121] on div "Creative Team - Análise" at bounding box center [150, 116] width 124 height 15
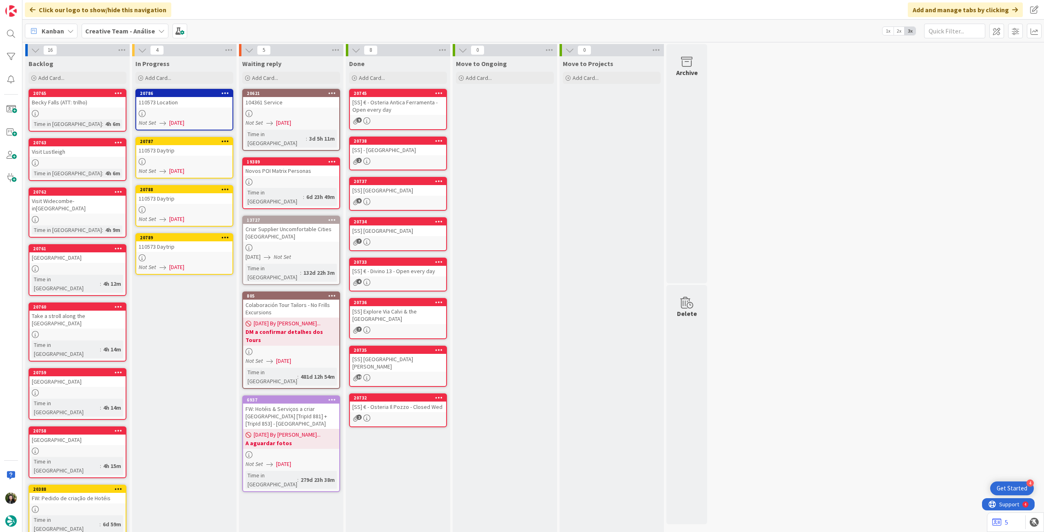
click at [214, 115] on div at bounding box center [184, 113] width 96 height 7
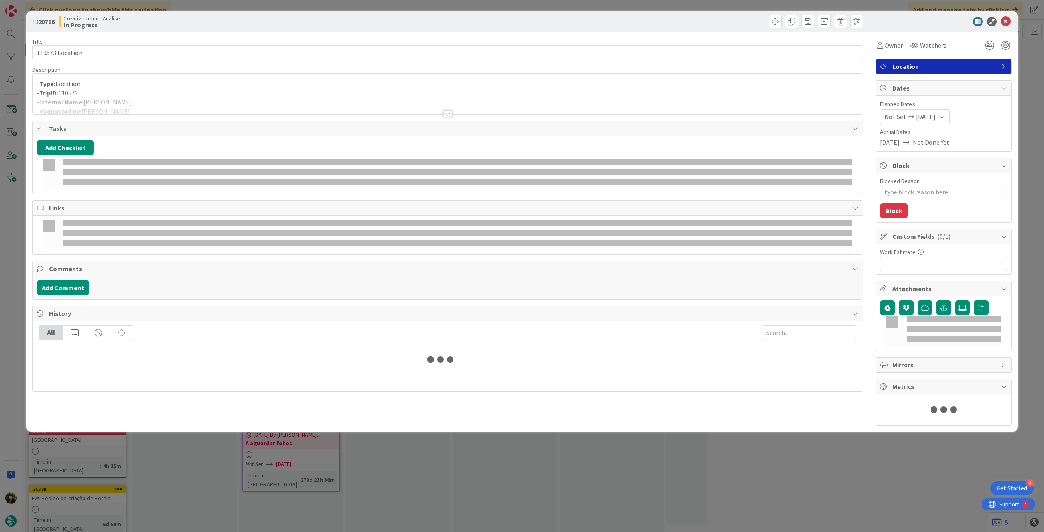
click at [173, 95] on div at bounding box center [448, 103] width 830 height 21
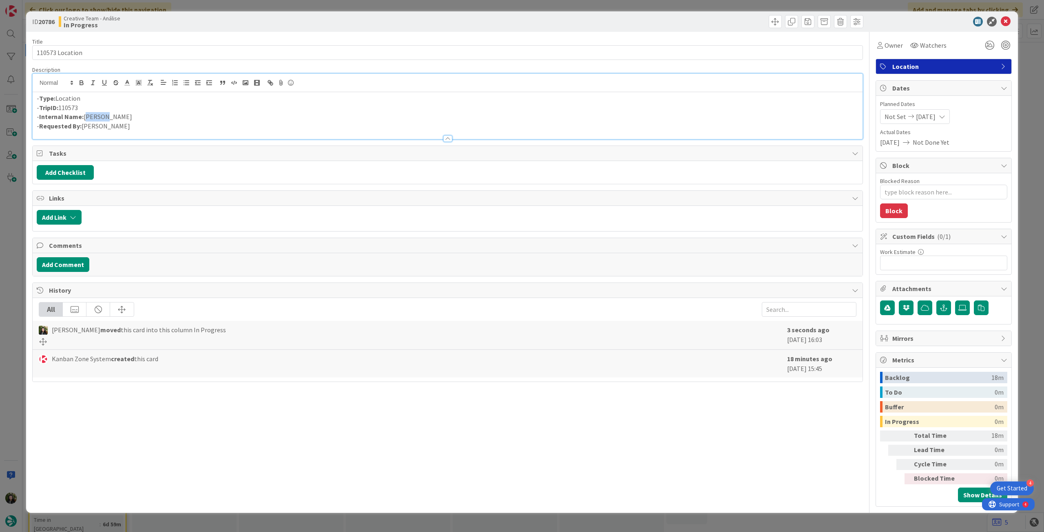
drag, startPoint x: 107, startPoint y: 115, endPoint x: 101, endPoint y: 100, distance: 16.5
click at [84, 115] on p "- Internal Name: [PERSON_NAME]" at bounding box center [448, 116] width 822 height 9
copy p "[PERSON_NAME]"
click at [1008, 23] on icon at bounding box center [1006, 22] width 10 height 10
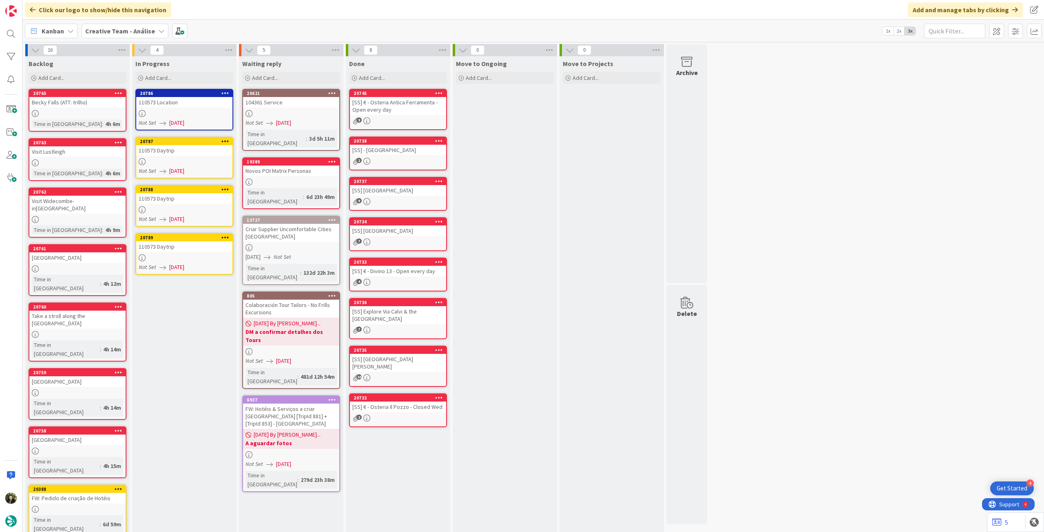
click at [183, 150] on div "110573 Daytrip" at bounding box center [184, 150] width 96 height 11
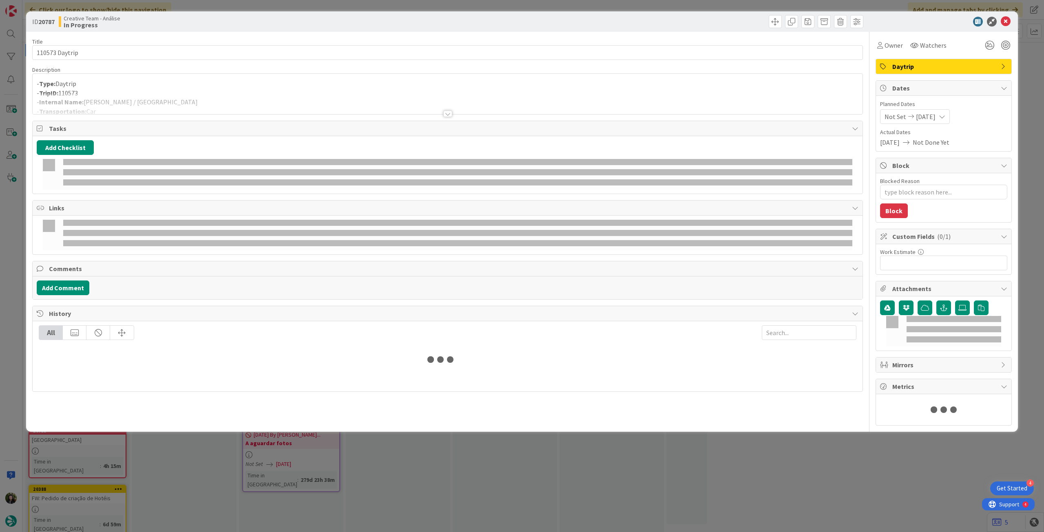
click at [170, 100] on div at bounding box center [448, 103] width 830 height 21
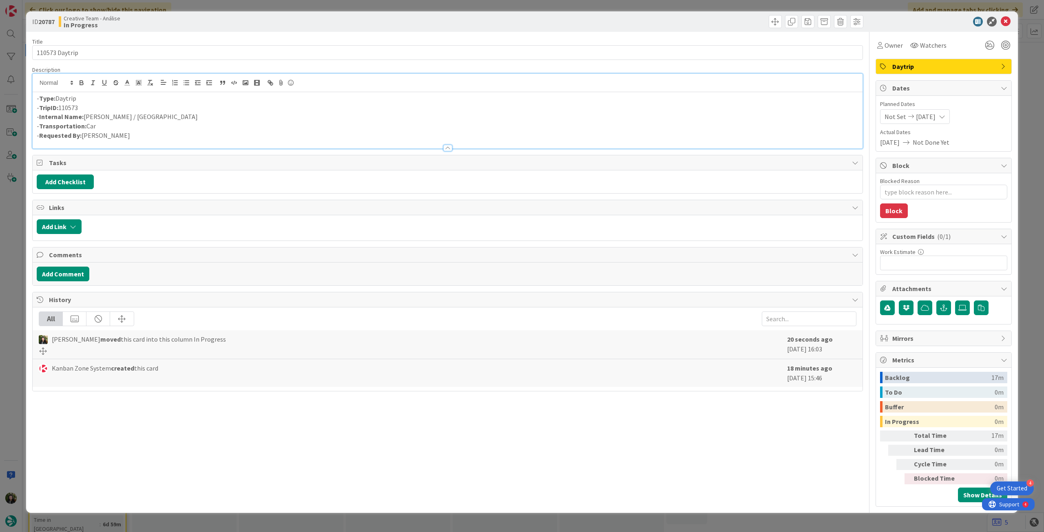
click at [1001, 22] on icon at bounding box center [1006, 22] width 10 height 10
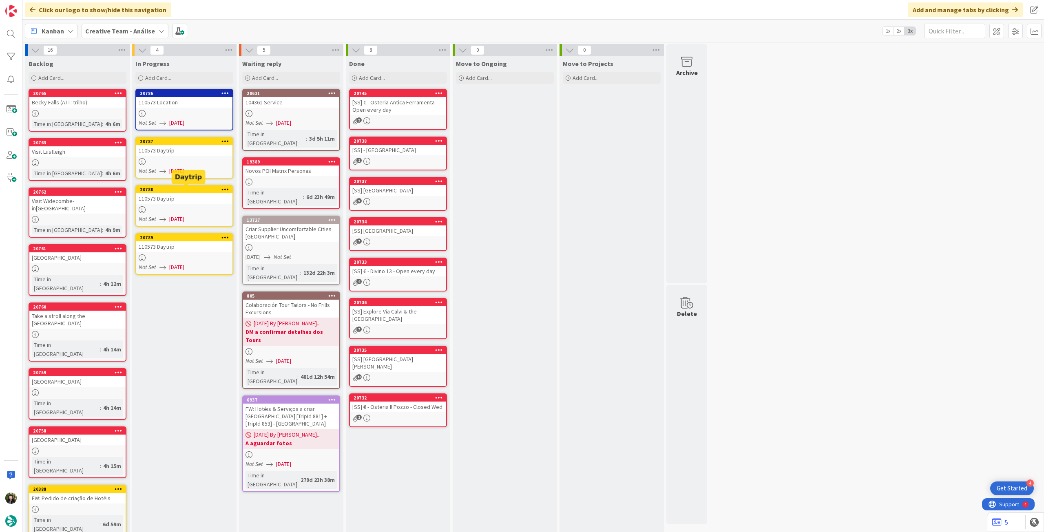
click at [187, 190] on div "20788" at bounding box center [186, 190] width 93 height 6
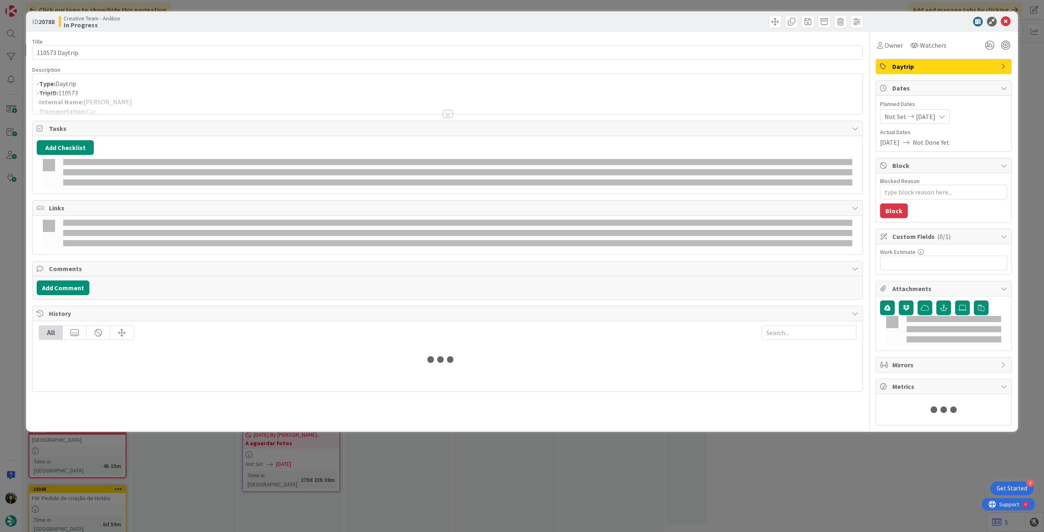
click at [195, 88] on p "- TripID: 110573" at bounding box center [448, 92] width 822 height 9
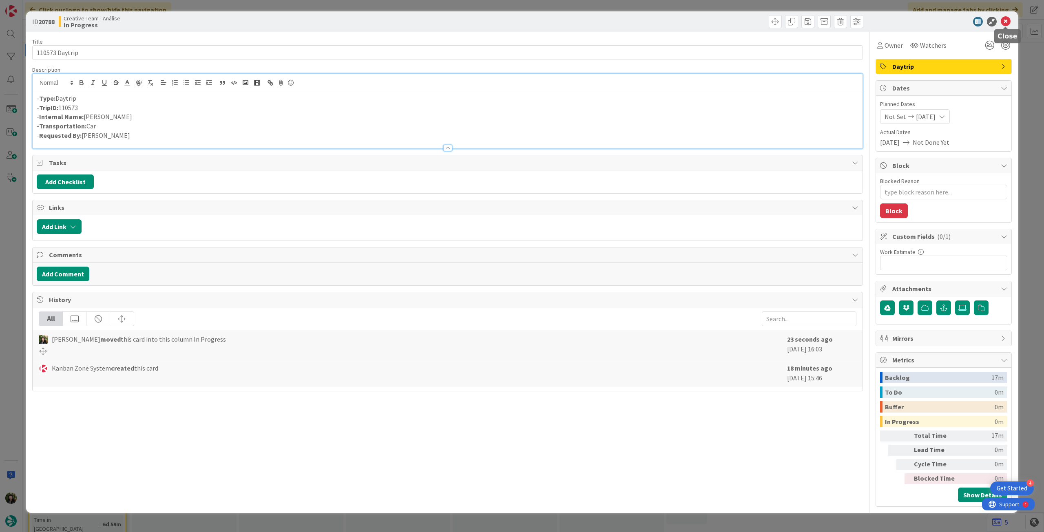
click at [1007, 20] on icon at bounding box center [1006, 22] width 10 height 10
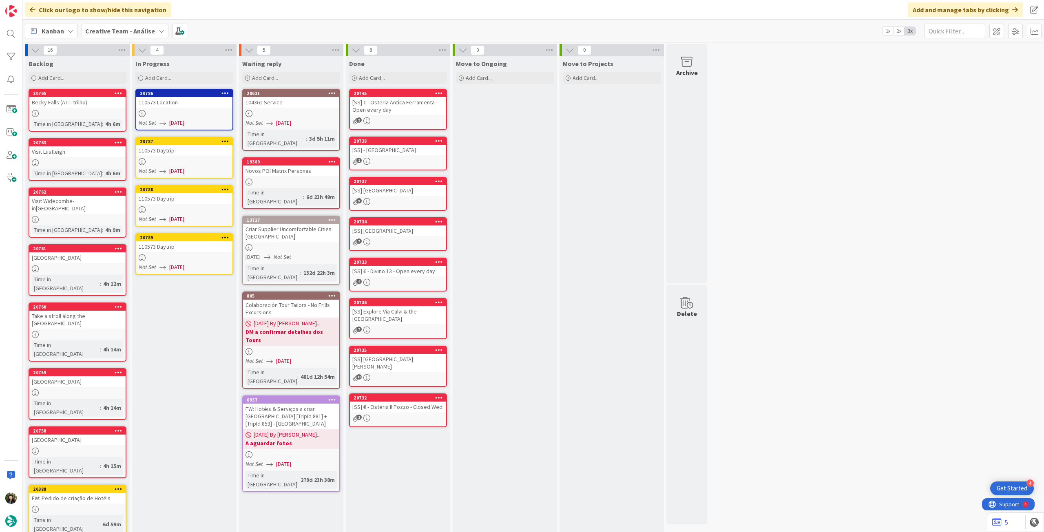
click at [173, 261] on link "20789 110573 Daytrip Not Set [DATE]" at bounding box center [184, 254] width 98 height 42
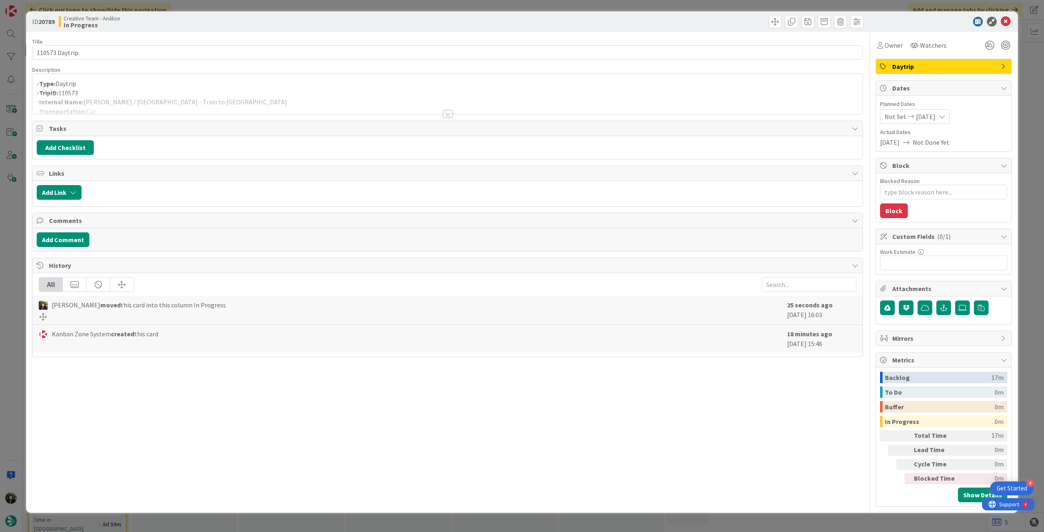
click at [204, 91] on p "- TripID: 110573" at bounding box center [448, 92] width 822 height 9
type textarea "x"
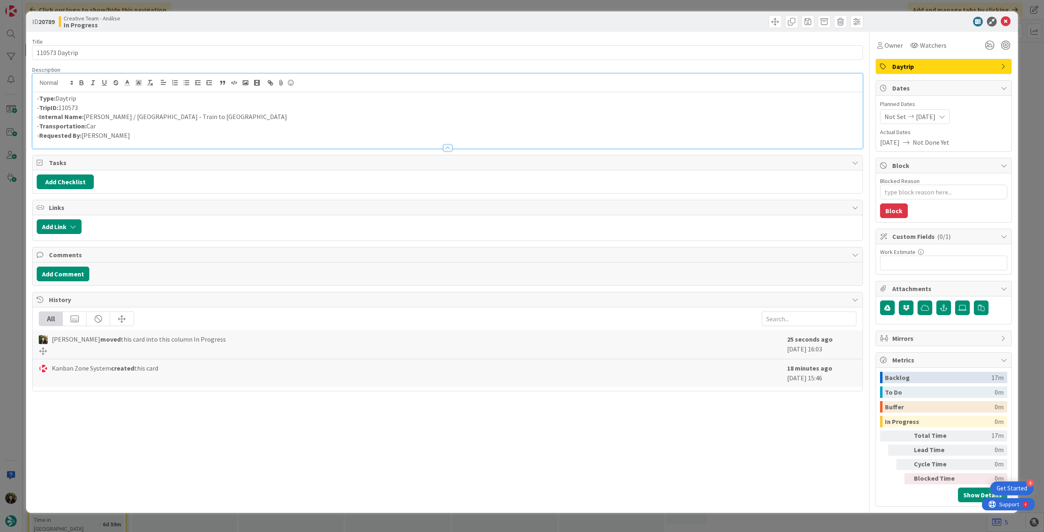
click at [128, 117] on p "- Internal Name: [PERSON_NAME] / [GEOGRAPHIC_DATA] - Train to [PERSON_NAME]" at bounding box center [448, 116] width 822 height 9
drag, startPoint x: 1004, startPoint y: 22, endPoint x: 954, endPoint y: 29, distance: 50.2
click at [1004, 22] on icon at bounding box center [1006, 22] width 10 height 10
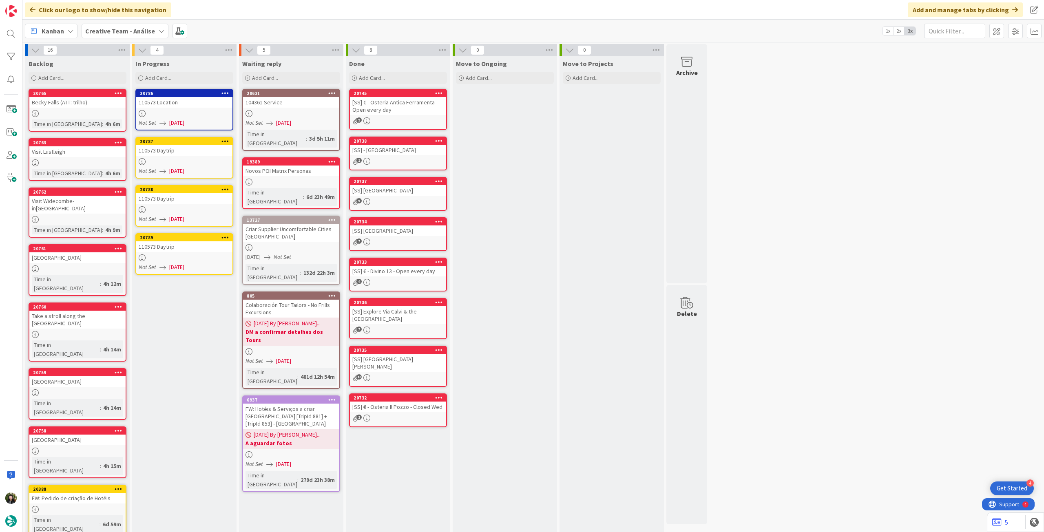
click at [224, 93] on icon at bounding box center [225, 93] width 8 height 6
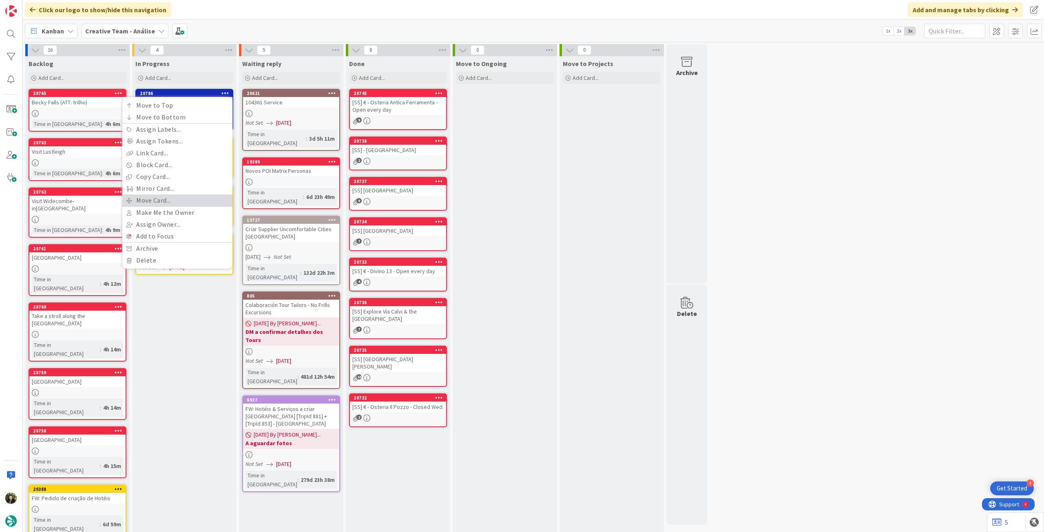
click at [159, 200] on link "Move Card..." at bounding box center [177, 200] width 110 height 12
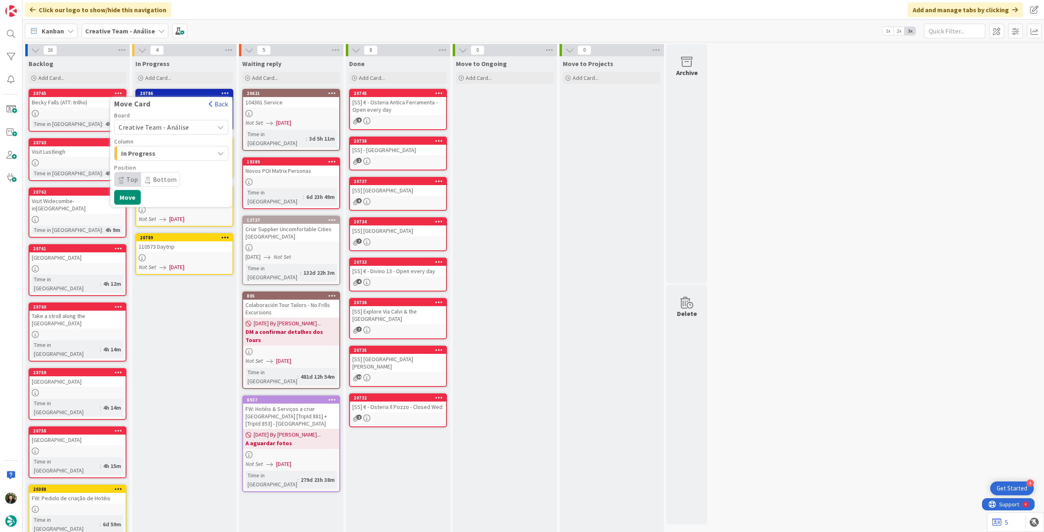
click at [160, 124] on span "Creative Team - Análise" at bounding box center [154, 127] width 71 height 8
click at [155, 161] on span "Creative Team" at bounding box center [176, 165] width 95 height 12
click at [160, 152] on span "Select a Column..." at bounding box center [149, 153] width 61 height 11
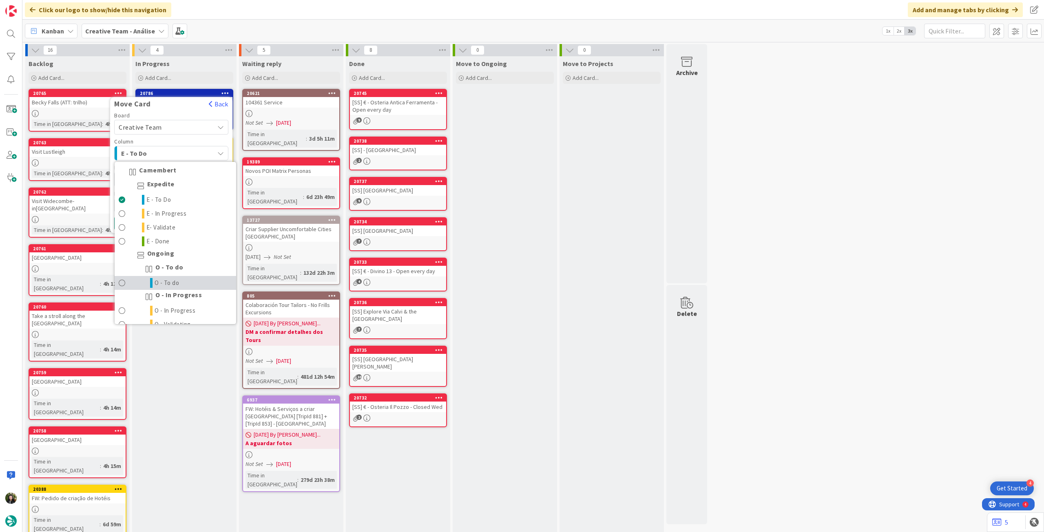
click at [179, 278] on link "O - To do" at bounding box center [175, 283] width 121 height 14
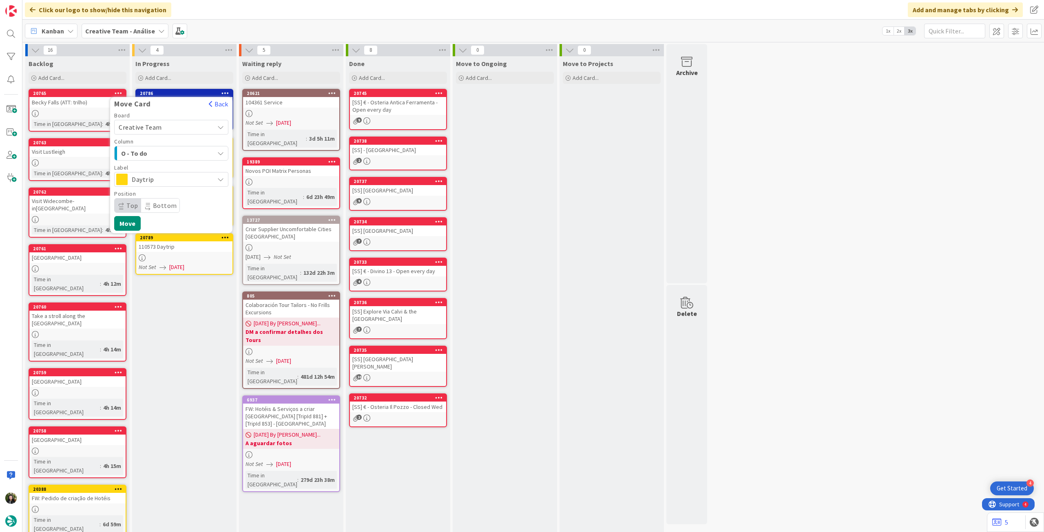
click at [161, 174] on span "Daytrip" at bounding box center [171, 179] width 78 height 11
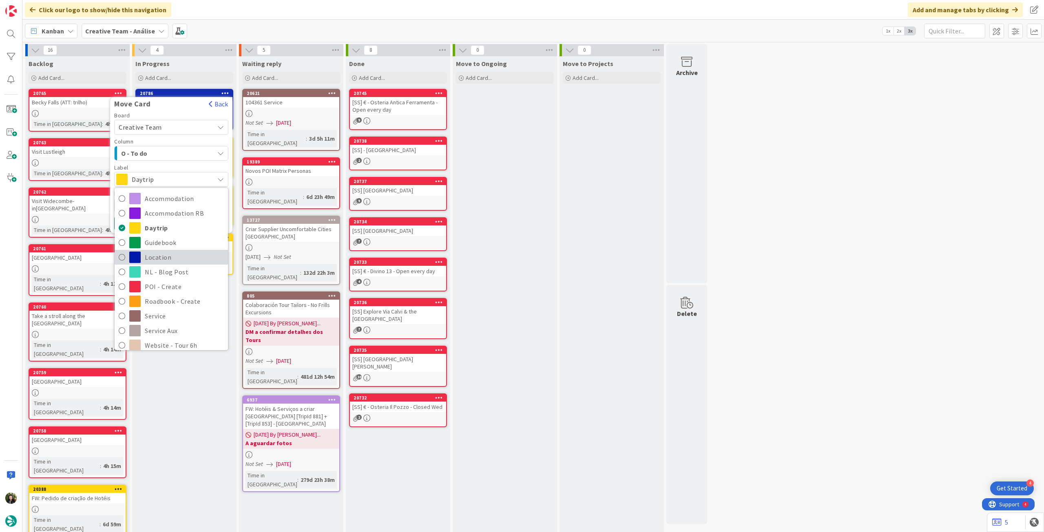
click at [184, 256] on span "Location" at bounding box center [184, 257] width 79 height 12
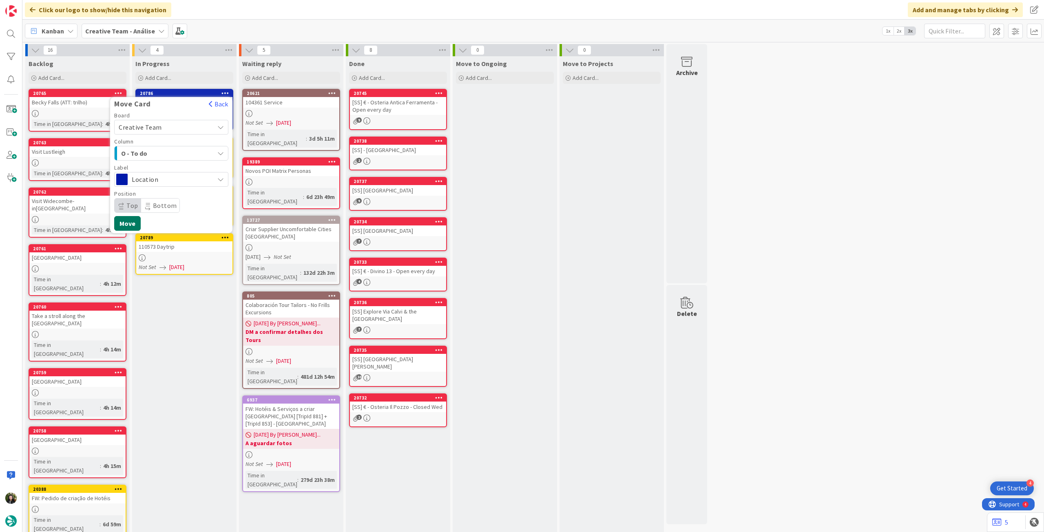
click at [126, 224] on button "Move" at bounding box center [127, 223] width 27 height 15
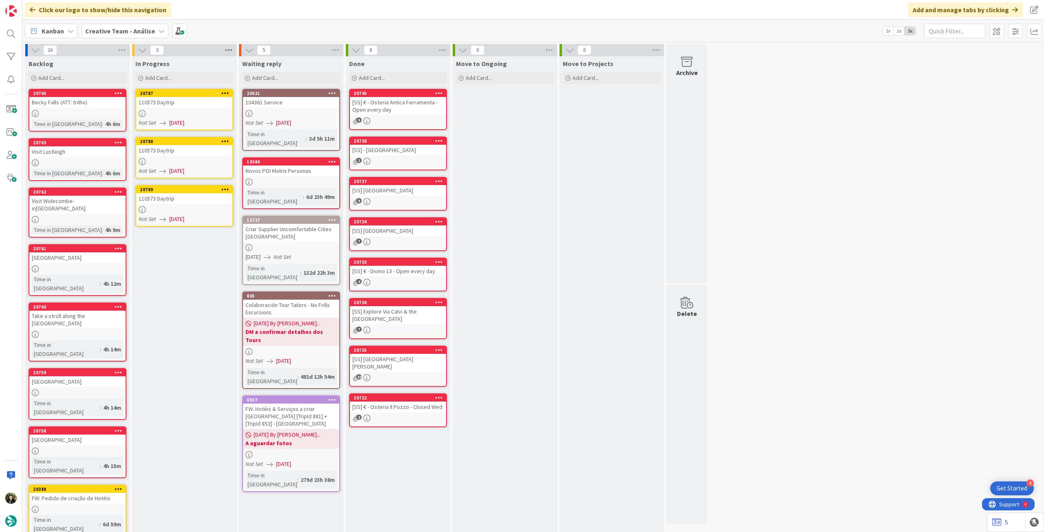
click at [228, 50] on icon at bounding box center [228, 50] width 11 height 12
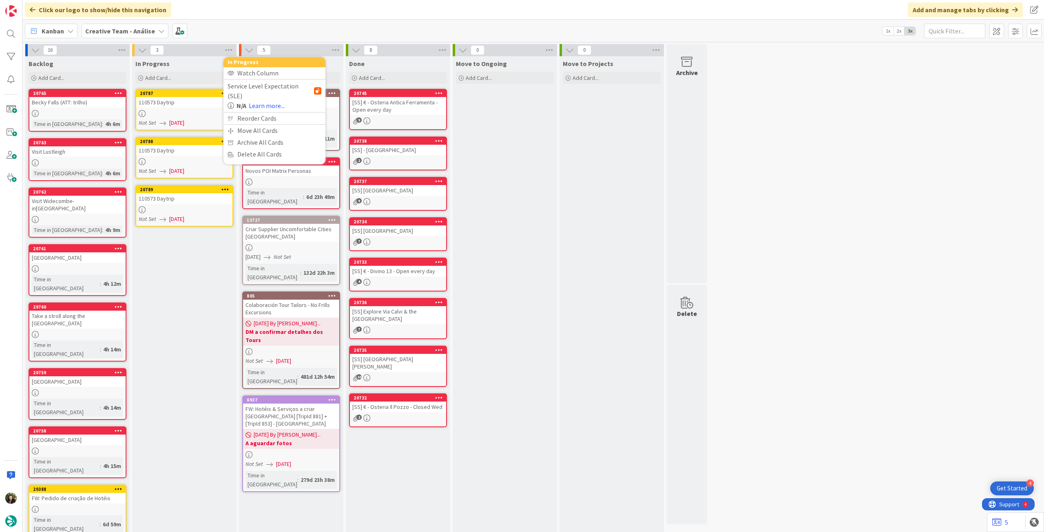
click at [174, 110] on div at bounding box center [184, 113] width 96 height 7
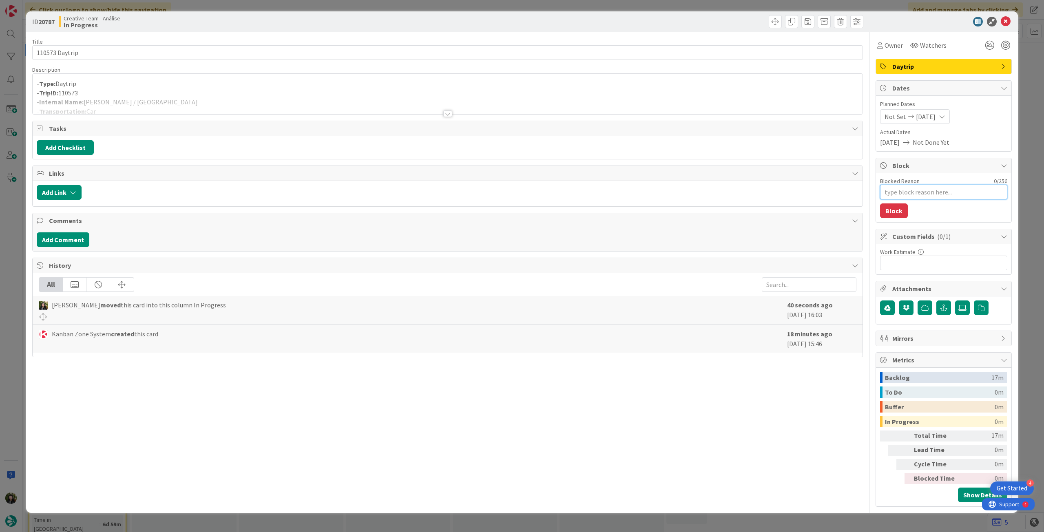
click at [917, 192] on textarea "Blocked Reason" at bounding box center [943, 192] width 127 height 15
type textarea "x"
type textarea "p"
type textarea "x"
type textarea "pe"
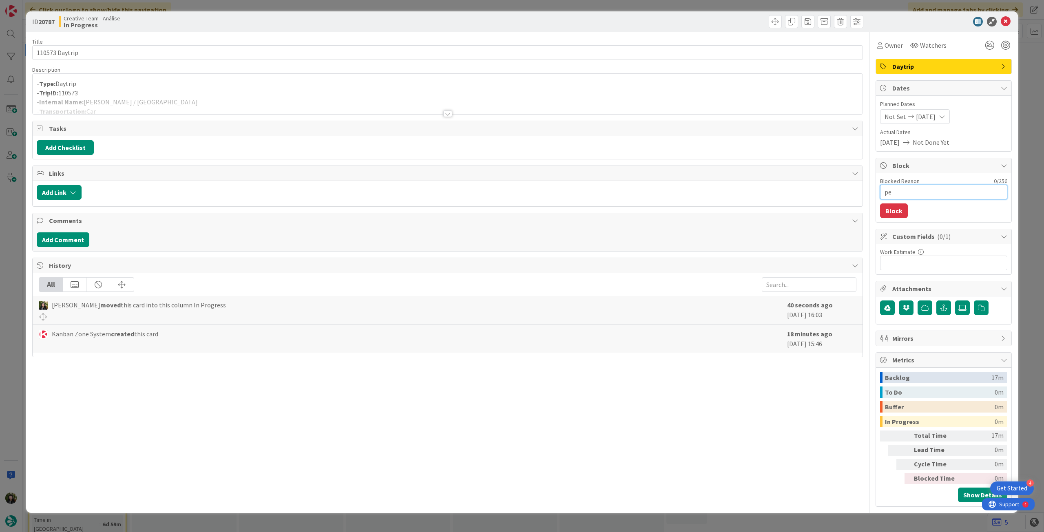
type textarea "x"
type textarea "pen"
type textarea "x"
type textarea "pend"
type textarea "x"
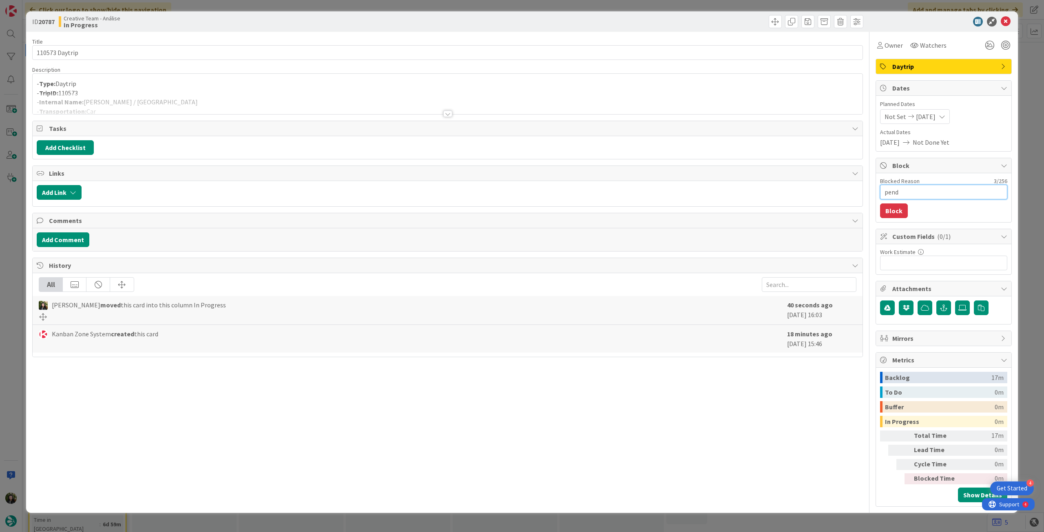
type textarea "pende"
type textarea "x"
type textarea "penden"
type textarea "x"
type textarea "pendent"
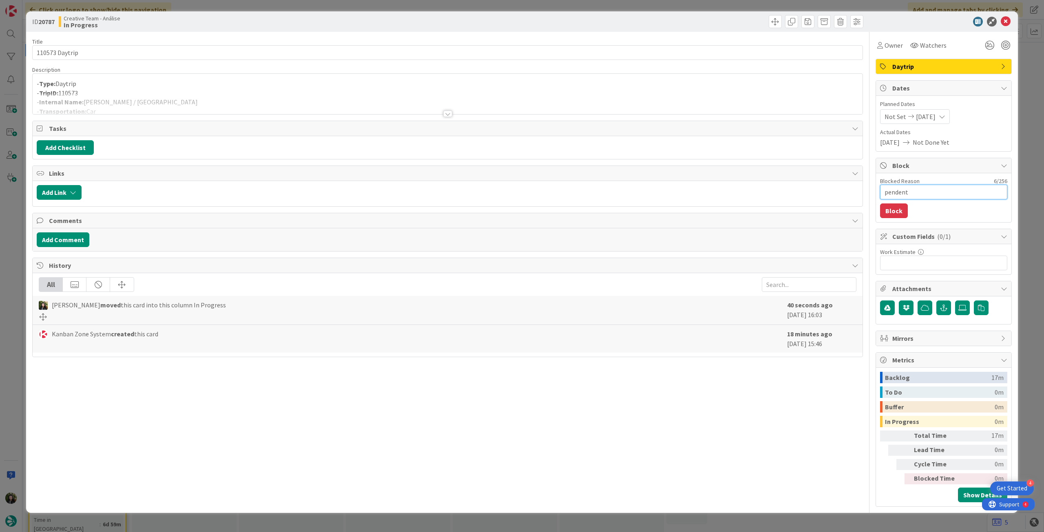
type textarea "x"
type textarea "pendente"
type textarea "x"
type textarea "pendente"
type textarea "x"
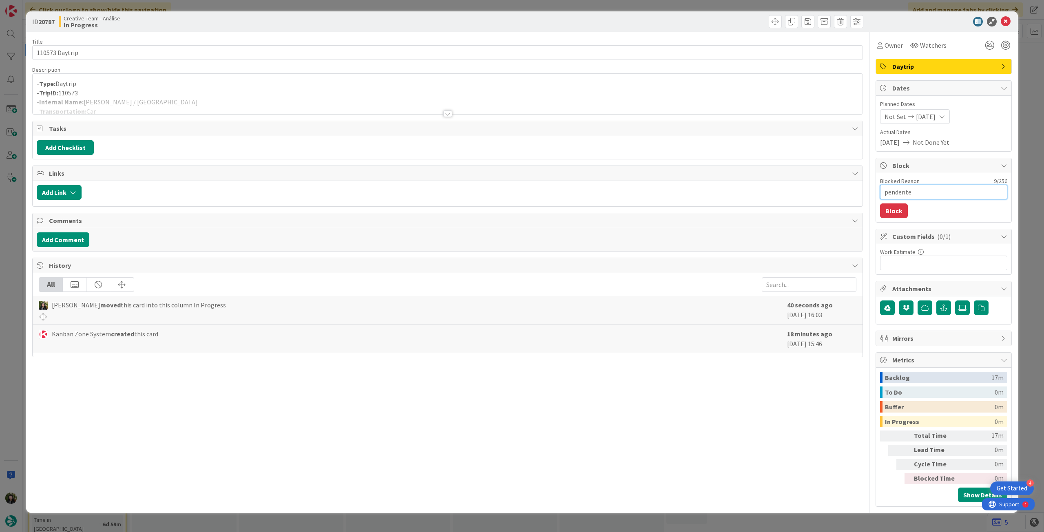
type textarea "pendente l"
type textarea "x"
type textarea "pendente lo"
type textarea "x"
type textarea "pendente loc"
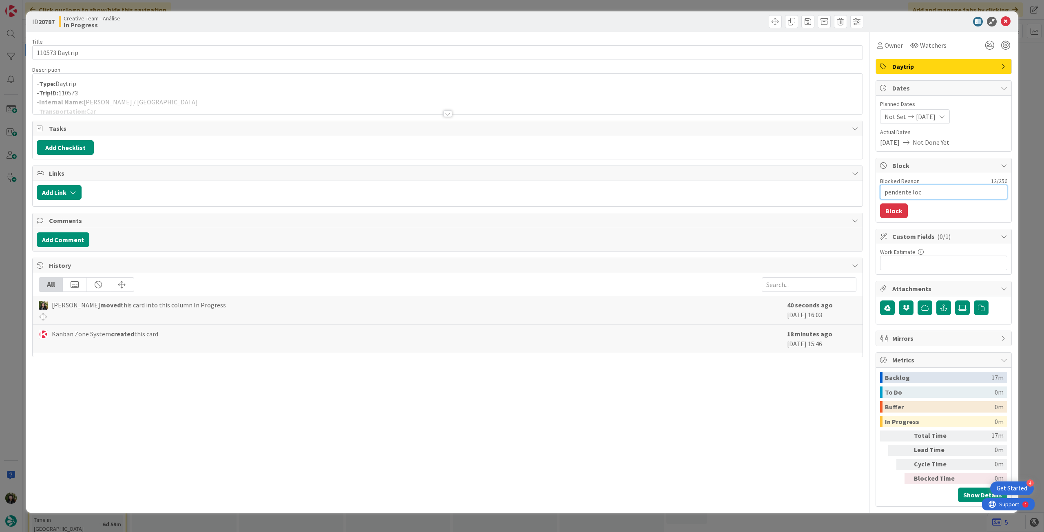
type textarea "x"
type textarea "pendente loca"
type textarea "x"
type textarea "pendente locat"
type textarea "x"
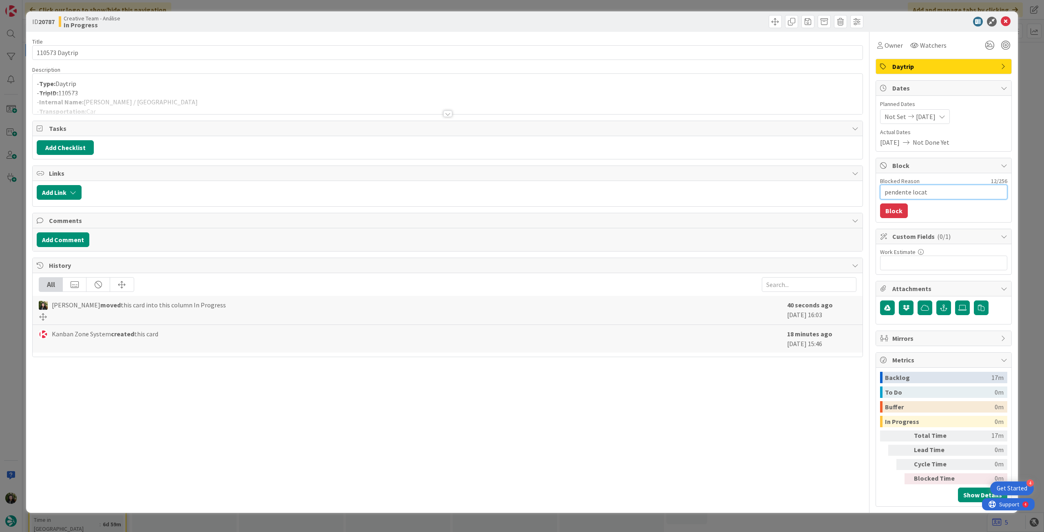
type textarea "pendente locati"
type textarea "x"
type textarea "pendente locatio"
type textarea "x"
type textarea "pendente location"
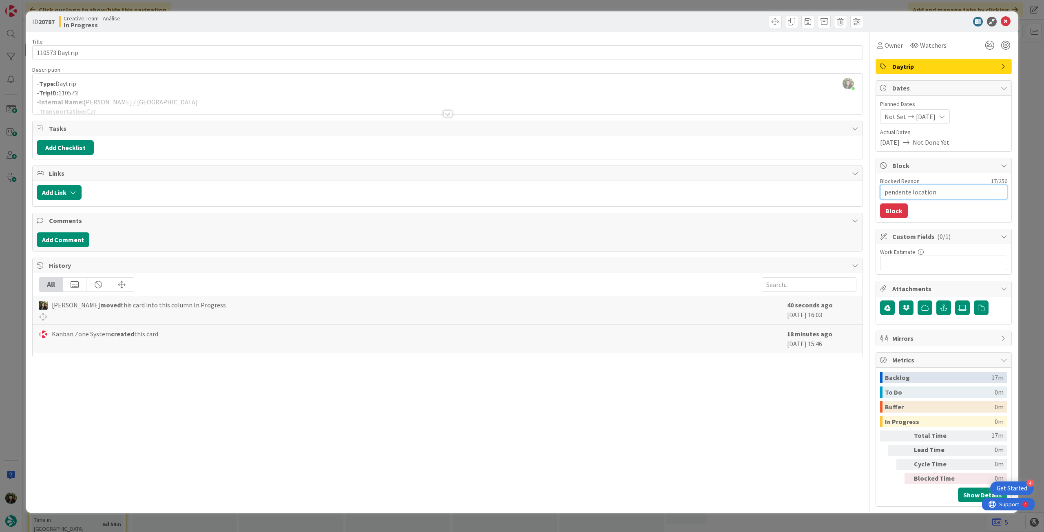
drag, startPoint x: 903, startPoint y: 193, endPoint x: 852, endPoint y: 193, distance: 51.4
click at [852, 193] on div "Title 14 / 128 110573 Daytrip Description [PERSON_NAME] just joined - Type: Day…" at bounding box center [521, 269] width 979 height 475
click at [900, 209] on button "Block" at bounding box center [894, 210] width 28 height 15
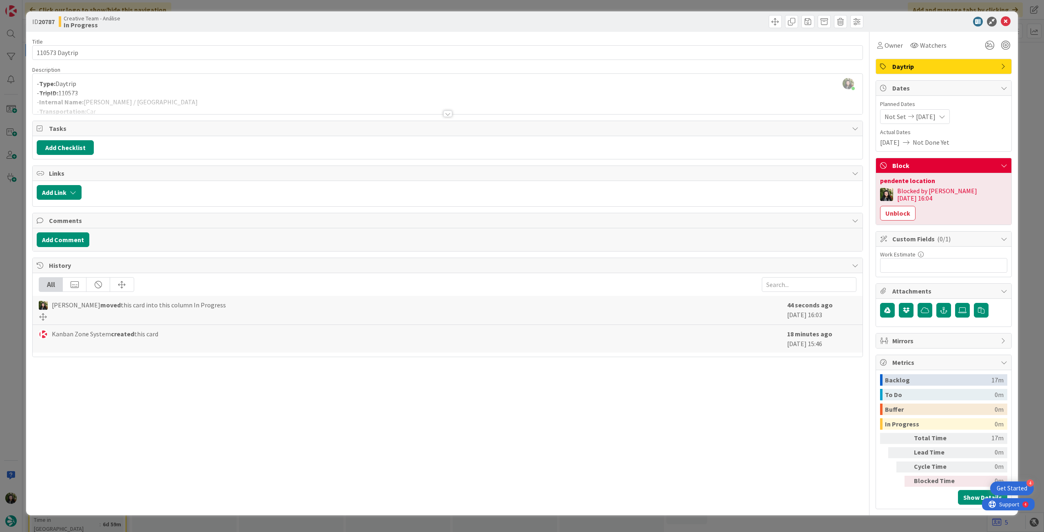
click at [1004, 24] on icon at bounding box center [1006, 22] width 10 height 10
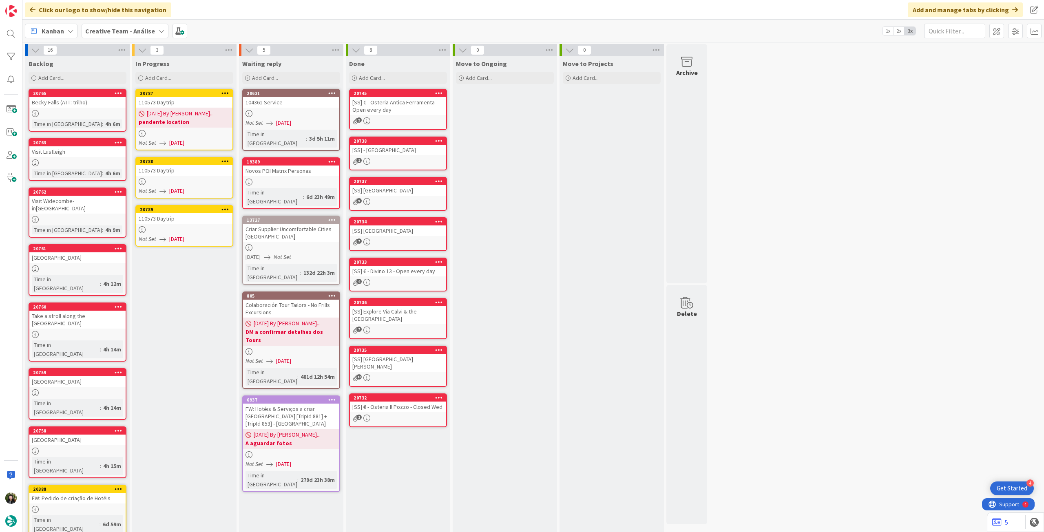
click at [190, 181] on div at bounding box center [184, 181] width 96 height 7
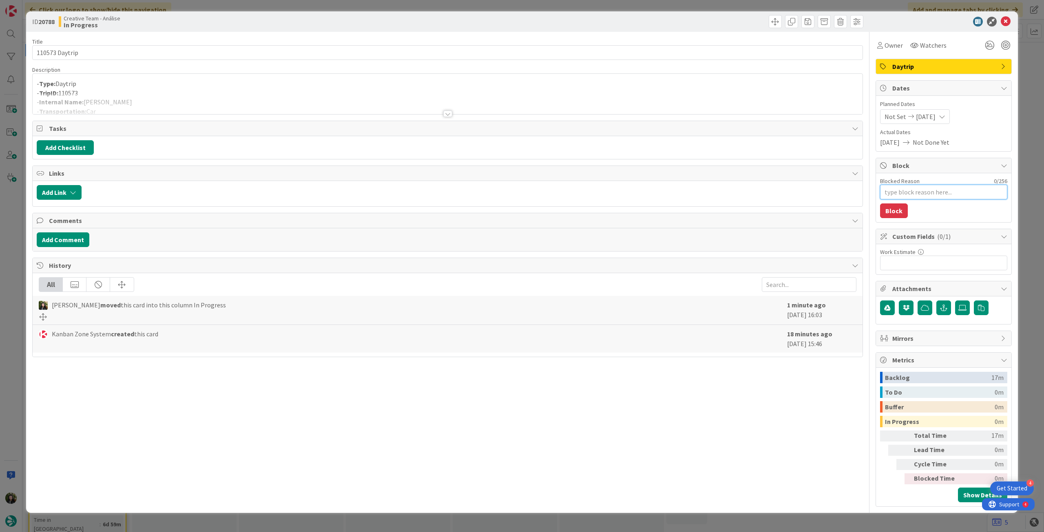
click at [928, 189] on textarea "Blocked Reason" at bounding box center [943, 192] width 127 height 15
paste textarea "pendente location"
type textarea "x"
type textarea "pendente location"
click at [895, 209] on button "Block" at bounding box center [894, 210] width 28 height 15
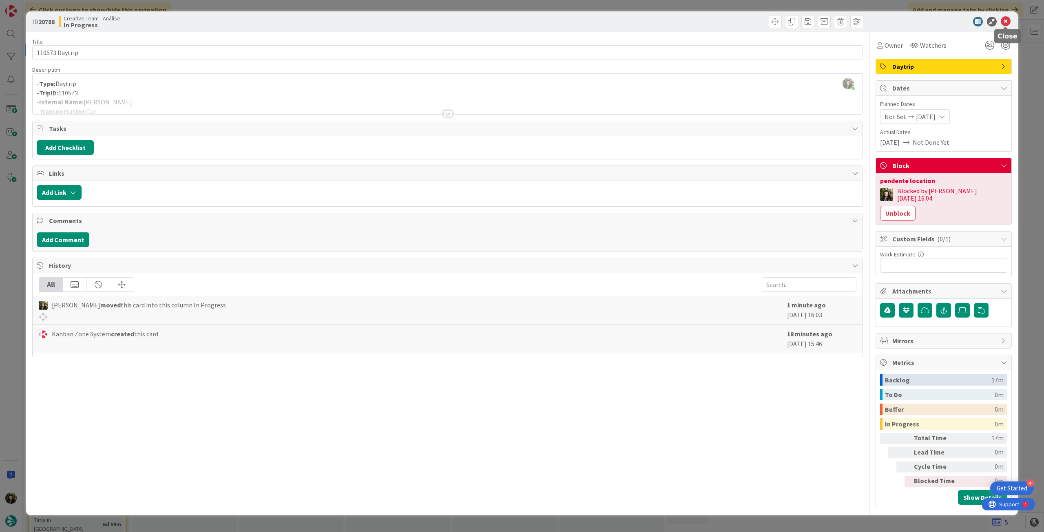
click at [1004, 20] on icon at bounding box center [1006, 22] width 10 height 10
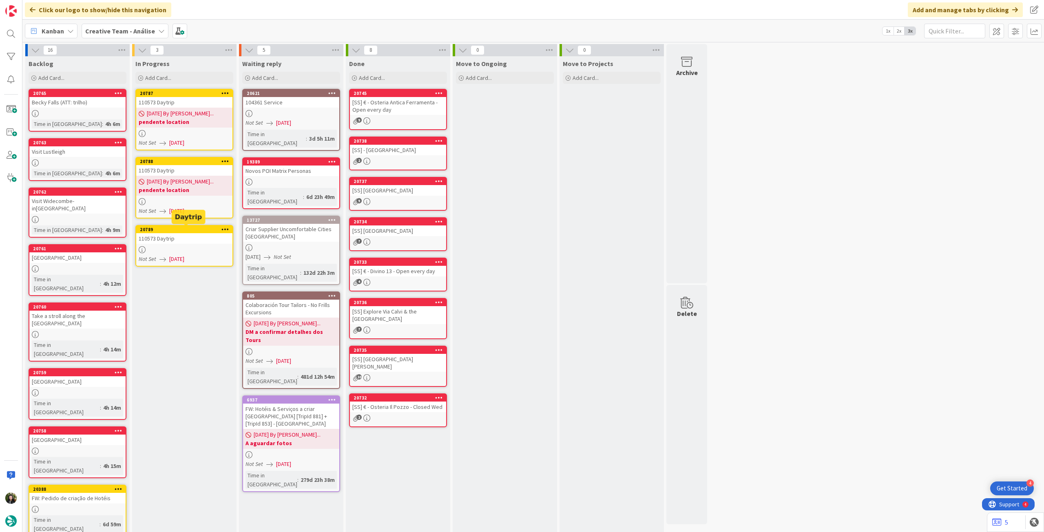
click at [174, 250] on div at bounding box center [184, 249] width 96 height 7
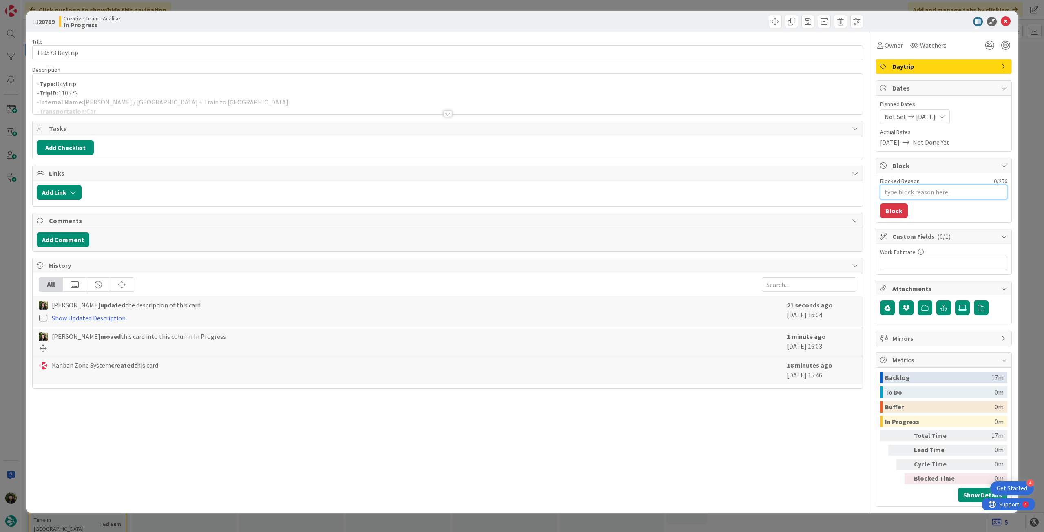
click at [922, 190] on textarea "Blocked Reason" at bounding box center [943, 192] width 127 height 15
paste textarea "pendente location"
type textarea "x"
type textarea "pendente location"
click at [892, 212] on button "Block" at bounding box center [894, 210] width 28 height 15
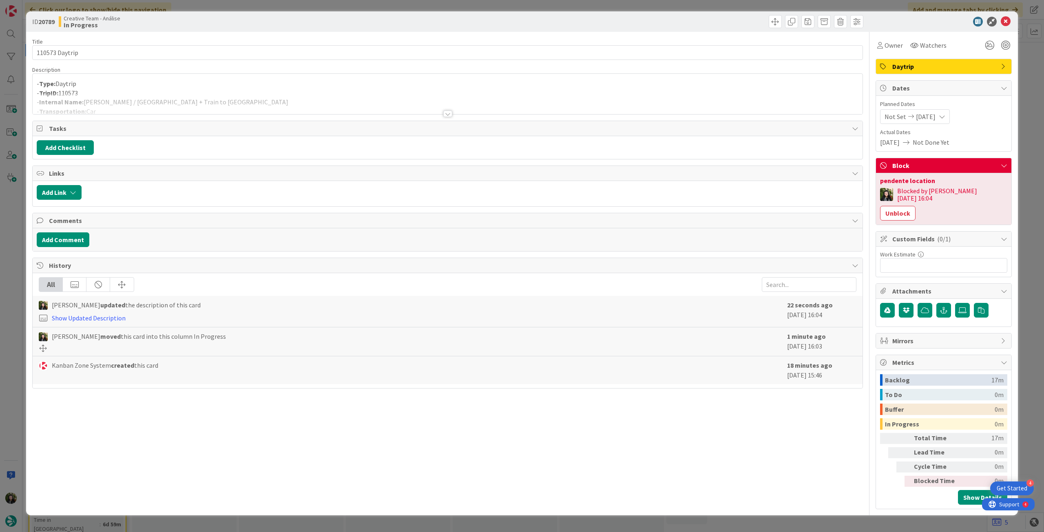
click at [1007, 23] on icon at bounding box center [1006, 22] width 10 height 10
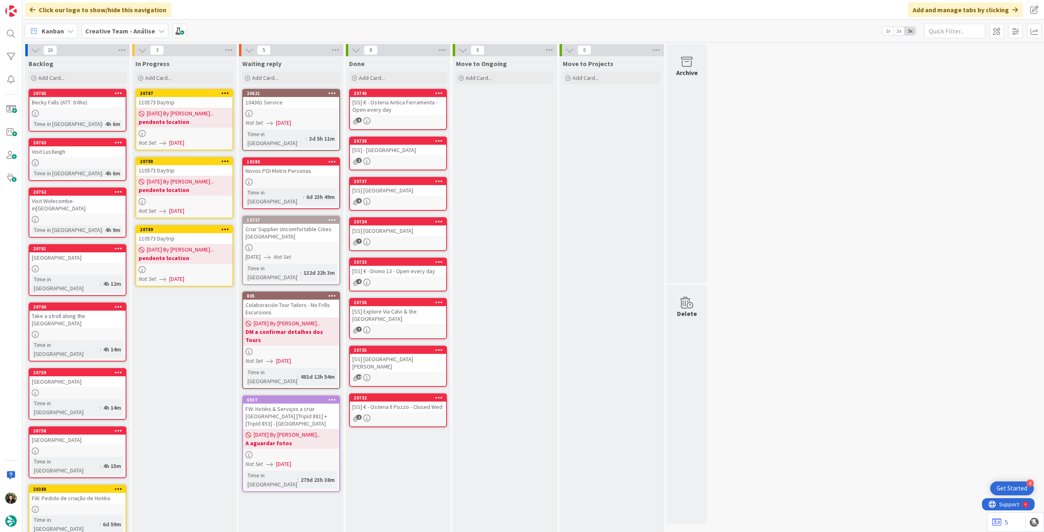
click at [222, 48] on div "3" at bounding box center [184, 50] width 104 height 12
click at [226, 52] on icon at bounding box center [228, 50] width 11 height 12
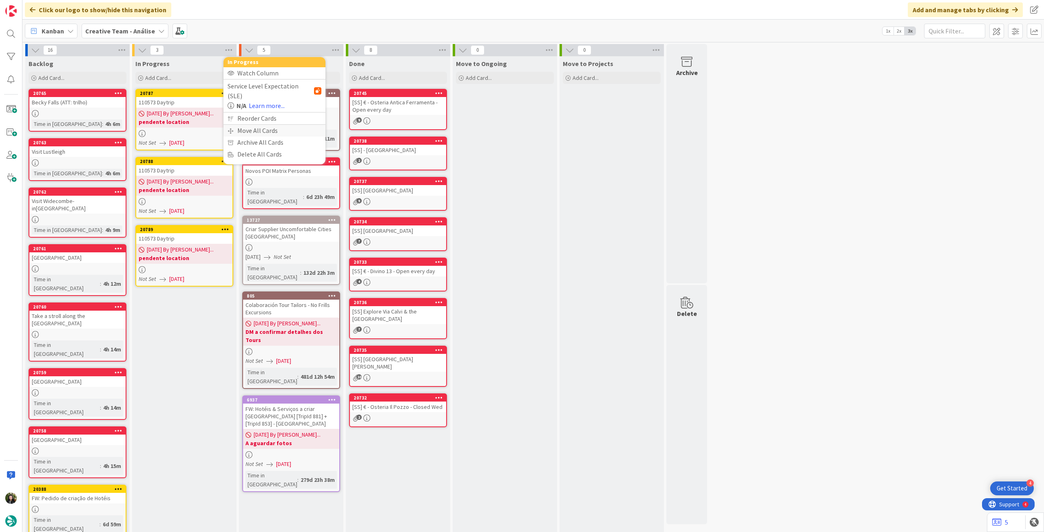
click at [246, 125] on div "Move All Cards" at bounding box center [274, 131] width 102 height 12
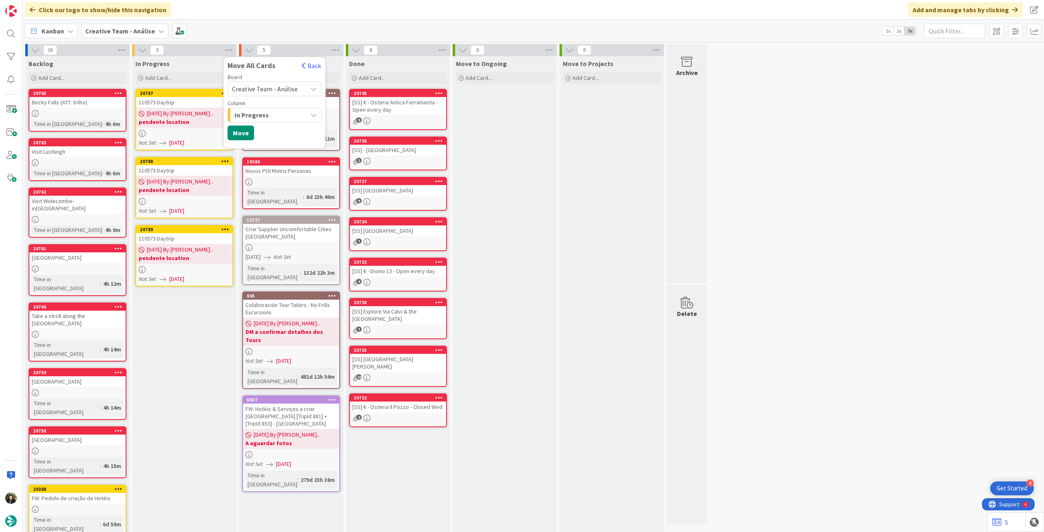
click at [278, 91] on span "Creative Team - Análise" at bounding box center [265, 89] width 66 height 8
click at [276, 123] on span "Creative Team" at bounding box center [280, 128] width 74 height 12
click at [276, 115] on span "Select a Column..." at bounding box center [258, 115] width 53 height 11
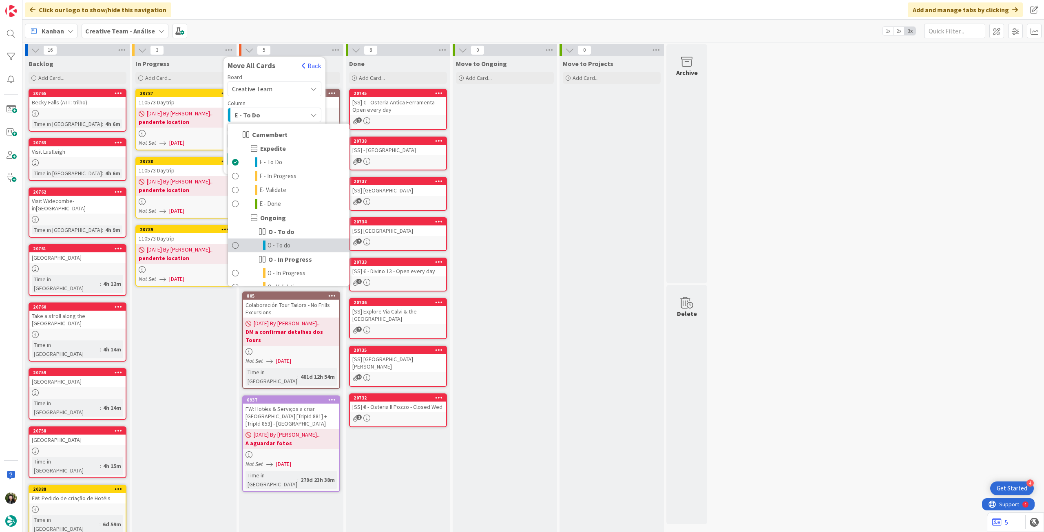
click at [283, 243] on span "O - To do" at bounding box center [278, 246] width 23 height 10
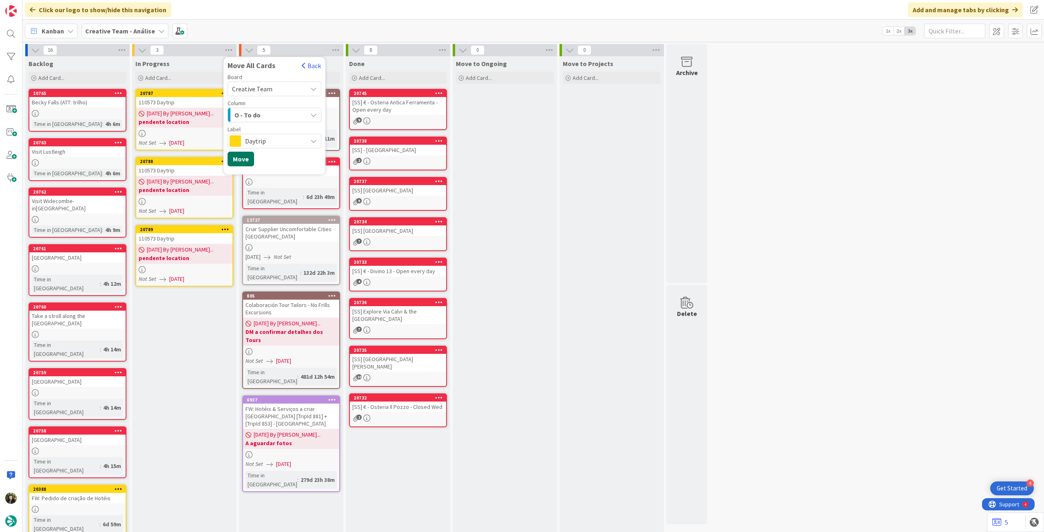
click at [243, 154] on button "Move" at bounding box center [240, 159] width 27 height 15
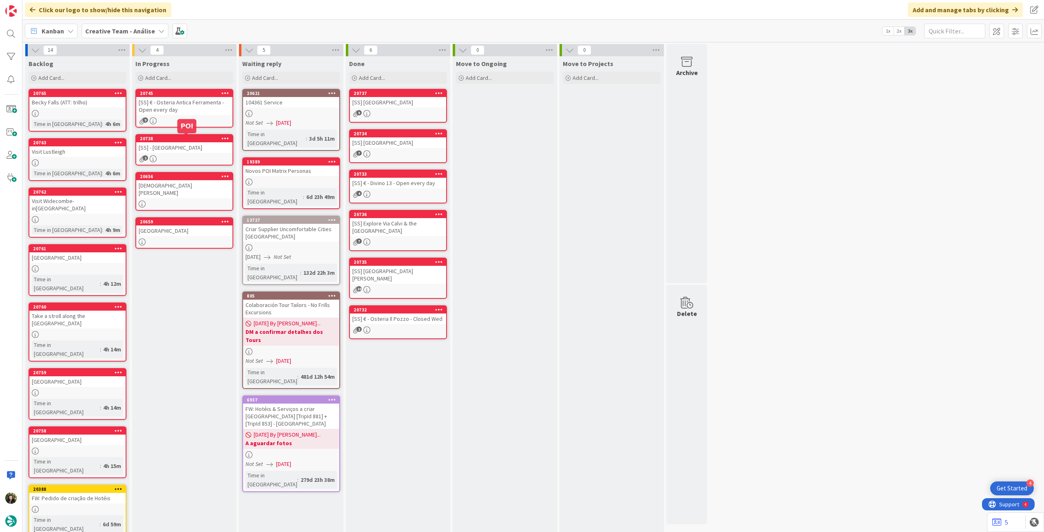
click at [205, 97] on div "[SS] € - Osteria Antica Ferramenta - Open every day" at bounding box center [184, 106] width 96 height 18
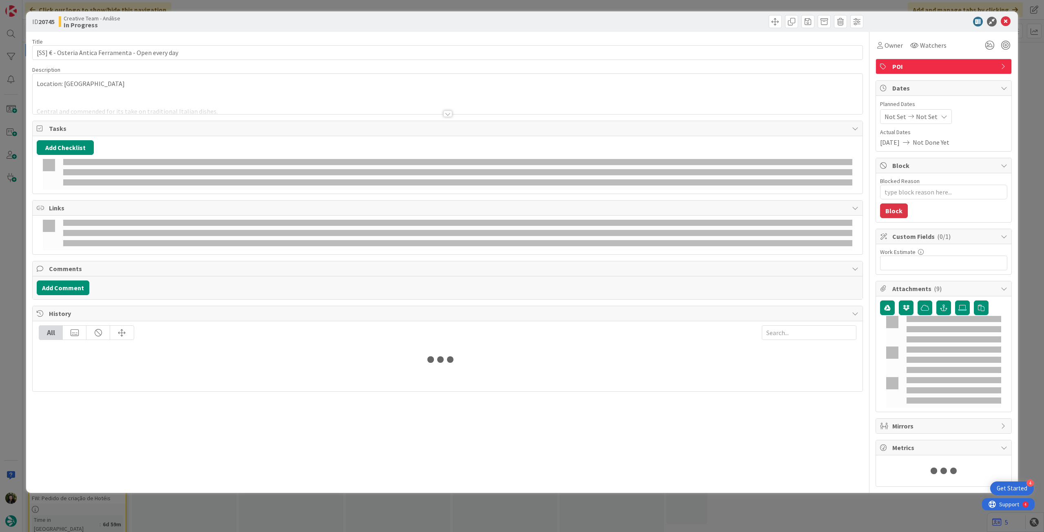
click at [935, 116] on div "Not Set Not Set" at bounding box center [916, 116] width 72 height 15
type textarea "x"
type input "[SS] € - Osteria Antica Ferramenta - Open every day"
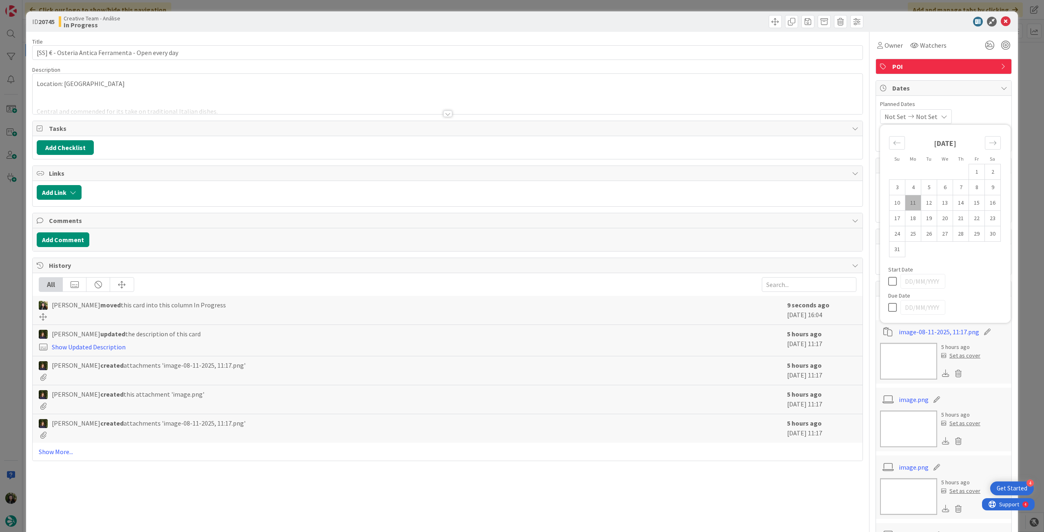
type textarea "x"
type input "[SS] € - Osteria Antica Ferramenta - Open every day"
click at [889, 309] on icon at bounding box center [894, 308] width 12 height 10
type input "[DATE]"
type textarea "x"
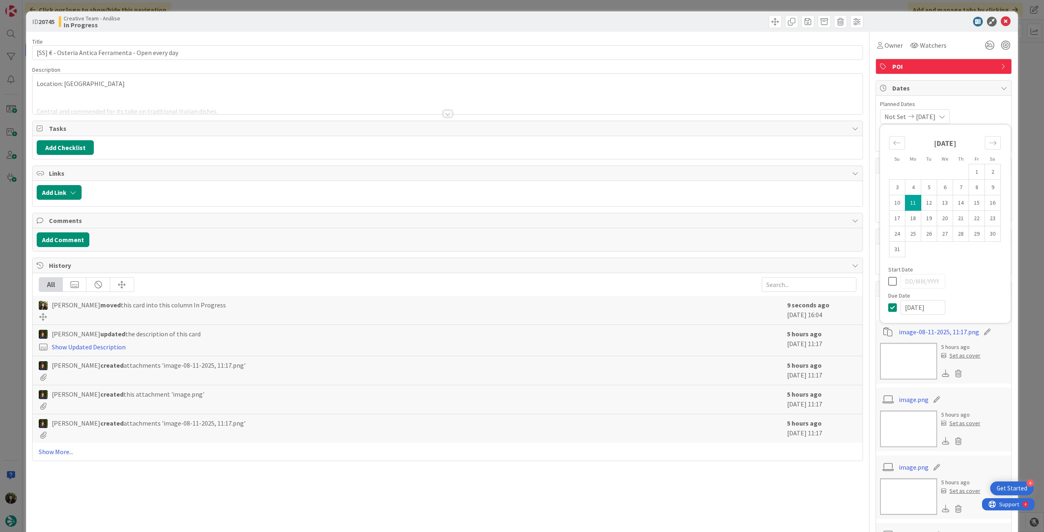
type input "[SS] € - Osteria Antica Ferramenta - Open every day"
click at [1001, 20] on icon at bounding box center [1006, 22] width 10 height 10
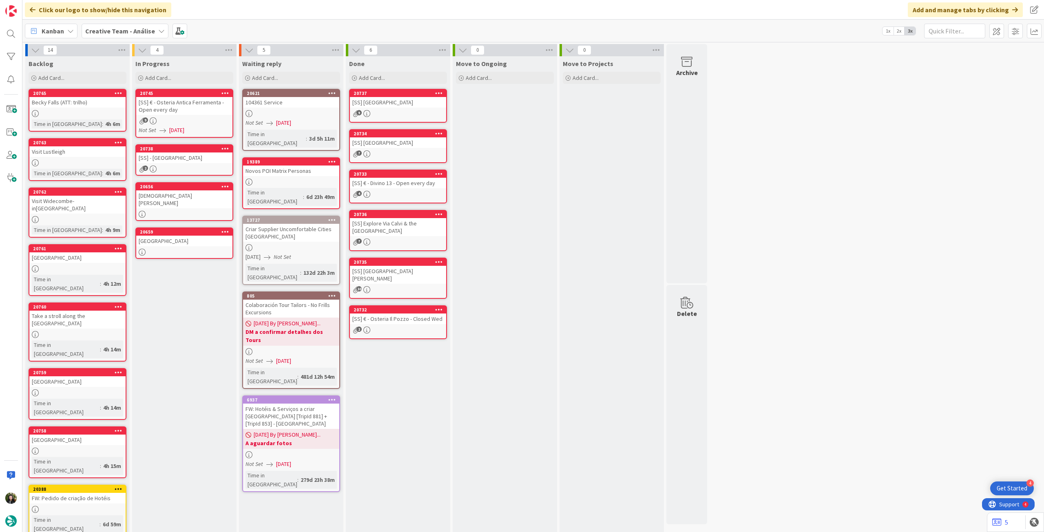
click at [209, 166] on div "2" at bounding box center [184, 169] width 96 height 7
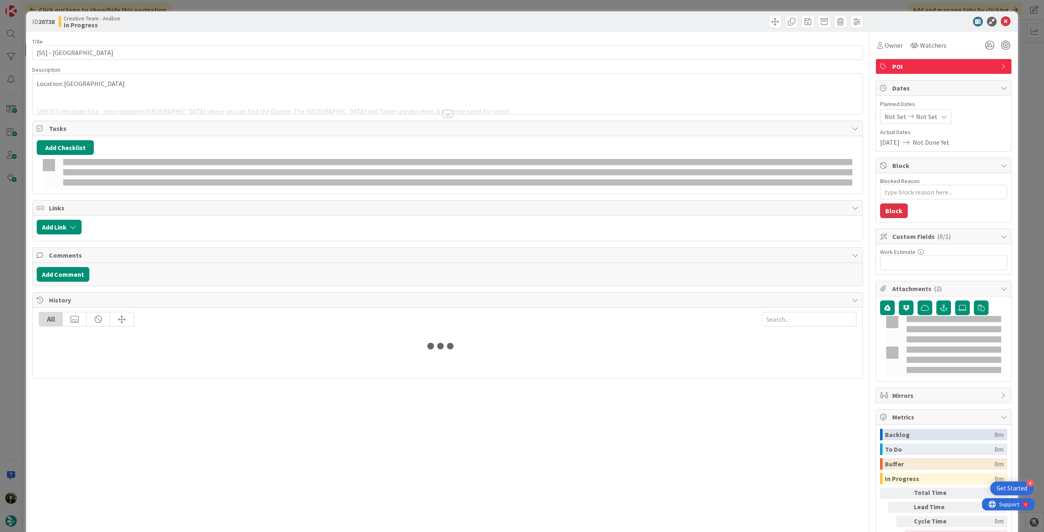
click at [927, 112] on span "Not Set" at bounding box center [927, 117] width 22 height 10
type textarea "x"
type input "[SS] - [GEOGRAPHIC_DATA]"
type textarea "x"
type input "[SS] - [GEOGRAPHIC_DATA]"
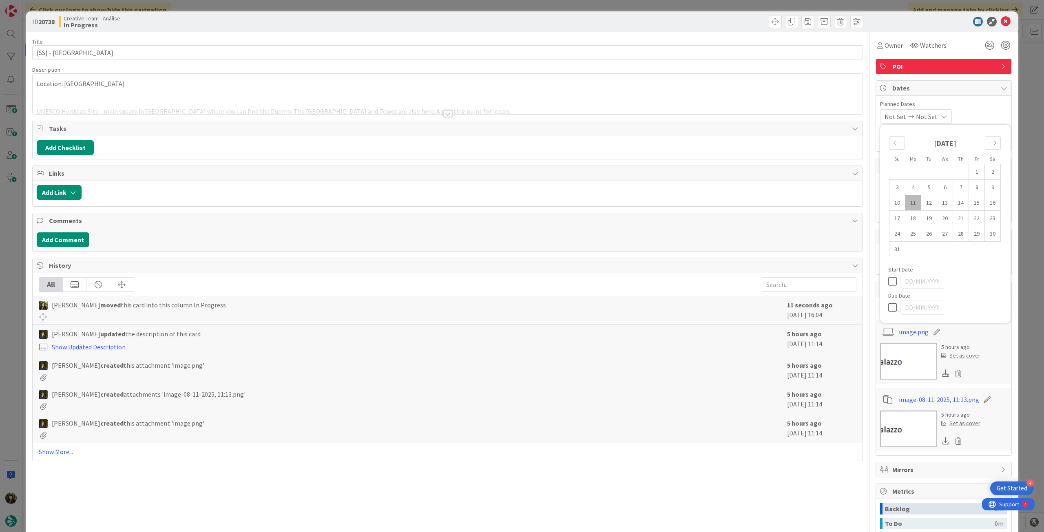
click at [888, 309] on icon at bounding box center [894, 308] width 12 height 10
type input "[DATE]"
type textarea "x"
type input "[SS] - [GEOGRAPHIC_DATA]"
click at [1001, 22] on icon at bounding box center [1006, 22] width 10 height 10
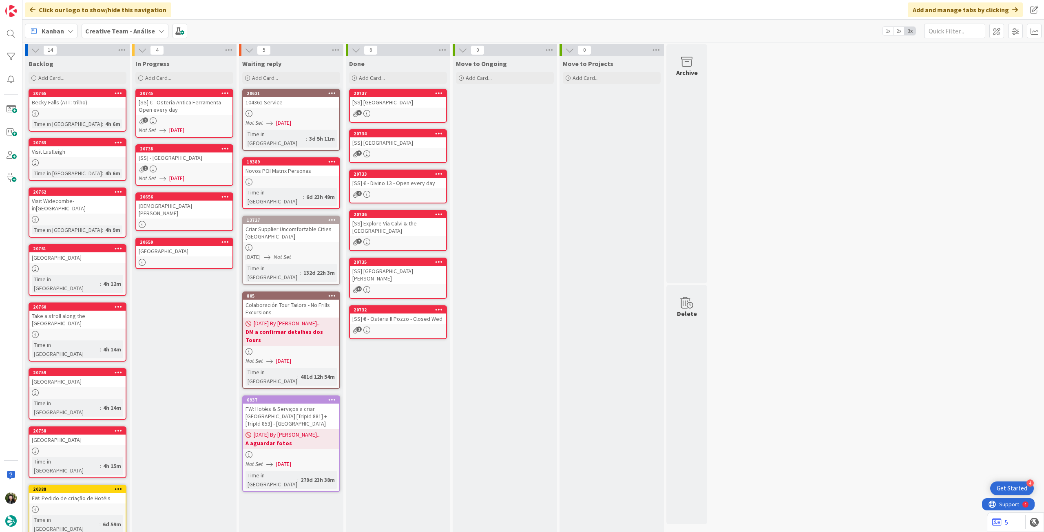
click at [196, 221] on div at bounding box center [184, 224] width 96 height 7
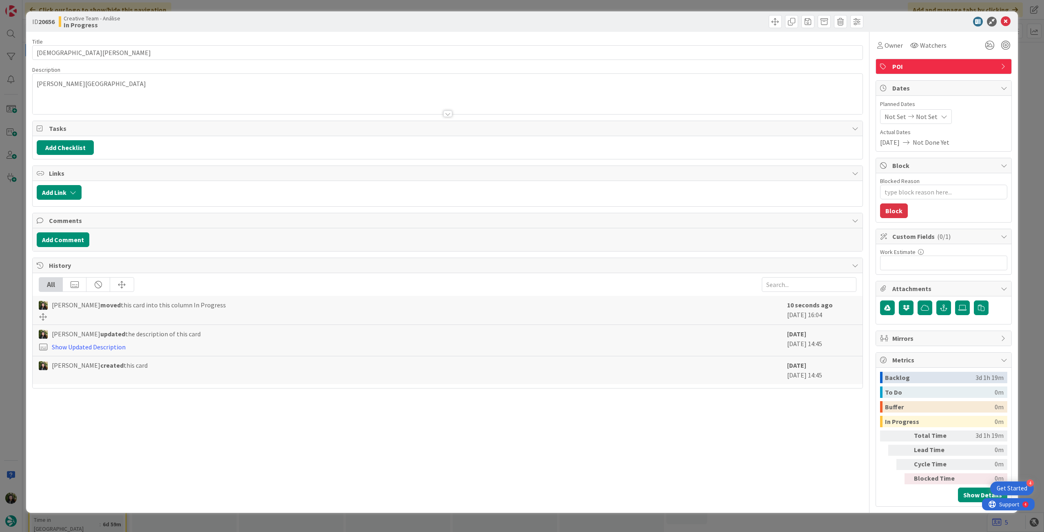
type textarea "x"
click at [925, 116] on span "Not Set" at bounding box center [927, 117] width 22 height 10
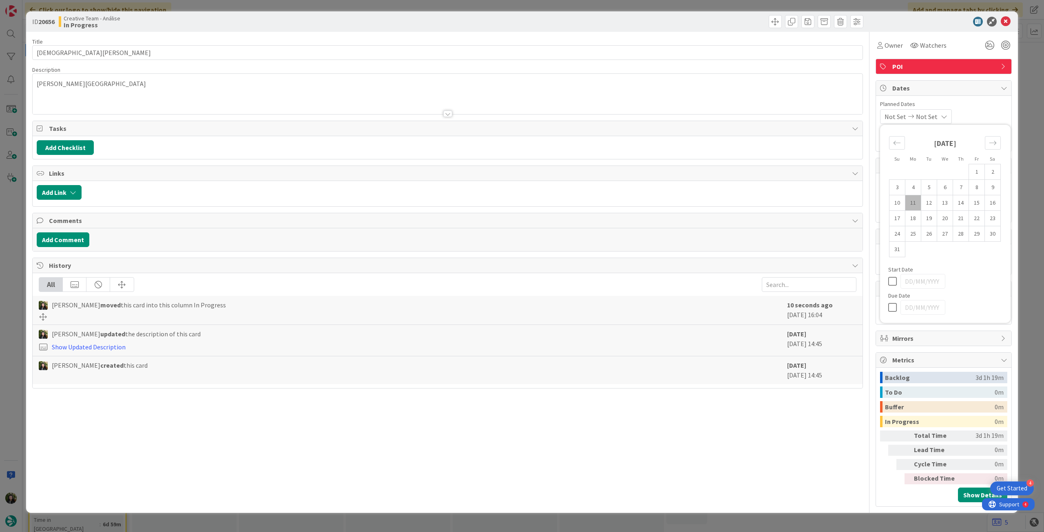
click at [890, 305] on icon at bounding box center [894, 308] width 12 height 10
type input "[DATE]"
click at [1003, 24] on icon at bounding box center [1006, 22] width 10 height 10
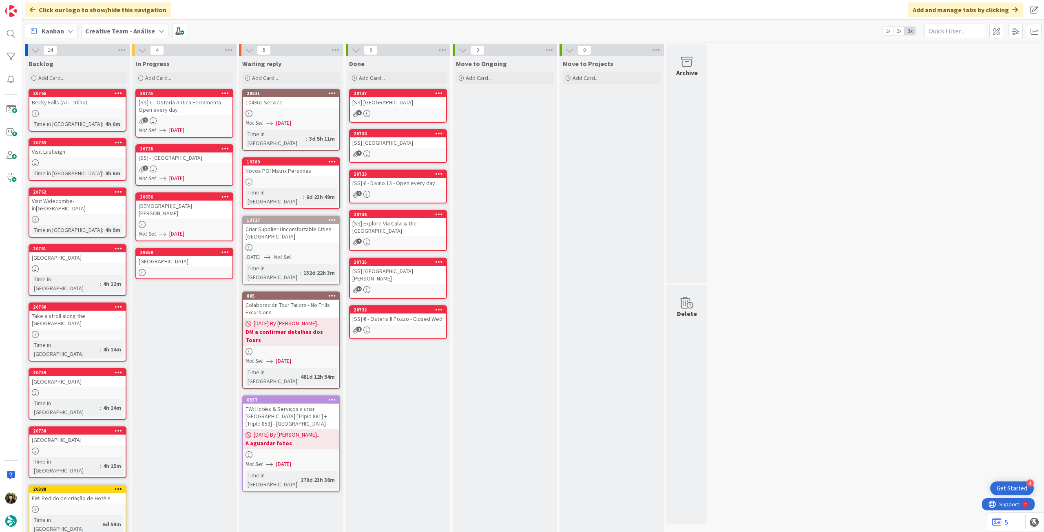
click at [157, 269] on div at bounding box center [184, 272] width 96 height 7
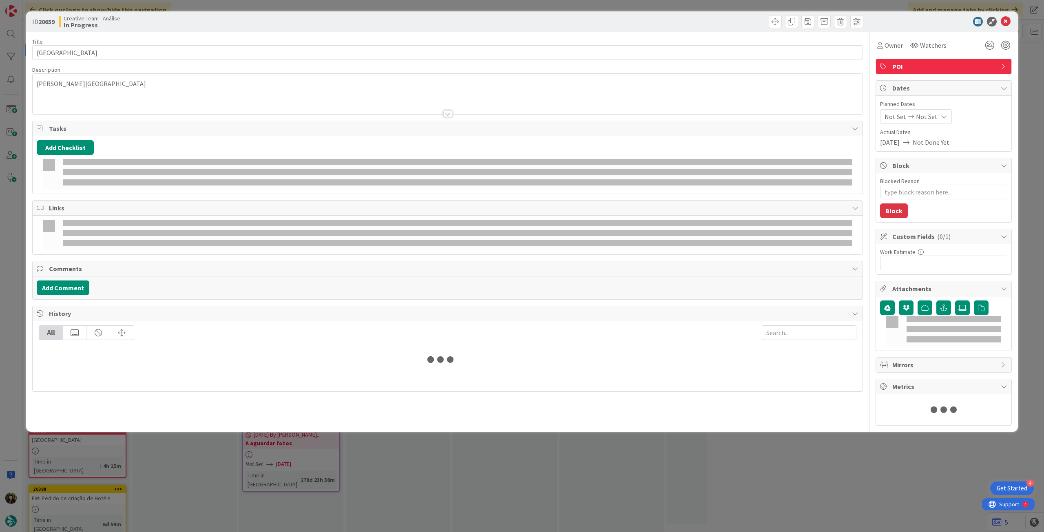
click at [936, 118] on div "Not Set Not Set" at bounding box center [916, 116] width 72 height 15
type textarea "x"
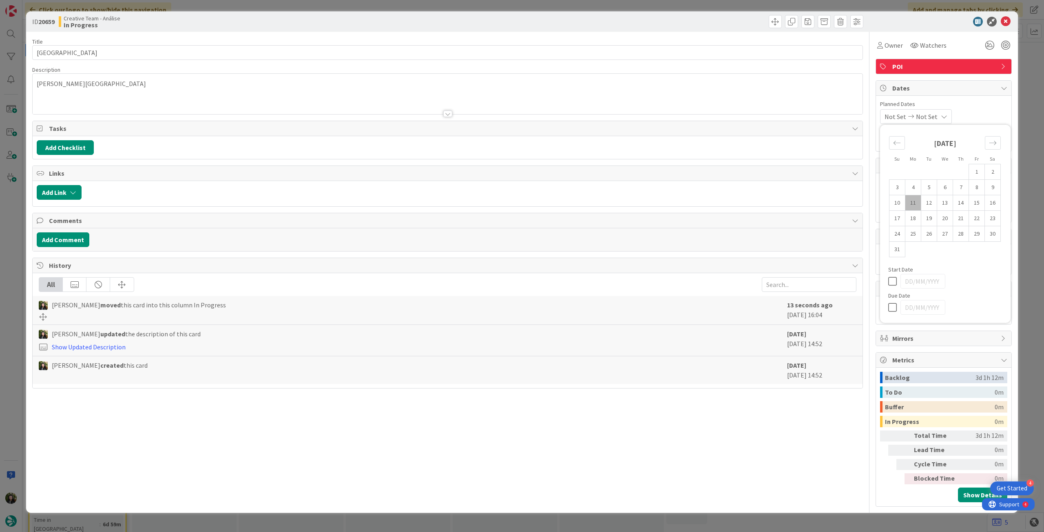
click at [894, 304] on icon at bounding box center [894, 308] width 12 height 10
type input "[DATE]"
type textarea "x"
click at [1006, 20] on icon at bounding box center [1006, 22] width 10 height 10
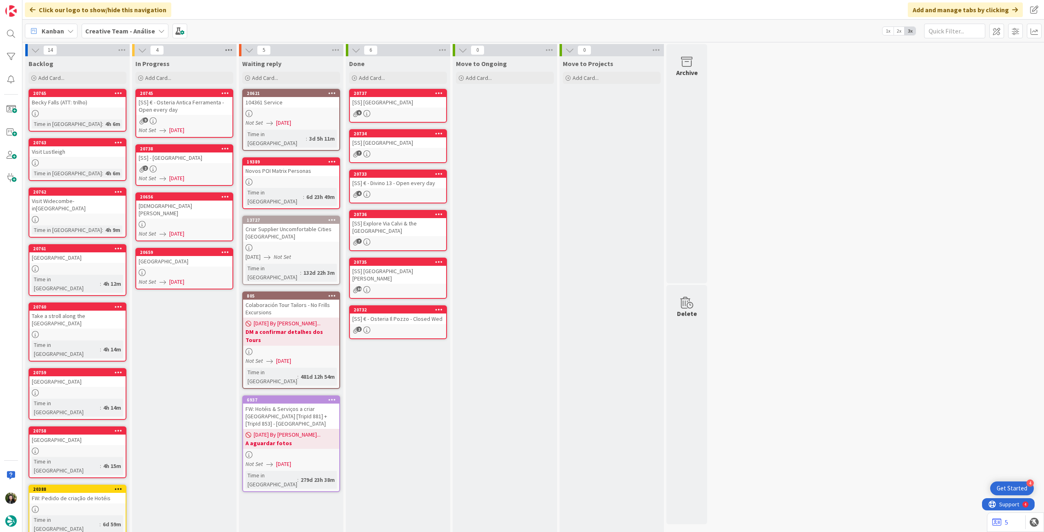
click at [231, 52] on icon at bounding box center [228, 50] width 11 height 12
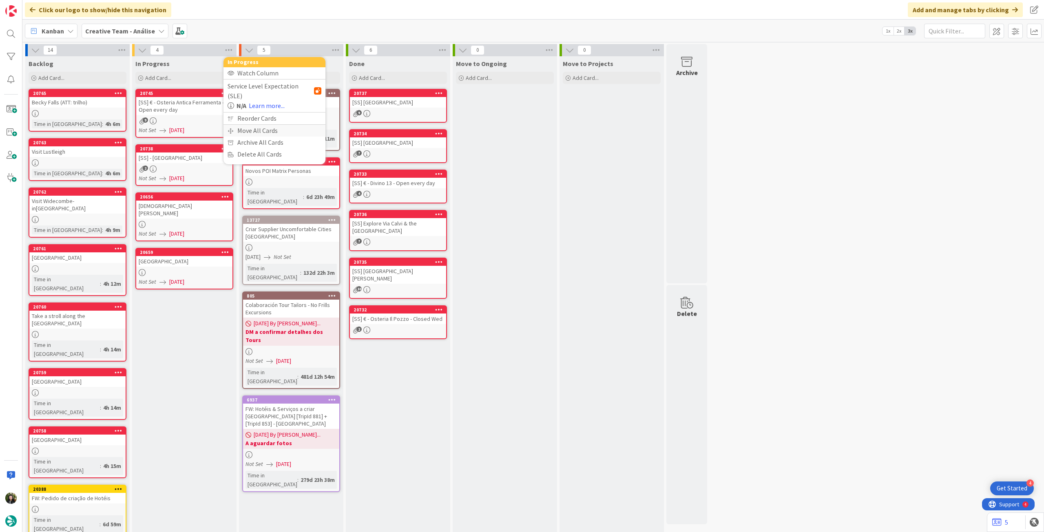
click at [258, 125] on div "Move All Cards" at bounding box center [274, 131] width 102 height 12
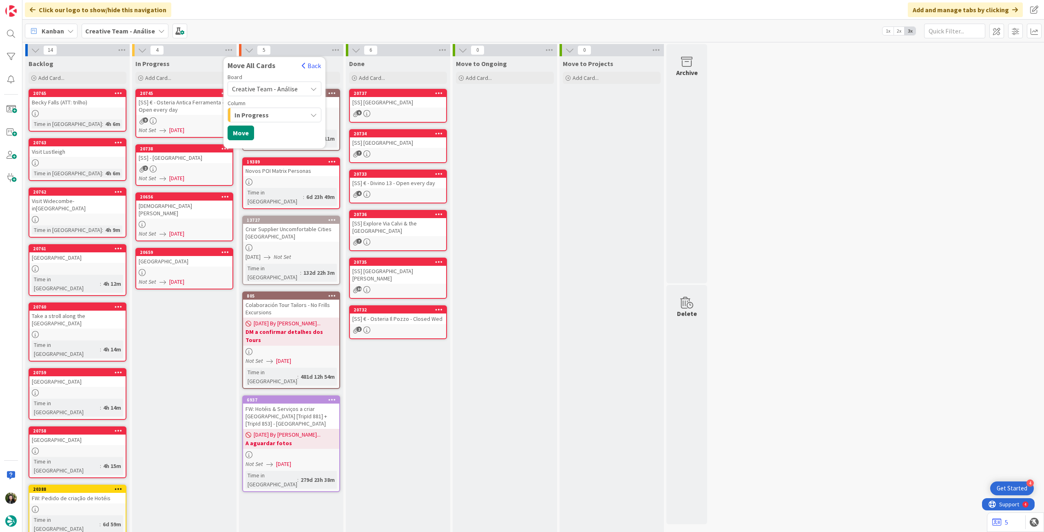
click at [266, 88] on span "Creative Team - Análise" at bounding box center [265, 89] width 66 height 8
click at [263, 123] on span "Creative Team" at bounding box center [280, 128] width 74 height 12
click at [266, 113] on div "Select a Column..." at bounding box center [268, 114] width 77 height 13
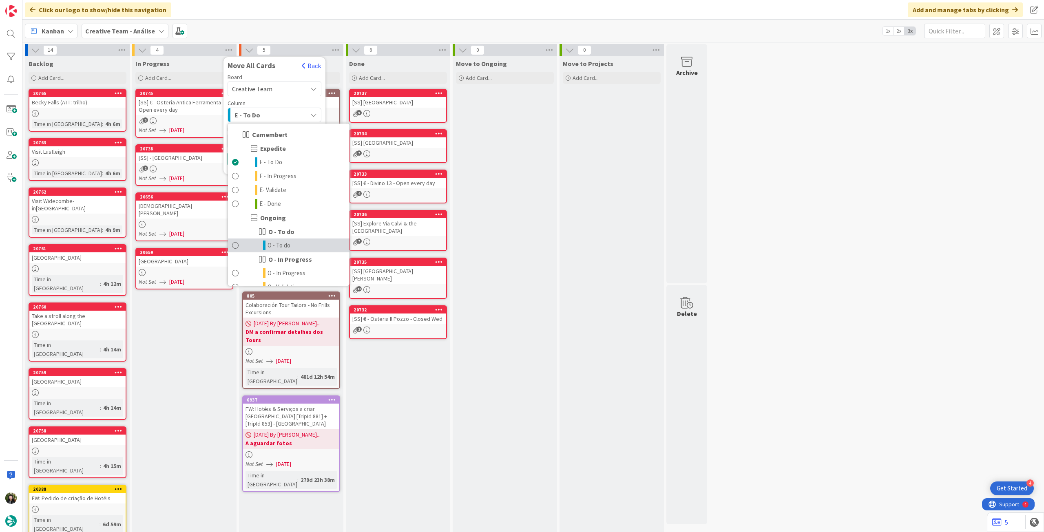
click at [283, 247] on span "O - To do" at bounding box center [278, 246] width 23 height 10
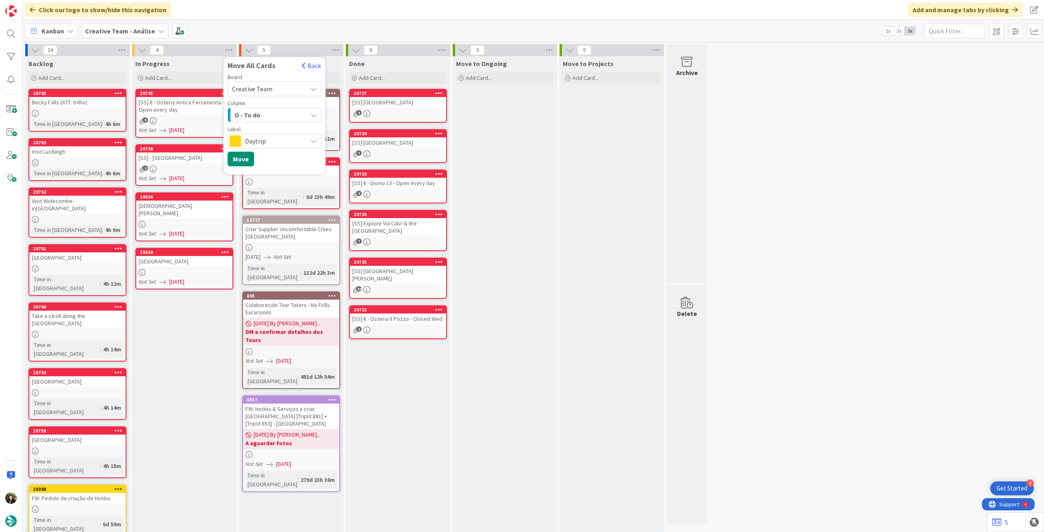
click at [274, 145] on span "Daytrip" at bounding box center [274, 140] width 58 height 11
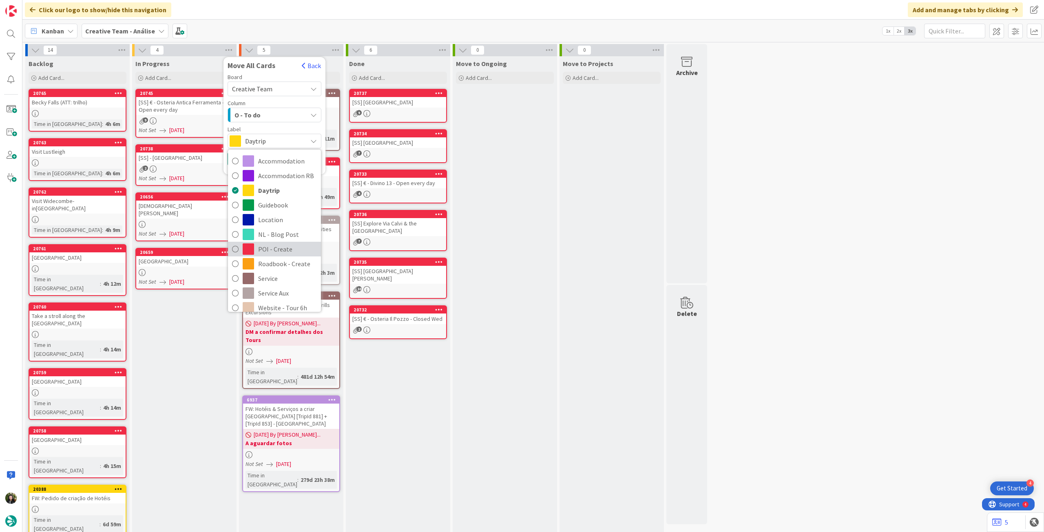
click at [276, 250] on span "POI - Create" at bounding box center [287, 249] width 59 height 12
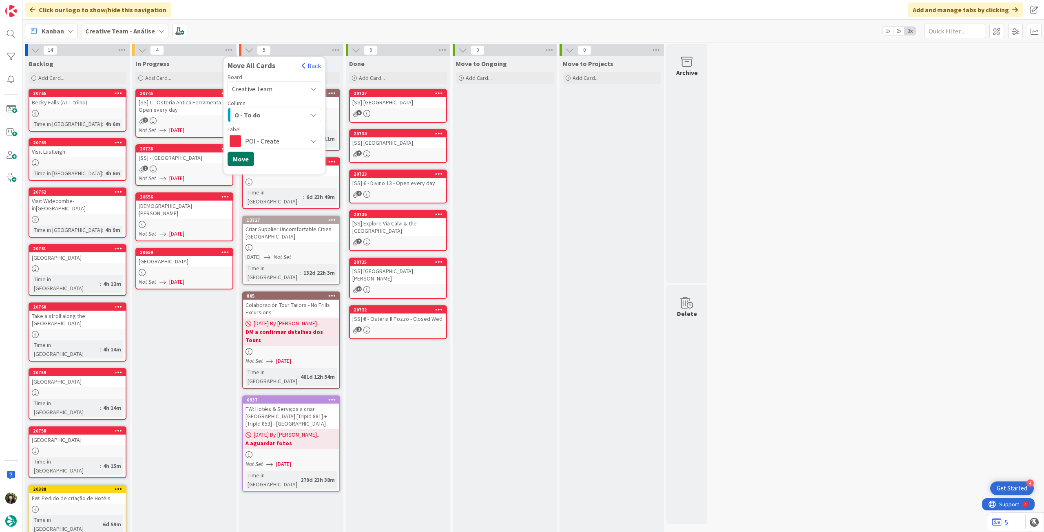
click at [243, 161] on button "Move" at bounding box center [240, 159] width 27 height 15
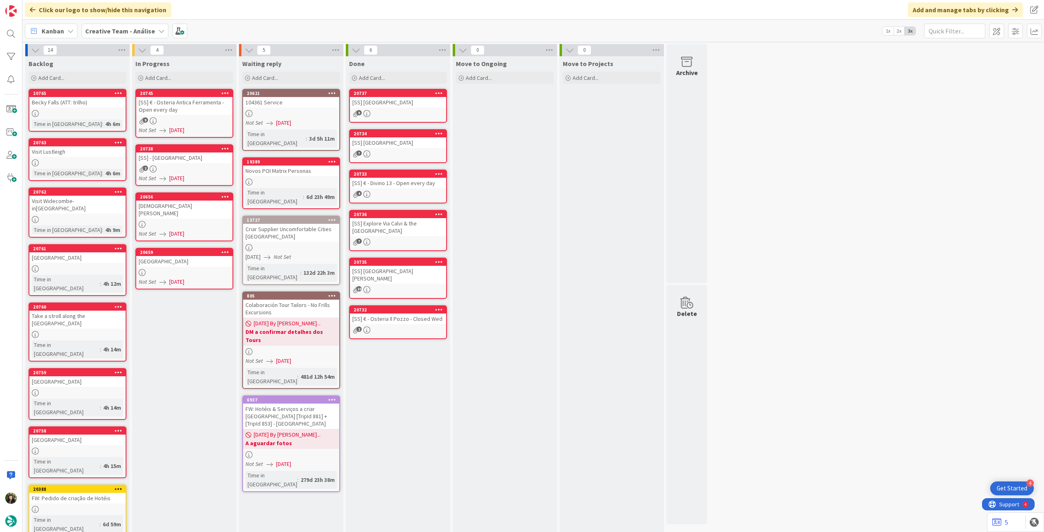
click at [106, 33] on b "Creative Team - Análise" at bounding box center [120, 31] width 70 height 8
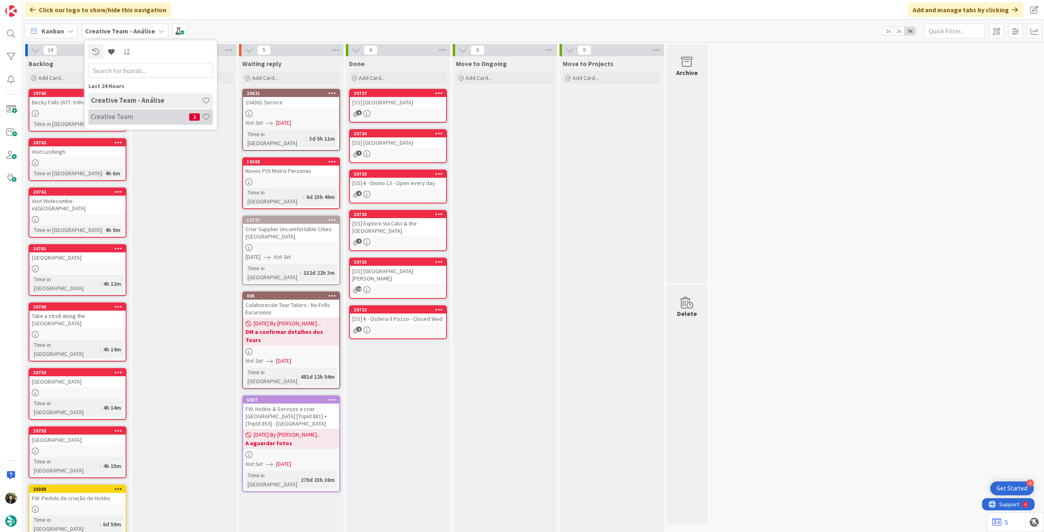
click at [110, 111] on div "Creative Team 1" at bounding box center [150, 116] width 124 height 15
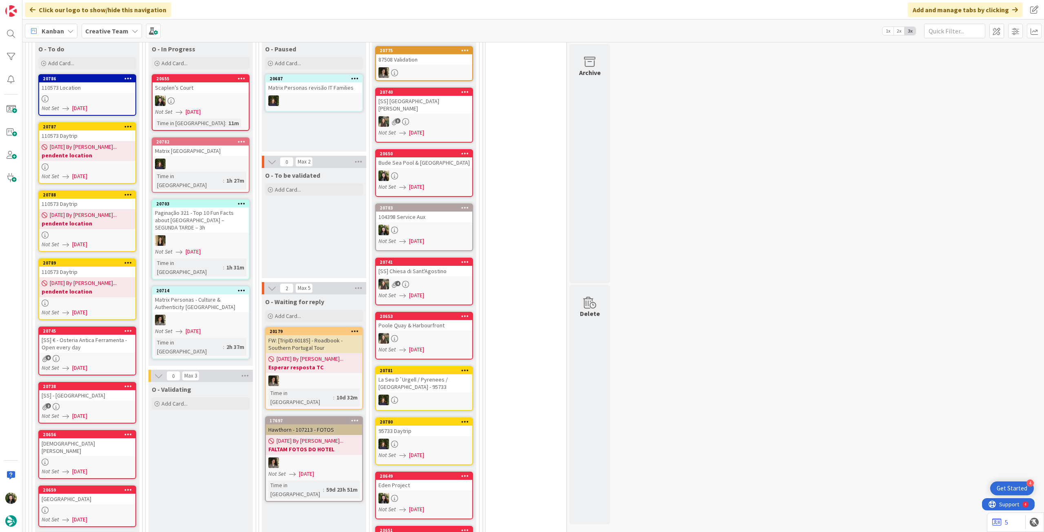
scroll to position [595, 0]
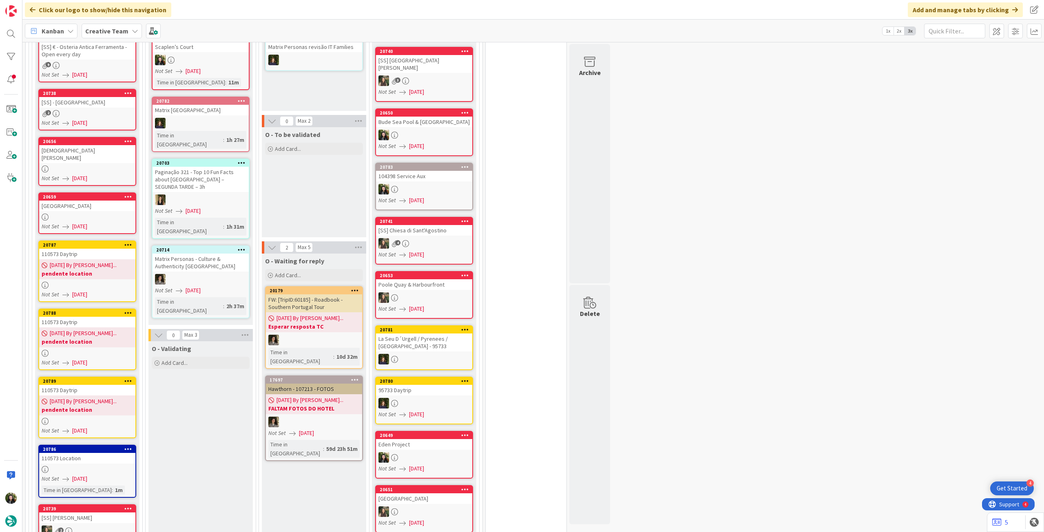
scroll to position [652, 0]
click at [128, 446] on icon at bounding box center [128, 449] width 8 height 6
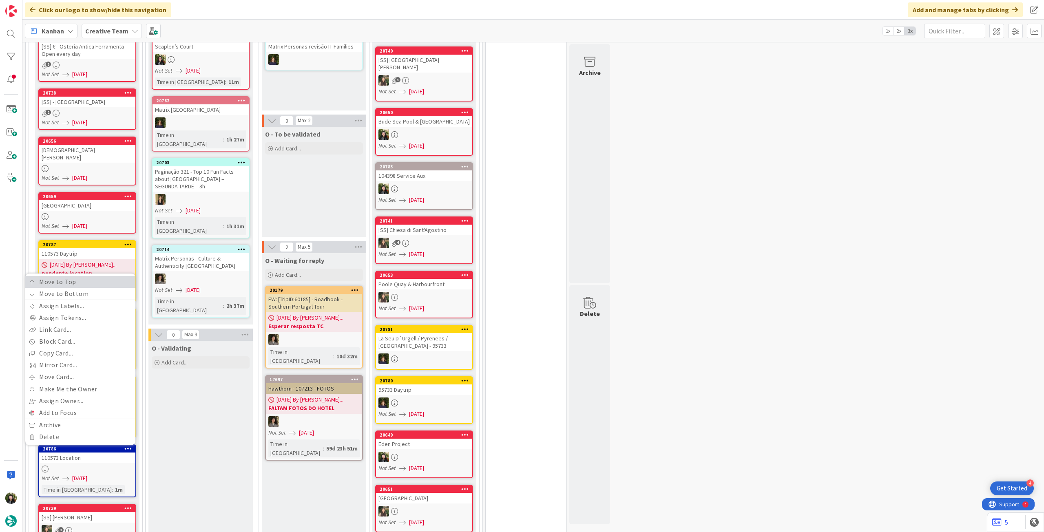
click at [78, 276] on link "Move to Top" at bounding box center [80, 282] width 110 height 12
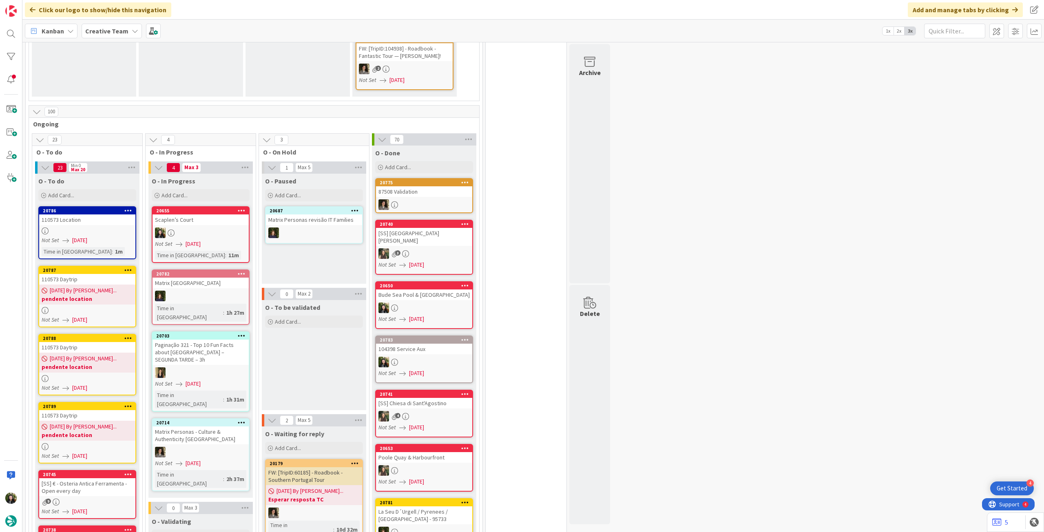
scroll to position [468, 0]
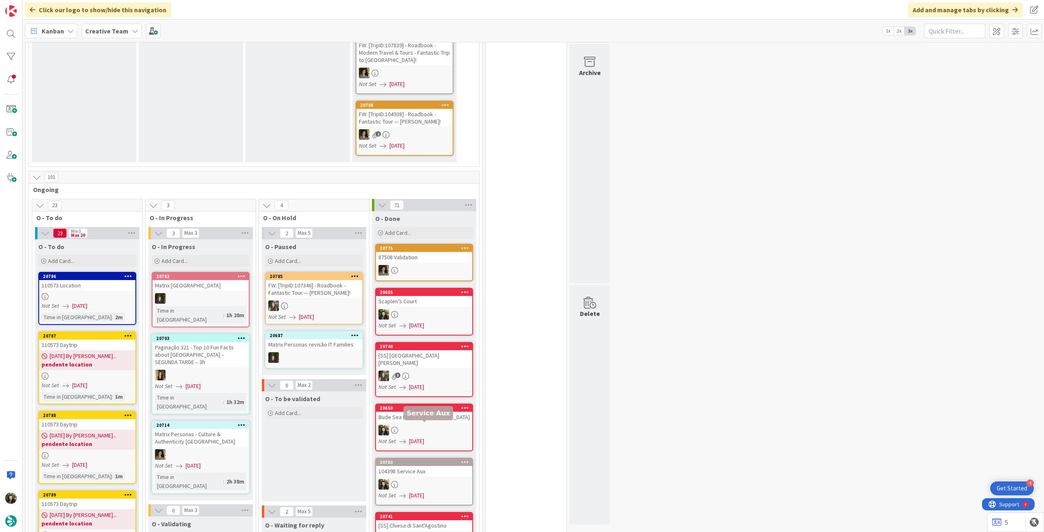
scroll to position [435, 0]
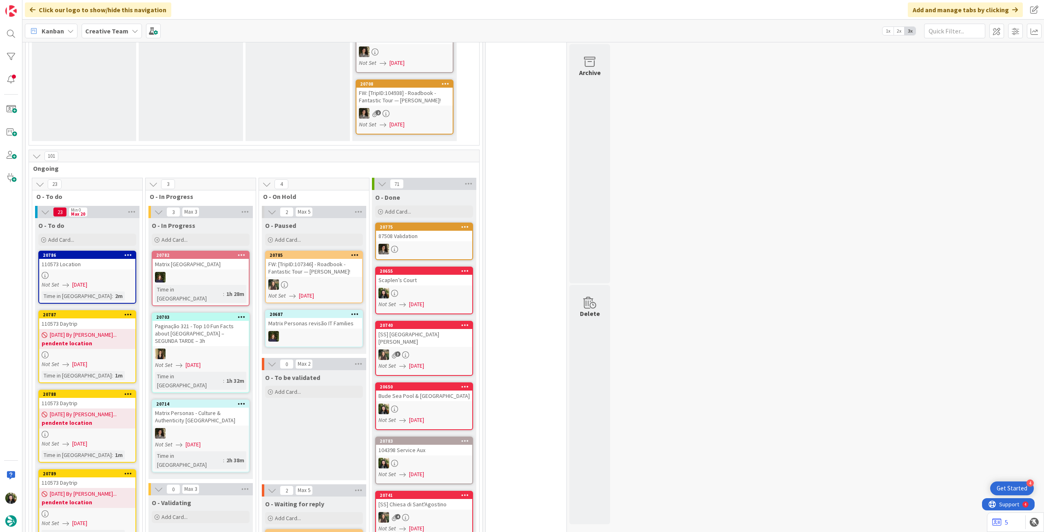
drag, startPoint x: 115, startPoint y: 29, endPoint x: 115, endPoint y: 34, distance: 4.9
click at [115, 29] on b "Creative Team" at bounding box center [106, 31] width 43 height 8
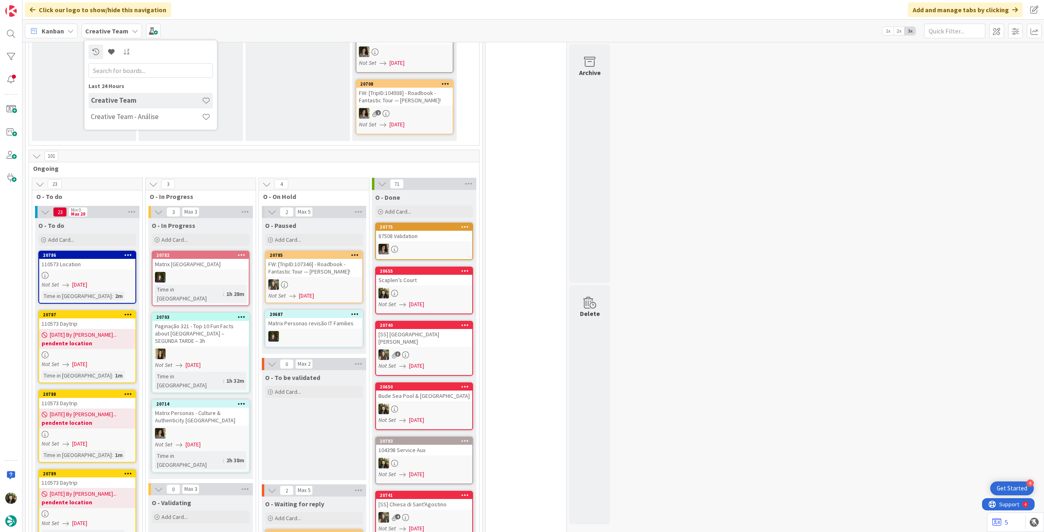
click at [140, 115] on h4 "Creative Team - Análise" at bounding box center [146, 117] width 111 height 8
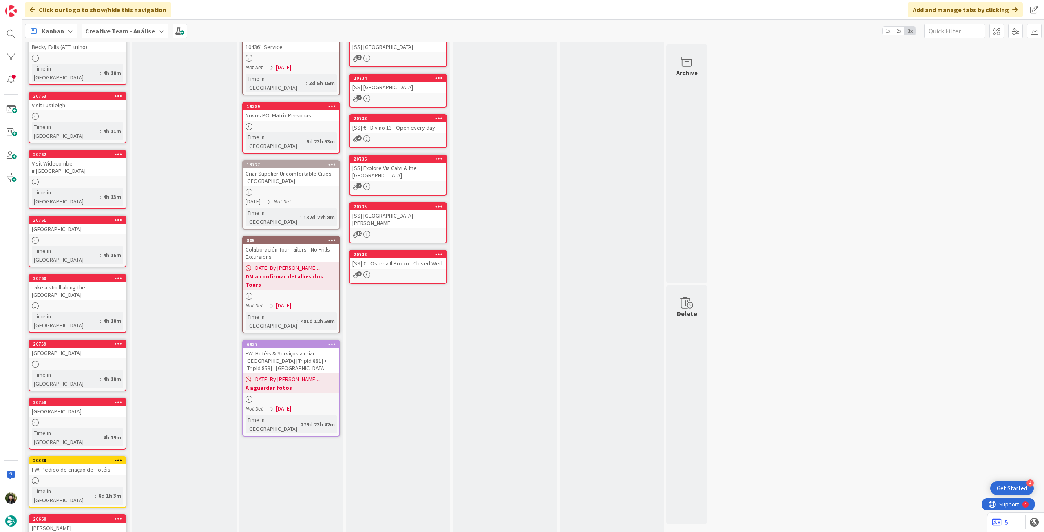
scroll to position [73, 0]
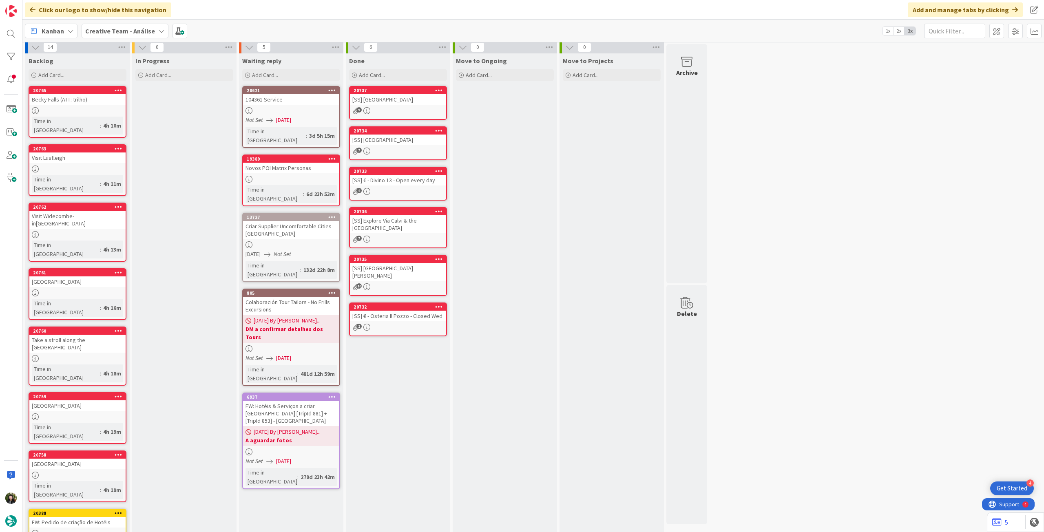
scroll to position [0, 0]
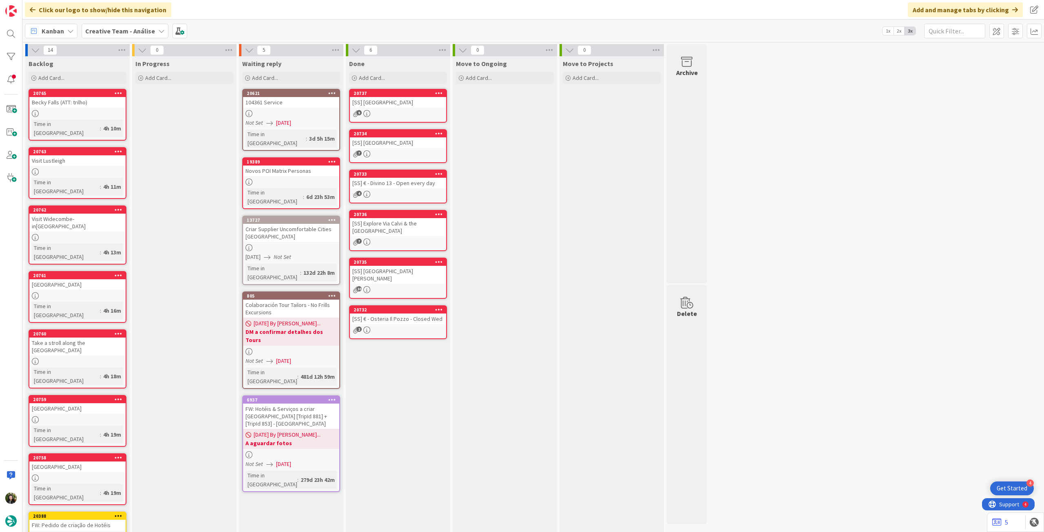
click at [115, 28] on b "Creative Team - Análise" at bounding box center [120, 31] width 70 height 8
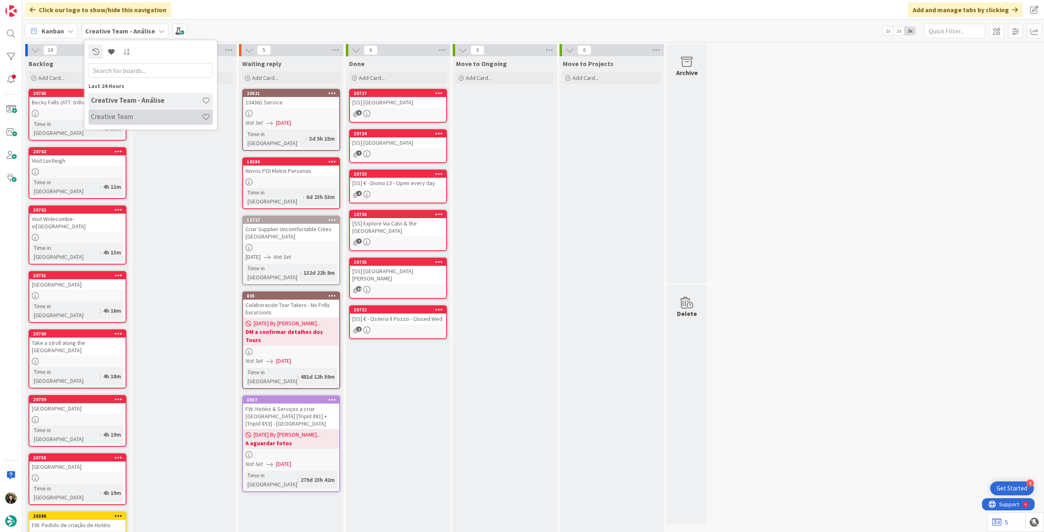
click at [129, 111] on div "Creative Team" at bounding box center [150, 116] width 124 height 15
